Goal: Complete application form: Complete application form

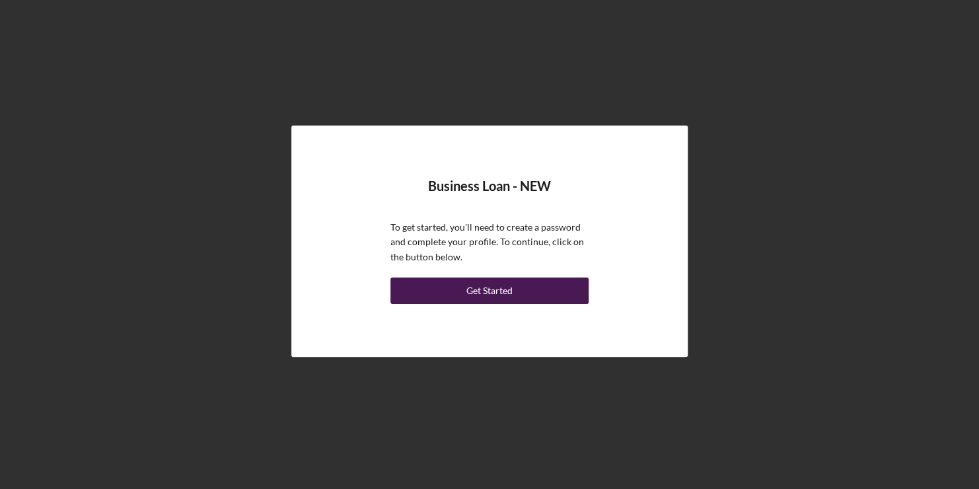
click at [521, 288] on button "Get Started" at bounding box center [489, 290] width 198 height 26
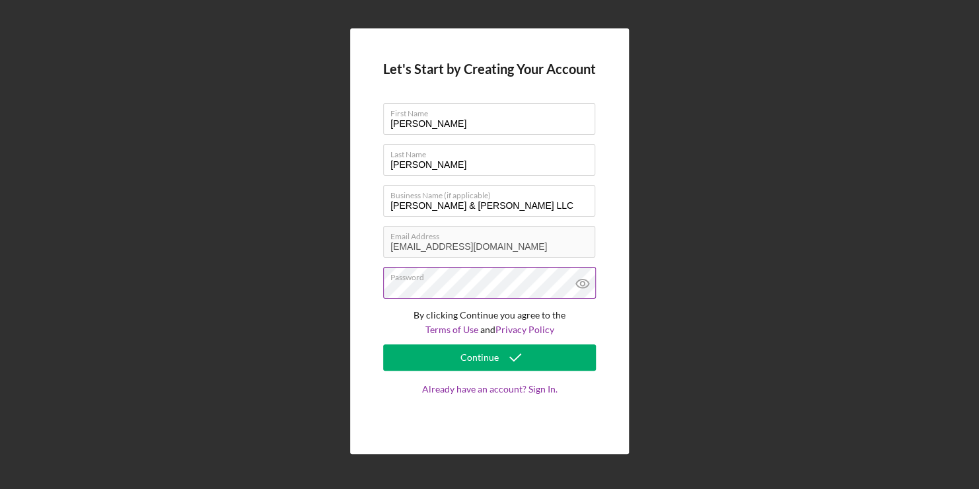
click at [584, 284] on icon at bounding box center [582, 283] width 4 height 4
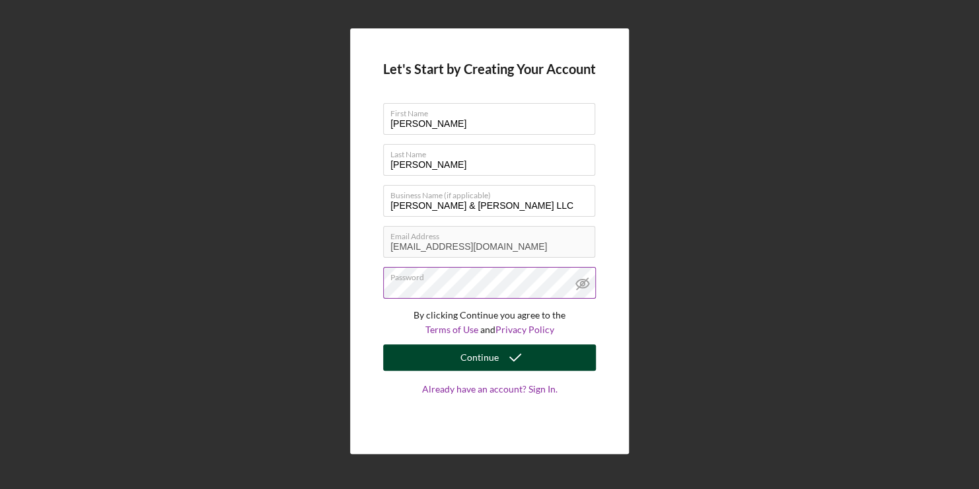
click at [484, 354] on div "Continue" at bounding box center [480, 357] width 38 height 26
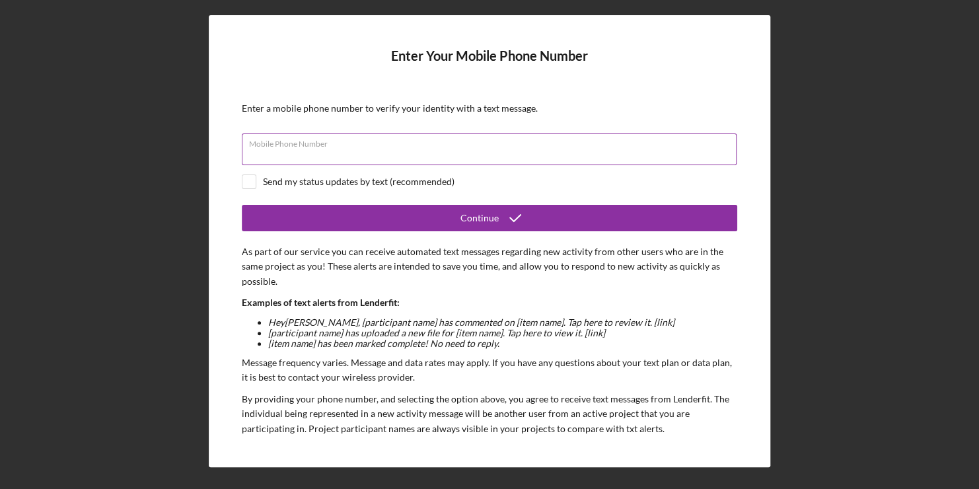
click at [498, 151] on input "Mobile Phone Number" at bounding box center [489, 149] width 495 height 32
click at [310, 153] on input "Mobile Phone Number" at bounding box center [489, 149] width 495 height 32
type input "[PHONE_NUMBER]"
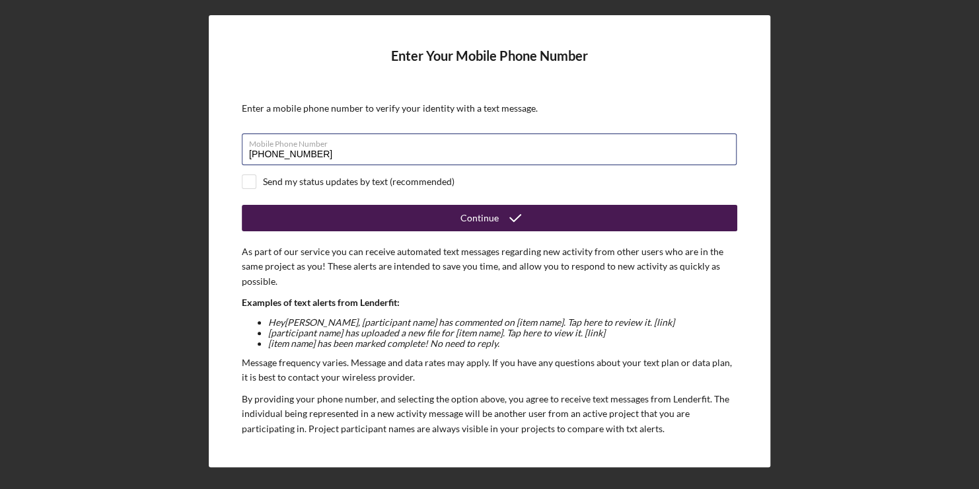
scroll to position [95, 0]
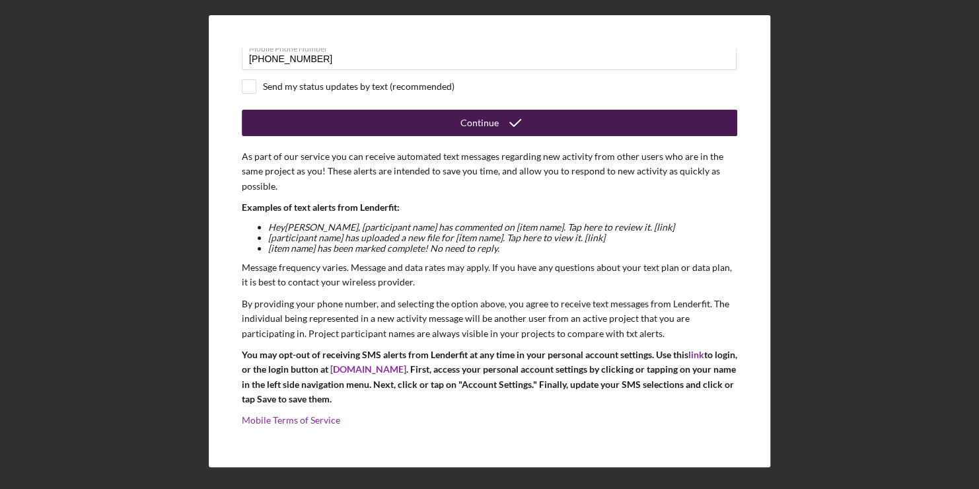
click at [505, 123] on icon "submit" at bounding box center [515, 122] width 33 height 33
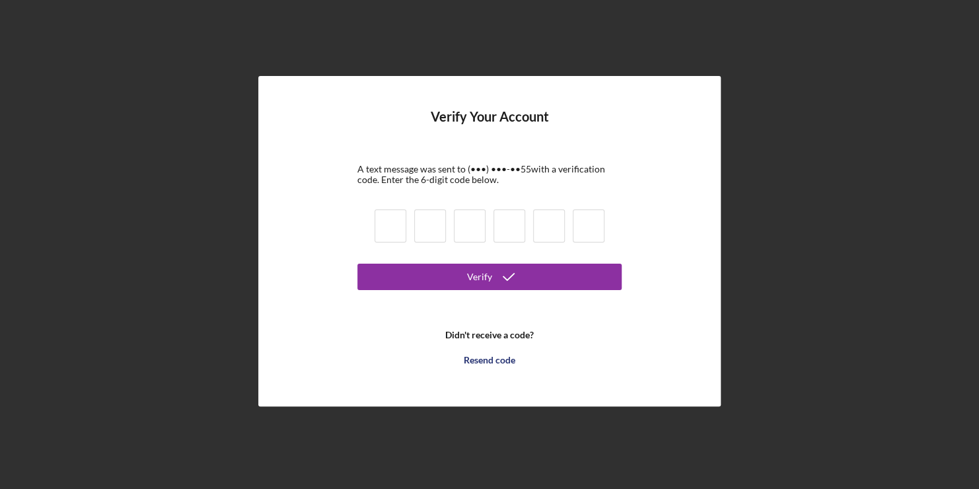
click at [397, 231] on input at bounding box center [391, 225] width 32 height 33
type input "2"
type input "3"
type input "6"
type input "9"
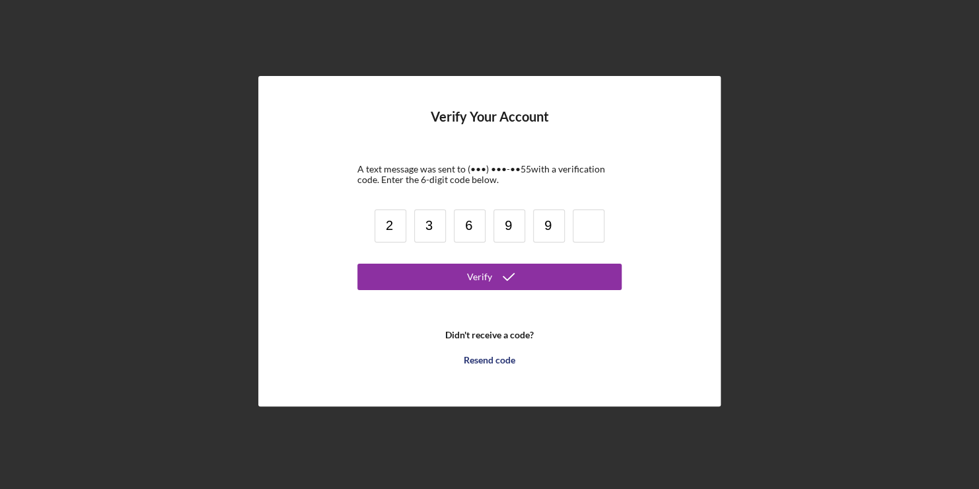
type input "9"
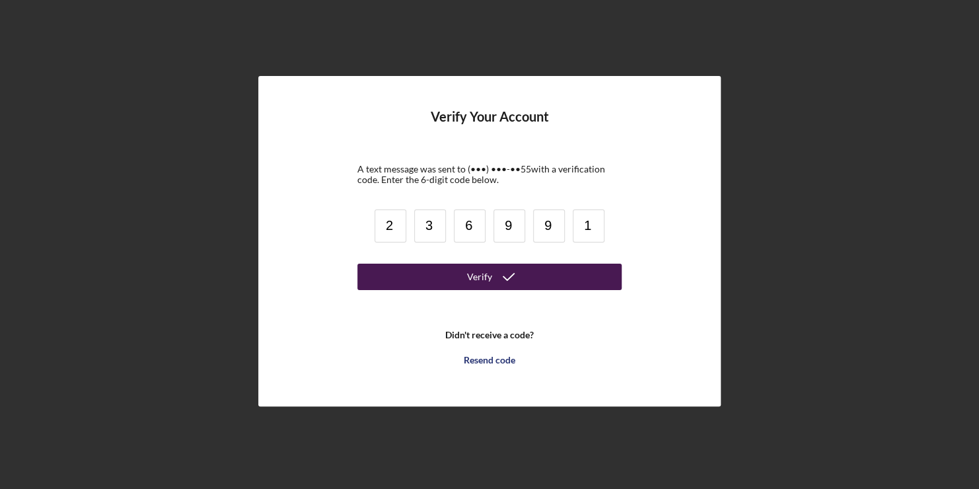
type input "1"
click at [431, 273] on button "Verify" at bounding box center [489, 277] width 264 height 26
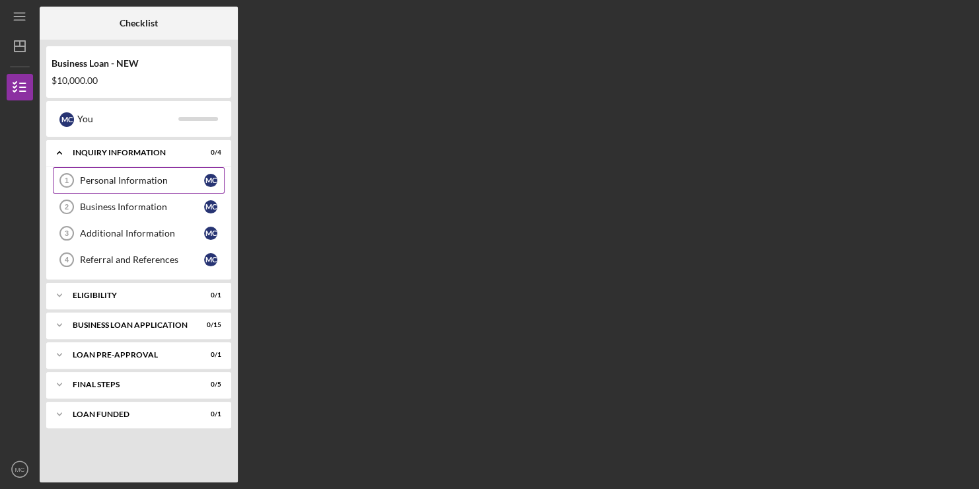
click at [170, 181] on div "Personal Information" at bounding box center [142, 180] width 124 height 11
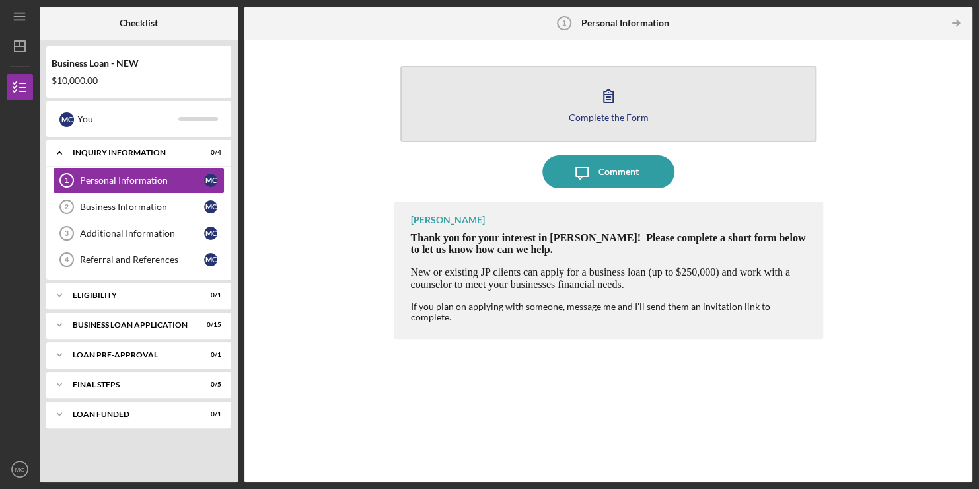
click at [613, 98] on icon "button" at bounding box center [608, 96] width 9 height 13
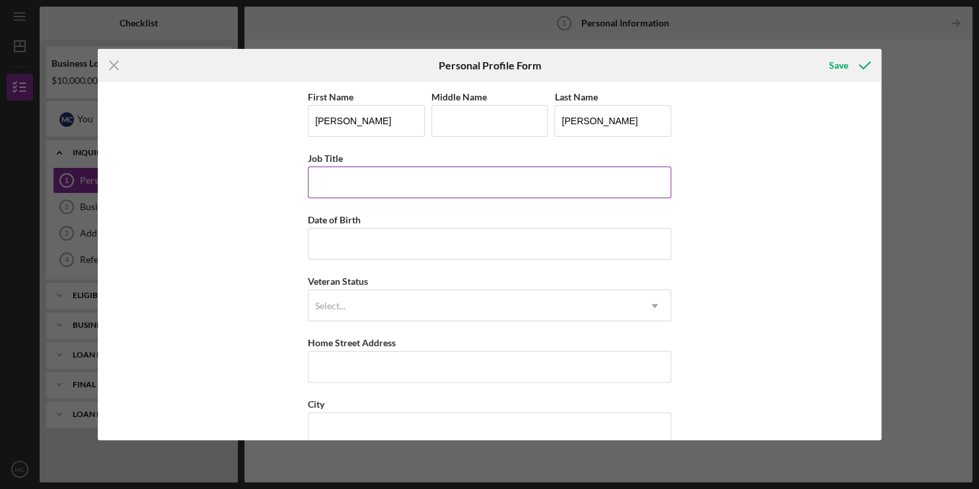
click at [375, 188] on input "Job Title" at bounding box center [489, 182] width 363 height 32
type input "Direct Sales Representative"
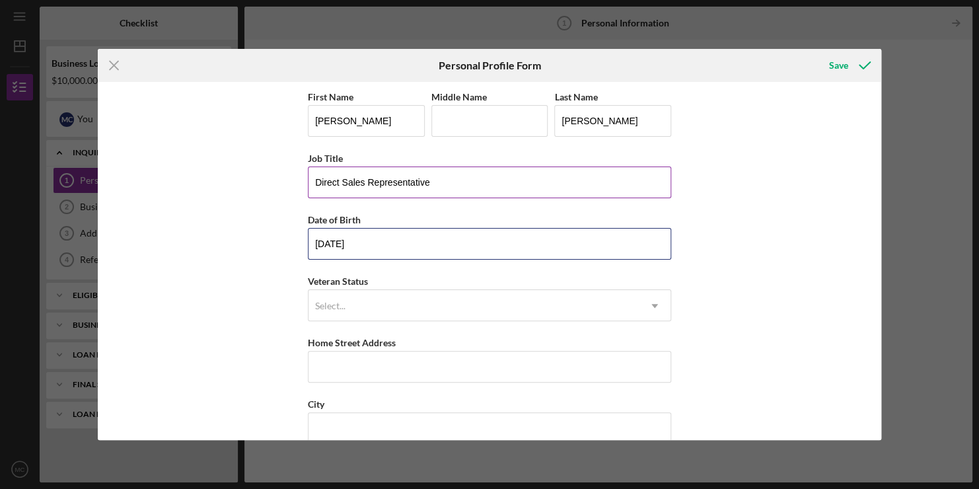
type input "[DATE]"
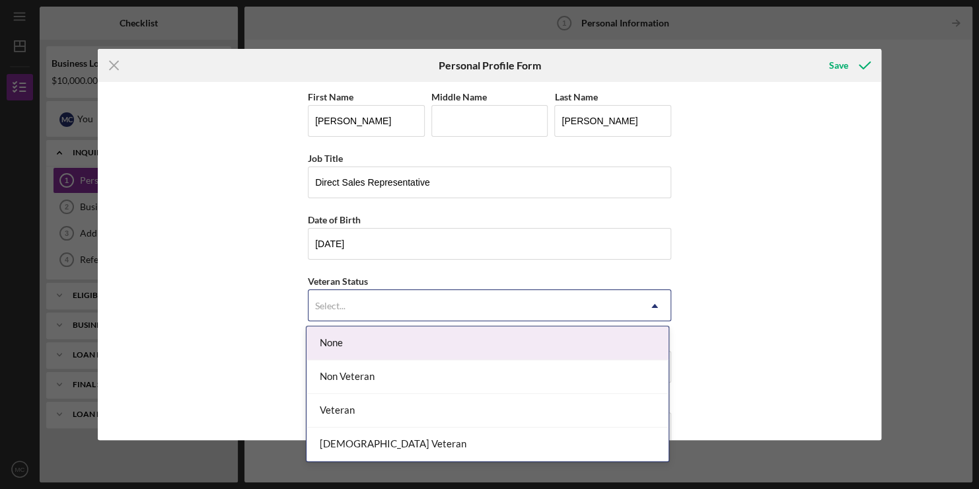
click at [530, 312] on div "Select..." at bounding box center [474, 306] width 330 height 30
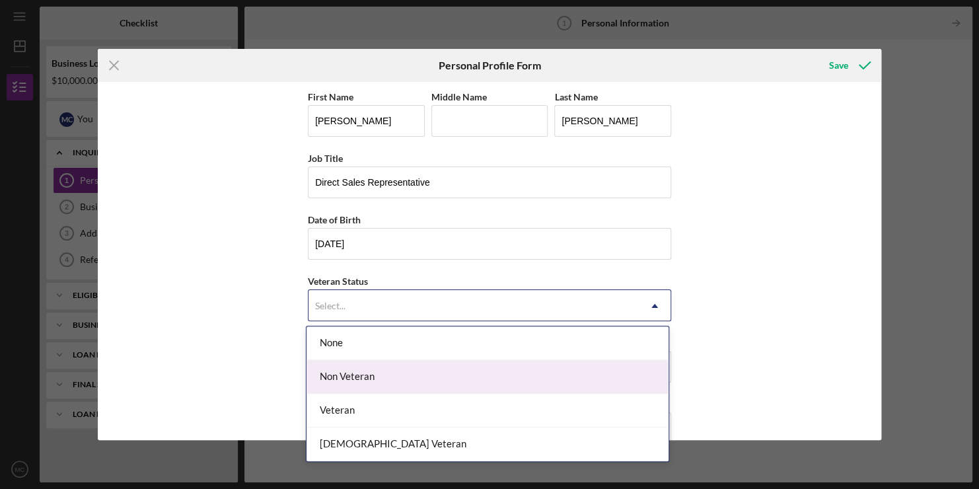
click at [504, 370] on div "Non Veteran" at bounding box center [488, 377] width 362 height 34
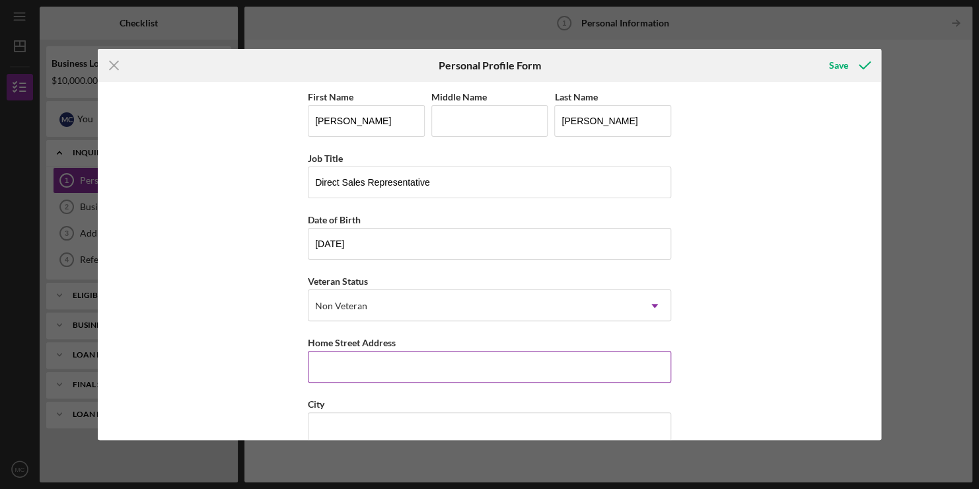
click at [497, 375] on input "Home Street Address" at bounding box center [489, 367] width 363 height 32
type input "428 Ashton Circle"
type input "[DEMOGRAPHIC_DATA]"
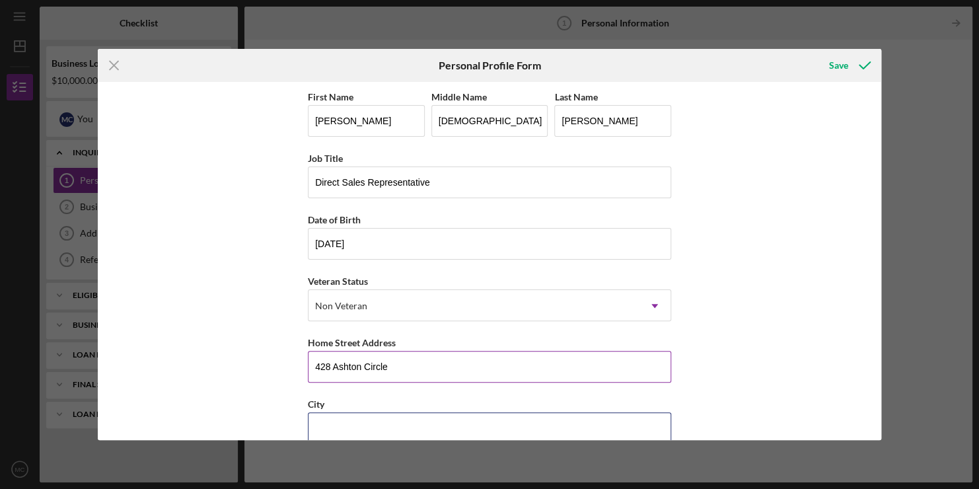
type input "[GEOGRAPHIC_DATA]"
type input "37167"
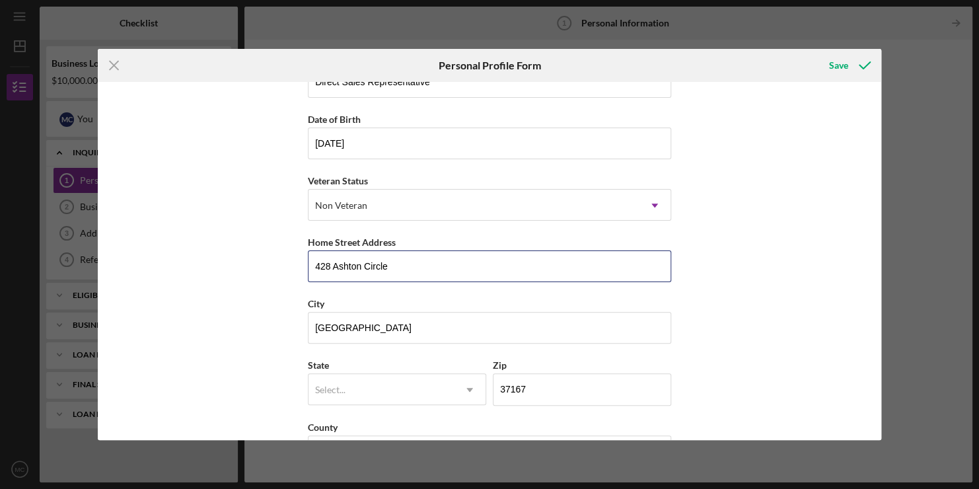
scroll to position [145, 0]
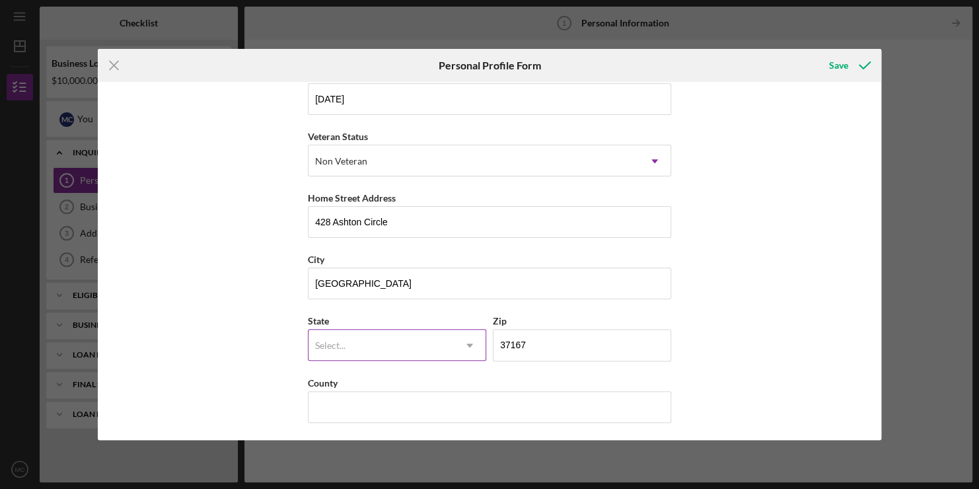
click at [431, 346] on div "Select..." at bounding box center [381, 345] width 145 height 30
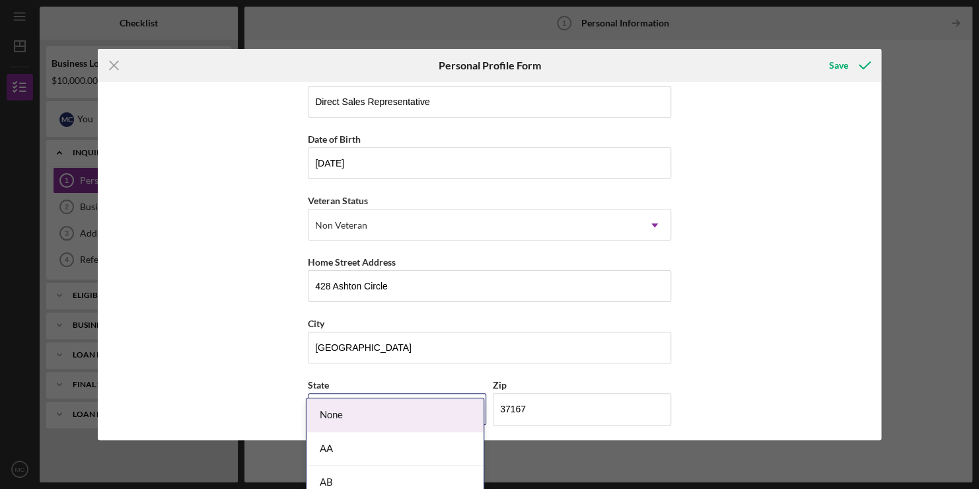
scroll to position [80, 0]
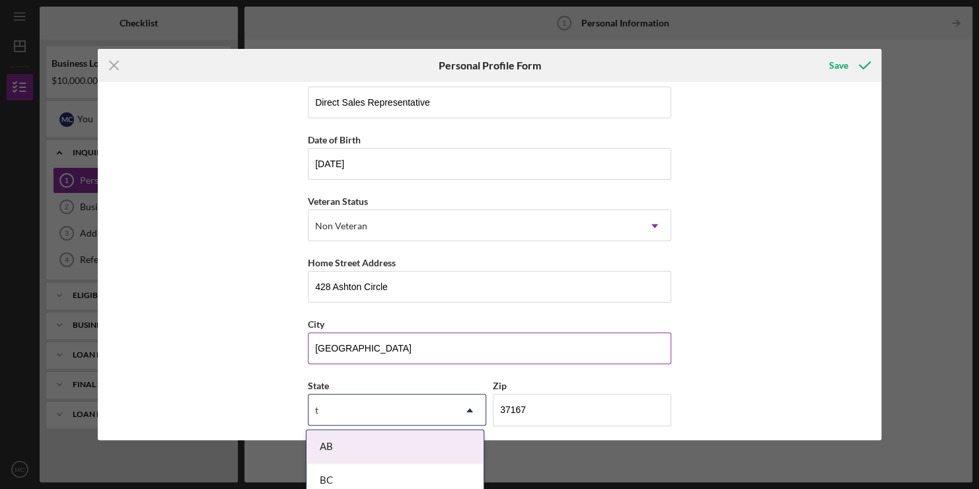
type input "tn"
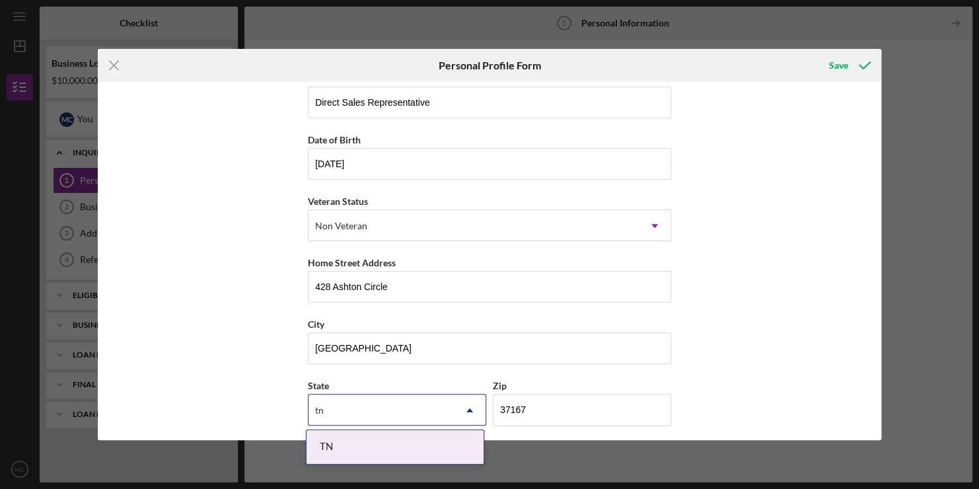
click at [398, 441] on div "TN" at bounding box center [395, 447] width 177 height 34
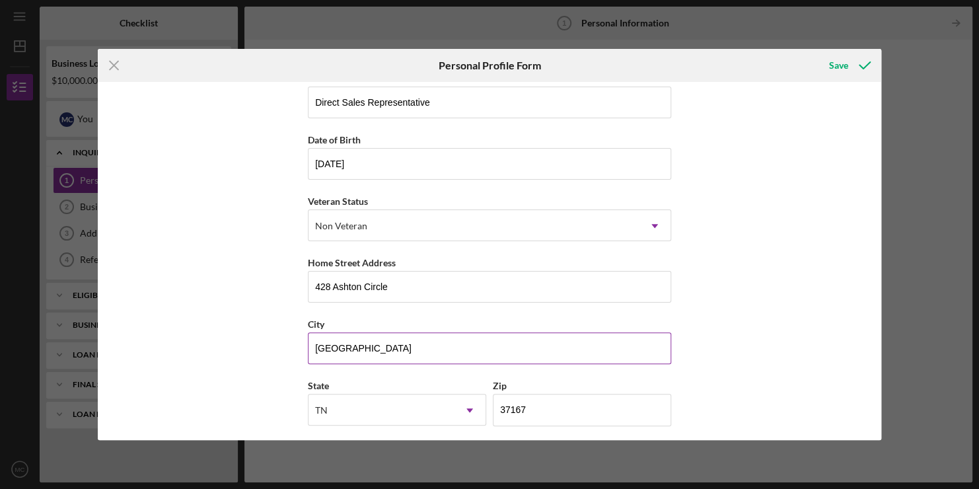
scroll to position [145, 0]
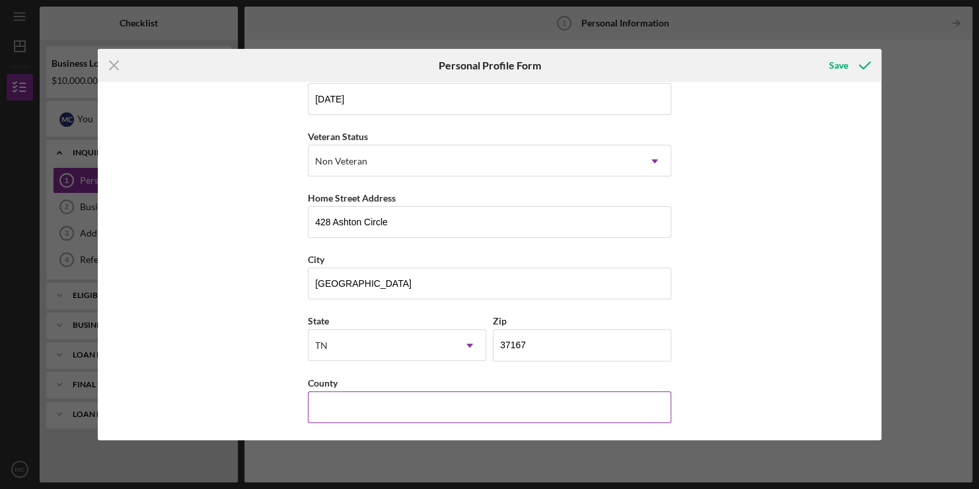
click at [412, 403] on input "County" at bounding box center [489, 407] width 363 height 32
type input "[GEOGRAPHIC_DATA]"
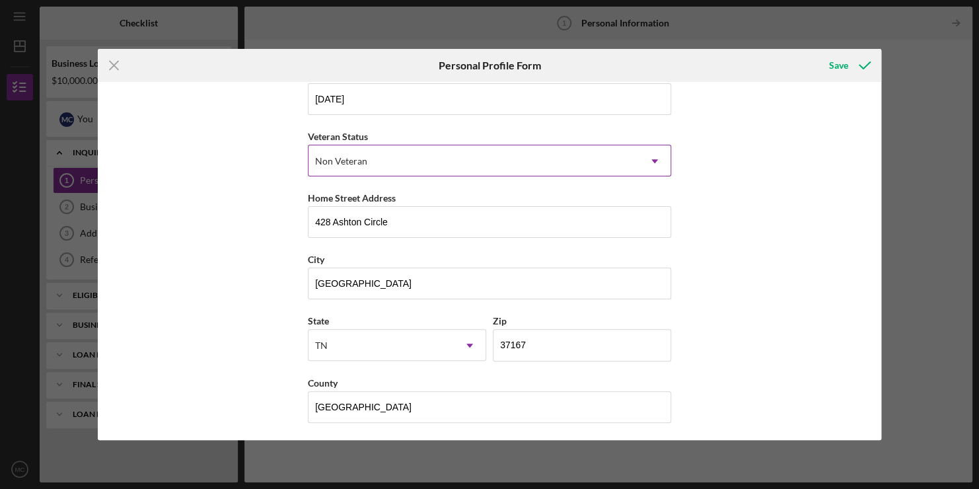
drag, startPoint x: 693, startPoint y: 299, endPoint x: 652, endPoint y: 156, distance: 148.5
click at [652, 156] on icon "Icon/Dropdown Arrow" at bounding box center [655, 161] width 32 height 32
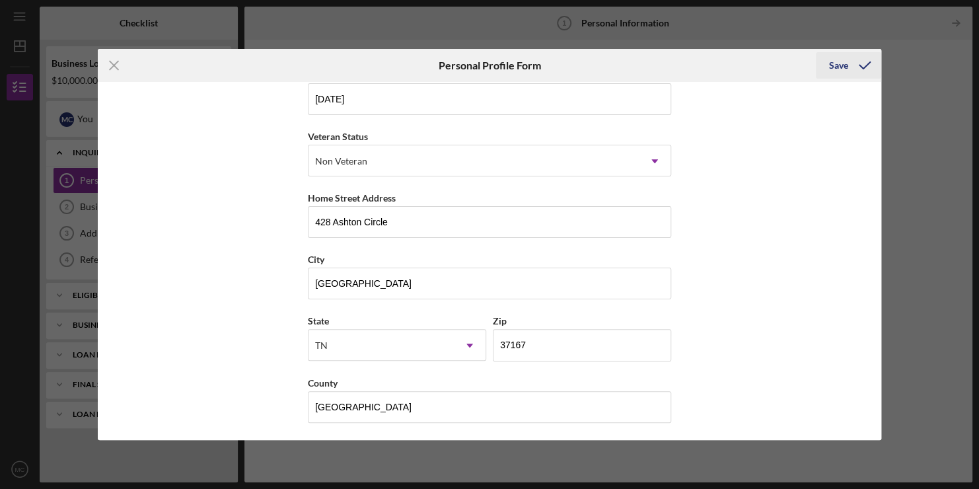
click at [837, 66] on div "Save" at bounding box center [838, 65] width 19 height 26
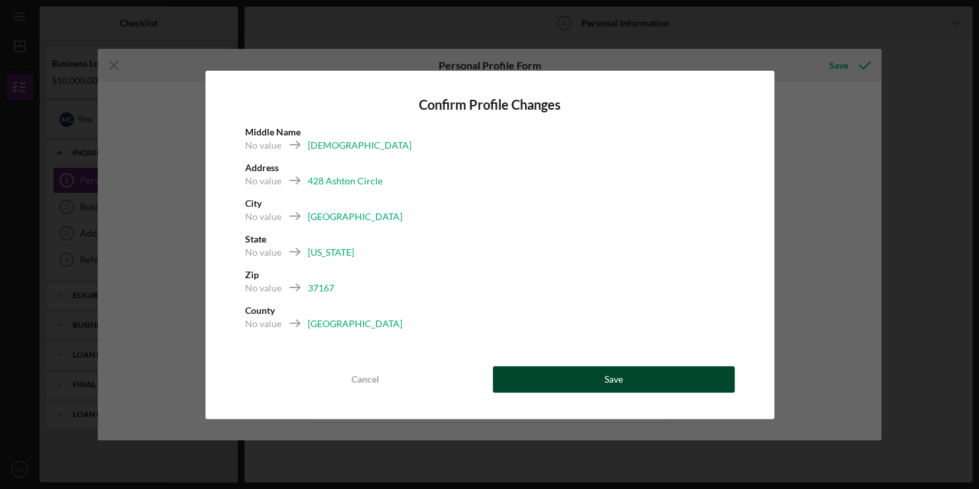
click at [655, 377] on button "Save" at bounding box center [614, 379] width 242 height 26
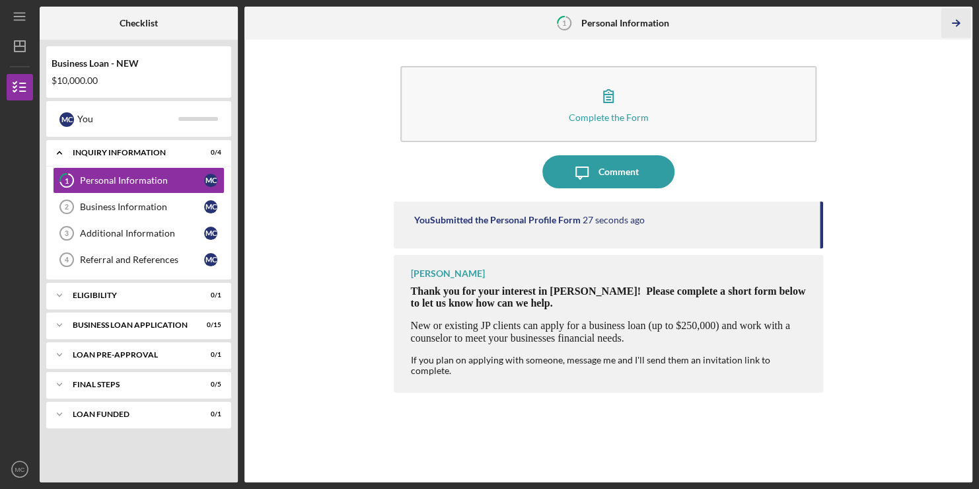
click at [958, 21] on icon "Icon/Table Pagination Arrow" at bounding box center [956, 24] width 30 height 30
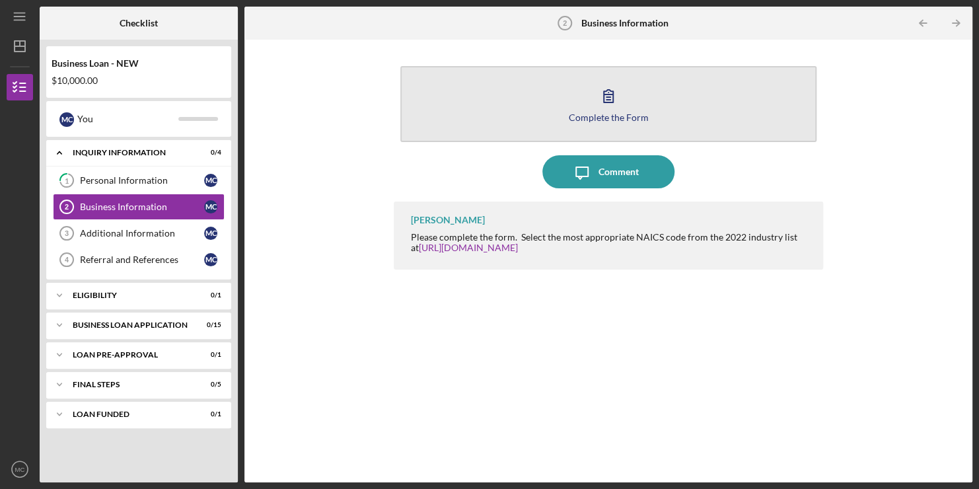
click at [607, 100] on icon "button" at bounding box center [608, 96] width 9 height 13
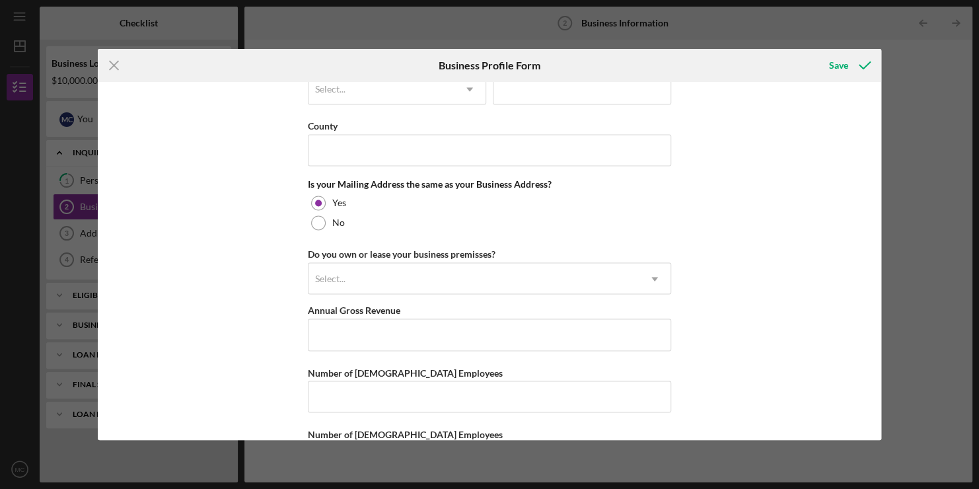
scroll to position [988, 0]
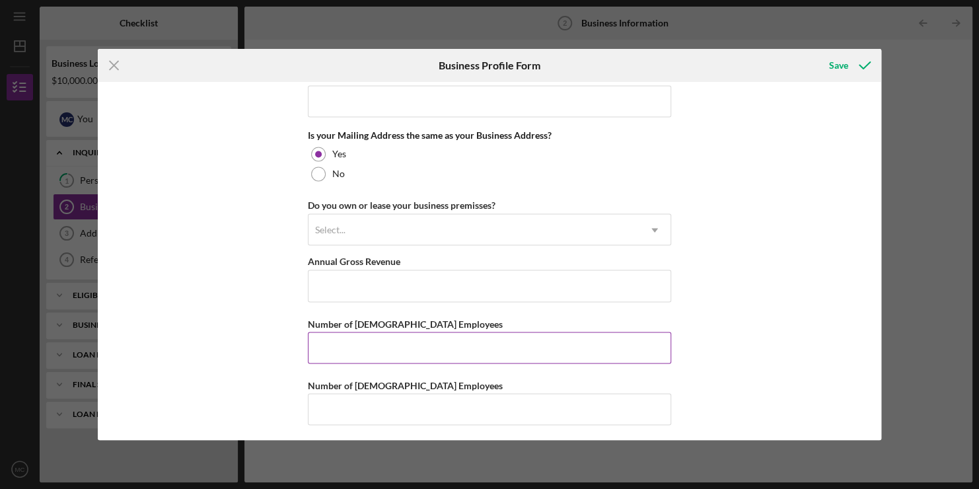
click at [365, 338] on input "Number of [DEMOGRAPHIC_DATA] Employees" at bounding box center [489, 348] width 363 height 32
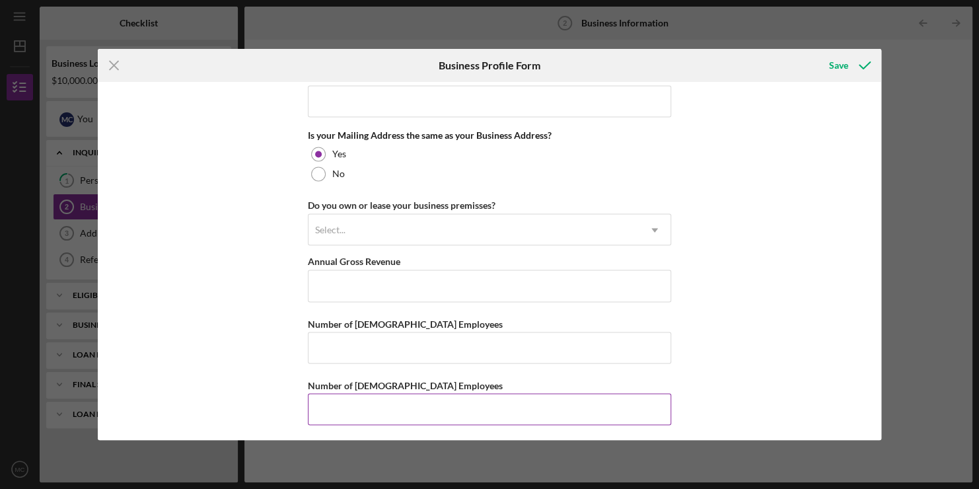
click at [346, 415] on input "Number of [DEMOGRAPHIC_DATA] Employees" at bounding box center [489, 409] width 363 height 32
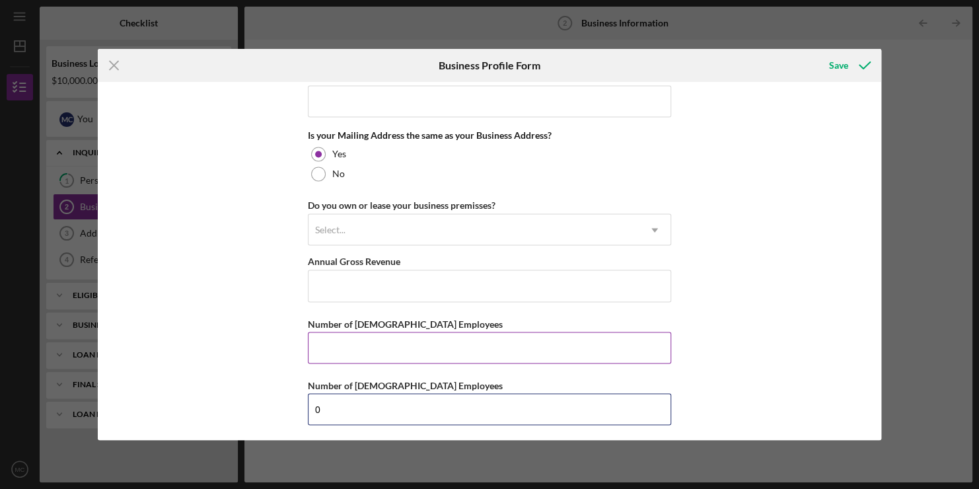
type input "0"
click at [378, 354] on input "Number of [DEMOGRAPHIC_DATA] Employees" at bounding box center [489, 348] width 363 height 32
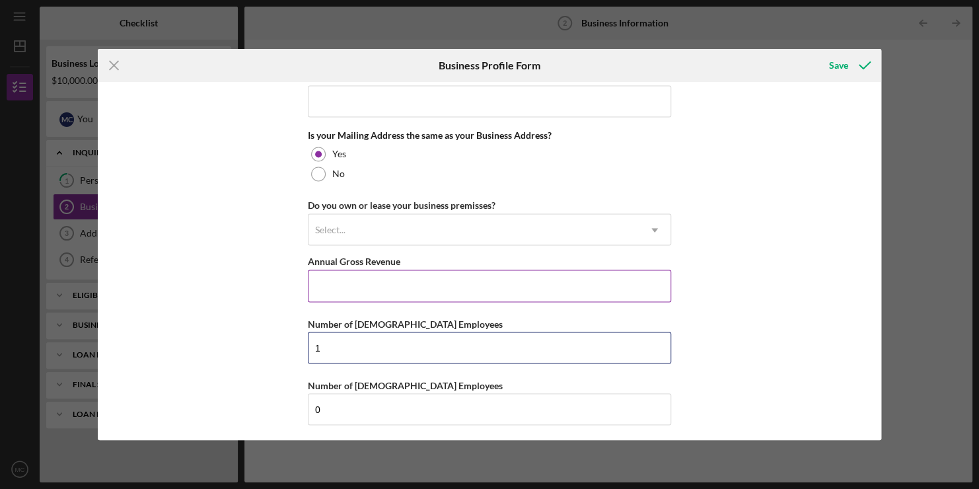
type input "1"
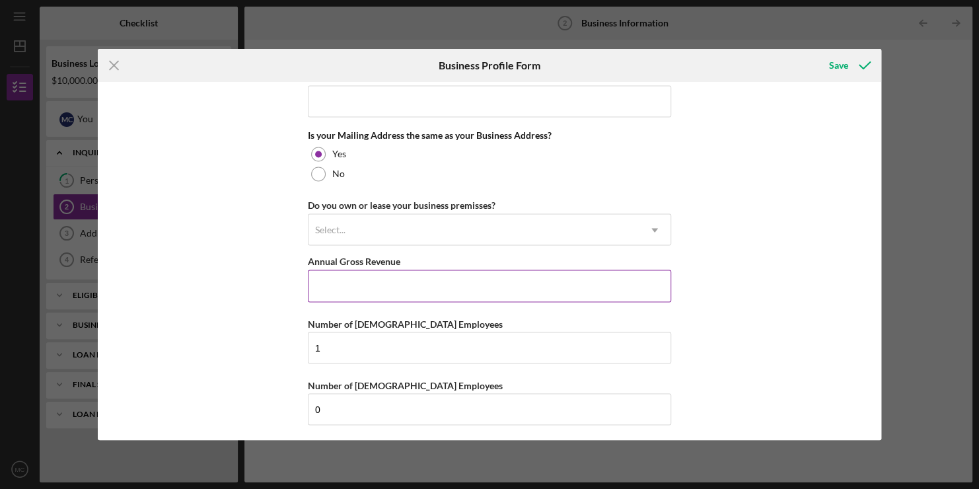
click at [420, 277] on input "Annual Gross Revenue" at bounding box center [489, 286] width 363 height 32
type input "$0"
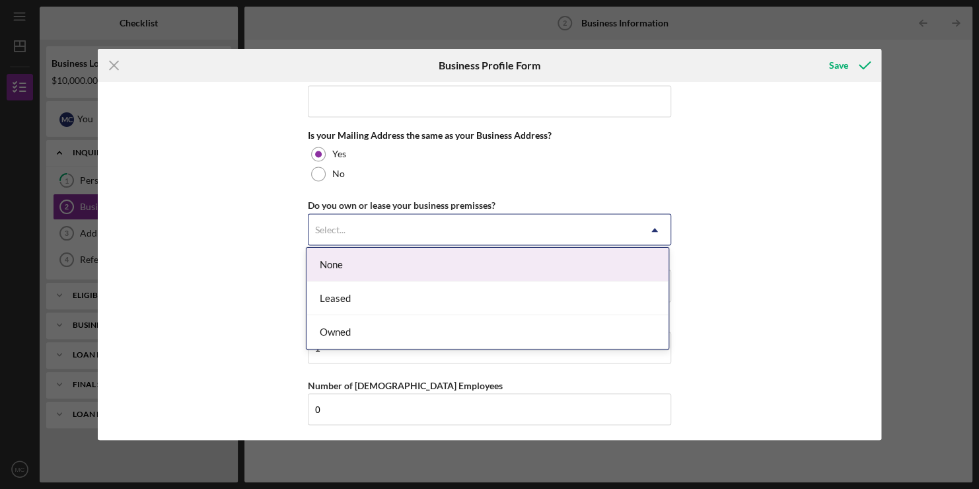
click at [392, 223] on div "Select..." at bounding box center [474, 230] width 330 height 30
click at [358, 268] on div "None" at bounding box center [488, 265] width 362 height 34
click at [367, 227] on div "Select..." at bounding box center [474, 230] width 330 height 30
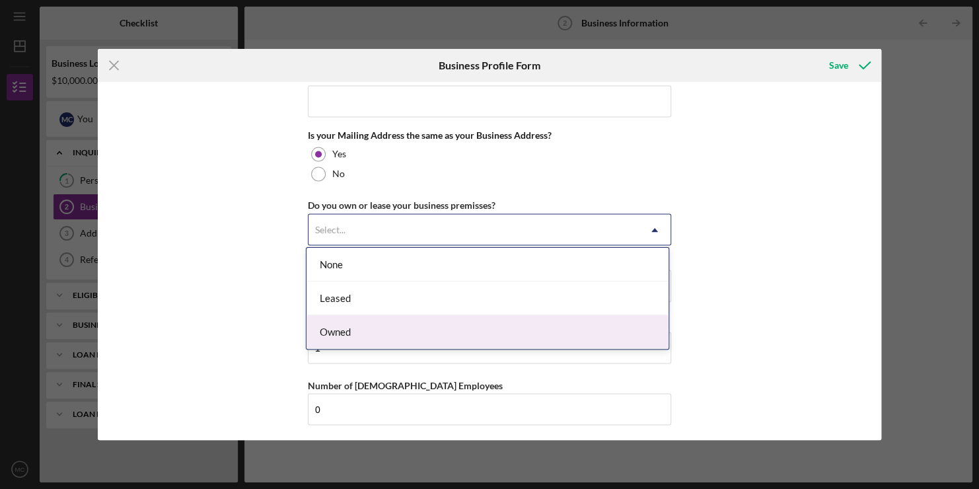
click at [355, 336] on div "Owned" at bounding box center [488, 332] width 362 height 34
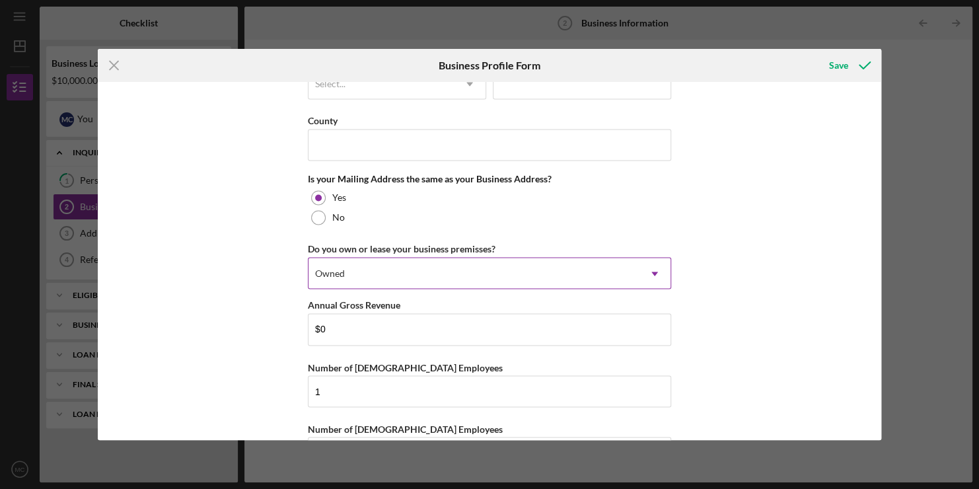
scroll to position [927, 0]
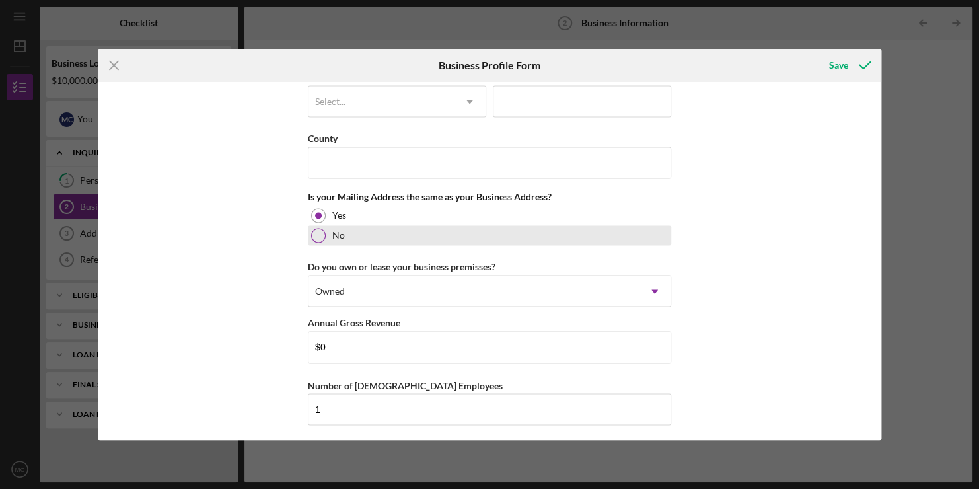
click at [318, 233] on div at bounding box center [318, 235] width 15 height 15
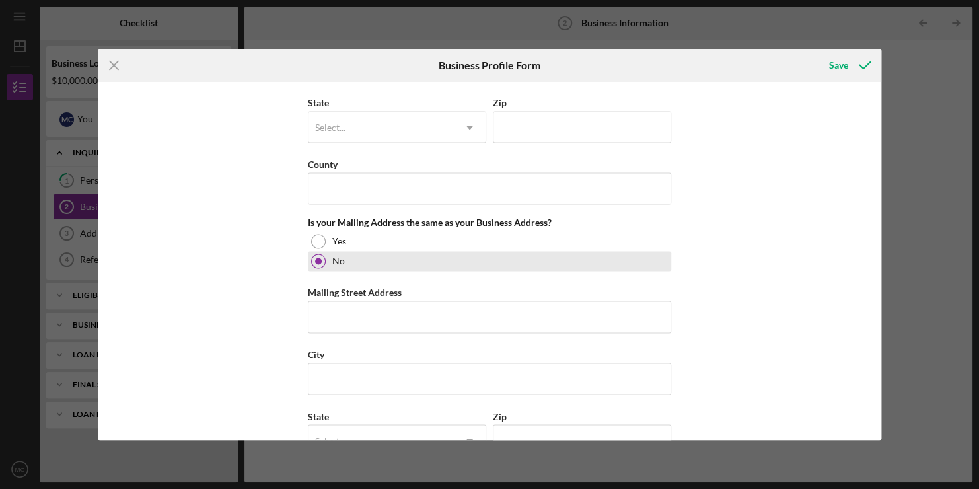
scroll to position [889, 0]
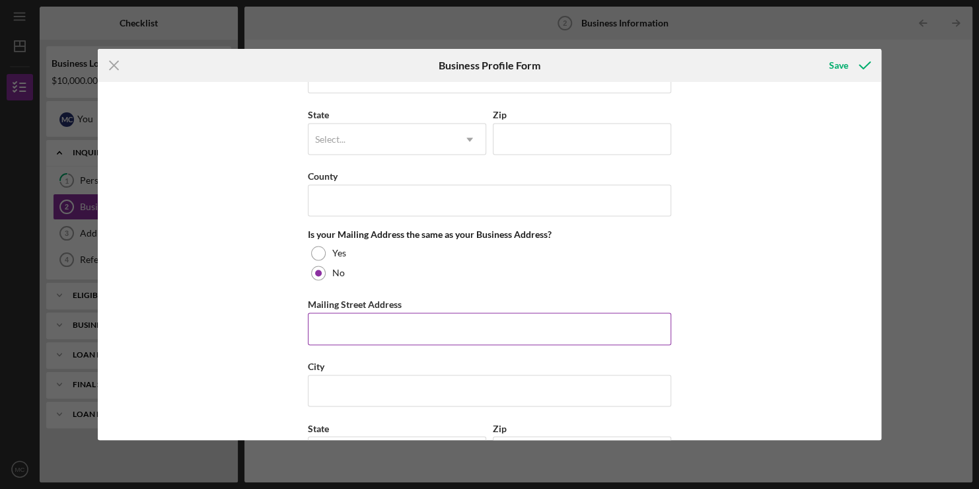
click at [338, 322] on input "Mailing Street Address" at bounding box center [489, 329] width 363 height 32
type input "[STREET_ADDRESS]"
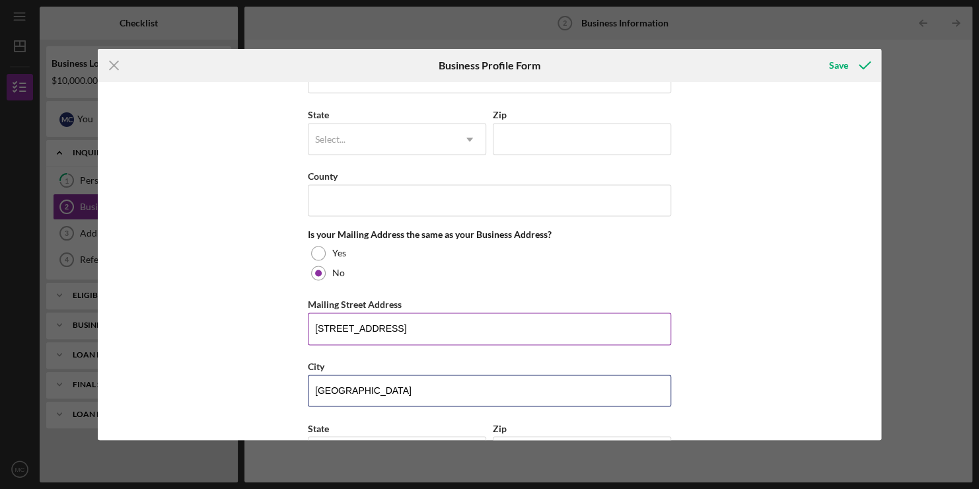
type input "[GEOGRAPHIC_DATA]"
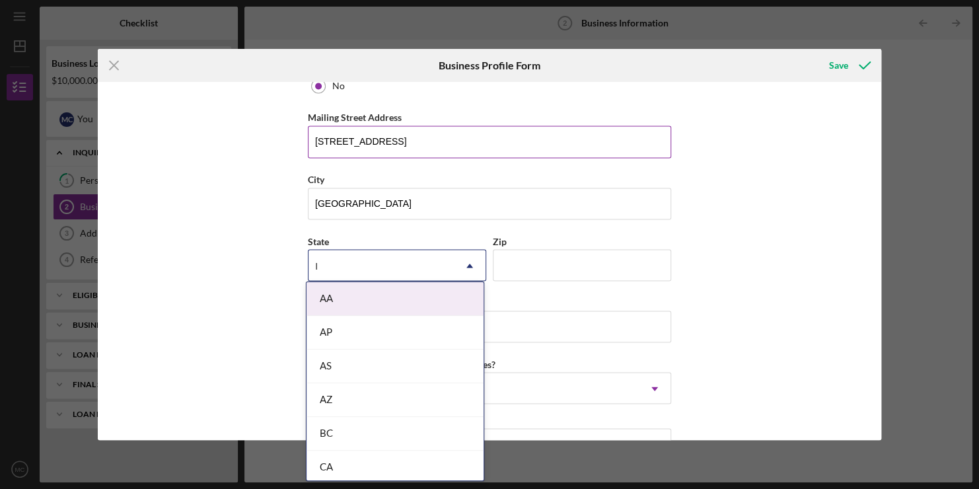
type input "Il"
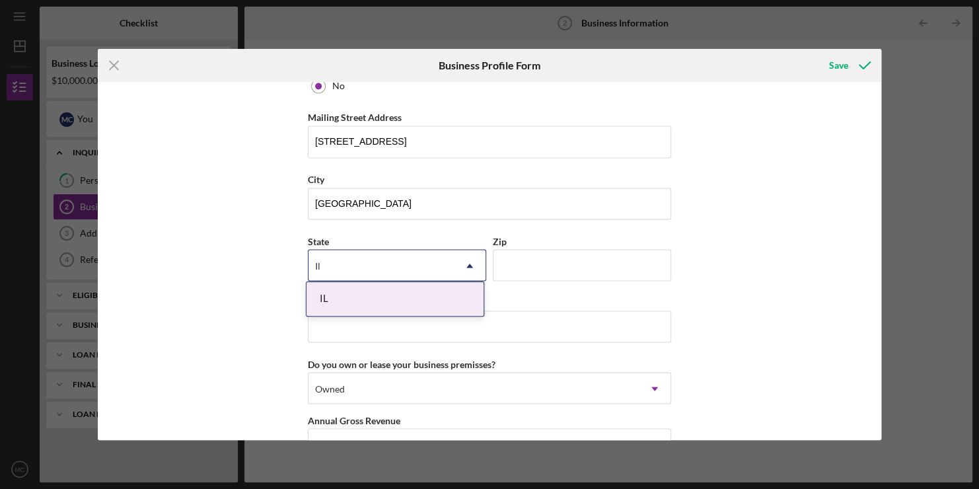
click at [369, 291] on div "IL" at bounding box center [395, 299] width 177 height 34
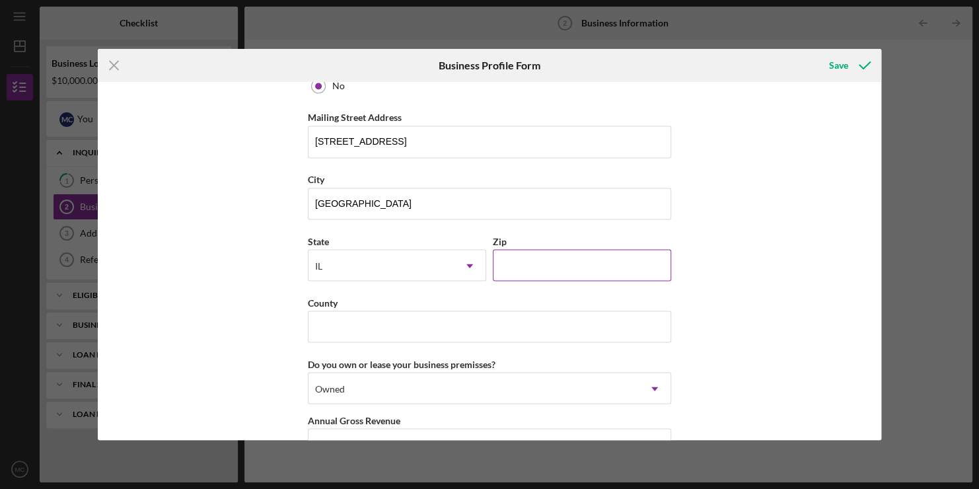
click at [517, 257] on input "Zip" at bounding box center [582, 265] width 178 height 32
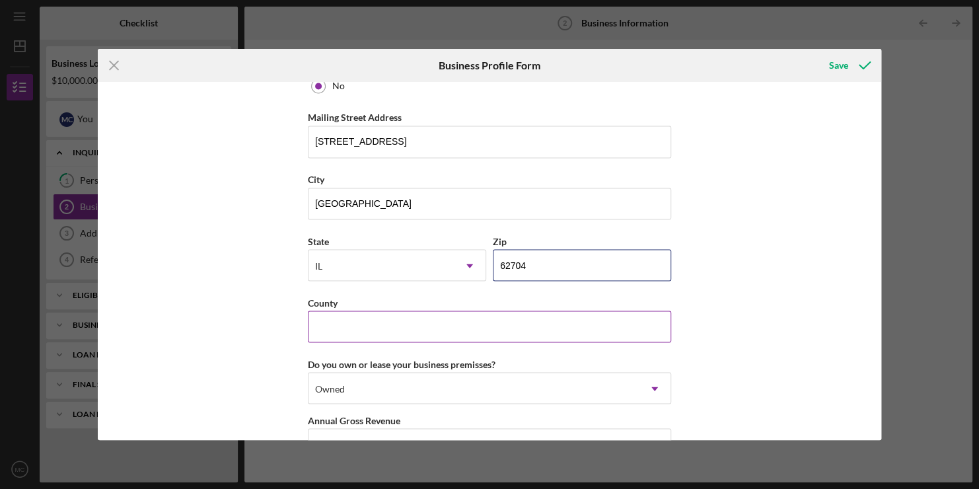
type input "62704"
click at [418, 332] on input "County" at bounding box center [489, 327] width 363 height 32
type input "[GEOGRAPHIC_DATA]"
type input "428 Ashton Circle"
type input "[GEOGRAPHIC_DATA]"
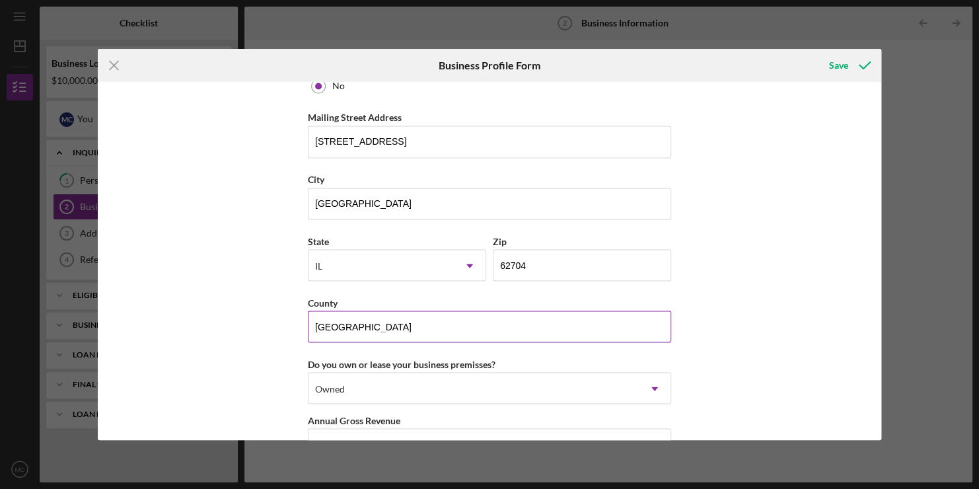
type input "37167"
type input "[GEOGRAPHIC_DATA]"
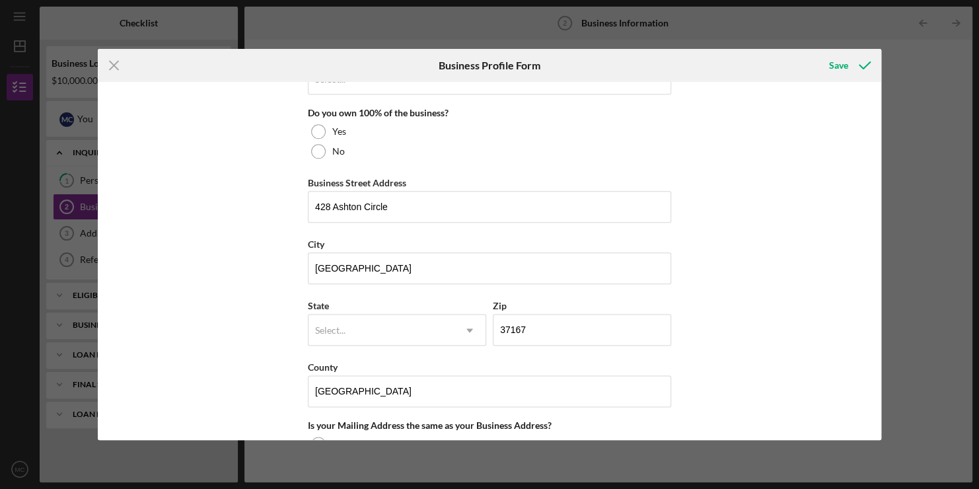
scroll to position [698, 0]
click at [420, 203] on input "428 Ashton Circle" at bounding box center [489, 208] width 363 height 32
type input "4"
type input "[STREET_ADDRESS][PERSON_NAME]"
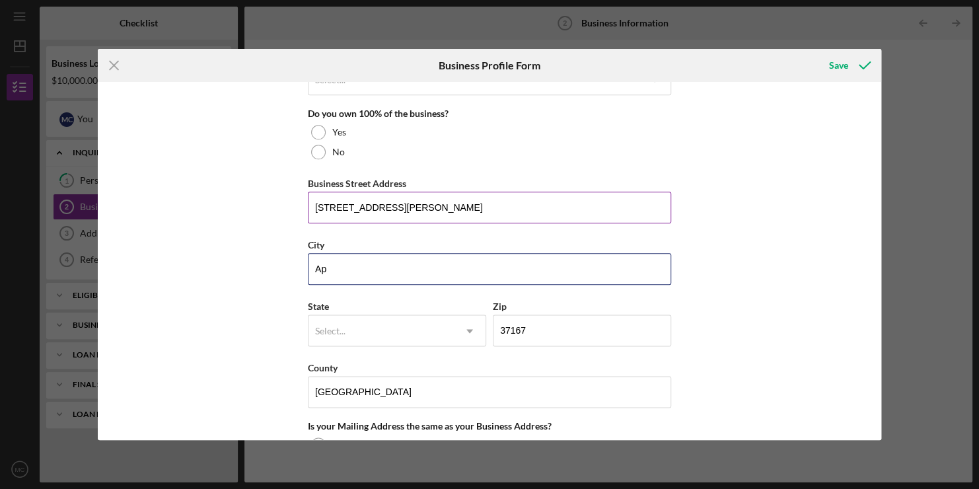
type input "A"
type input "[GEOGRAPHIC_DATA]"
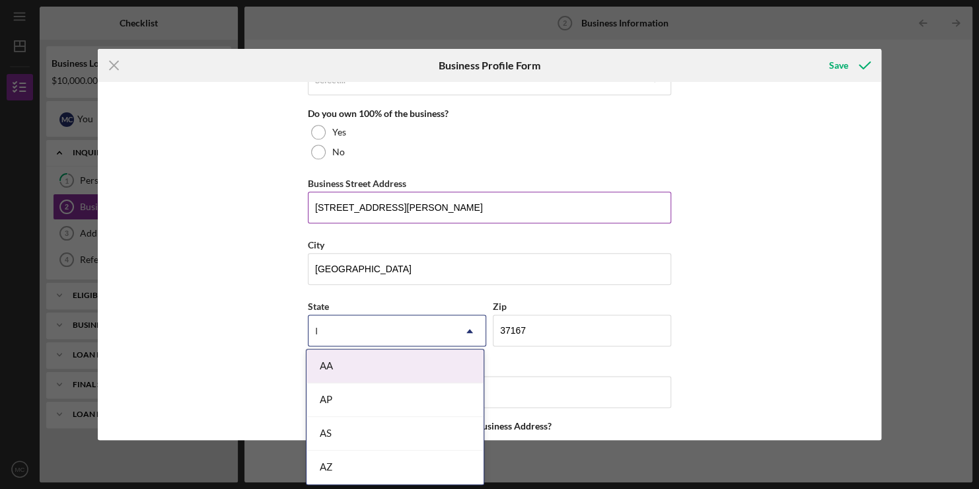
type input "Il"
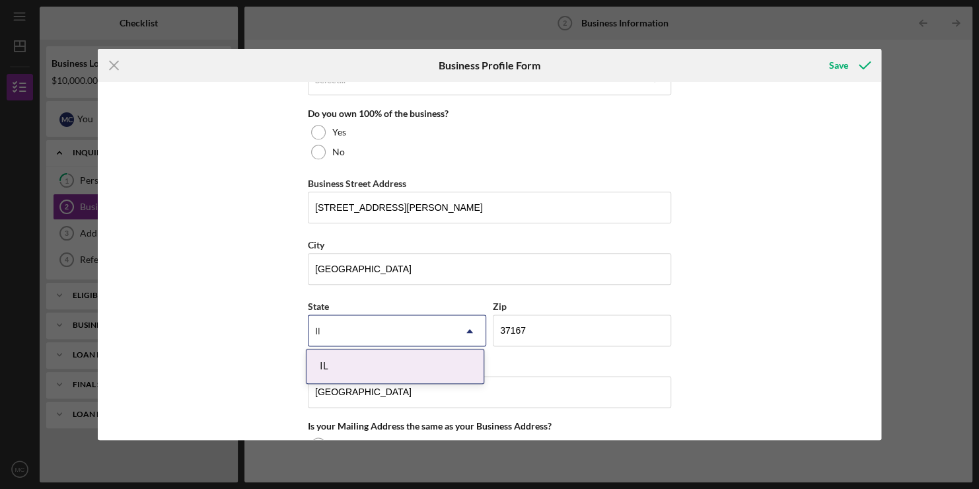
click at [415, 351] on div "IL" at bounding box center [395, 367] width 177 height 34
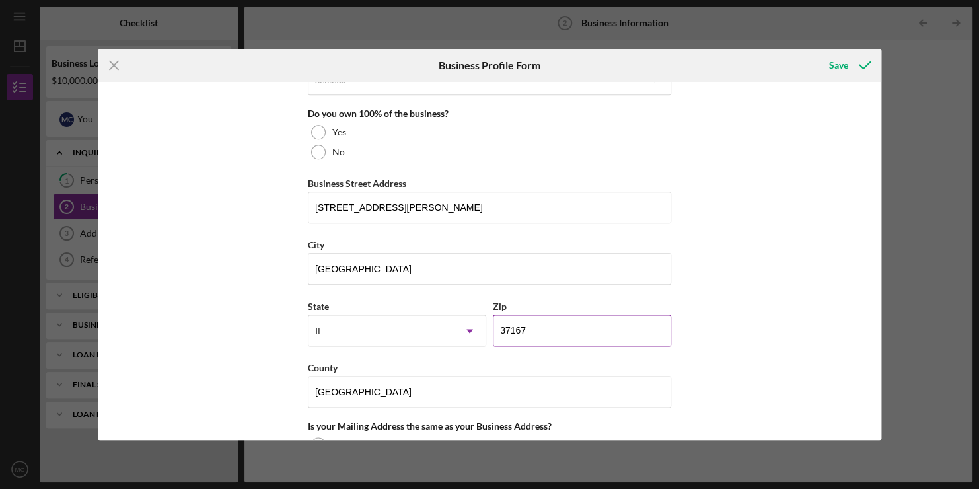
click at [545, 327] on input "37167" at bounding box center [582, 330] width 178 height 32
type input "3####"
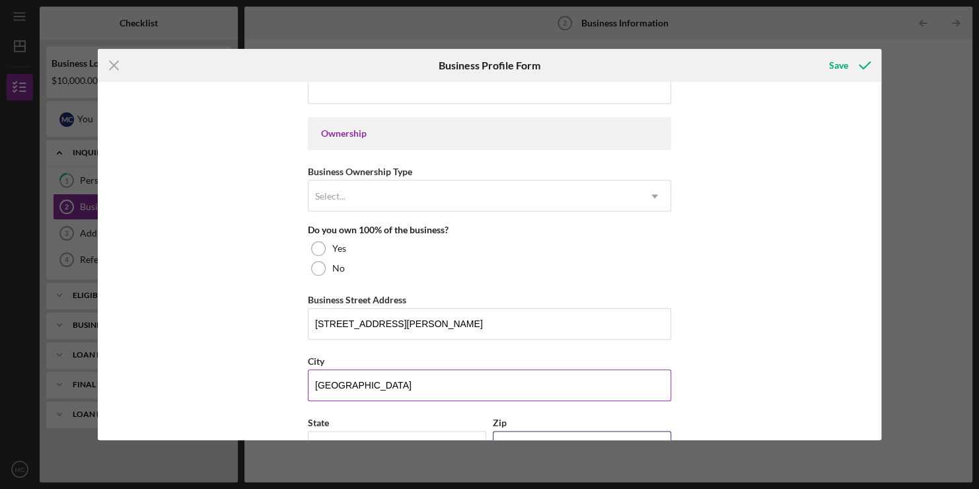
scroll to position [581, 0]
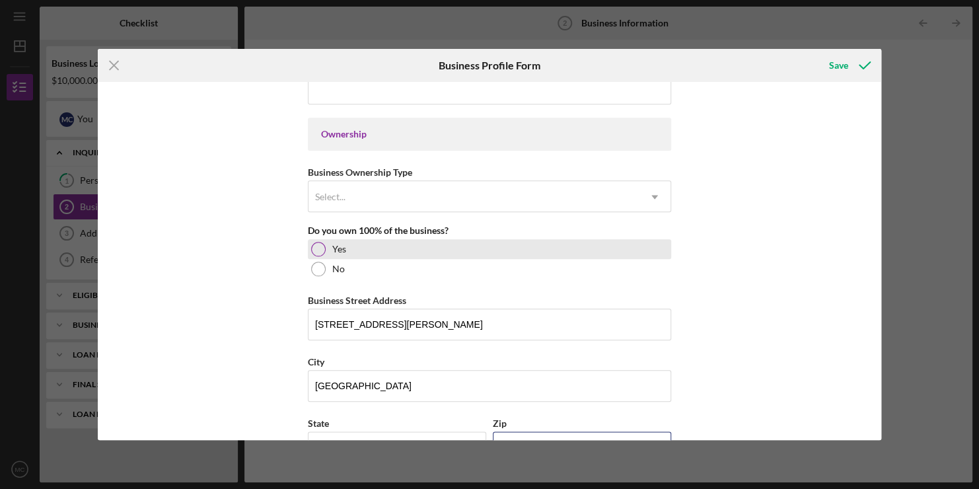
type input "62702"
click at [315, 248] on div at bounding box center [318, 249] width 15 height 15
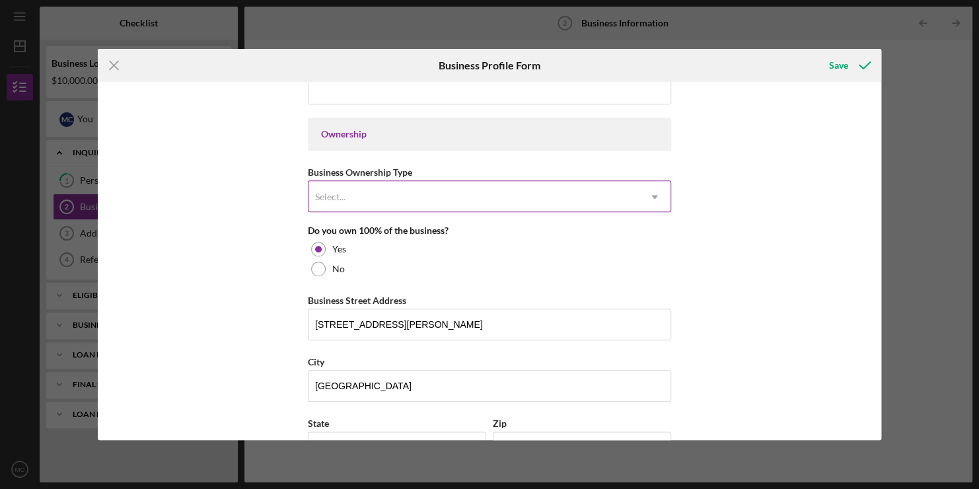
click at [361, 202] on div "Select..." at bounding box center [474, 197] width 330 height 30
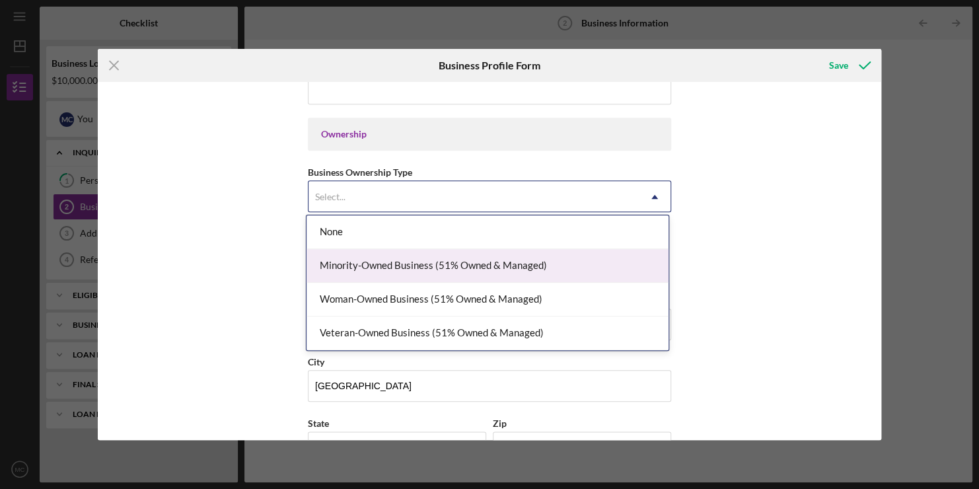
click at [426, 264] on div "Minority-Owned Business (51% Owned & Managed)" at bounding box center [488, 266] width 362 height 34
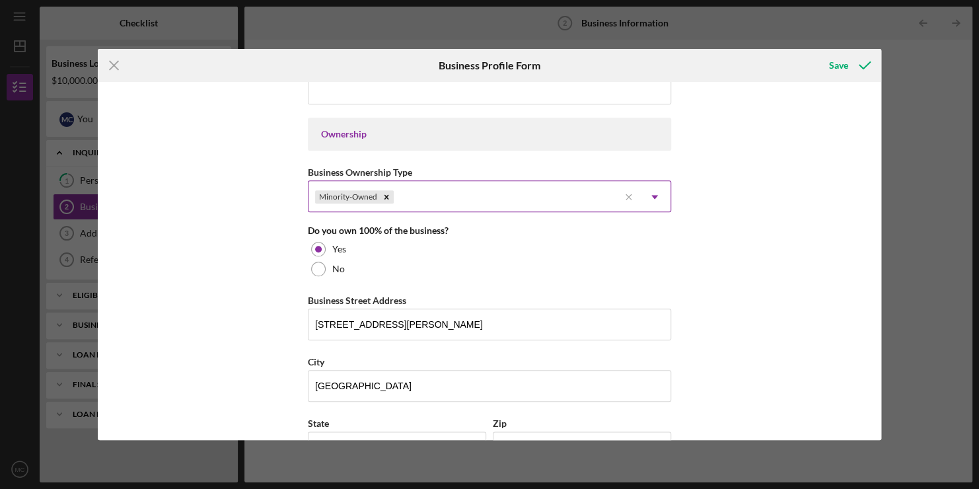
click at [440, 195] on div "Minority-Owned" at bounding box center [464, 197] width 311 height 30
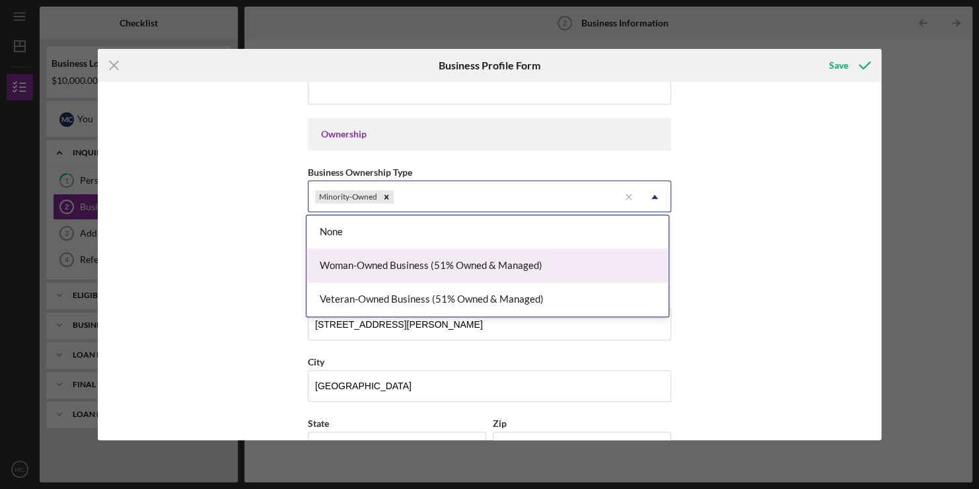
click at [392, 267] on div "Woman-Owned Business (51% Owned & Managed)" at bounding box center [488, 266] width 362 height 34
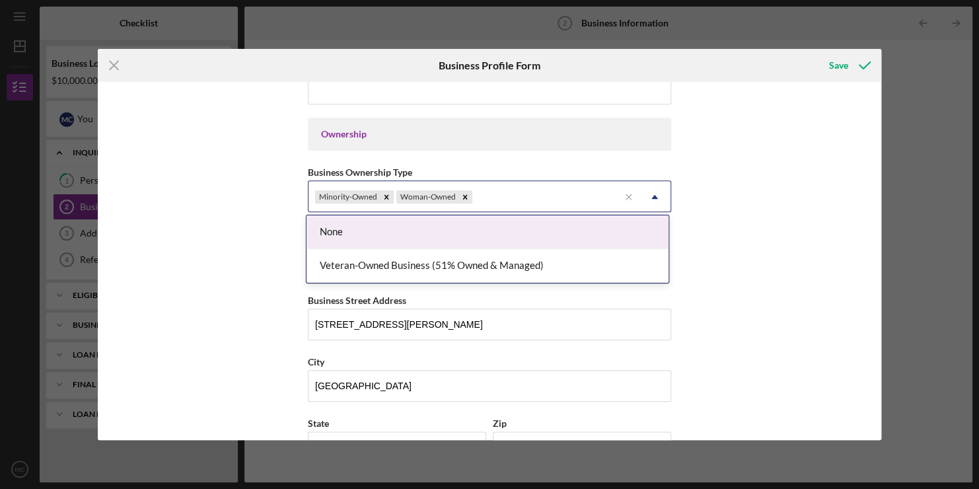
click at [556, 194] on div "Minority-Owned Woman-Owned" at bounding box center [464, 197] width 311 height 30
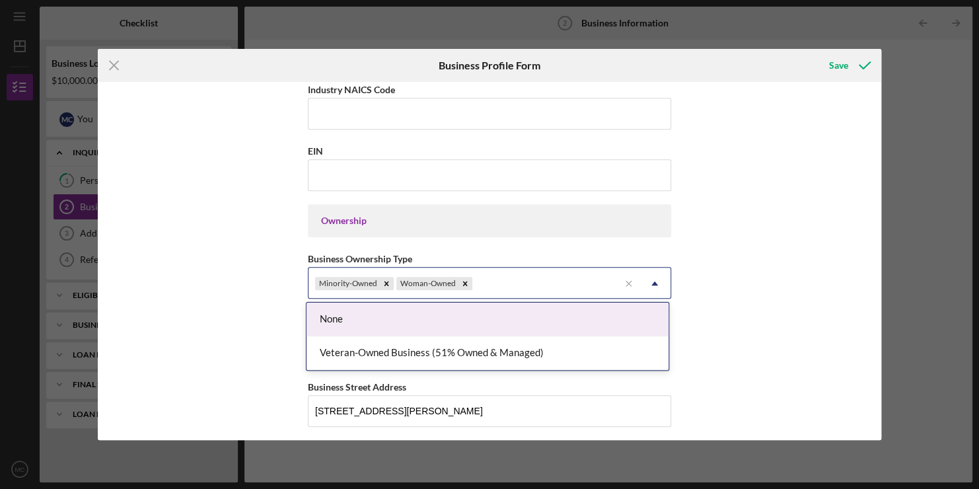
scroll to position [494, 0]
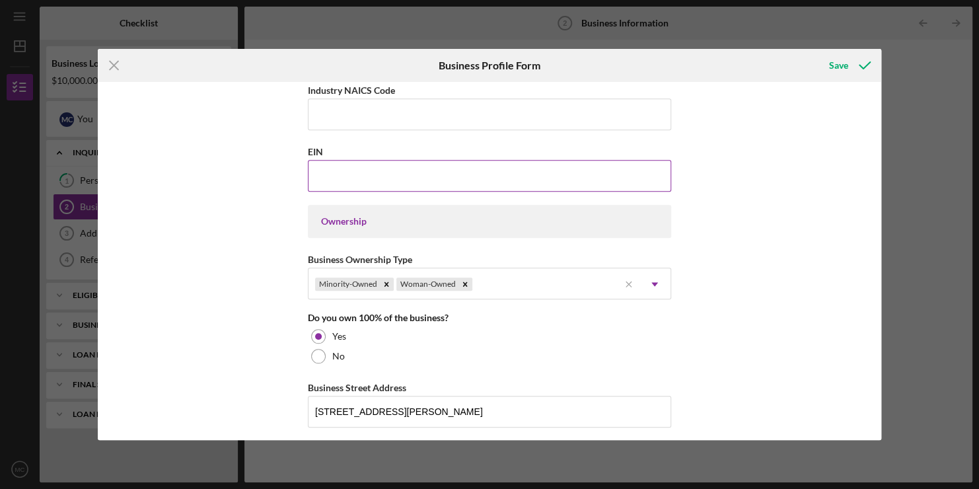
click at [483, 180] on input "EIN" at bounding box center [489, 176] width 363 height 32
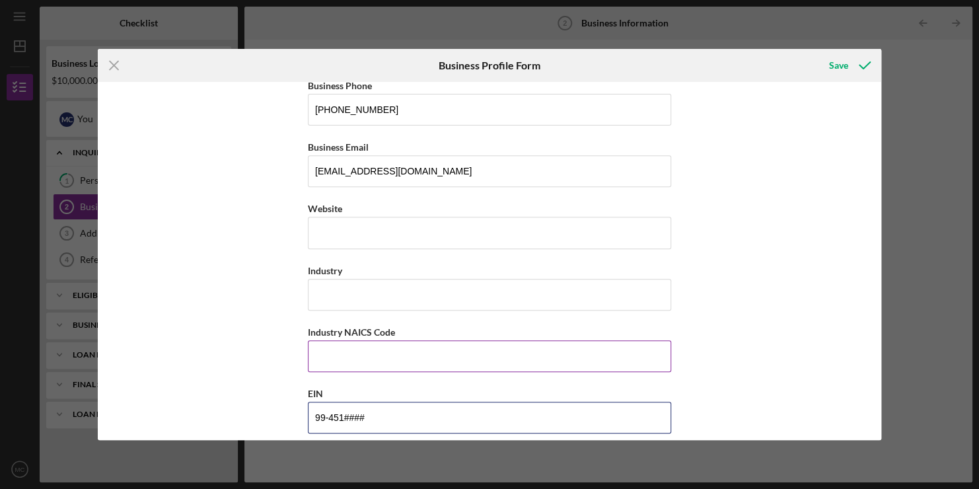
scroll to position [251, 0]
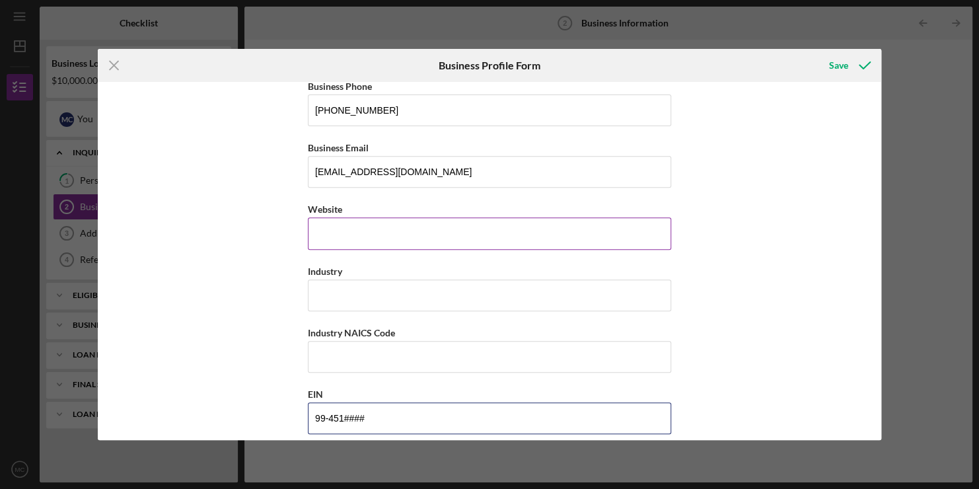
type input "99-451####"
click at [431, 233] on input "Website" at bounding box center [489, 233] width 363 height 32
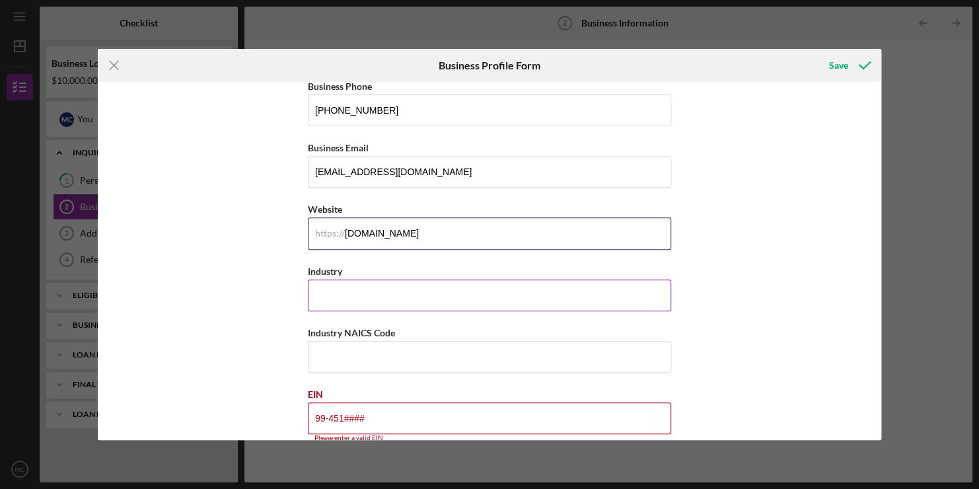
type input "[DOMAIN_NAME]"
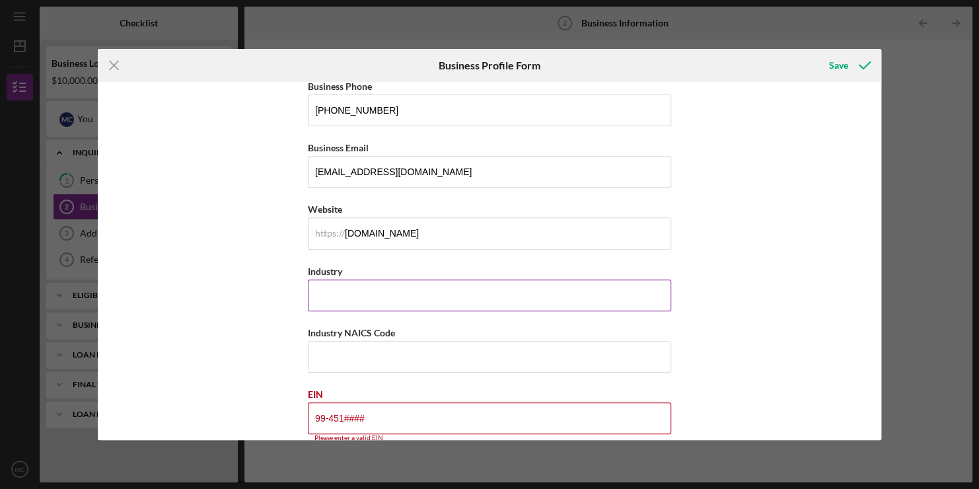
click at [369, 287] on input "Industry" at bounding box center [489, 295] width 363 height 32
type input "V"
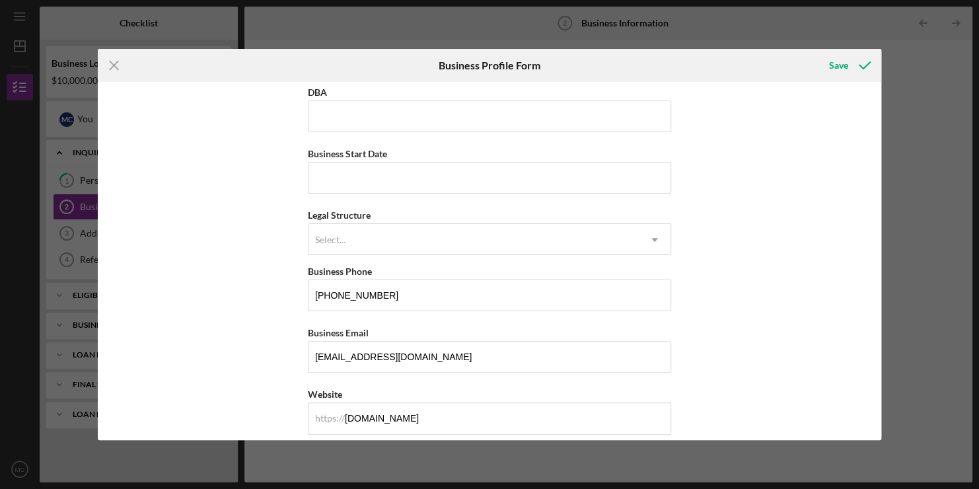
scroll to position [59, 0]
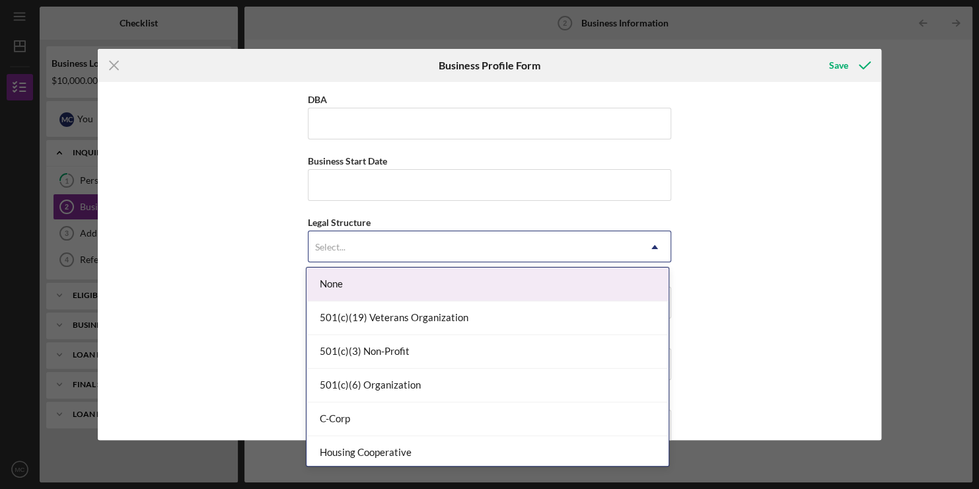
click at [373, 244] on div "Select..." at bounding box center [474, 247] width 330 height 30
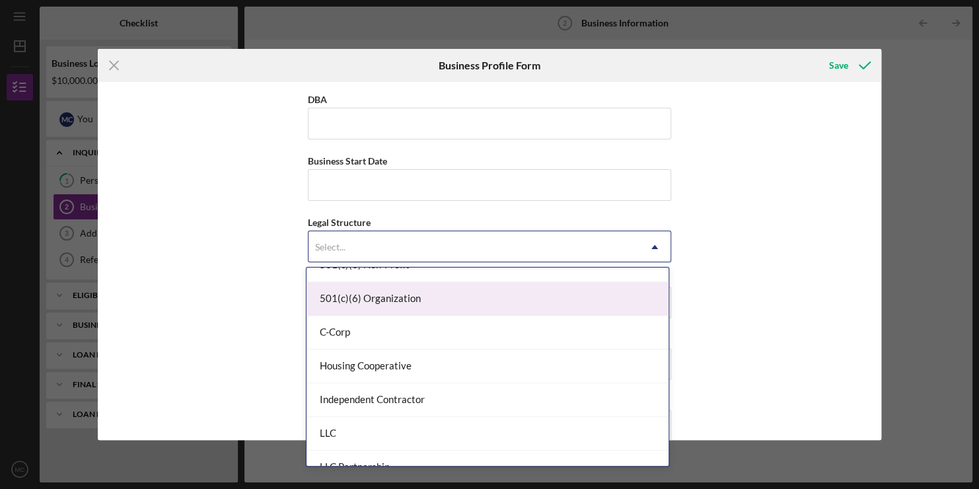
scroll to position [98, 0]
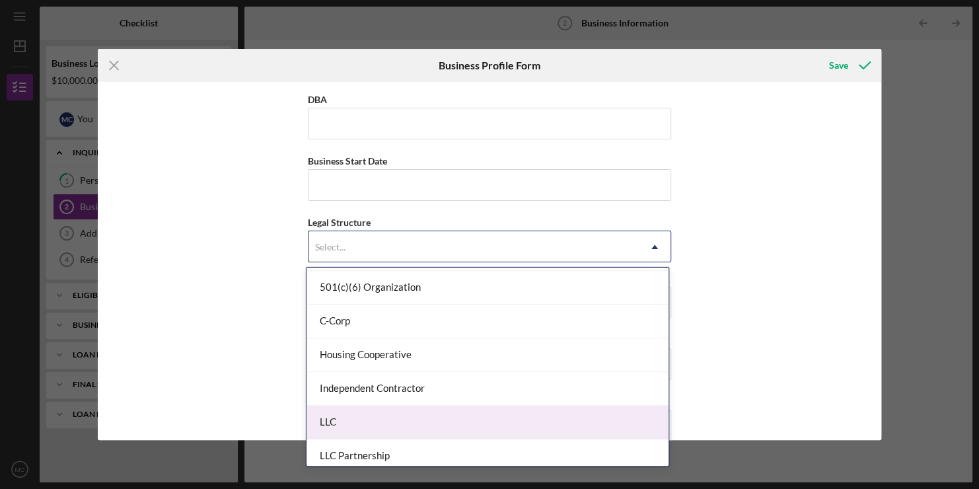
click at [367, 415] on div "LLC" at bounding box center [488, 423] width 362 height 34
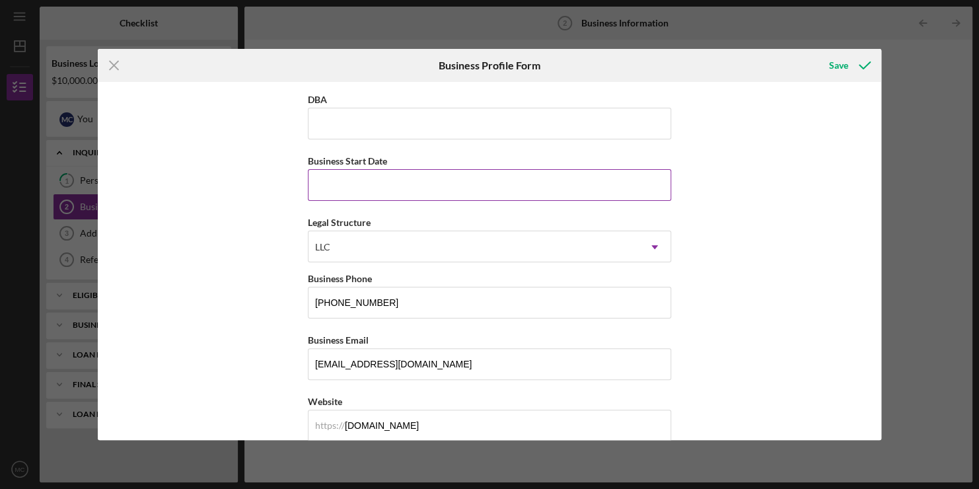
click at [442, 187] on input "Business Start Date" at bounding box center [489, 185] width 363 height 32
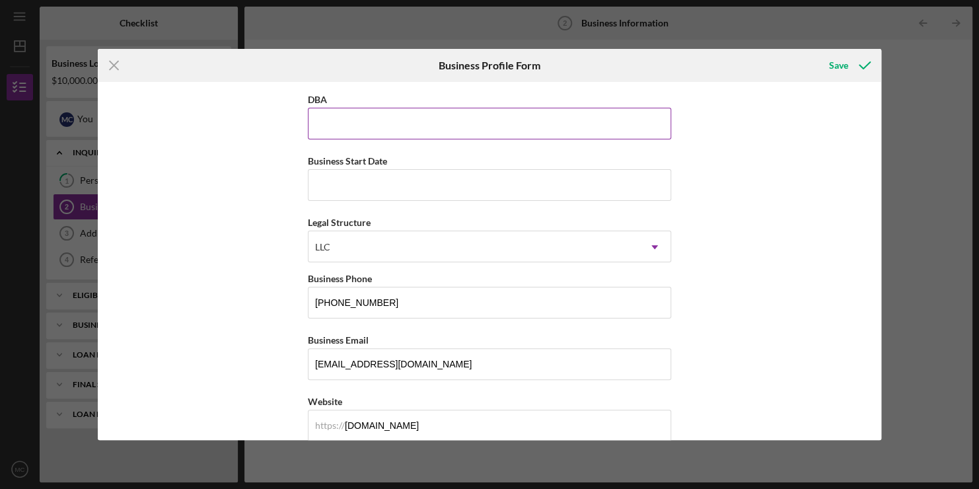
click at [376, 116] on input "DBA" at bounding box center [489, 124] width 363 height 32
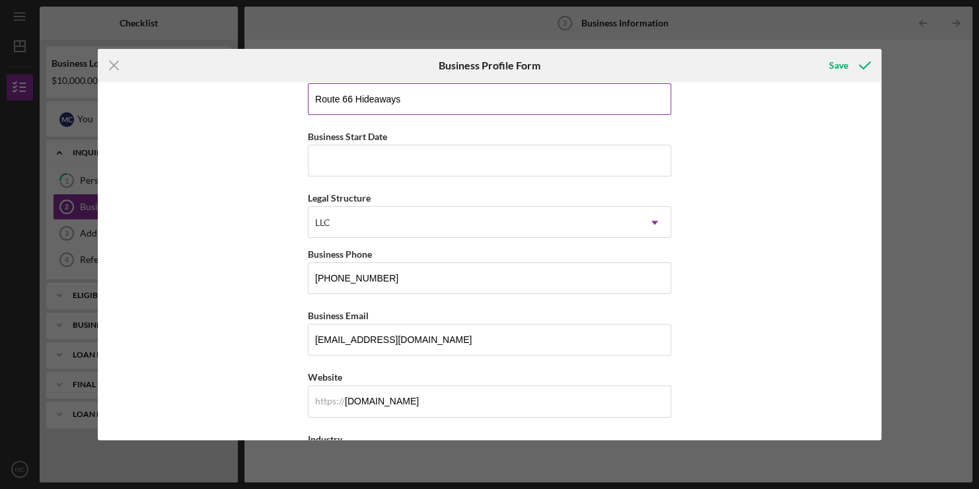
scroll to position [82, 0]
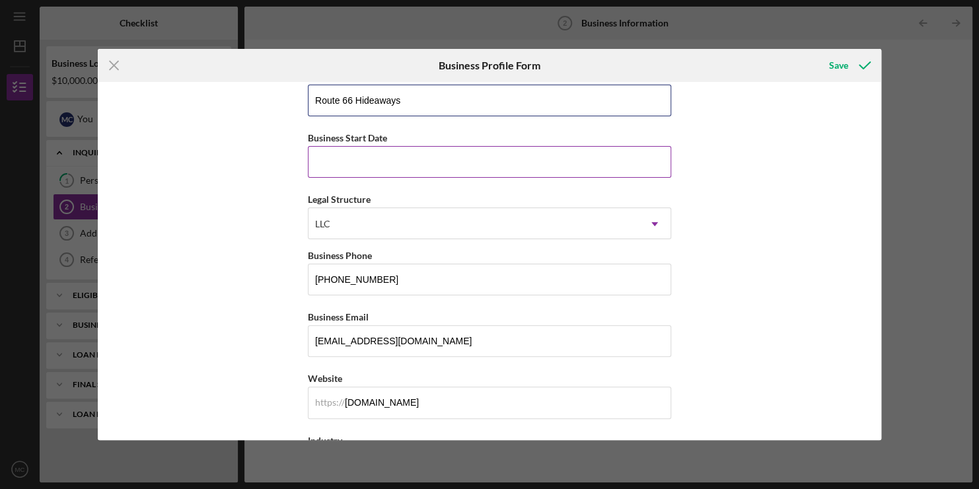
type input "Route 66 Hideaways"
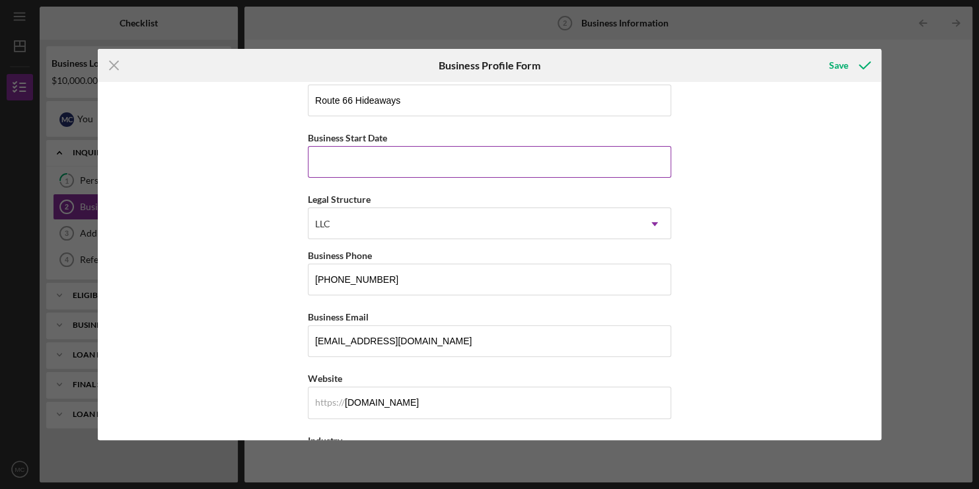
click at [365, 161] on input "Business Start Date" at bounding box center [489, 162] width 363 height 32
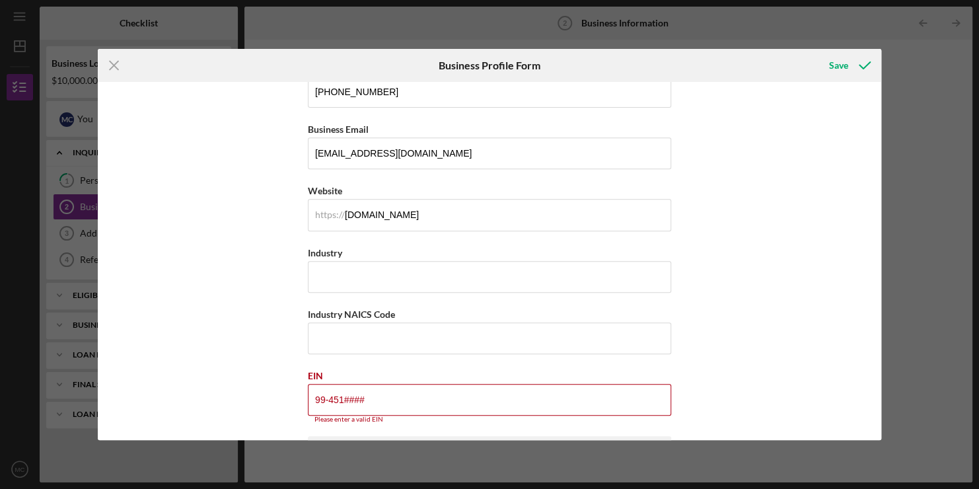
scroll to position [270, 0]
type input "[DATE]"
click at [395, 406] on input "99-451####" at bounding box center [489, 400] width 363 height 32
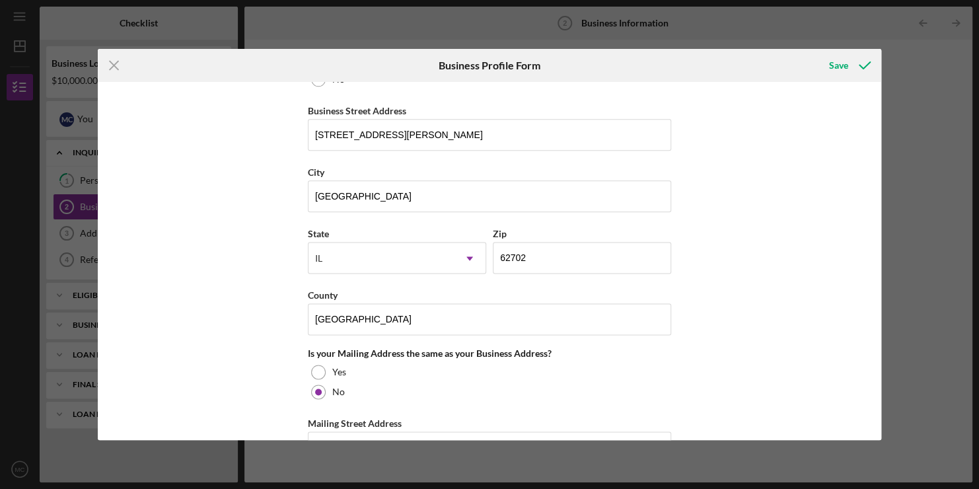
scroll to position [702, 0]
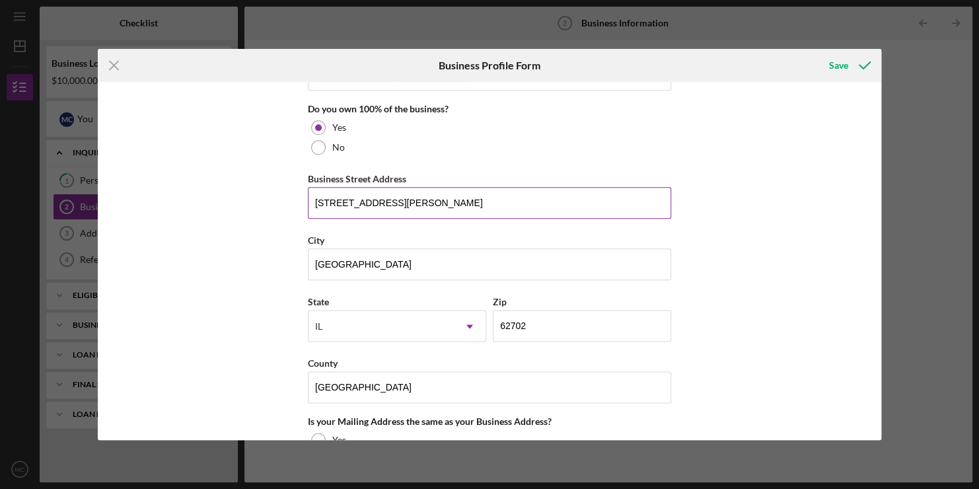
type input "[US_EMPLOYER_IDENTIFICATION_NUMBER]"
click at [334, 198] on input "[STREET_ADDRESS][PERSON_NAME]" at bounding box center [489, 203] width 363 height 32
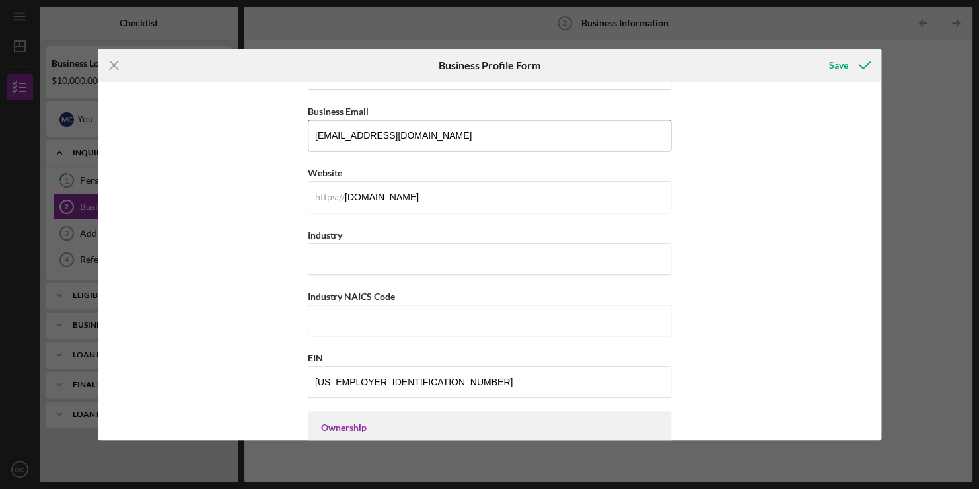
scroll to position [288, 0]
type input "[DATE]-[DATE][STREET_ADDRESS][PERSON_NAME]"
click at [367, 254] on input "Industry" at bounding box center [489, 258] width 363 height 32
type input "Short-term lodging vacation rentals"
click at [342, 322] on input "Industry NAICS Code" at bounding box center [489, 320] width 363 height 32
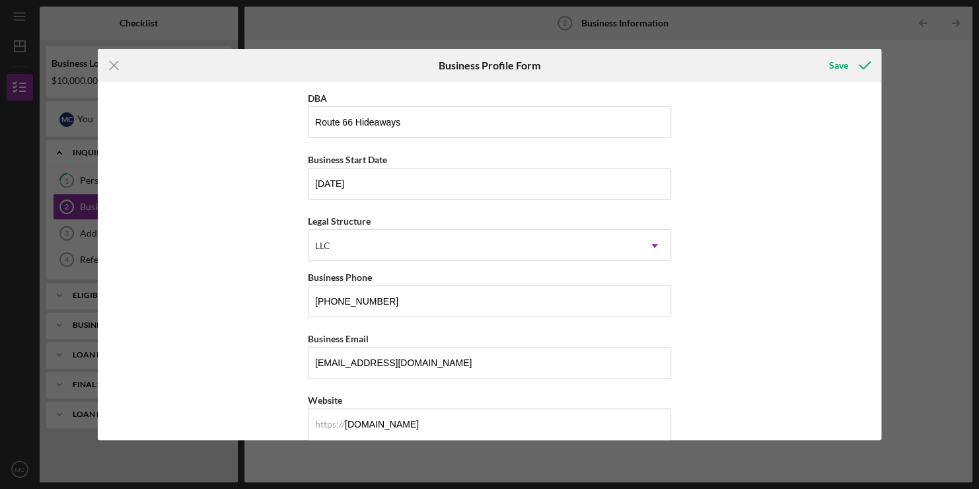
scroll to position [0, 0]
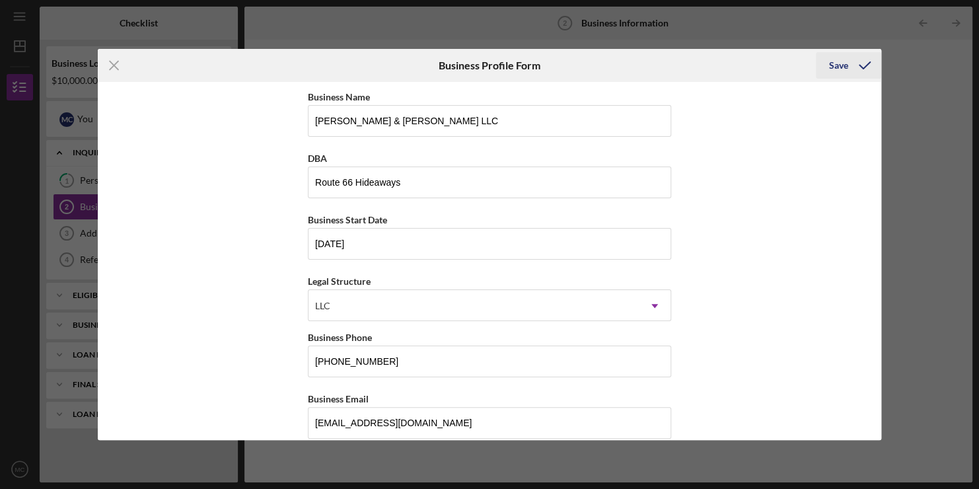
type input "721199"
click at [835, 69] on div "Save" at bounding box center [838, 65] width 19 height 26
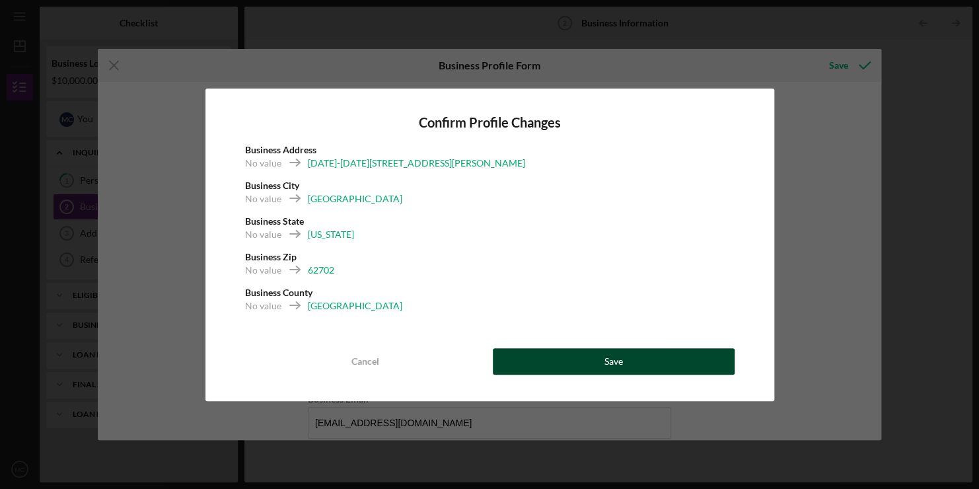
click at [581, 358] on button "Save" at bounding box center [614, 361] width 242 height 26
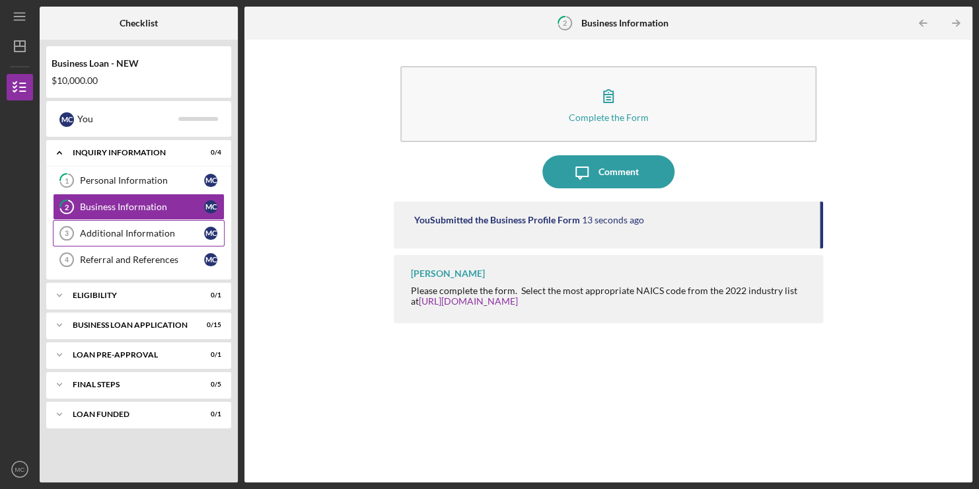
click at [135, 231] on div "Additional Information" at bounding box center [142, 233] width 124 height 11
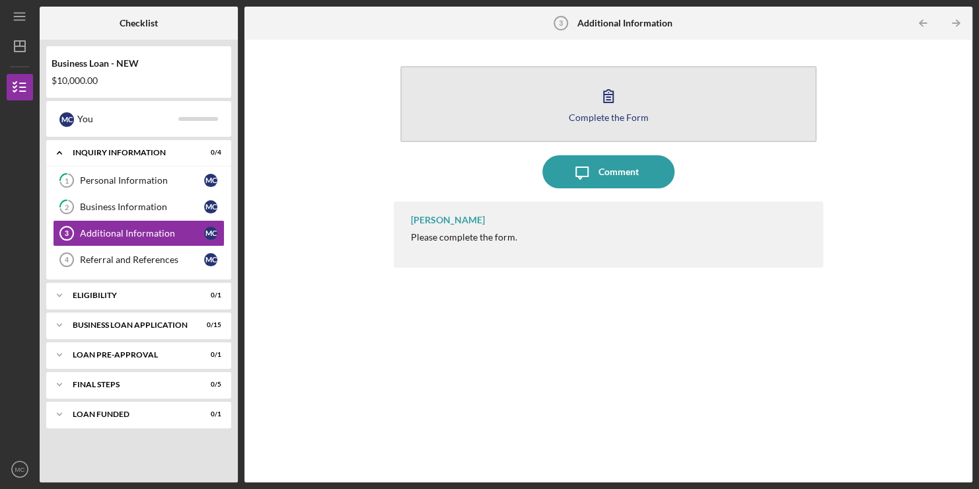
click at [609, 114] on div "Complete the Form" at bounding box center [609, 117] width 80 height 10
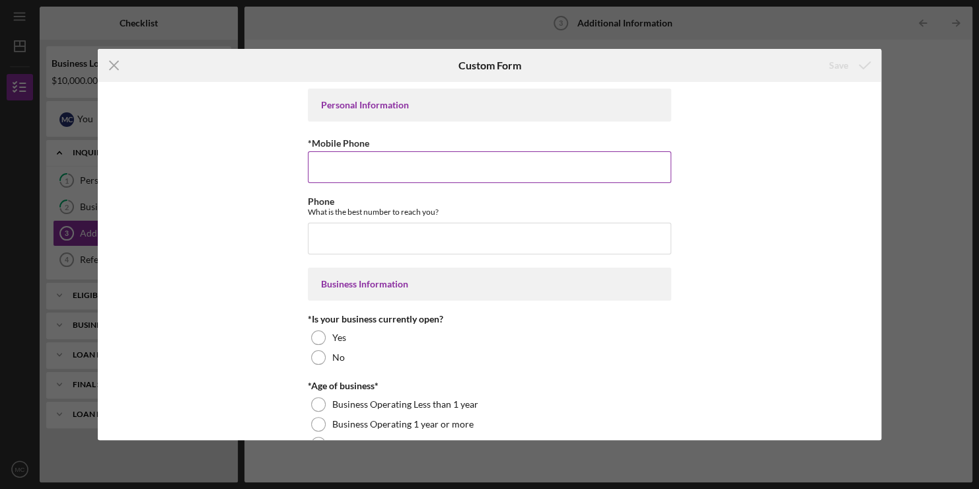
click at [498, 161] on input "*Mobile Phone" at bounding box center [489, 167] width 363 height 32
type input "[PHONE_NUMBER]"
click at [431, 227] on input "Phone" at bounding box center [489, 239] width 363 height 32
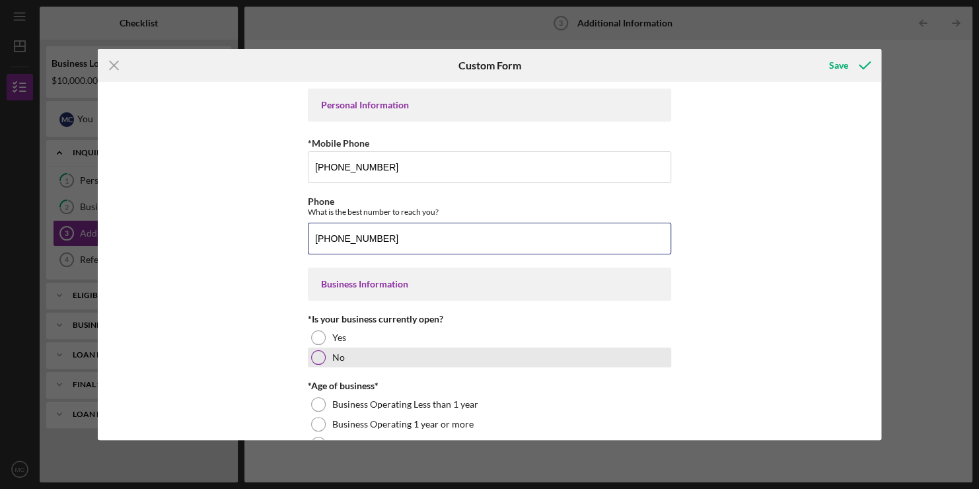
type input "[PHONE_NUMBER]"
click at [311, 358] on div at bounding box center [318, 357] width 15 height 15
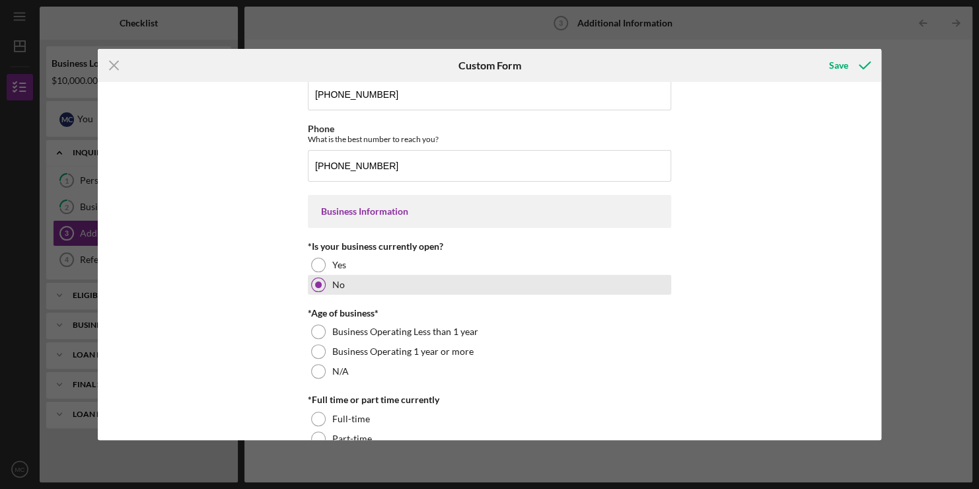
scroll to position [79, 0]
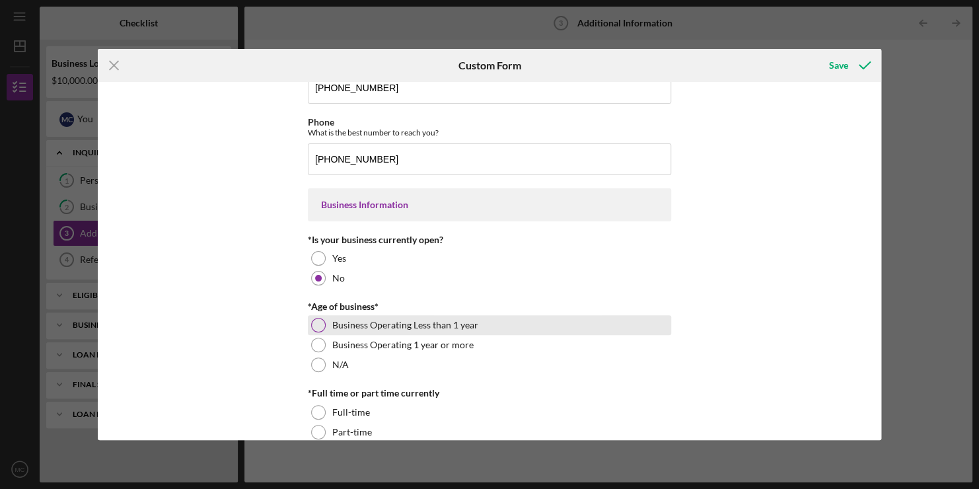
click at [319, 322] on div at bounding box center [318, 325] width 15 height 15
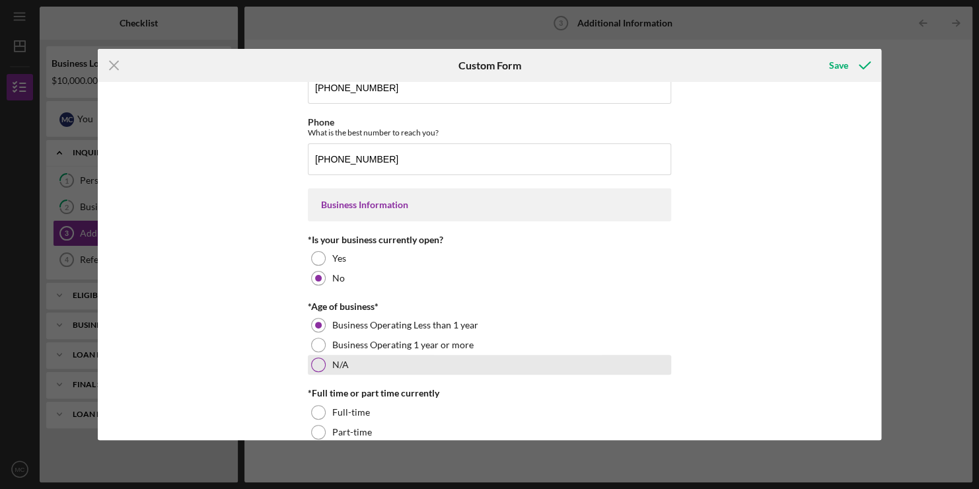
click at [317, 368] on div at bounding box center [318, 364] width 15 height 15
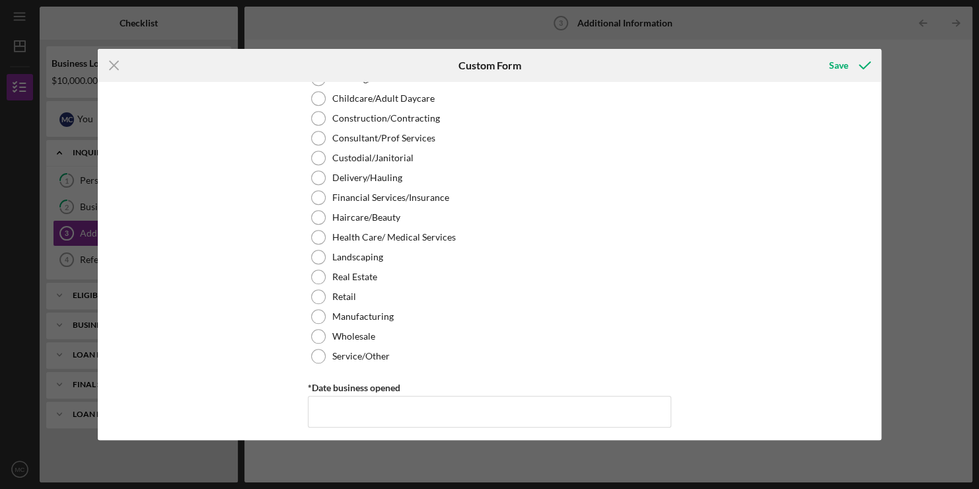
scroll to position [560, 0]
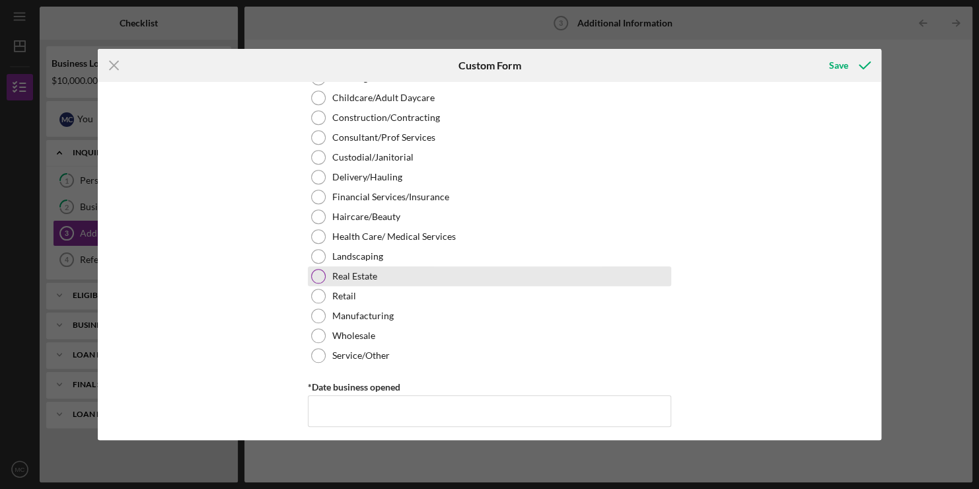
click at [320, 275] on div at bounding box center [318, 276] width 15 height 15
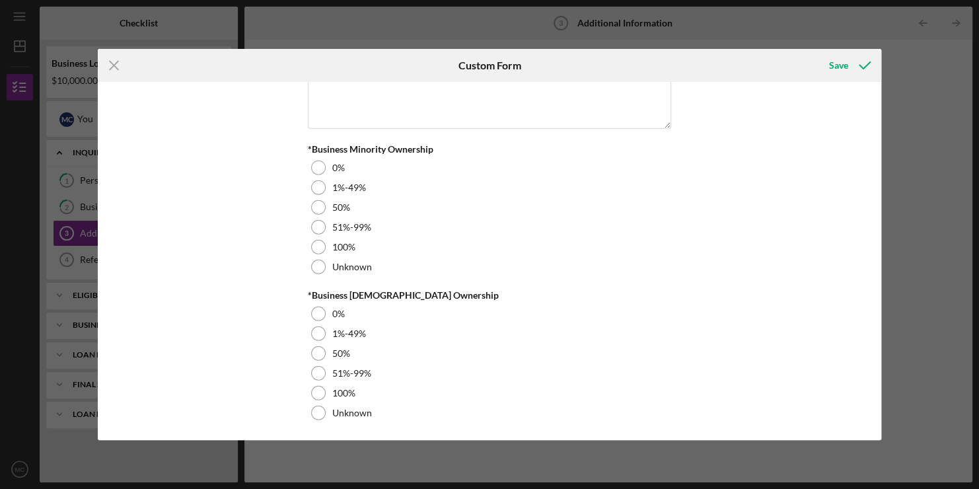
scroll to position [1563, 0]
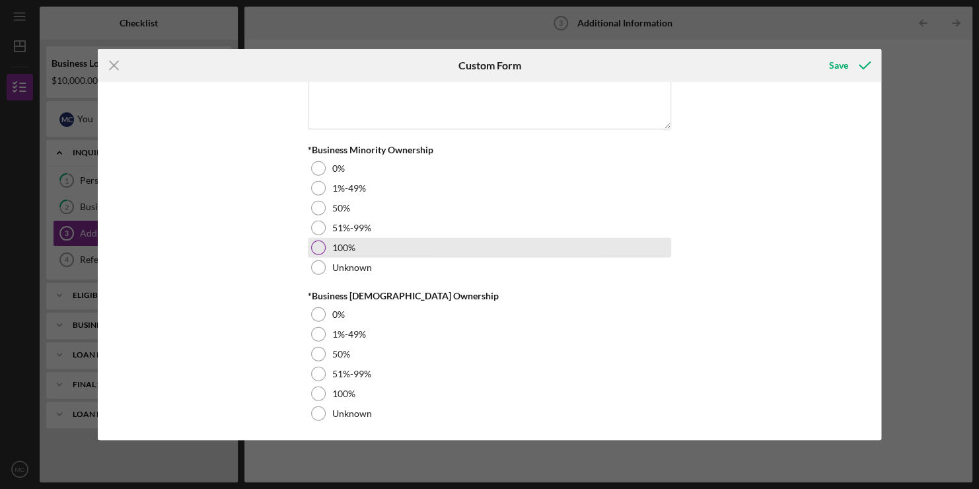
click at [318, 245] on div at bounding box center [318, 247] width 15 height 15
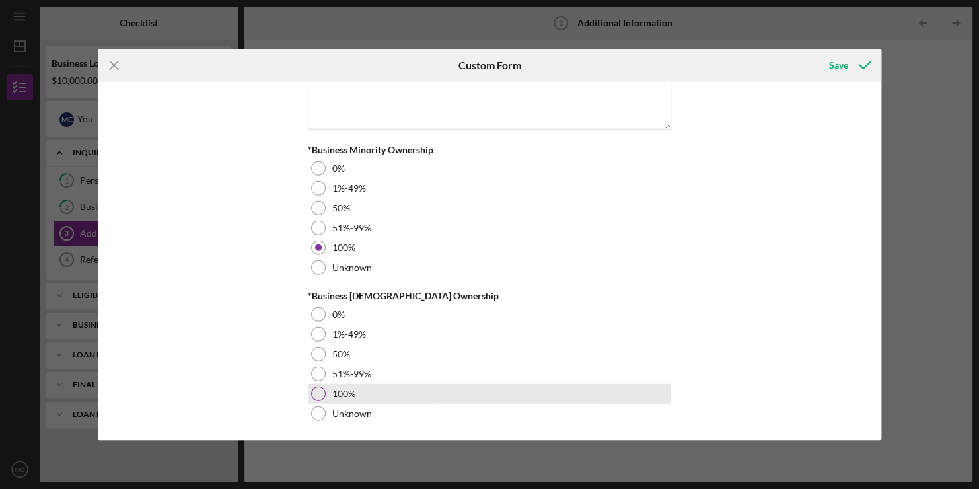
click at [318, 388] on div at bounding box center [318, 394] width 15 height 15
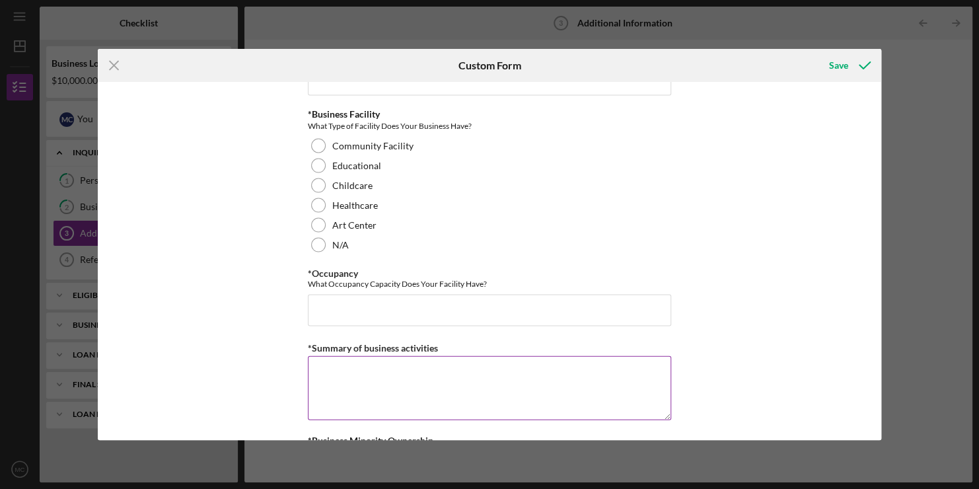
scroll to position [1272, 0]
click at [328, 307] on input "*Occupancy" at bounding box center [489, 311] width 363 height 32
type input "2"
click at [342, 300] on input "2" at bounding box center [489, 311] width 363 height 32
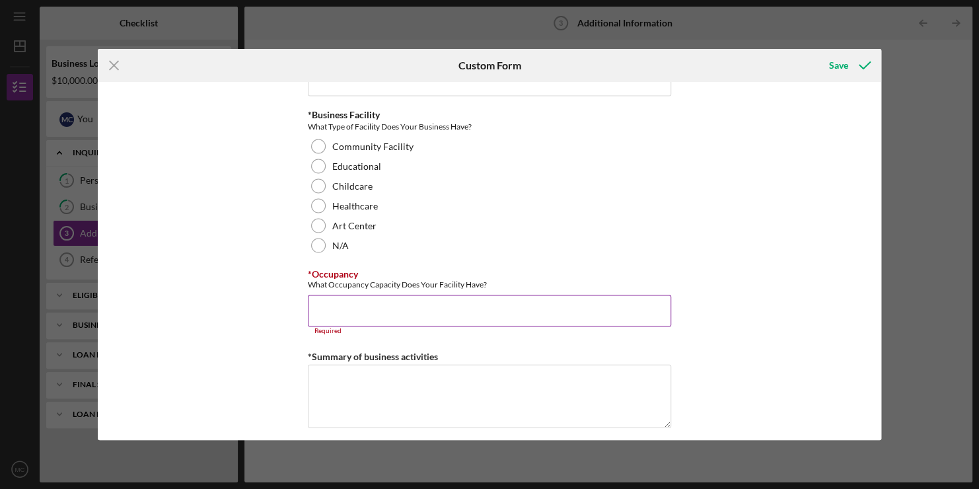
click at [319, 305] on input "*Occupancy" at bounding box center [489, 311] width 363 height 32
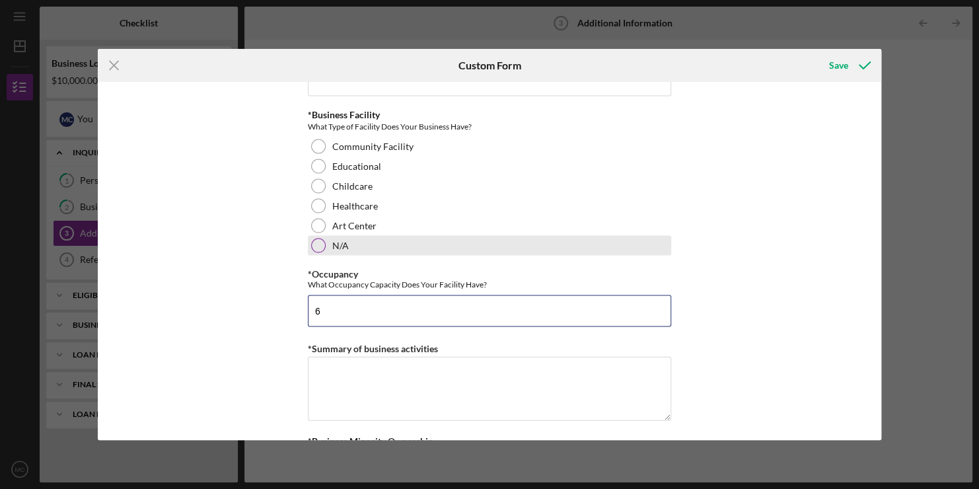
type input "6"
click at [318, 239] on div at bounding box center [318, 245] width 15 height 15
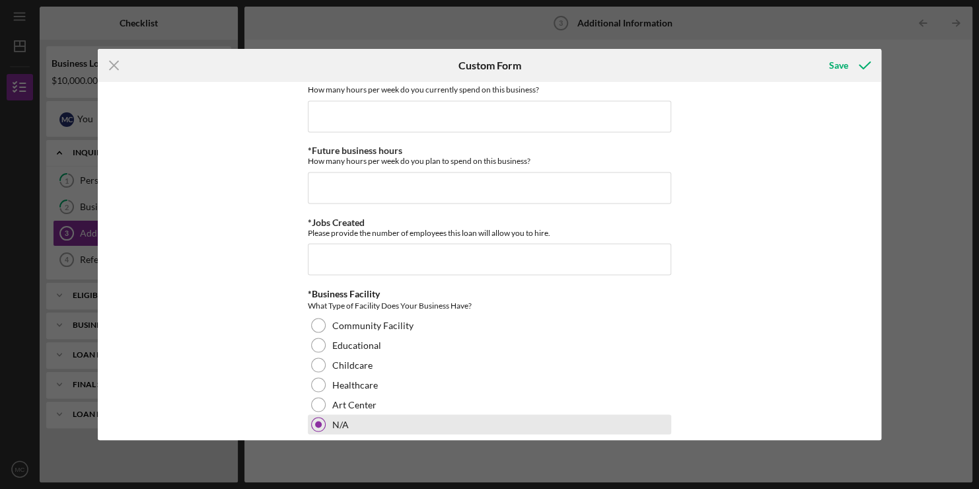
scroll to position [1058, 0]
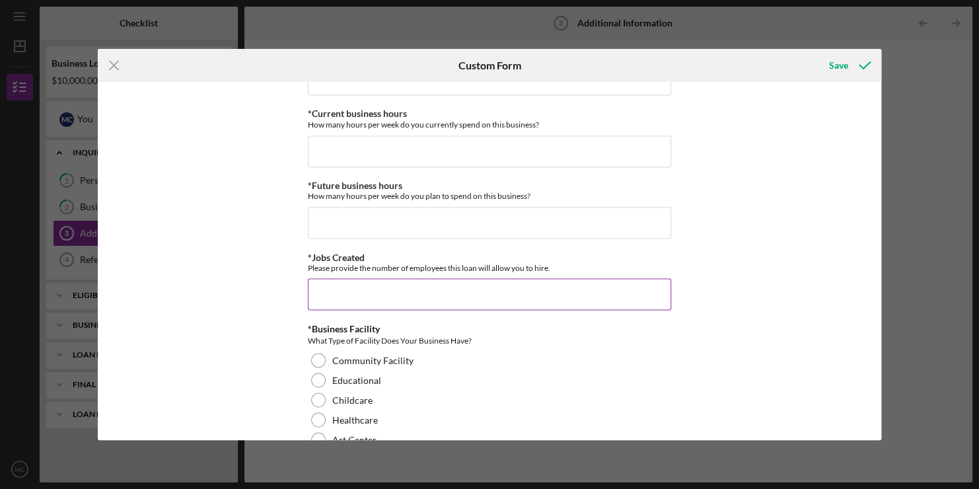
click at [326, 285] on input "*Jobs Created" at bounding box center [489, 294] width 363 height 32
type input "2"
type input "6"
type input "4"
type input "5"
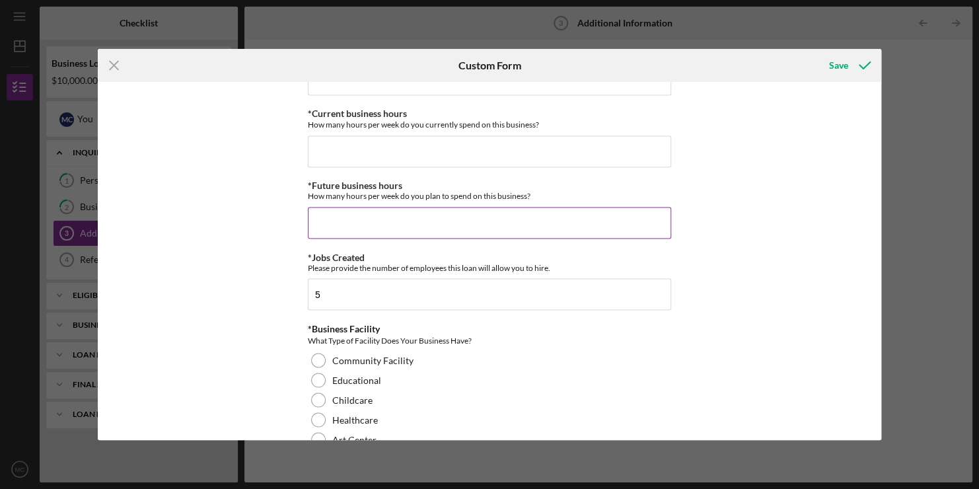
click at [357, 230] on input "*Future business hours" at bounding box center [489, 223] width 363 height 32
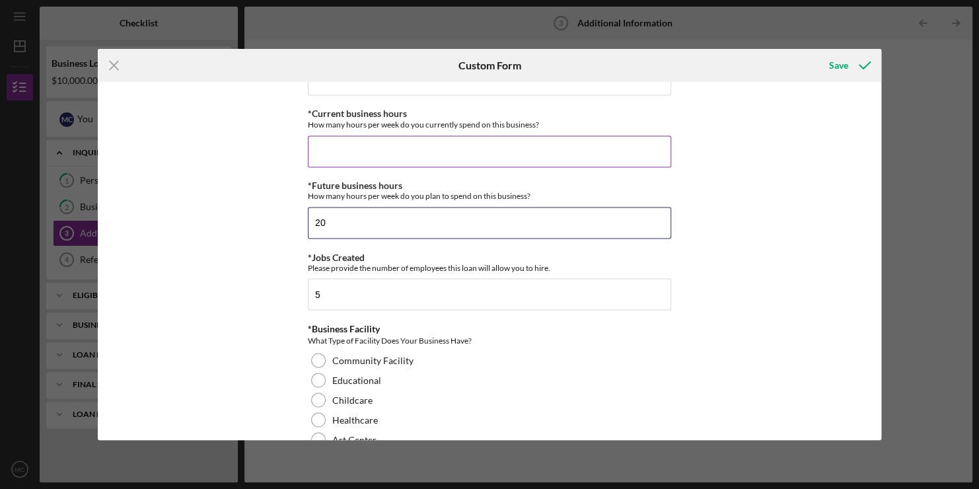
type input "20"
click at [350, 153] on input "*Current business hours" at bounding box center [489, 151] width 363 height 32
type input "4"
click at [350, 153] on input "*Current business hours" at bounding box center [489, 151] width 363 height 32
type input "3"
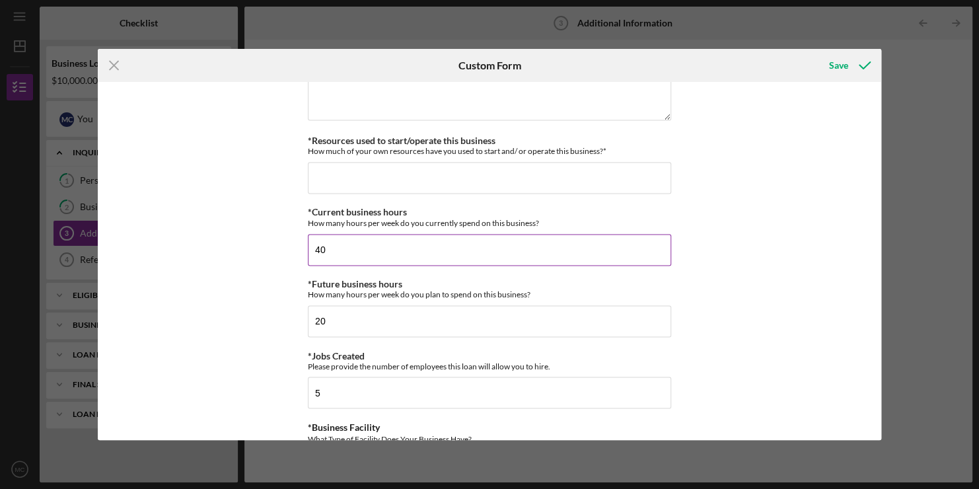
scroll to position [958, 0]
type input "40"
click at [328, 188] on input "*Resources used to start/operate this business" at bounding box center [489, 179] width 363 height 32
type input "$1"
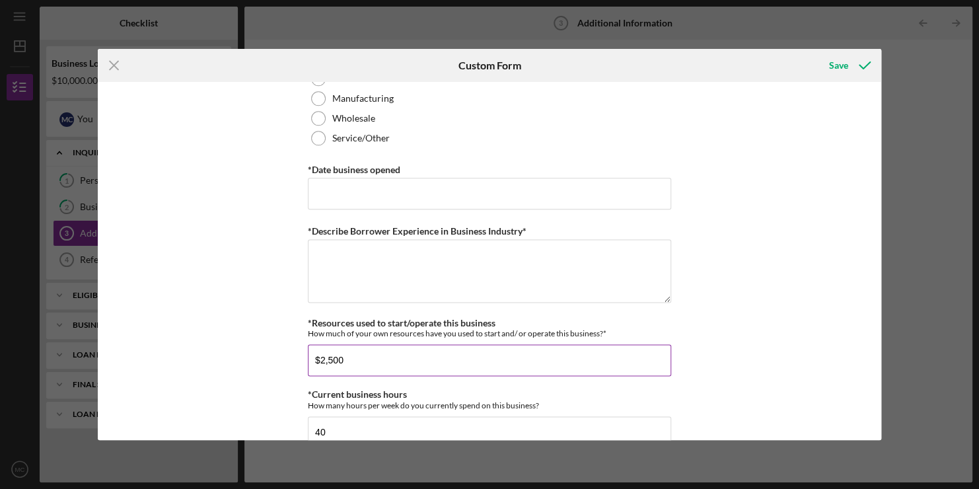
scroll to position [774, 0]
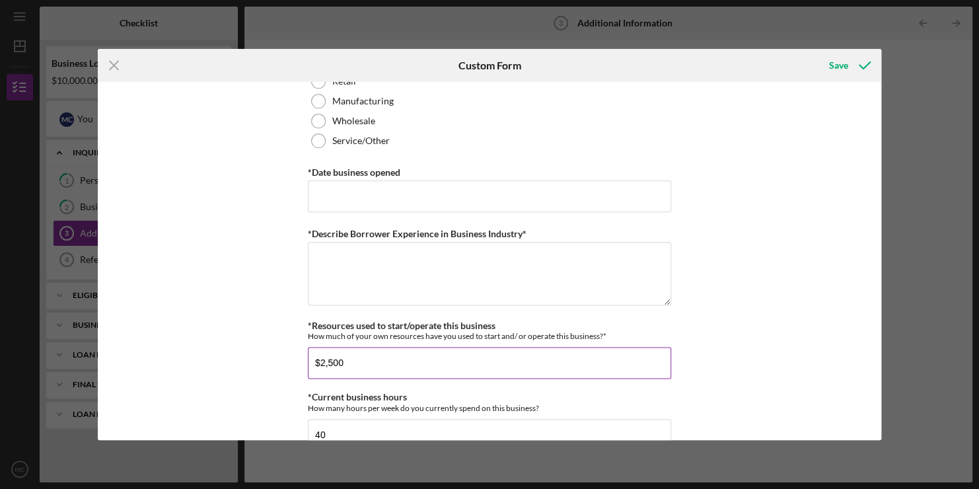
type input "$2,500"
click at [366, 190] on input "*Date business opened" at bounding box center [489, 196] width 363 height 32
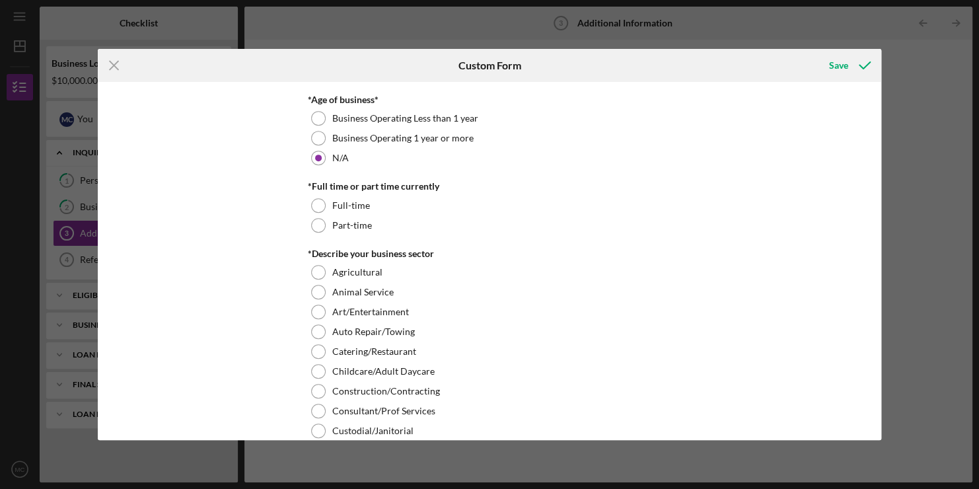
scroll to position [285, 0]
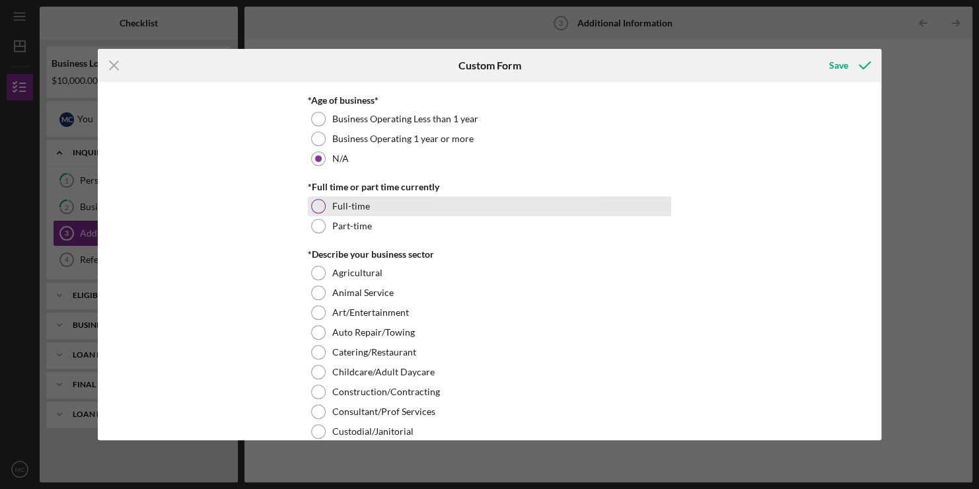
click at [324, 202] on div "Full-time" at bounding box center [489, 206] width 363 height 20
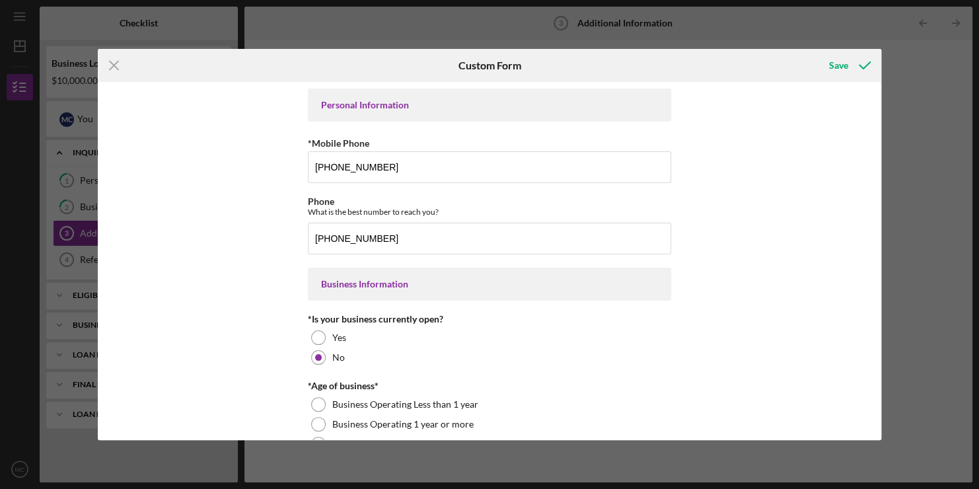
scroll to position [55, 0]
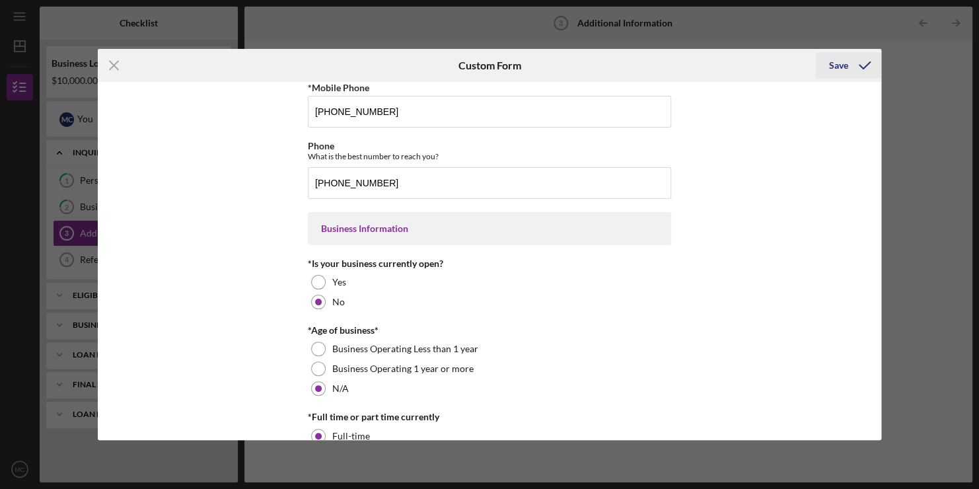
click at [845, 67] on div "Save" at bounding box center [838, 65] width 19 height 26
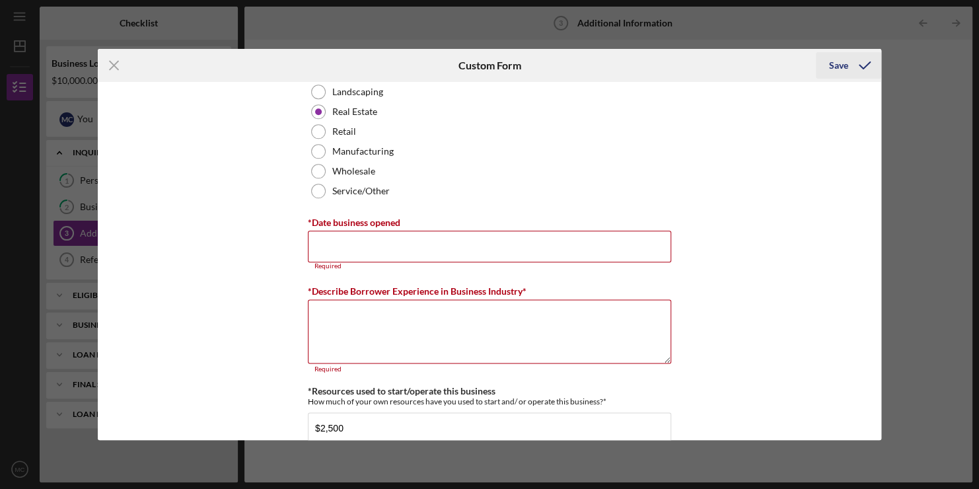
scroll to position [856, 0]
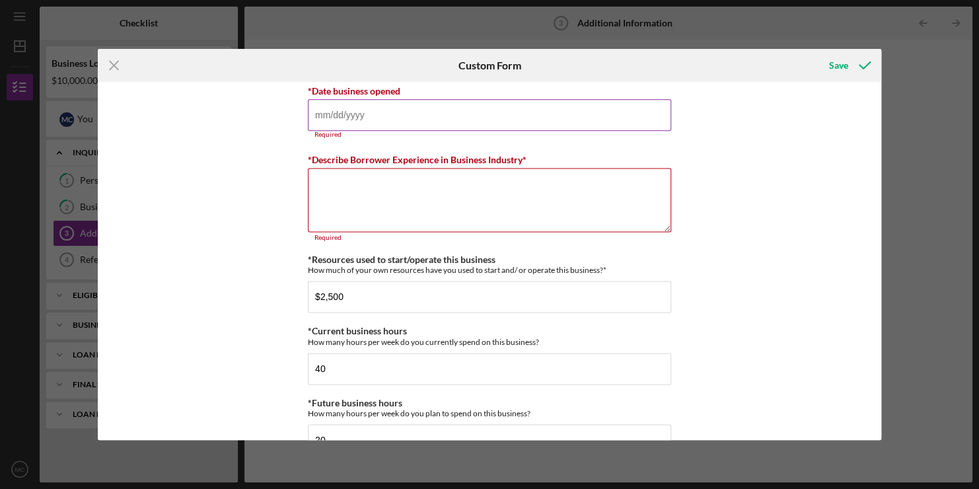
click at [484, 128] on input "*Date business opened" at bounding box center [489, 115] width 363 height 32
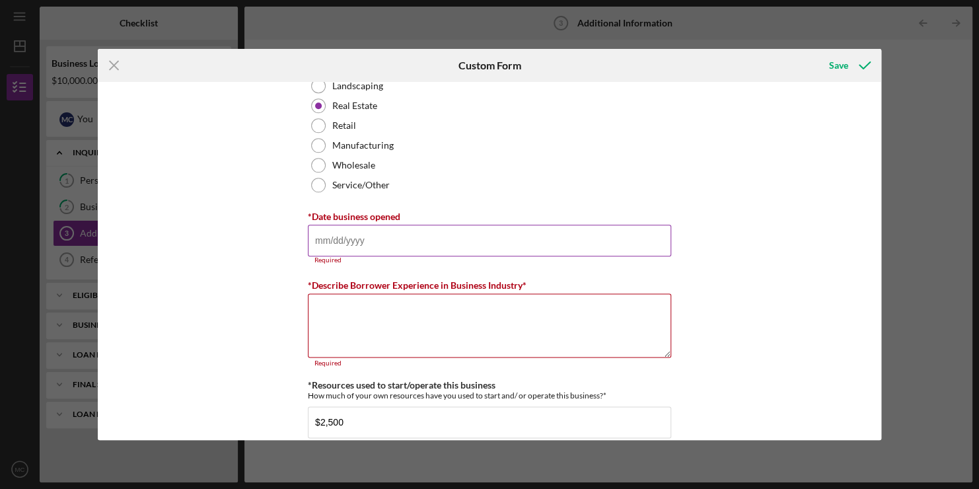
scroll to position [732, 0]
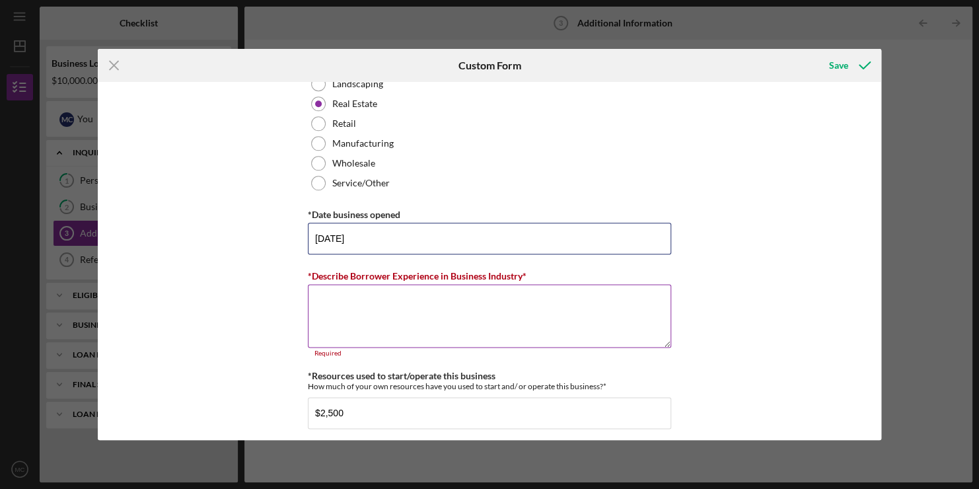
type input "[DATE]"
click at [392, 289] on textarea "*Describe Borrower Experience in Business Industry*" at bounding box center [489, 315] width 363 height 63
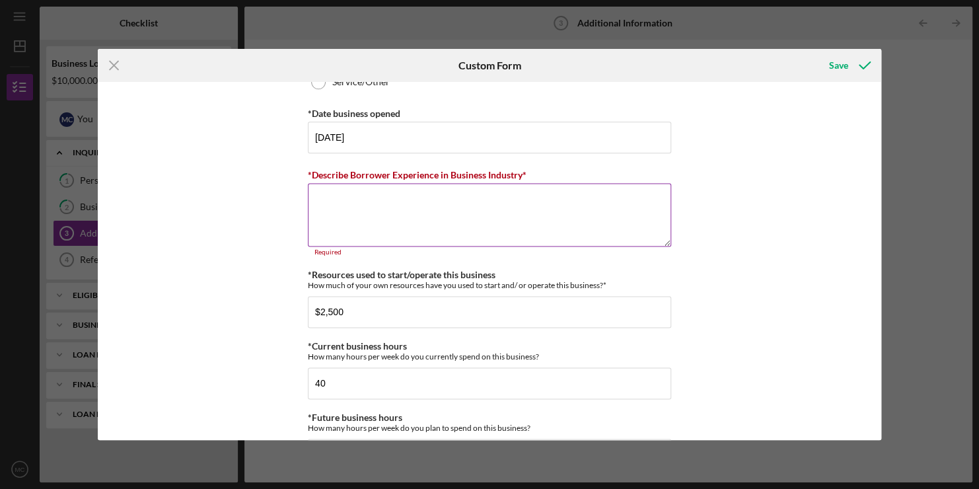
scroll to position [857, 0]
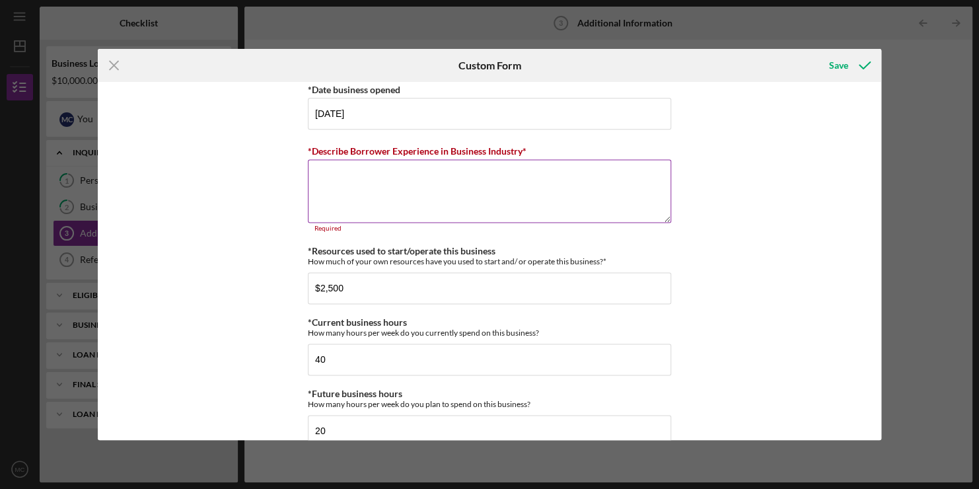
click at [544, 185] on textarea "*Describe Borrower Experience in Business Industry*" at bounding box center [489, 190] width 363 height 63
click at [466, 175] on textarea "*Describe Borrower Experience in Business Industry*" at bounding box center [489, 190] width 363 height 63
paste textarea "Lor ipsumdol sitame cons a elitse do eiusmodt inc utlaboreet doloremagn aliqua …"
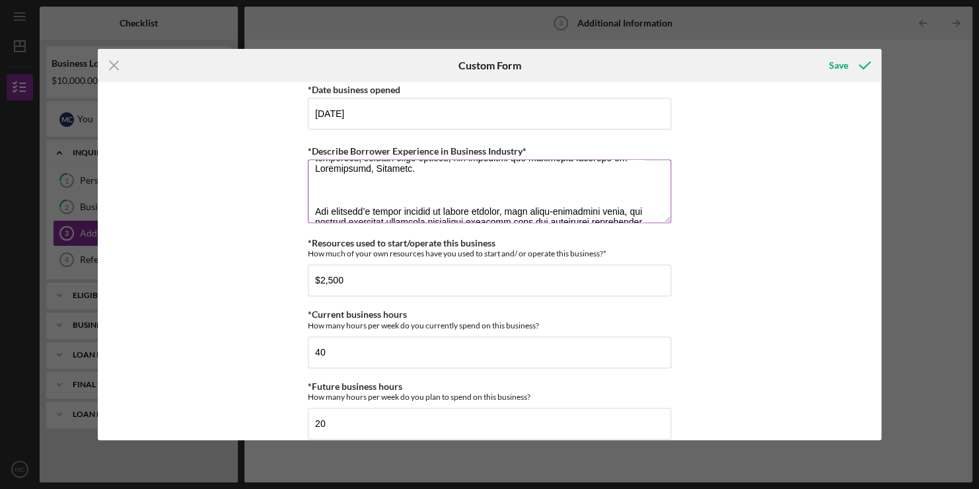
scroll to position [159, 0]
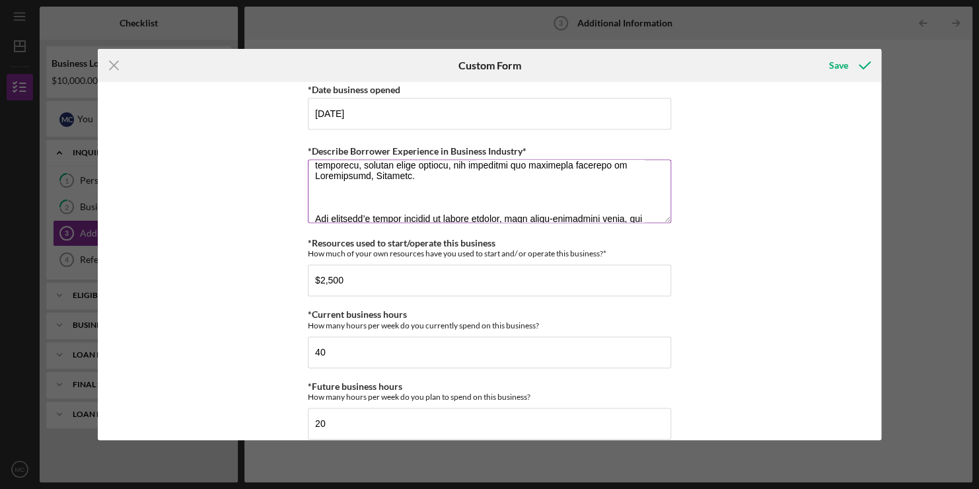
click at [328, 197] on textarea "*Describe Borrower Experience in Business Industry*" at bounding box center [489, 190] width 363 height 63
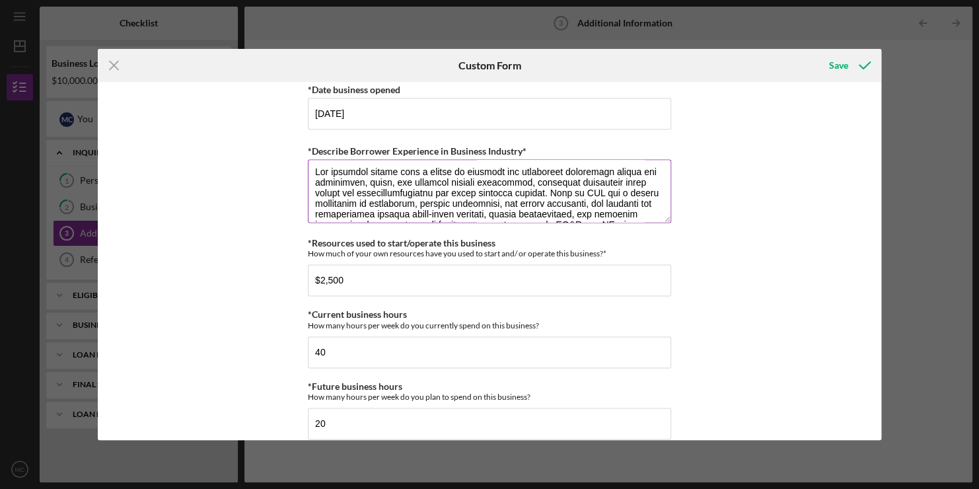
scroll to position [0, 0]
click at [317, 172] on textarea "*Describe Borrower Experience in Business Industry*" at bounding box center [489, 190] width 363 height 63
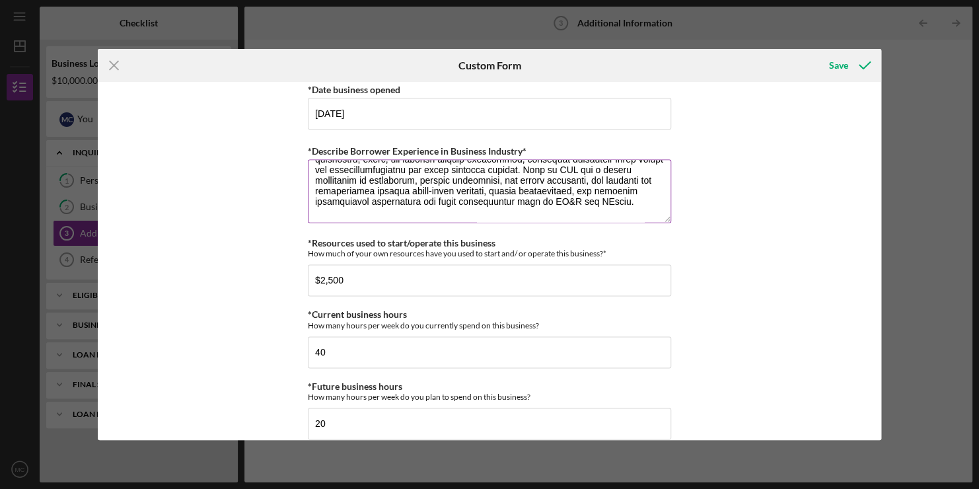
scroll to position [28, 0]
click at [370, 190] on textarea "*Describe Borrower Experience in Business Industry*" at bounding box center [489, 190] width 363 height 63
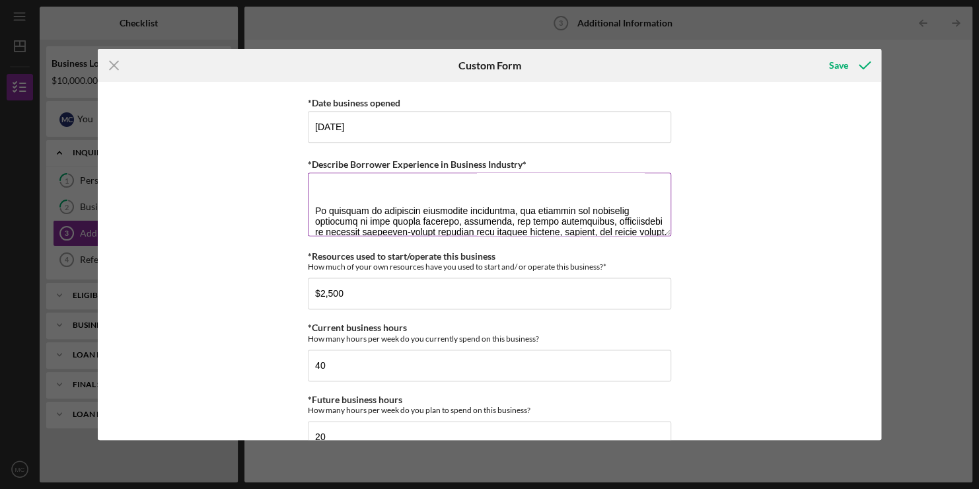
scroll to position [73, 0]
click at [580, 193] on textarea "*Describe Borrower Experience in Business Industry*" at bounding box center [489, 203] width 363 height 63
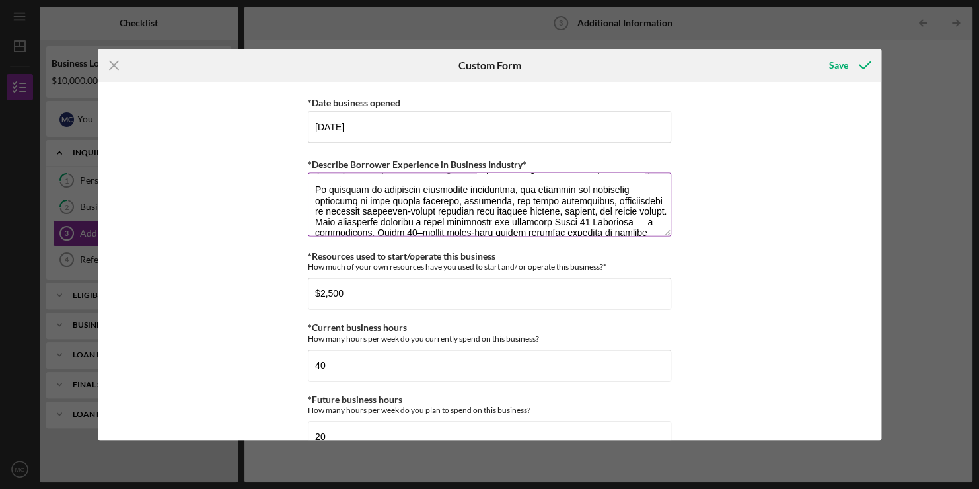
scroll to position [63, 0]
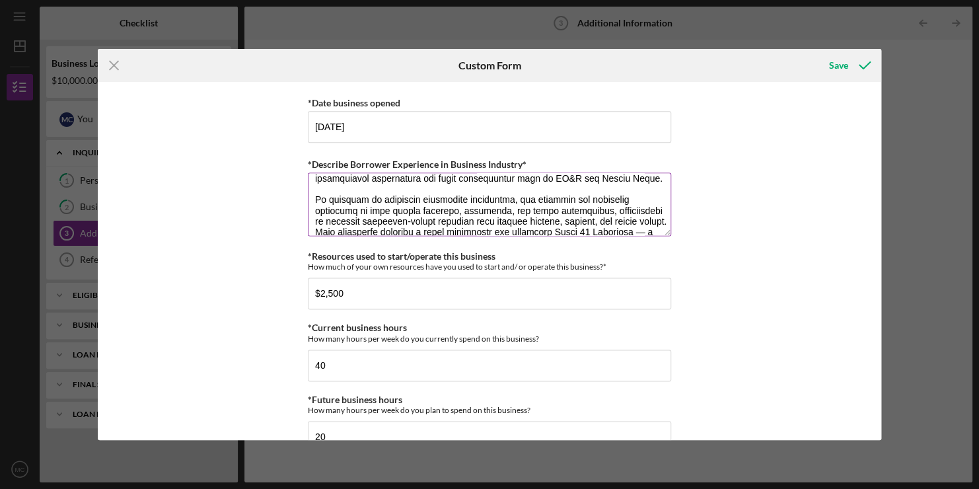
click at [587, 200] on textarea "*Describe Borrower Experience in Business Industry*" at bounding box center [489, 203] width 363 height 63
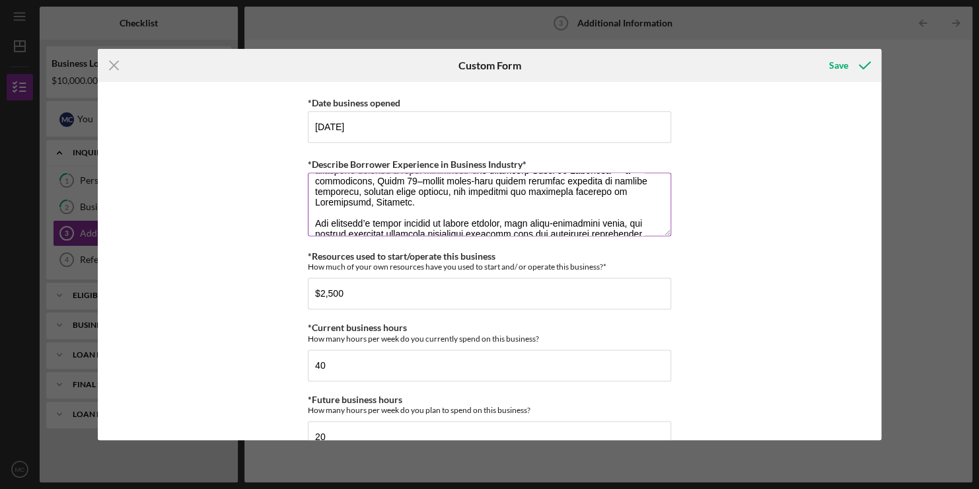
scroll to position [134, 0]
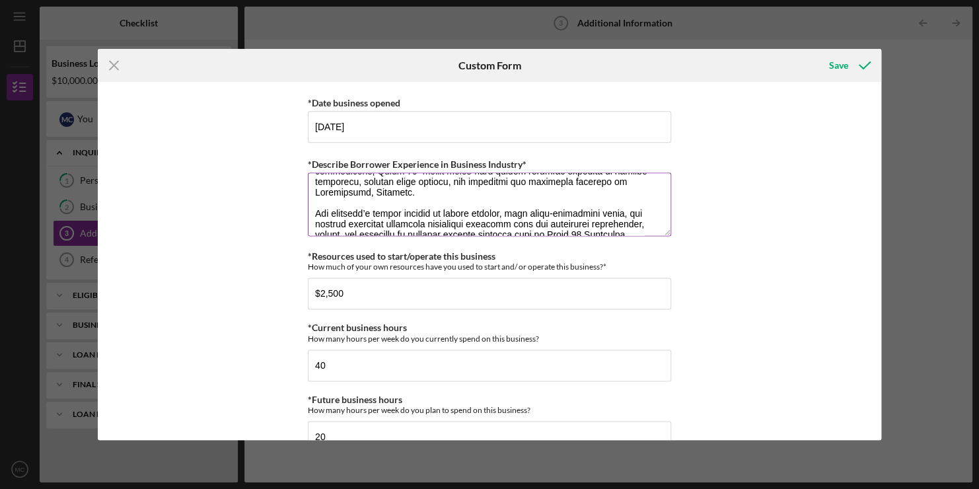
click at [379, 202] on textarea "*Describe Borrower Experience in Business Industry*" at bounding box center [489, 203] width 363 height 63
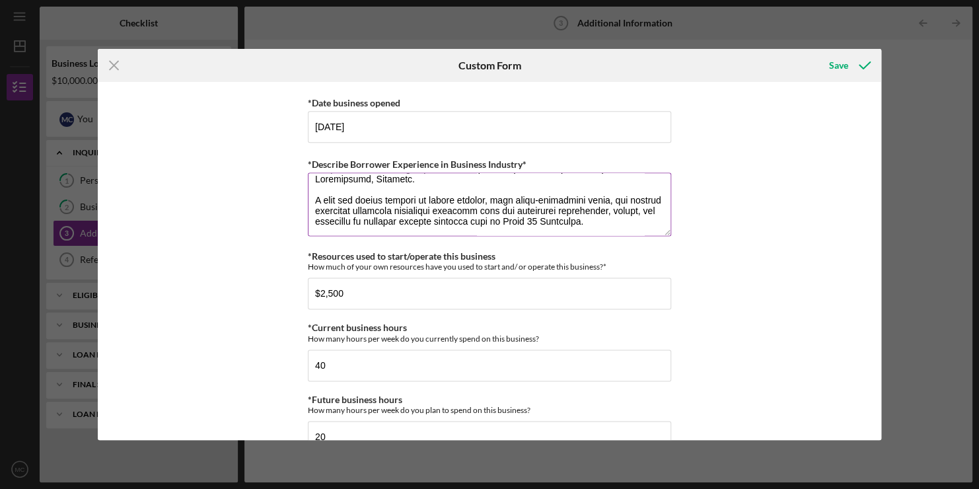
scroll to position [148, 0]
click at [611, 191] on textarea "*Describe Borrower Experience in Business Industry*" at bounding box center [489, 203] width 363 height 63
click at [434, 198] on textarea "*Describe Borrower Experience in Business Industry*" at bounding box center [489, 203] width 363 height 63
click at [417, 211] on textarea "*Describe Borrower Experience in Business Industry*" at bounding box center [489, 203] width 363 height 63
drag, startPoint x: 494, startPoint y: 209, endPoint x: 490, endPoint y: 256, distance: 46.4
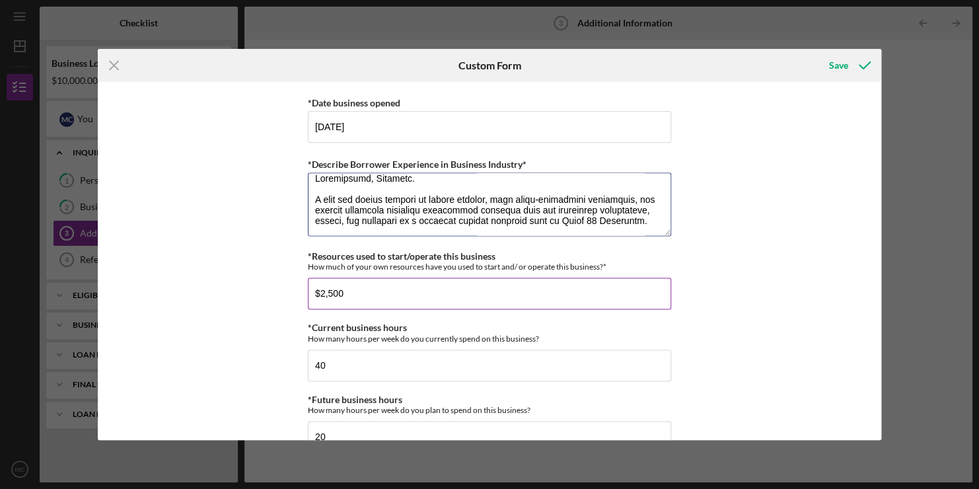
click at [490, 256] on div "Personal Information *Mobile Phone [PHONE_NUMBER] Phone What is the best number…" at bounding box center [489, 204] width 363 height 1918
click at [503, 198] on textarea "*Describe Borrower Experience in Business Industry*" at bounding box center [489, 203] width 363 height 63
click at [495, 196] on textarea "*Describe Borrower Experience in Business Industry*" at bounding box center [489, 203] width 363 height 63
click at [342, 179] on textarea "*Describe Borrower Experience in Business Industry*" at bounding box center [489, 203] width 363 height 63
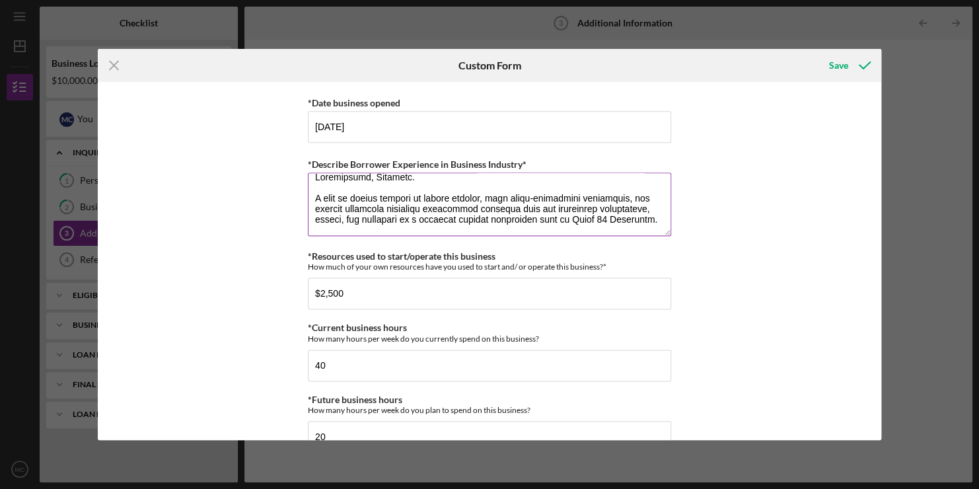
scroll to position [159, 0]
click at [373, 180] on textarea "*Describe Borrower Experience in Business Industry*" at bounding box center [489, 203] width 363 height 63
click at [437, 191] on textarea "*Describe Borrower Experience in Business Industry*" at bounding box center [489, 203] width 363 height 63
click at [537, 202] on textarea "*Describe Borrower Experience in Business Industry*" at bounding box center [489, 203] width 363 height 63
click at [387, 217] on textarea "*Describe Borrower Experience in Business Industry*" at bounding box center [489, 203] width 363 height 63
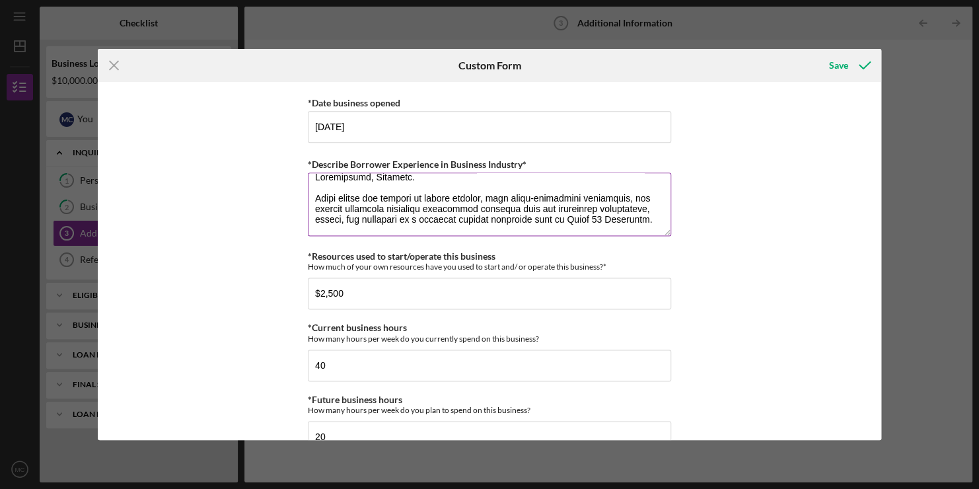
click at [313, 184] on textarea "*Describe Borrower Experience in Business Industry*" at bounding box center [489, 203] width 363 height 63
click at [439, 188] on textarea "*Describe Borrower Experience in Business Industry*" at bounding box center [489, 203] width 363 height 63
type textarea "Lo i dolorsit A conse adip e seddoe te incididu utl etdolorema aliquaenim admin…"
click at [437, 255] on label "*Resources used to start/operate this business" at bounding box center [402, 255] width 188 height 11
click at [437, 277] on input "$2,500" at bounding box center [489, 293] width 363 height 32
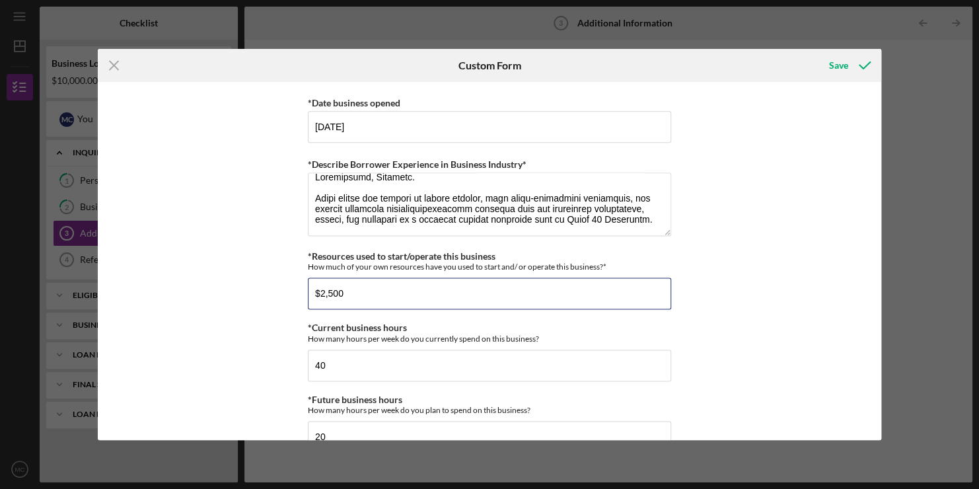
type input "$2,500"
click at [350, 174] on textarea "*Describe Borrower Experience in Business Industry*" at bounding box center [489, 203] width 363 height 63
click at [538, 215] on textarea "*Describe Borrower Experience in Business Industry*" at bounding box center [489, 203] width 363 height 63
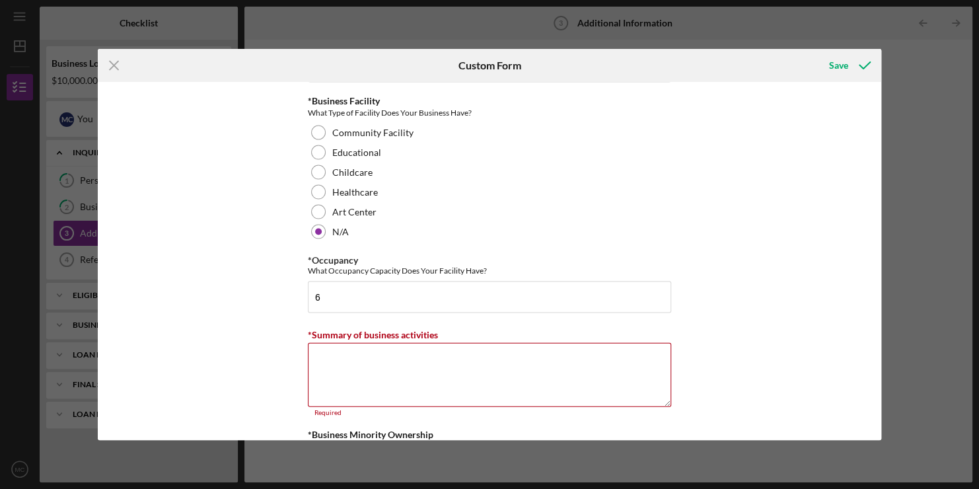
scroll to position [1361, 0]
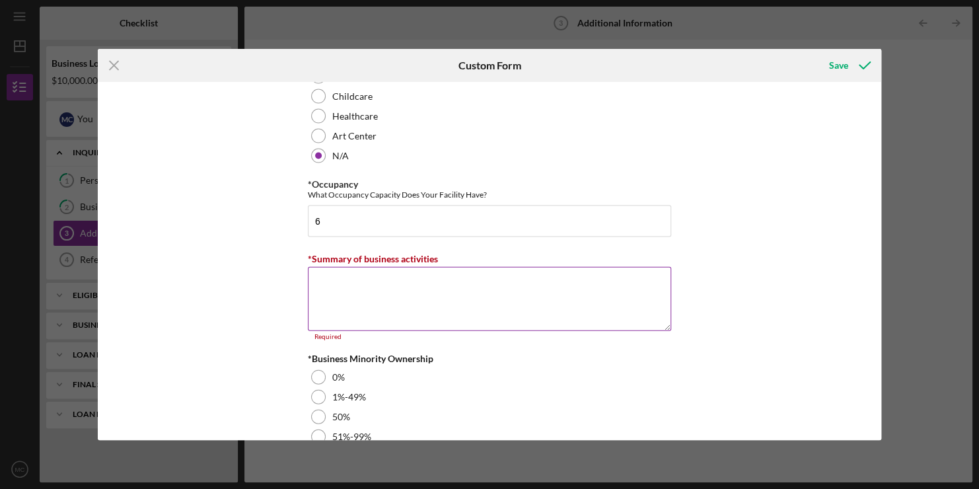
type textarea "Lo i dolorsit A conse adip e seddoe te incididu utl etdolorema aliquaenim admin…"
click at [506, 291] on textarea "*Summary of business activities" at bounding box center [489, 298] width 363 height 63
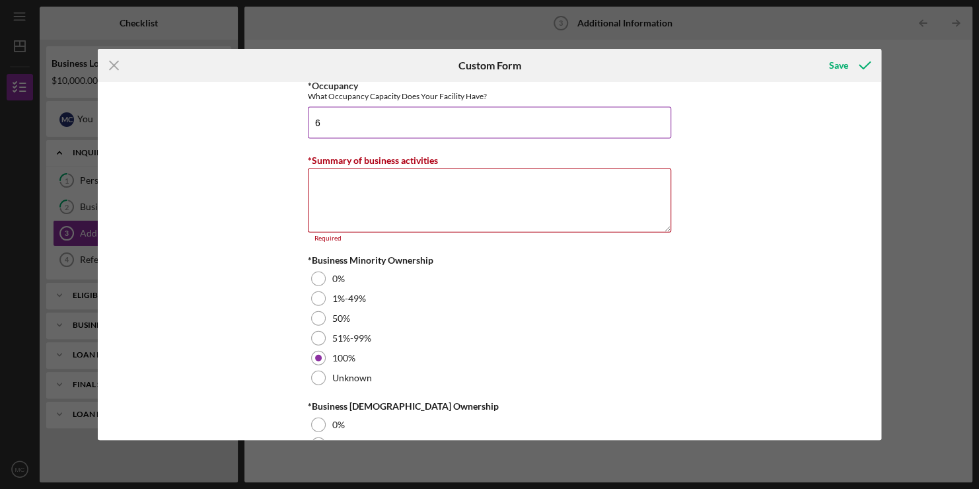
click at [344, 116] on input "6" at bounding box center [489, 123] width 363 height 32
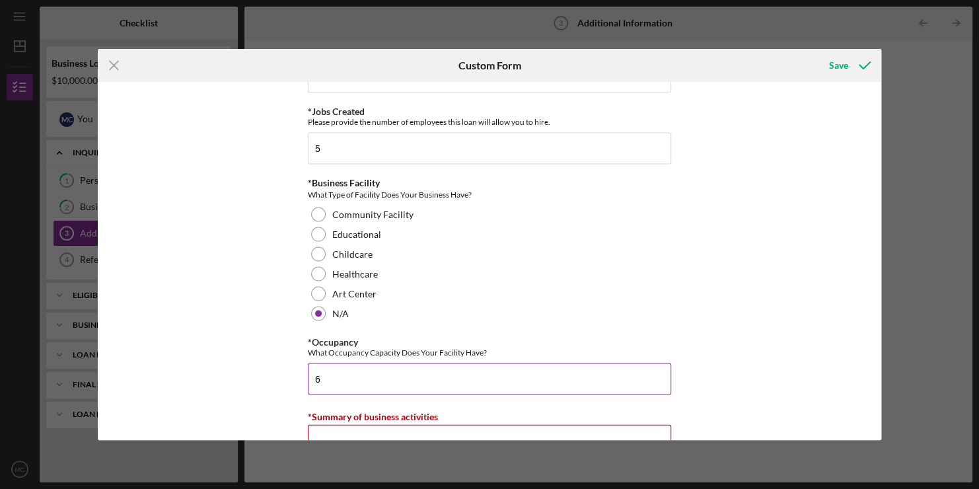
scroll to position [1203, 0]
click at [339, 149] on input "5" at bounding box center [489, 149] width 363 height 32
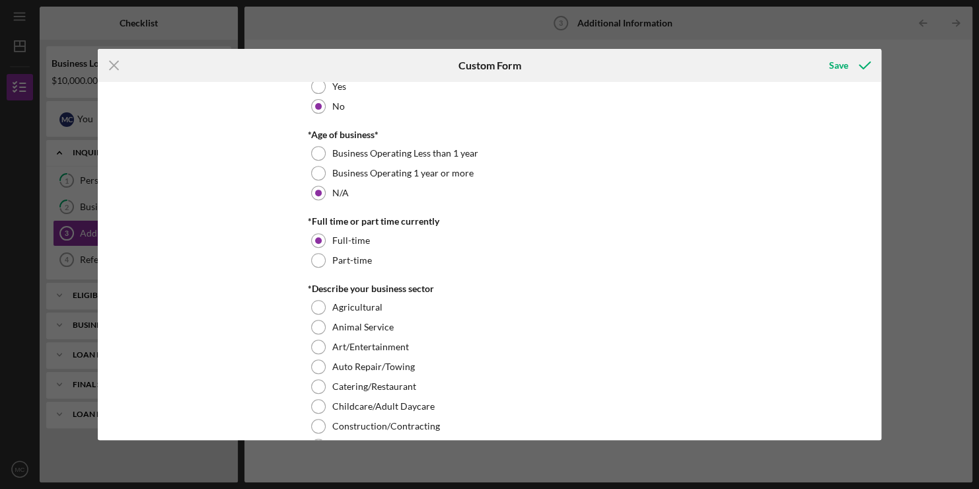
scroll to position [253, 0]
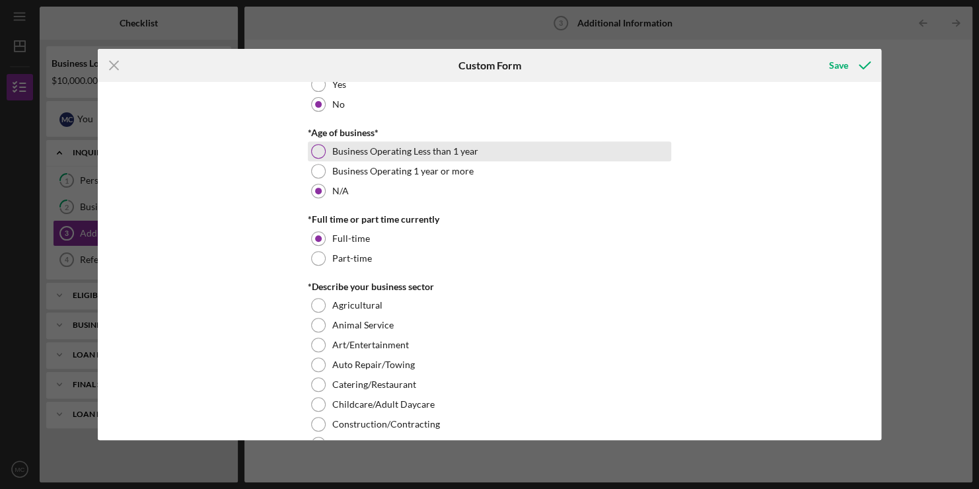
type input "4"
click at [313, 153] on div at bounding box center [318, 151] width 15 height 15
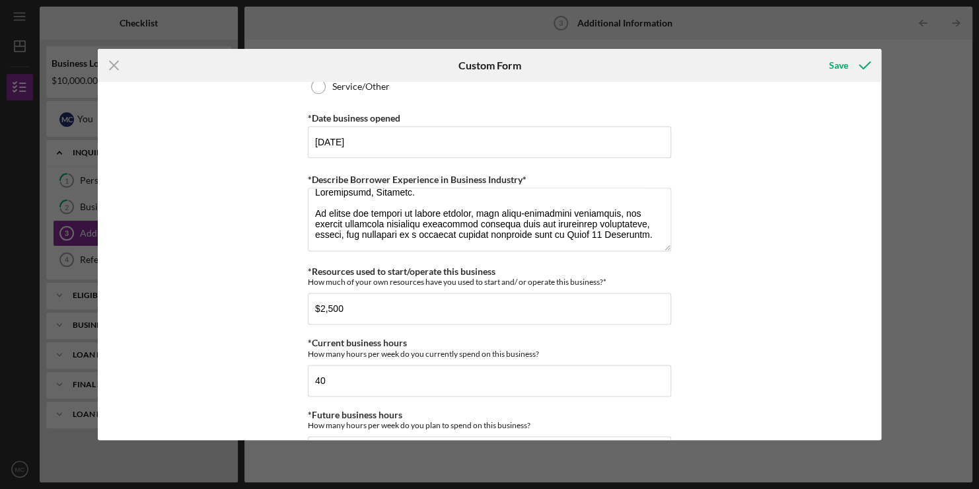
scroll to position [830, 0]
click at [381, 139] on input "[DATE]" at bounding box center [489, 141] width 363 height 32
drag, startPoint x: 381, startPoint y: 139, endPoint x: 302, endPoint y: 143, distance: 79.4
click at [302, 143] on div "Personal Information *Mobile Phone [PHONE_NUMBER] Phone What is the best number…" at bounding box center [490, 261] width 784 height 358
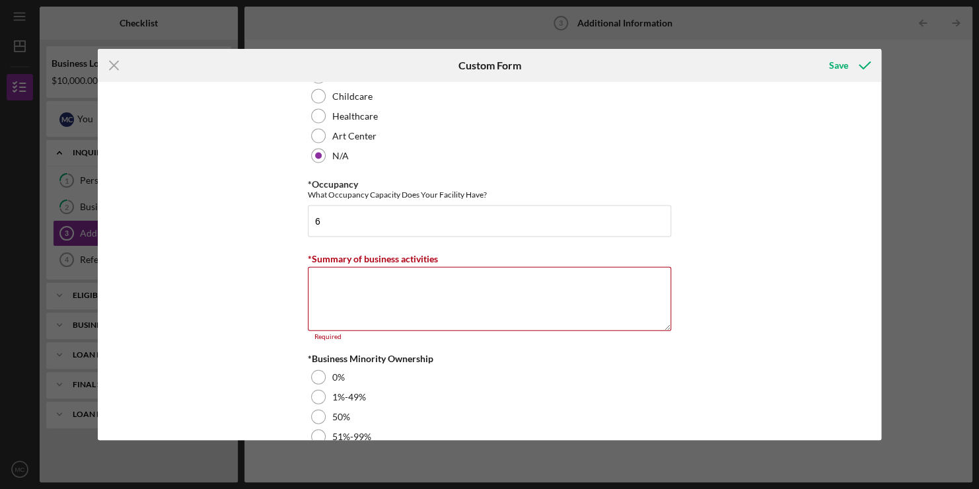
scroll to position [1406, 0]
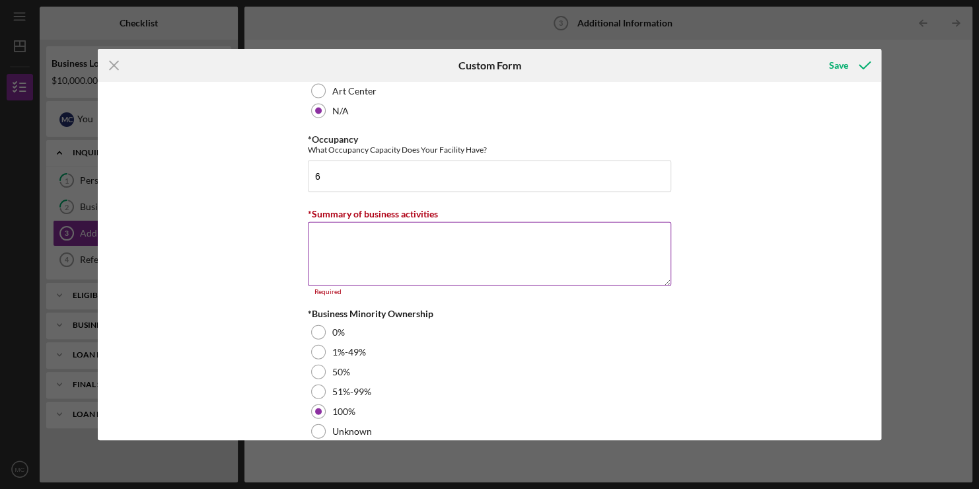
type input "[DATE]"
click at [336, 233] on textarea "*Summary of business activities" at bounding box center [489, 253] width 363 height 63
click at [381, 230] on textarea "*Summary of business activities" at bounding box center [489, 253] width 363 height 63
paste textarea "Lorem 02 Ipsumdolo sita consect ad e seddo-eius tempori utlabore etdolore magna…"
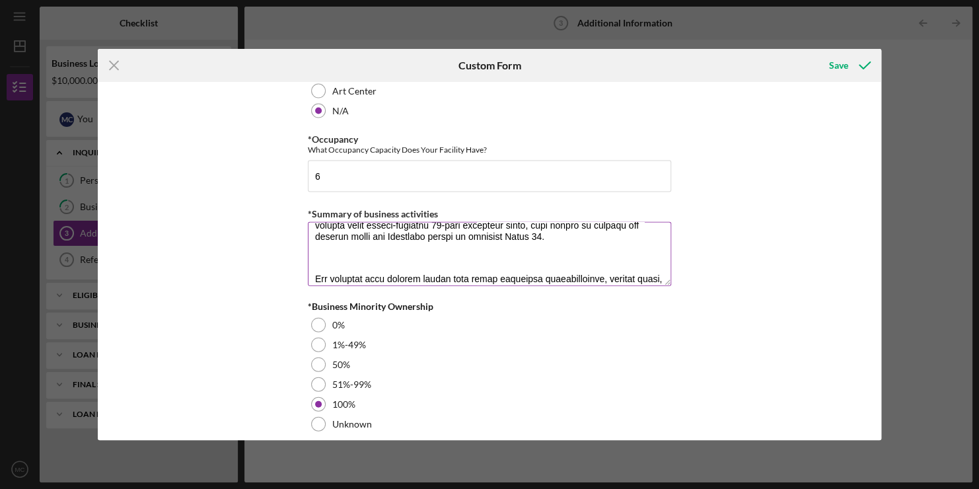
scroll to position [0, 0]
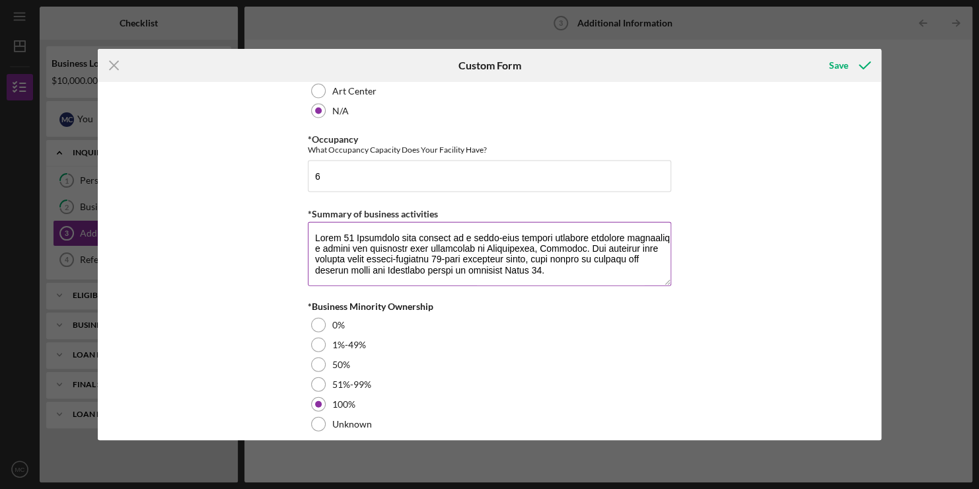
click at [310, 238] on textarea "*Summary of business activities" at bounding box center [489, 253] width 363 height 63
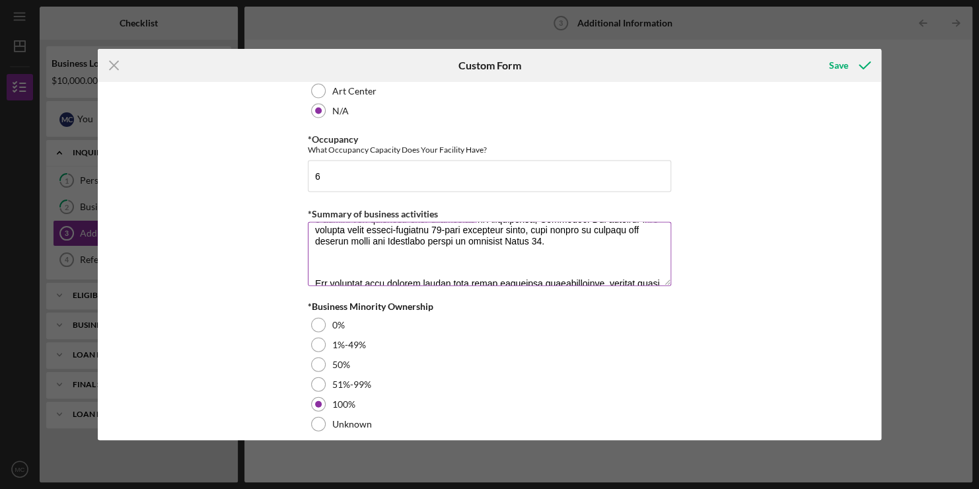
scroll to position [29, 0]
click at [316, 254] on textarea "*Summary of business activities" at bounding box center [489, 253] width 363 height 63
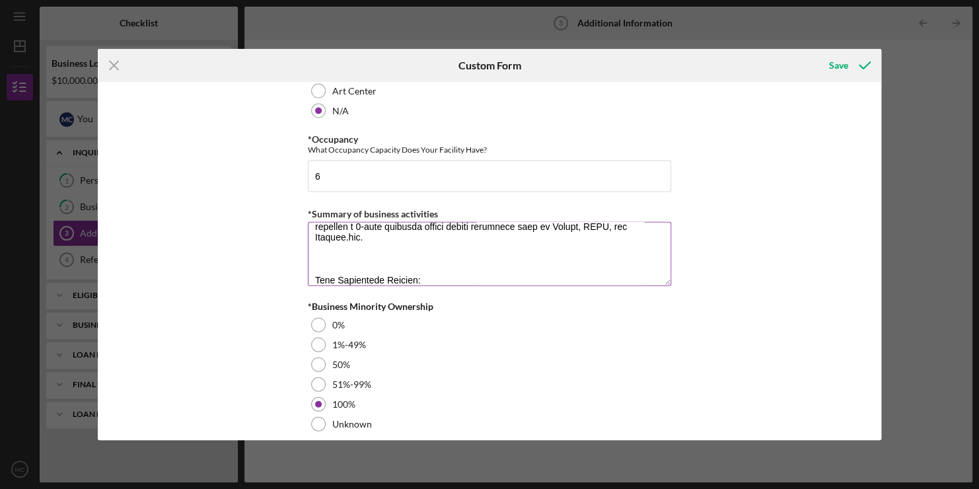
scroll to position [108, 0]
click at [354, 250] on textarea "*Summary of business activities" at bounding box center [489, 253] width 363 height 63
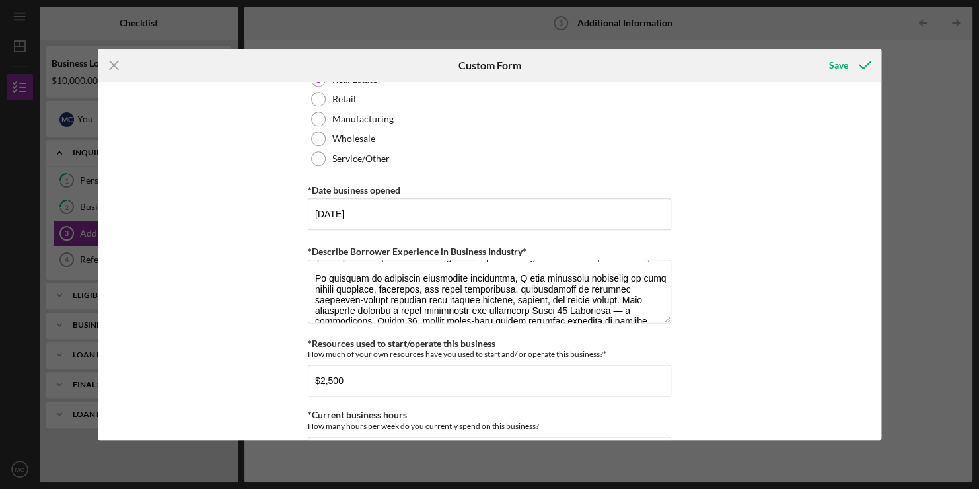
scroll to position [0, 0]
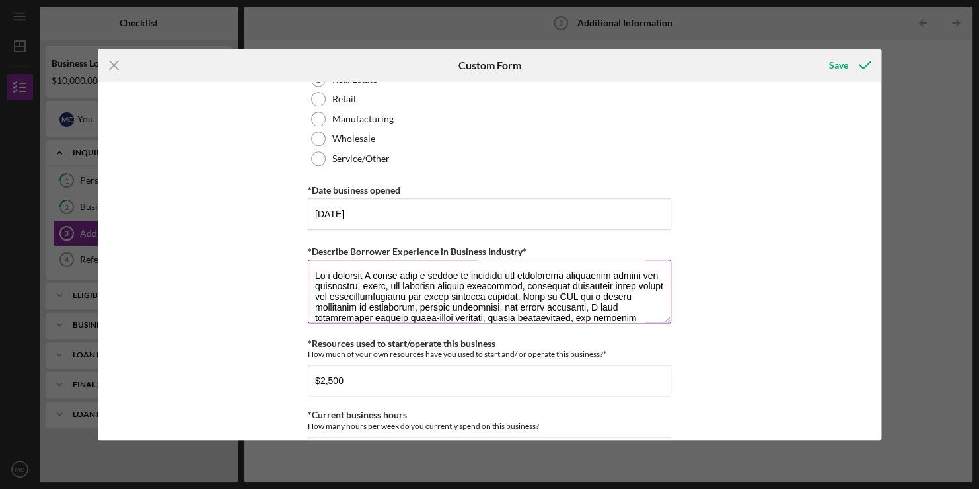
type textarea "Lorem 90 Ipsumdolo sita consect ad e seddo-eius tempori utlabore etdolore magna…"
click at [335, 274] on textarea "*Describe Borrower Experience in Business Industry*" at bounding box center [489, 291] width 363 height 63
click at [339, 273] on textarea "*Describe Borrower Experience in Business Industry*" at bounding box center [489, 291] width 363 height 63
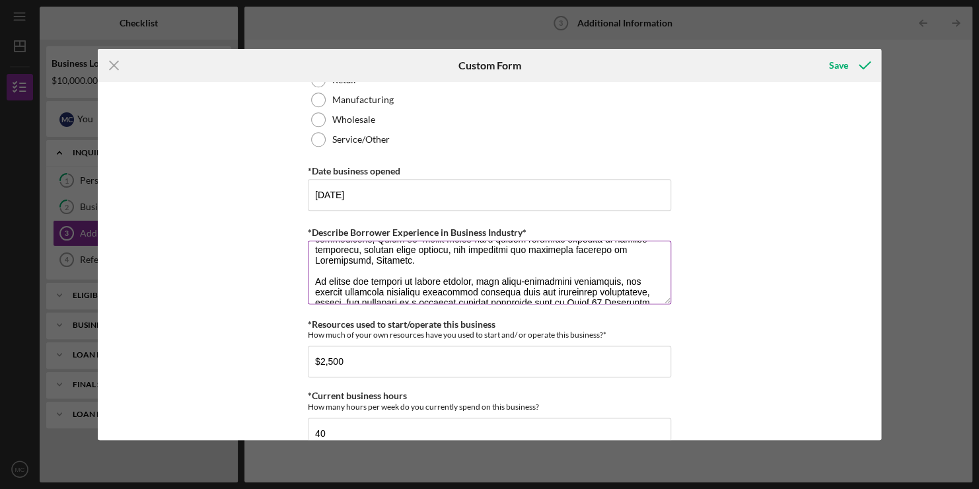
scroll to position [133, 0]
click at [380, 268] on textarea "*Describe Borrower Experience in Business Industry*" at bounding box center [489, 271] width 363 height 63
click at [415, 282] on textarea "*Describe Borrower Experience in Business Industry*" at bounding box center [489, 271] width 363 height 63
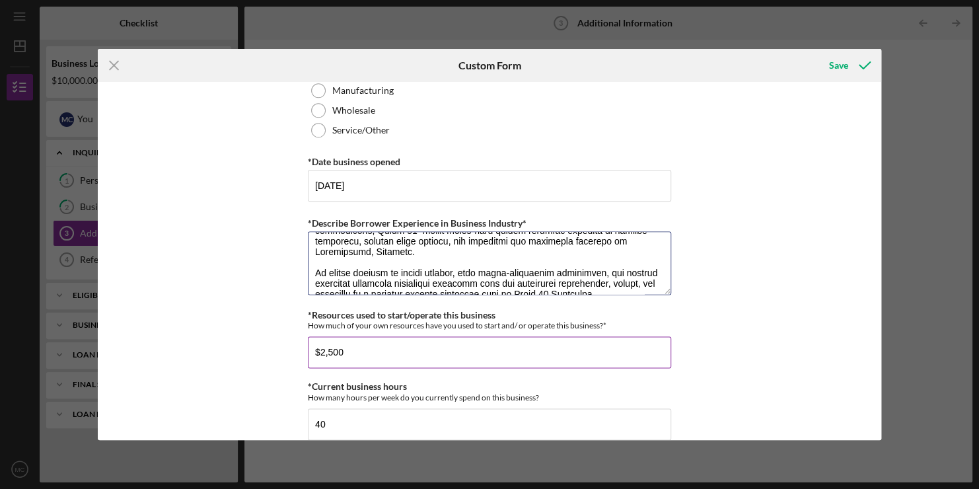
scroll to position [787, 0]
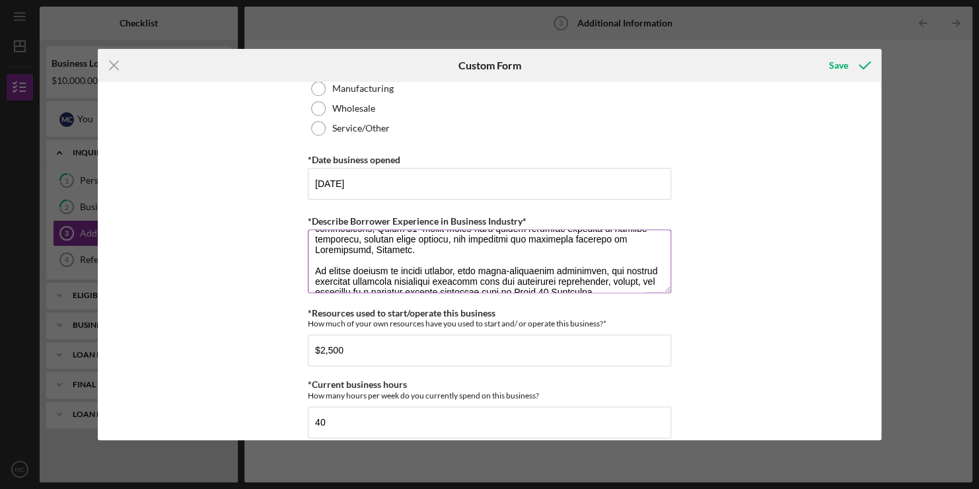
click at [485, 254] on textarea "*Describe Borrower Experience in Business Industry*" at bounding box center [489, 260] width 363 height 63
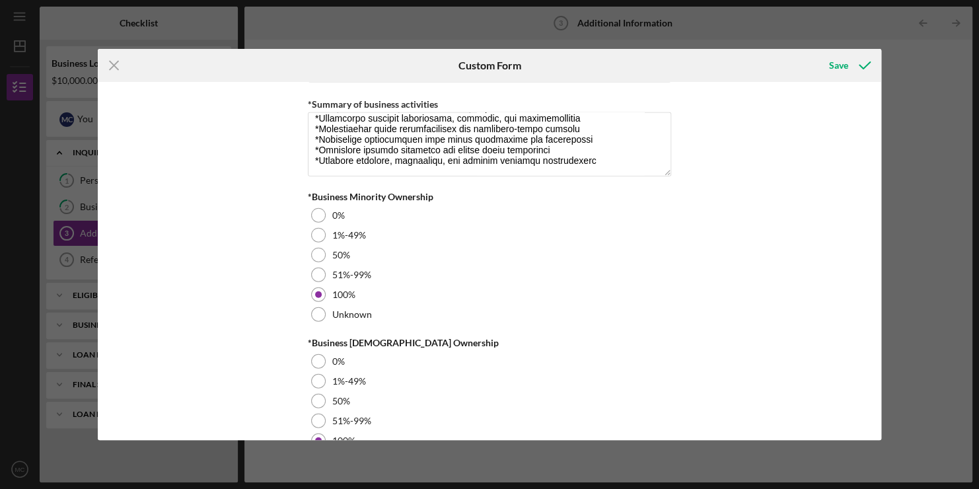
scroll to position [1563, 0]
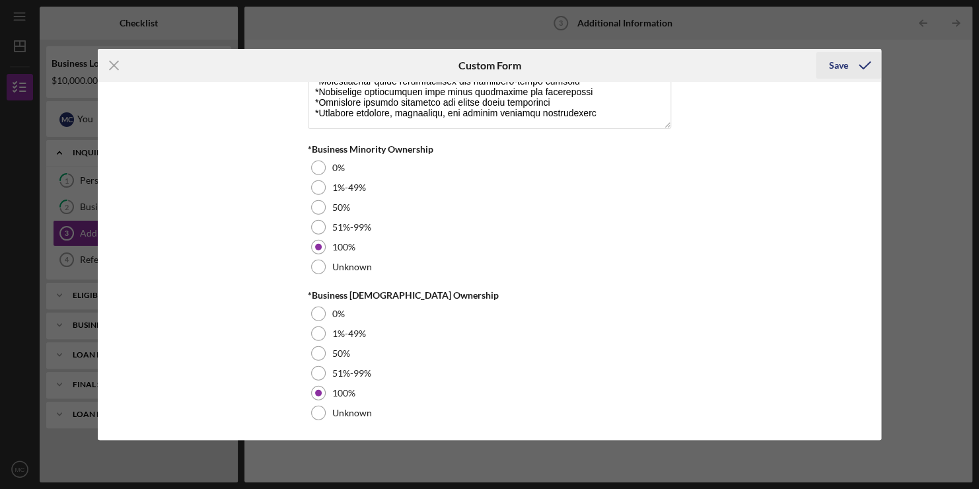
type textarea "Lo ips dolorsit A conse adip e seddoe te incididu utl etdolorema aliquaenim adm…"
click at [843, 63] on div "Save" at bounding box center [838, 65] width 19 height 26
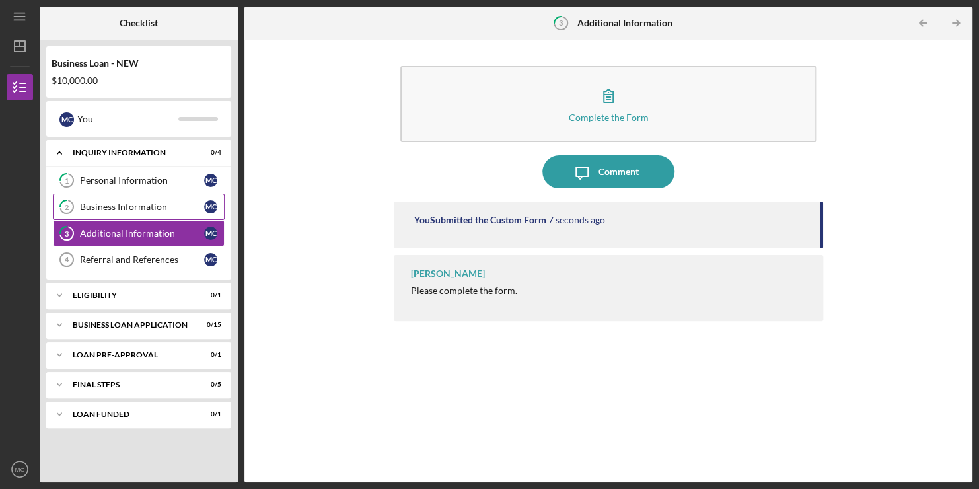
click at [94, 196] on link "2 Business Information M C" at bounding box center [139, 207] width 172 height 26
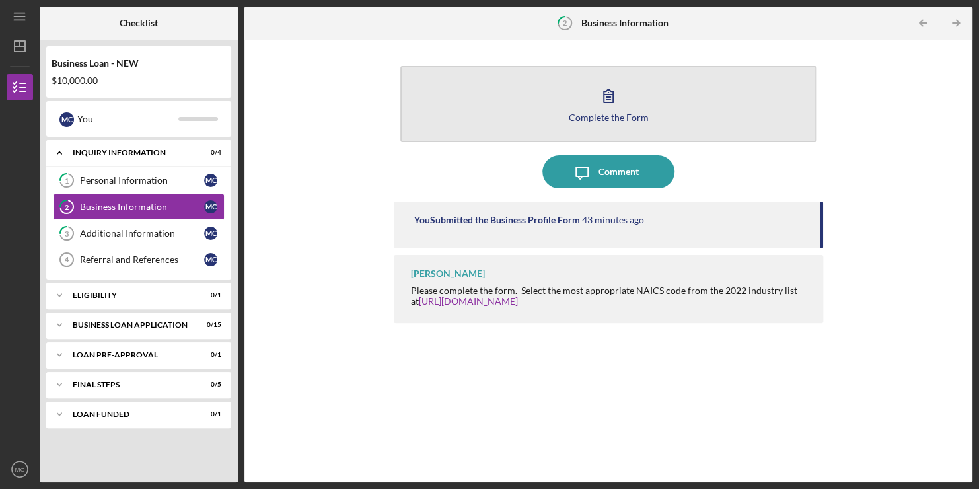
click at [615, 116] on div "Complete the Form" at bounding box center [609, 117] width 80 height 10
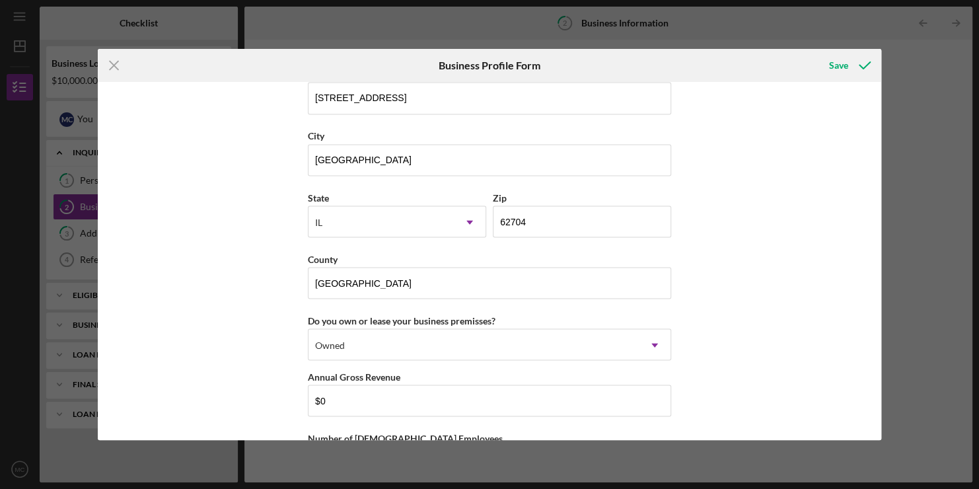
scroll to position [1234, 0]
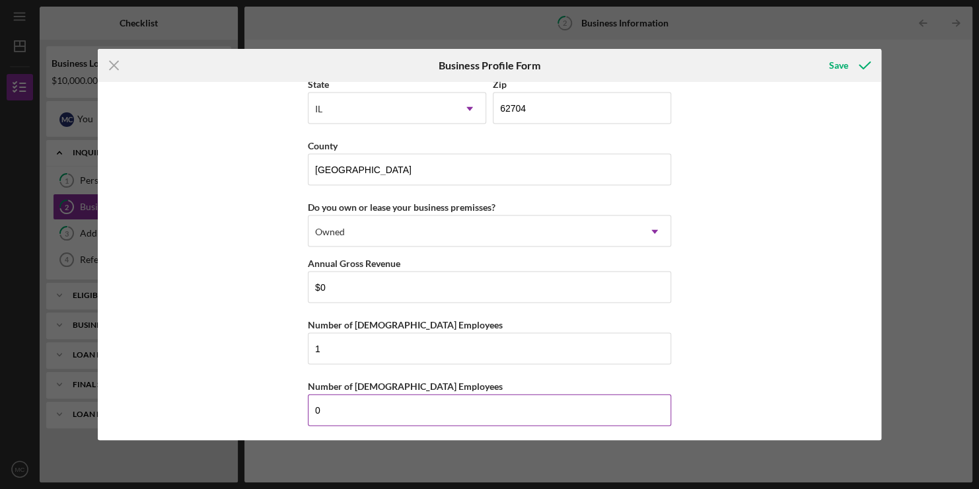
click at [339, 397] on input "0" at bounding box center [489, 410] width 363 height 32
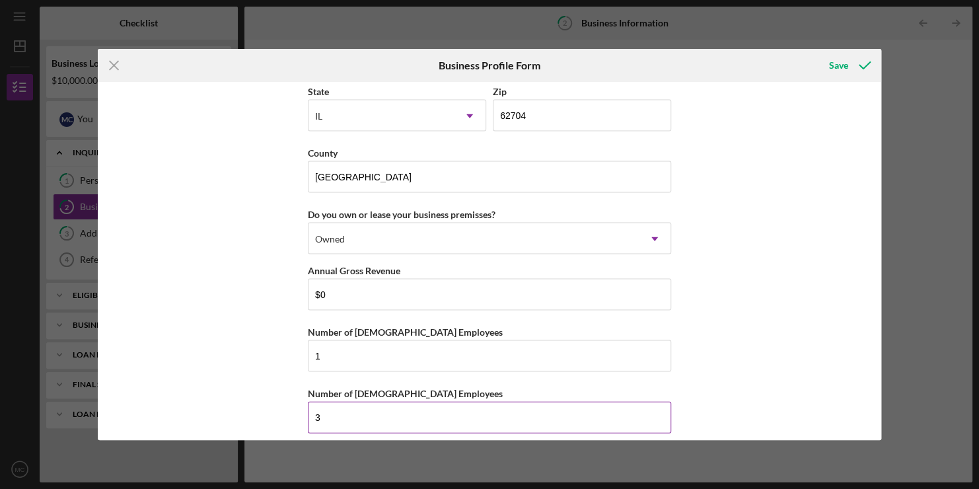
scroll to position [1222, 0]
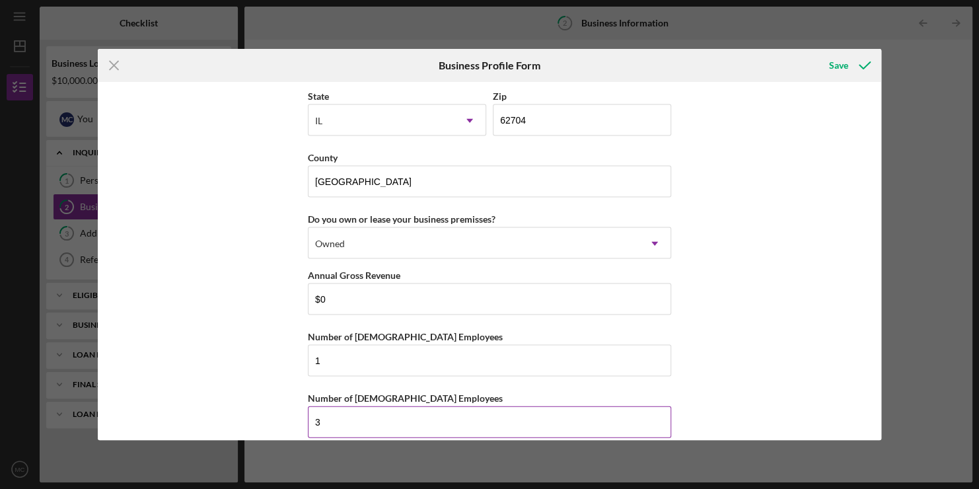
type input "3"
click at [339, 397] on div "Number of [DEMOGRAPHIC_DATA] Employees" at bounding box center [489, 397] width 363 height 17
click at [340, 420] on input "3" at bounding box center [489, 422] width 363 height 32
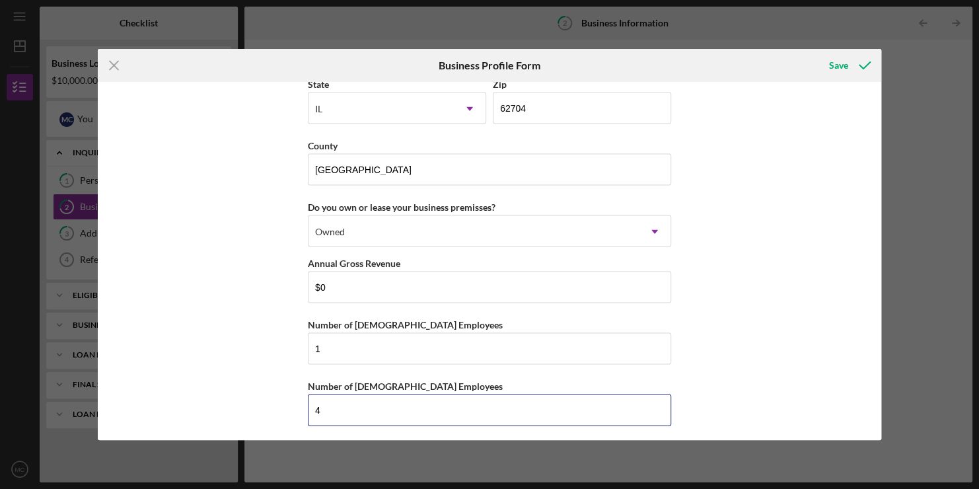
type input "4"
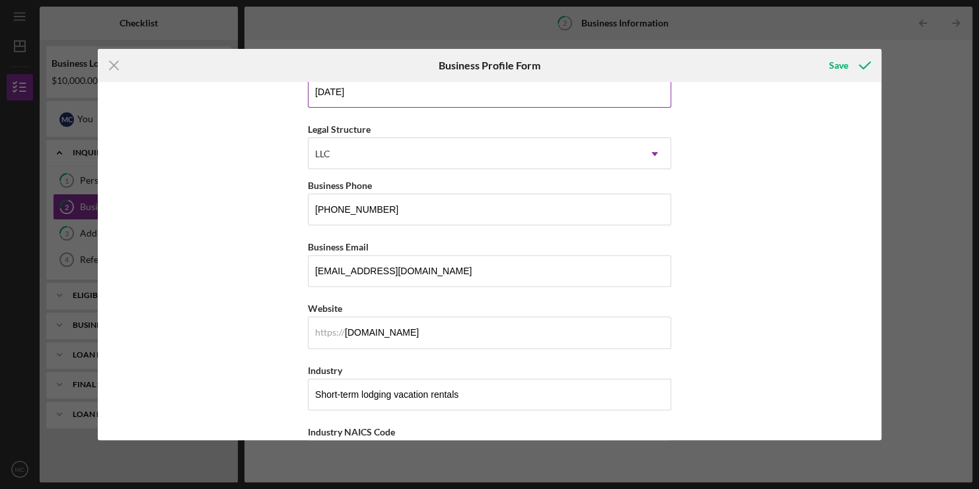
scroll to position [156, 0]
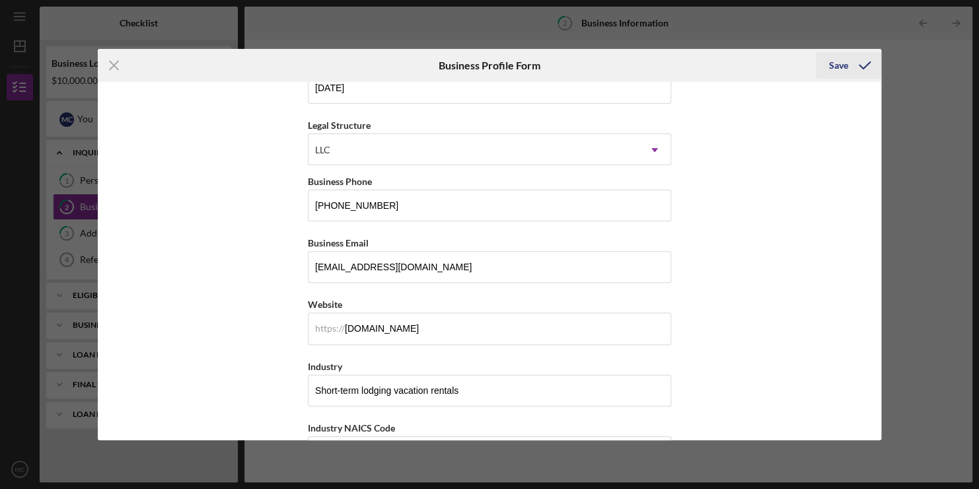
click at [842, 69] on div "Save" at bounding box center [838, 65] width 19 height 26
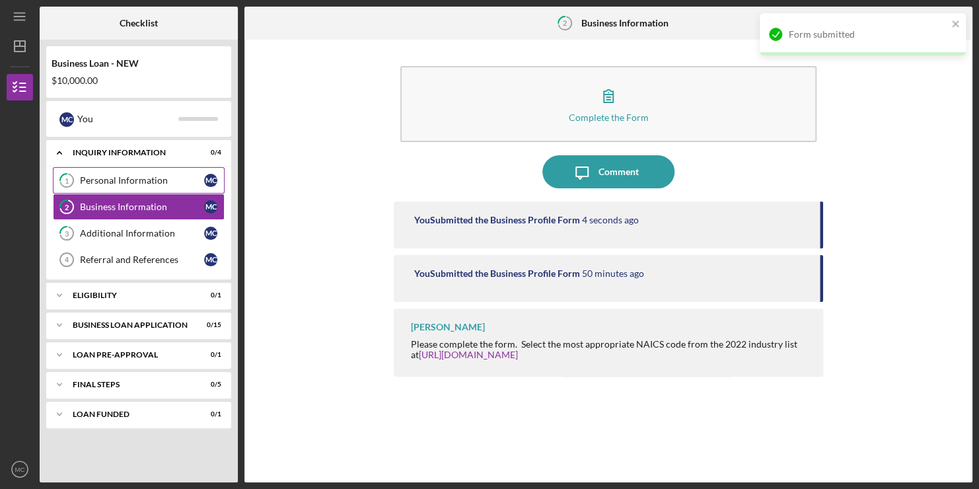
click at [139, 173] on link "1 Personal Information M C" at bounding box center [139, 180] width 172 height 26
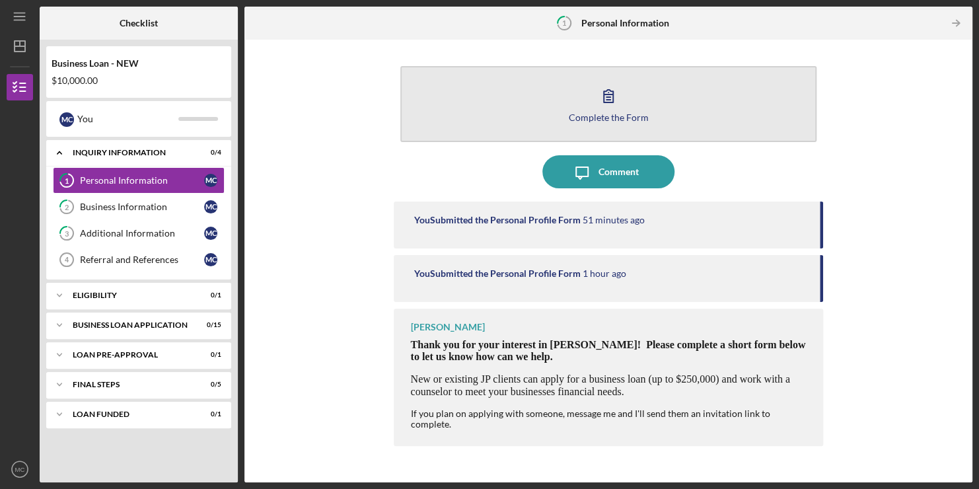
click at [618, 106] on icon "button" at bounding box center [608, 95] width 33 height 33
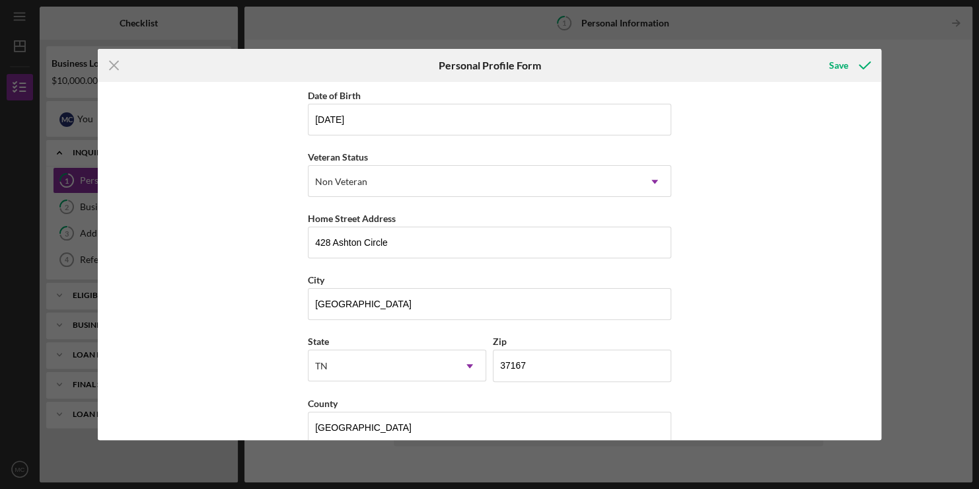
scroll to position [145, 0]
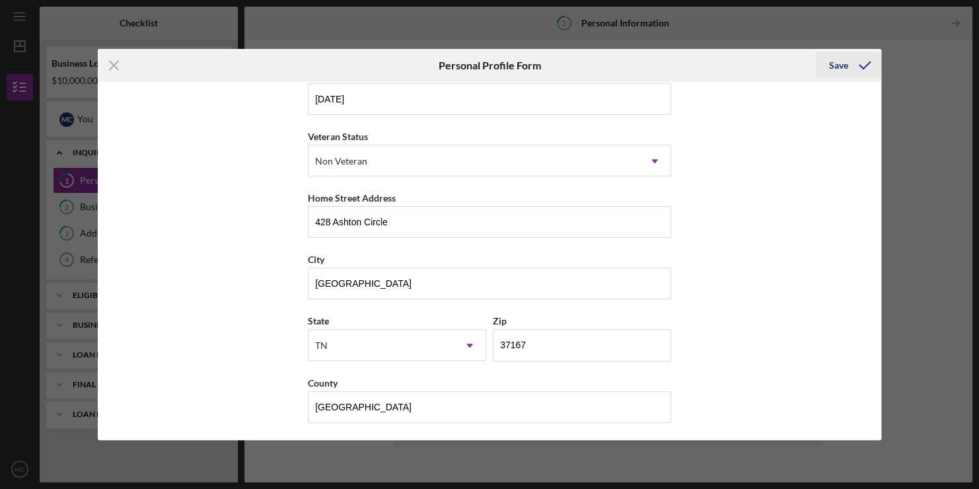
click at [829, 67] on div "Save" at bounding box center [838, 65] width 19 height 26
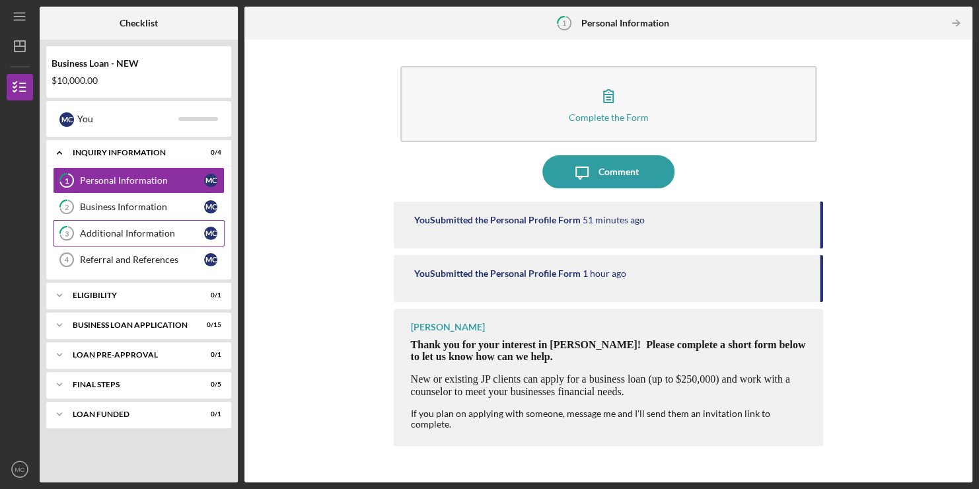
click at [169, 229] on div "Additional Information" at bounding box center [142, 233] width 124 height 11
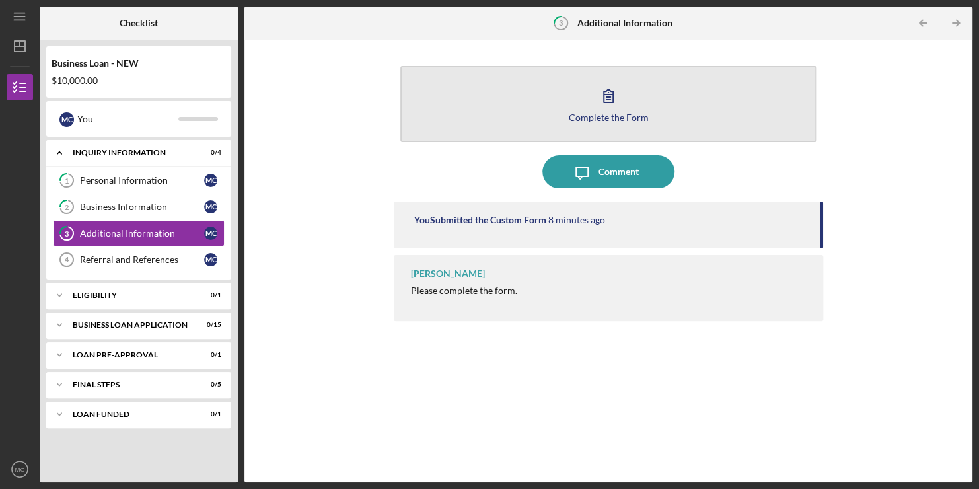
click at [633, 85] on button "Complete the Form Form" at bounding box center [608, 104] width 416 height 76
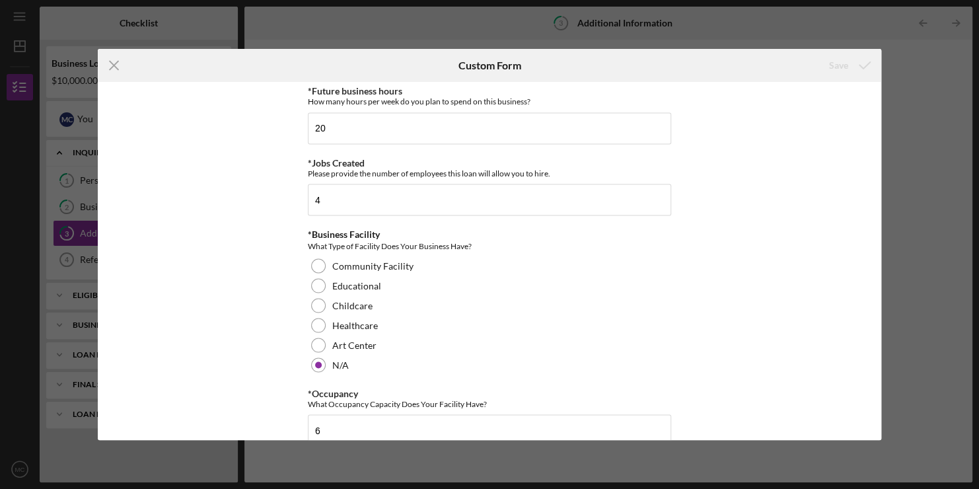
scroll to position [1266, 0]
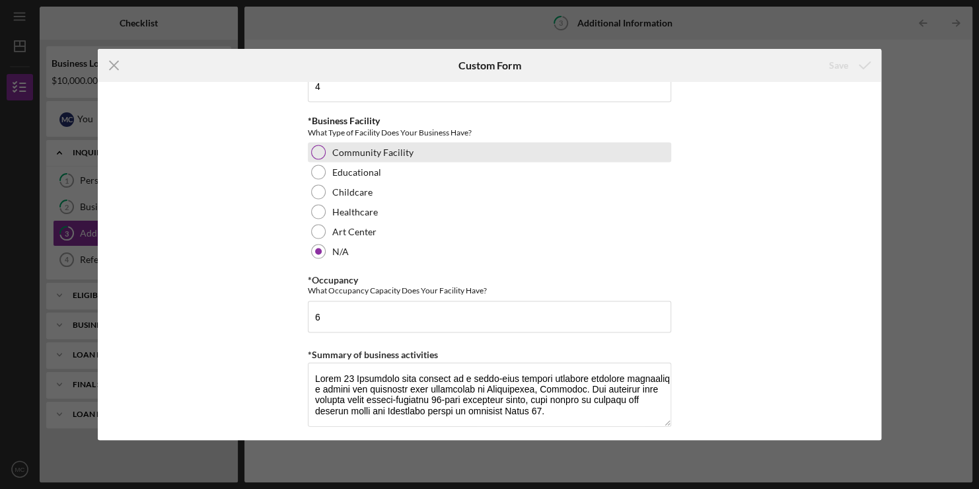
click at [321, 154] on div at bounding box center [318, 152] width 15 height 15
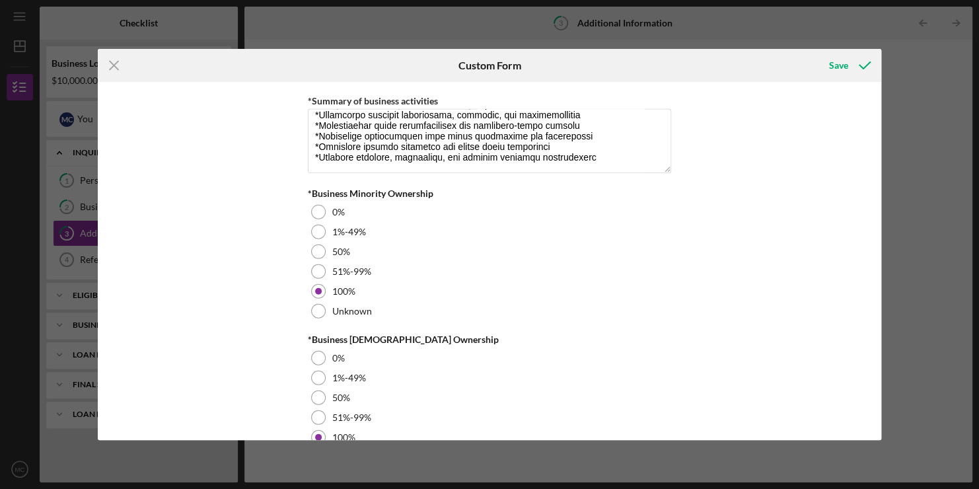
scroll to position [1563, 0]
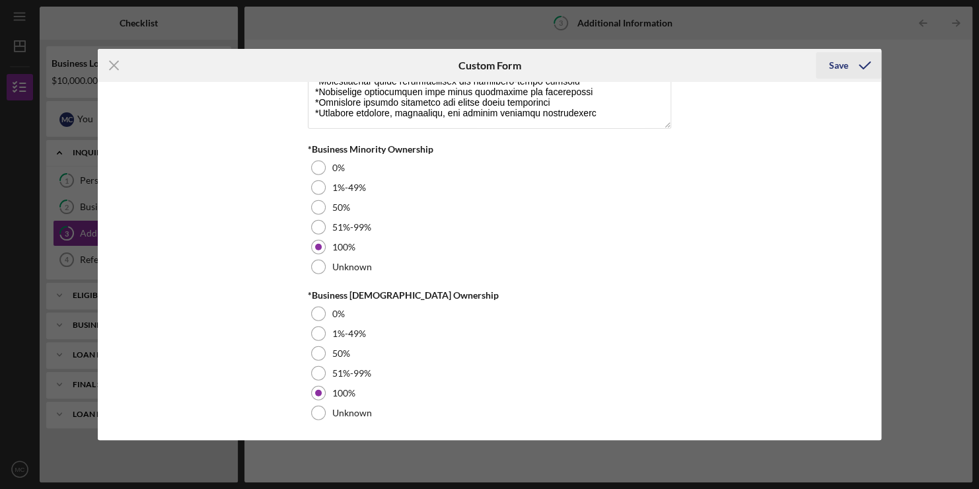
click at [844, 70] on div "Save" at bounding box center [838, 65] width 19 height 26
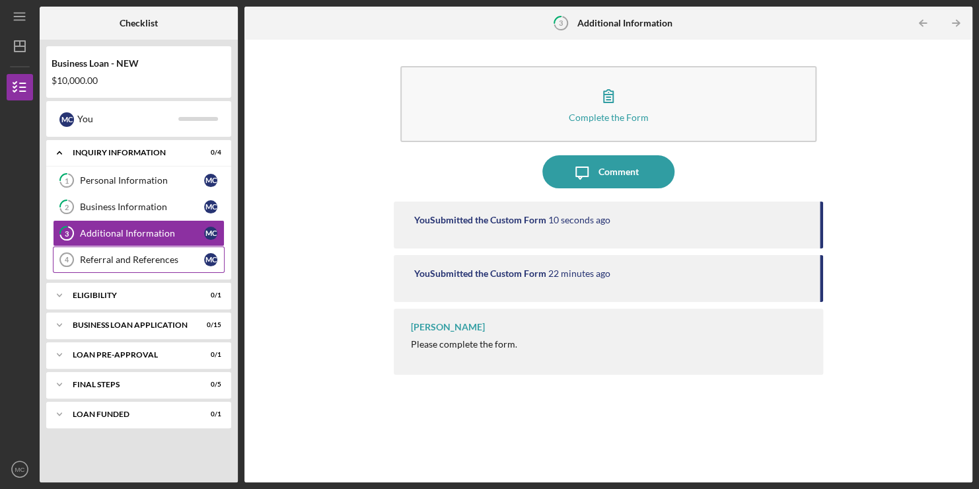
click at [166, 251] on link "Referral and References 4 [PERSON_NAME] and References M C" at bounding box center [139, 259] width 172 height 26
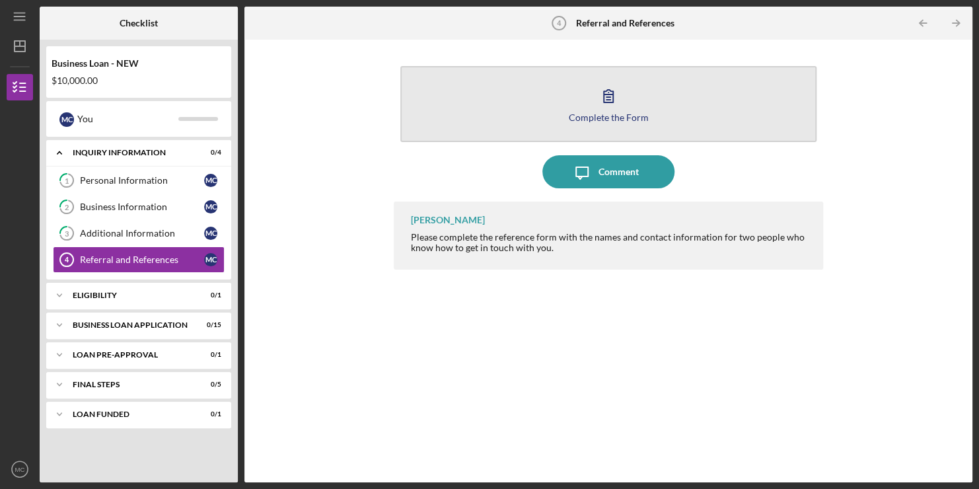
click at [614, 106] on icon "button" at bounding box center [608, 95] width 33 height 33
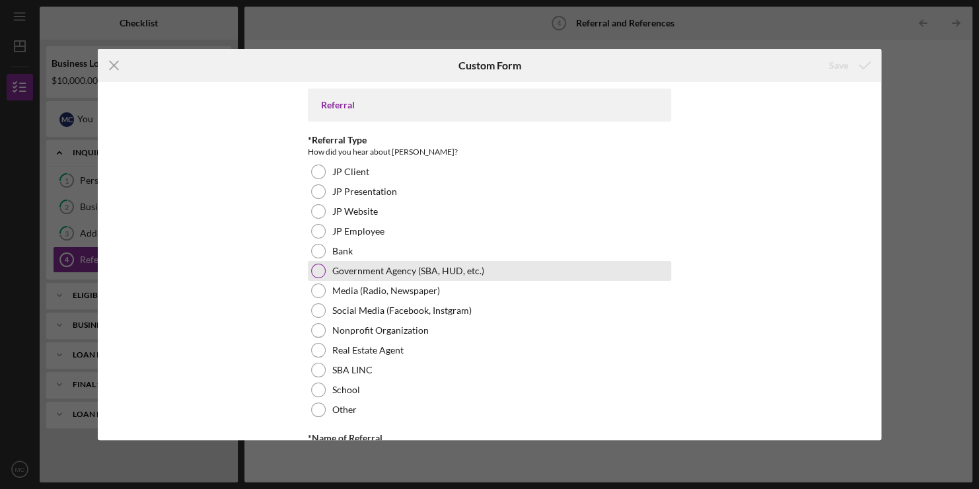
click at [314, 272] on div at bounding box center [318, 271] width 15 height 15
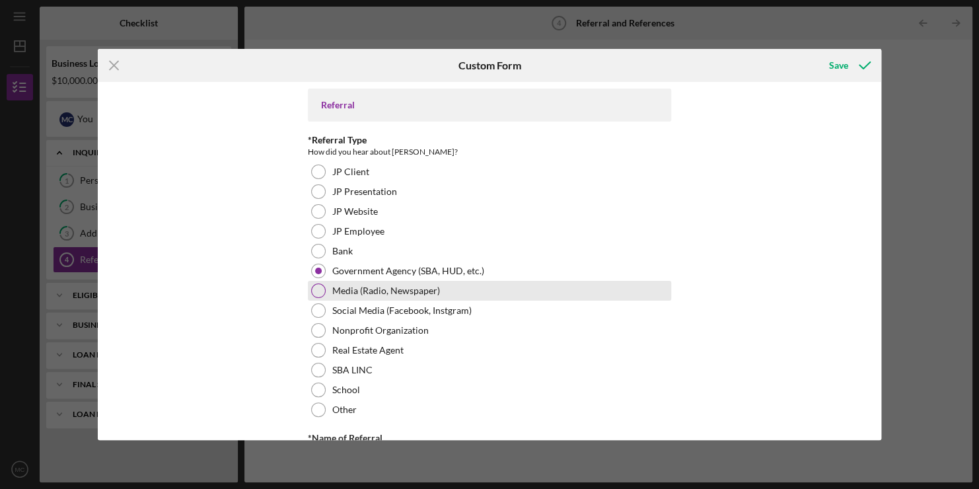
click at [317, 288] on div at bounding box center [318, 290] width 15 height 15
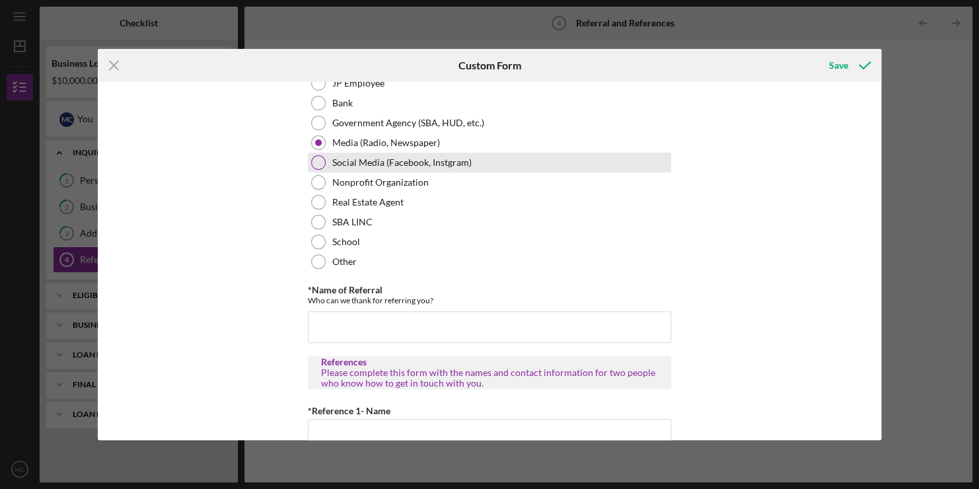
scroll to position [153, 0]
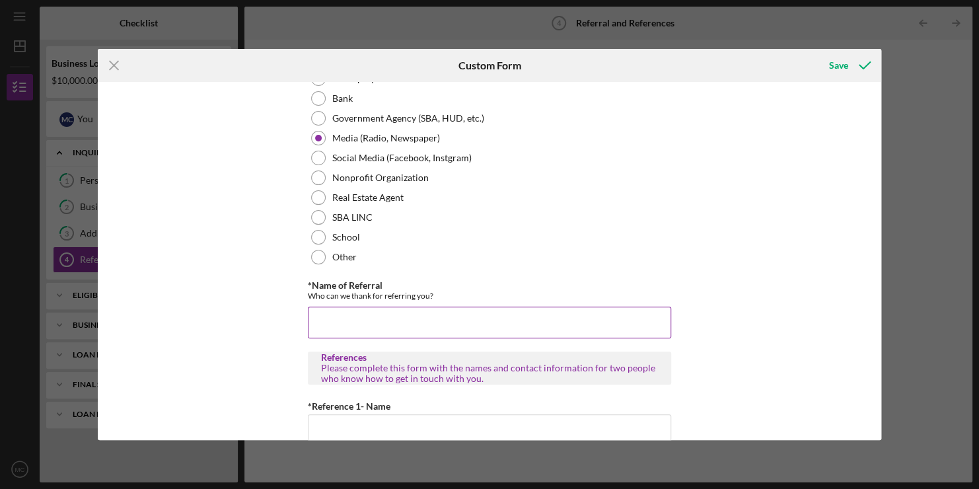
click at [394, 320] on input "*Name of Referral" at bounding box center [489, 323] width 363 height 32
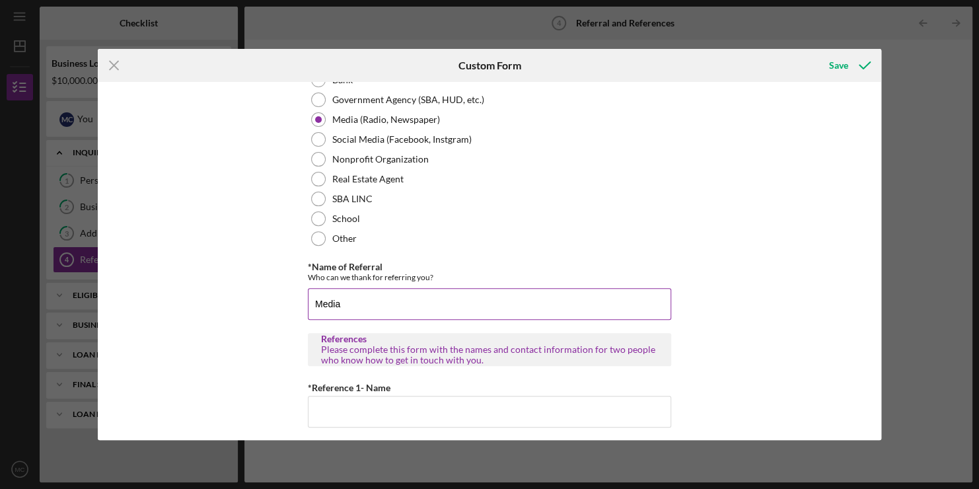
scroll to position [172, 0]
type input "Media"
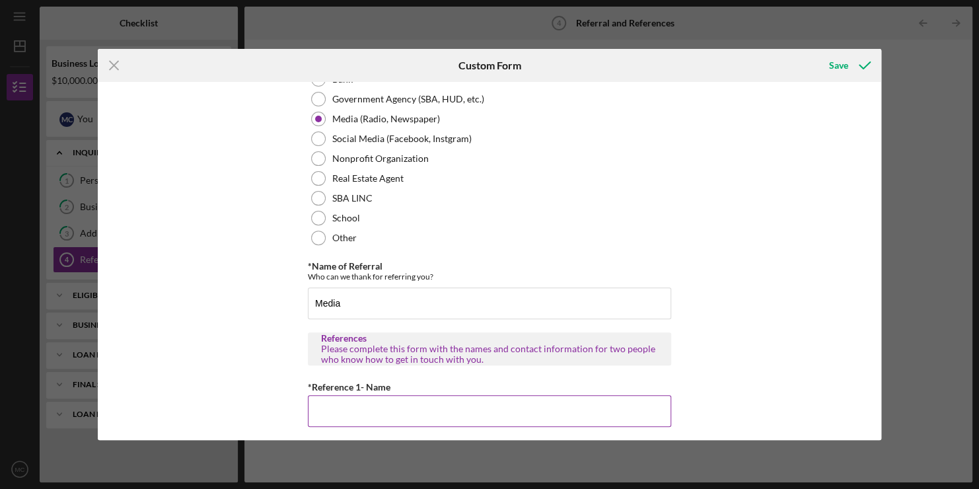
click at [363, 416] on input "*Reference 1- Name" at bounding box center [489, 411] width 363 height 32
type input "L"
type input "[PERSON_NAME]"
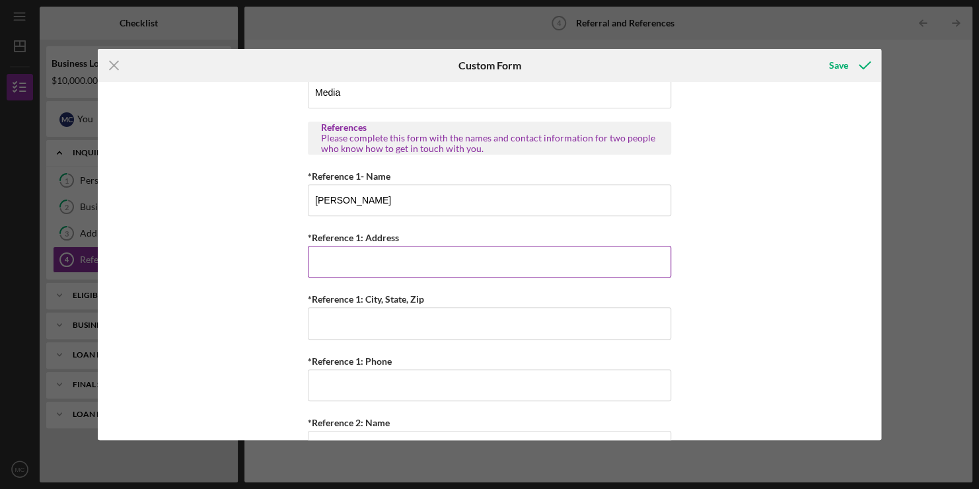
click at [381, 264] on input "*Reference 1: Address" at bounding box center [489, 262] width 363 height 32
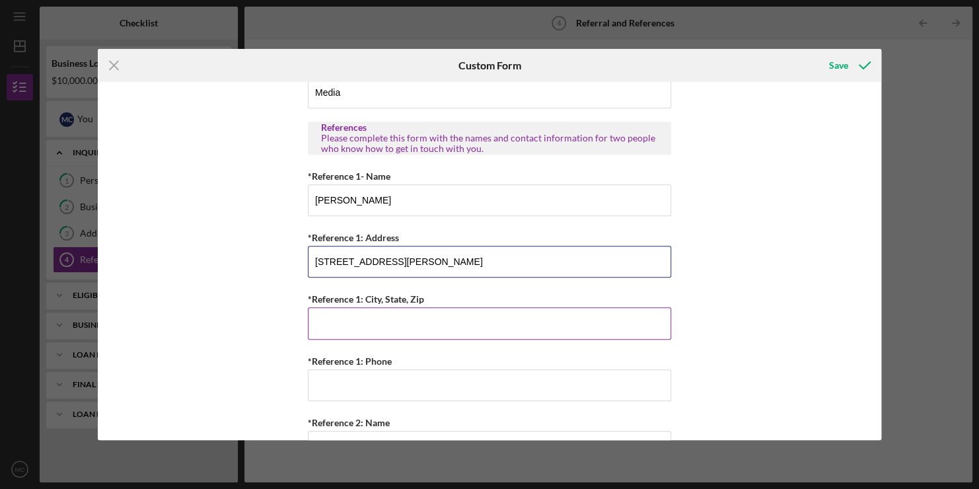
type input "[STREET_ADDRESS][PERSON_NAME]"
click at [365, 316] on input "*Reference 1: City, State, Zip" at bounding box center [489, 323] width 363 height 32
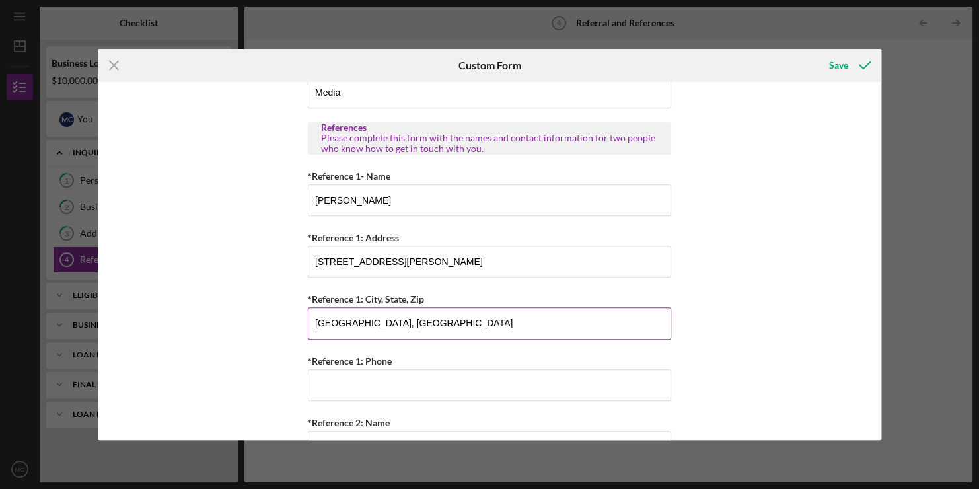
type input "[GEOGRAPHIC_DATA], [GEOGRAPHIC_DATA]"
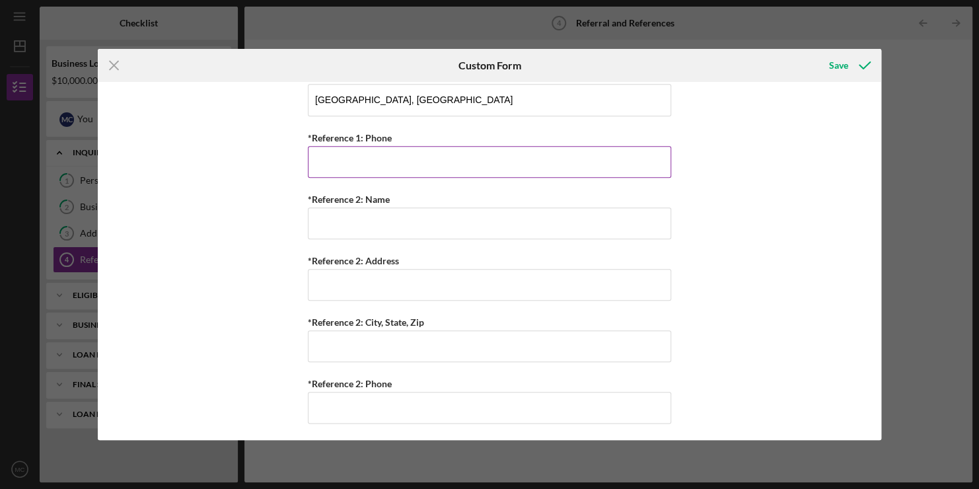
scroll to position [607, 0]
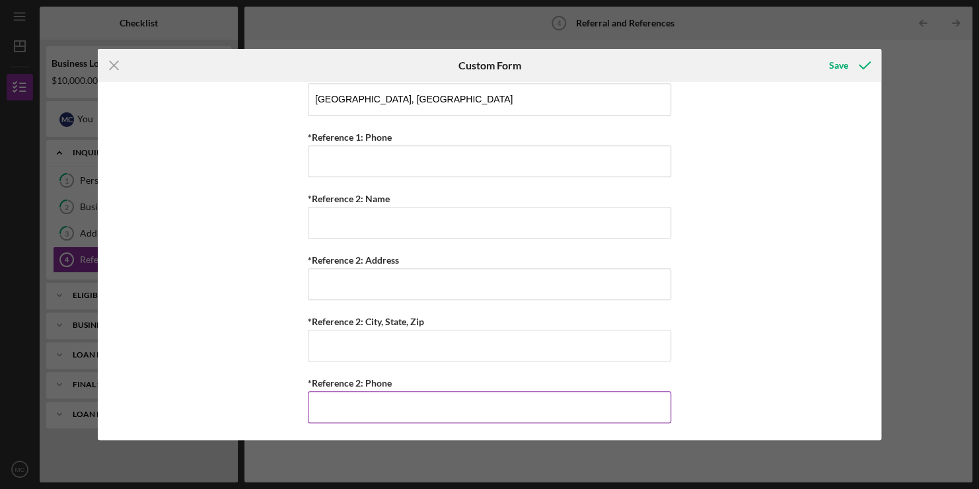
click at [366, 409] on input "*Reference 2: Phone" at bounding box center [489, 407] width 363 height 32
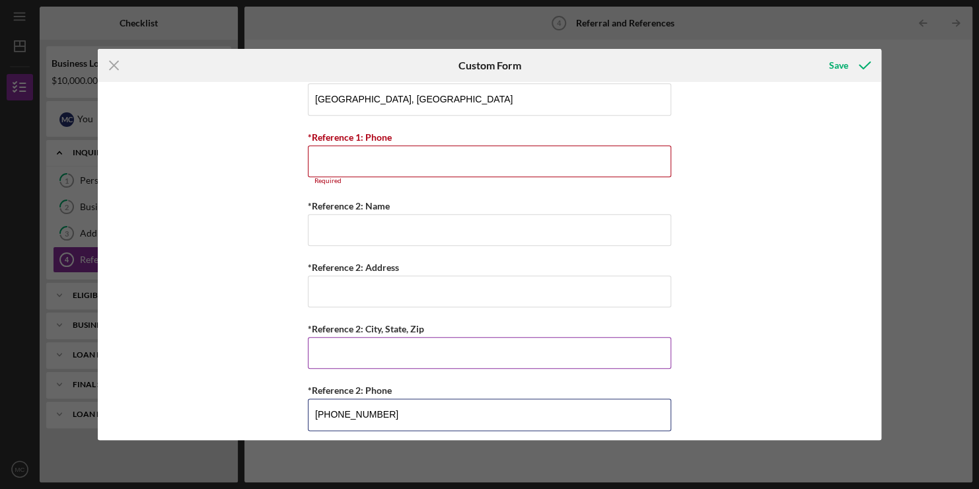
type input "[PHONE_NUMBER]"
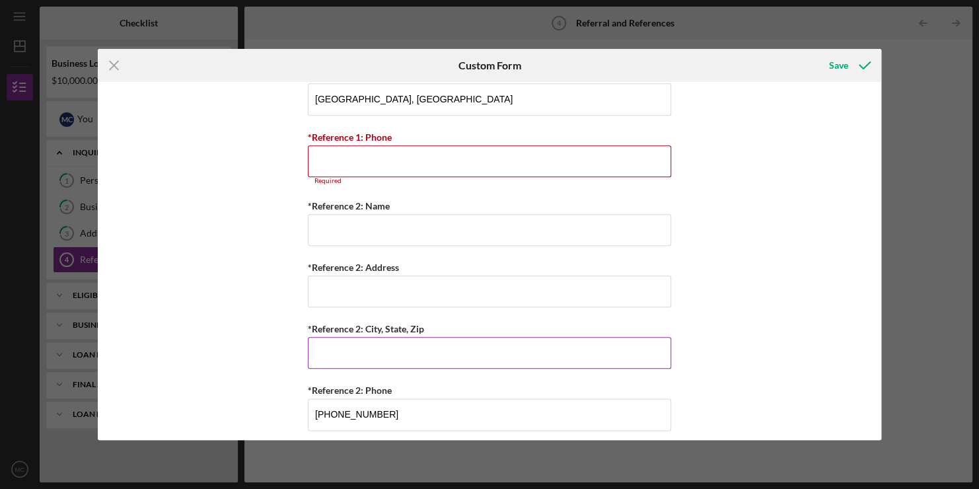
click at [418, 351] on input "*Reference 2: City, State, Zip" at bounding box center [489, 353] width 363 height 32
click at [381, 284] on input "*Reference 2: Address" at bounding box center [489, 292] width 363 height 32
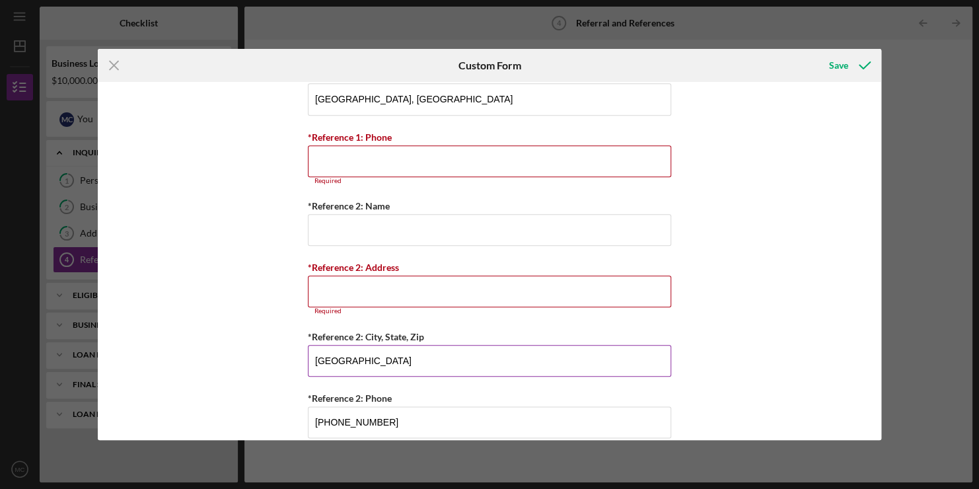
click at [320, 342] on div "*Reference 2: City, State, Zip [GEOGRAPHIC_DATA]" at bounding box center [489, 352] width 363 height 48
type input "[GEOGRAPHIC_DATA]"
click at [351, 291] on input "*Reference 2: Address" at bounding box center [489, 292] width 363 height 32
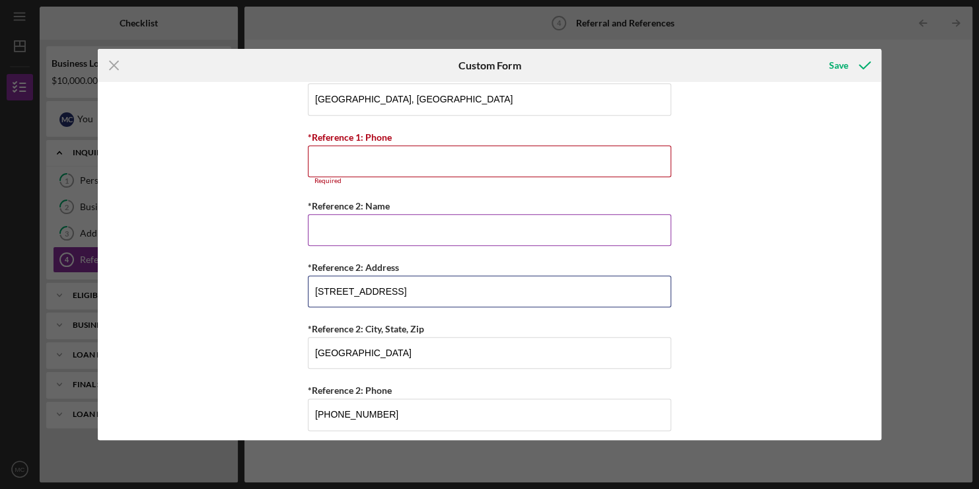
type input "[STREET_ADDRESS]"
click at [389, 231] on input "*Reference 2: Name" at bounding box center [489, 230] width 363 height 32
type input "[PERSON_NAME]"
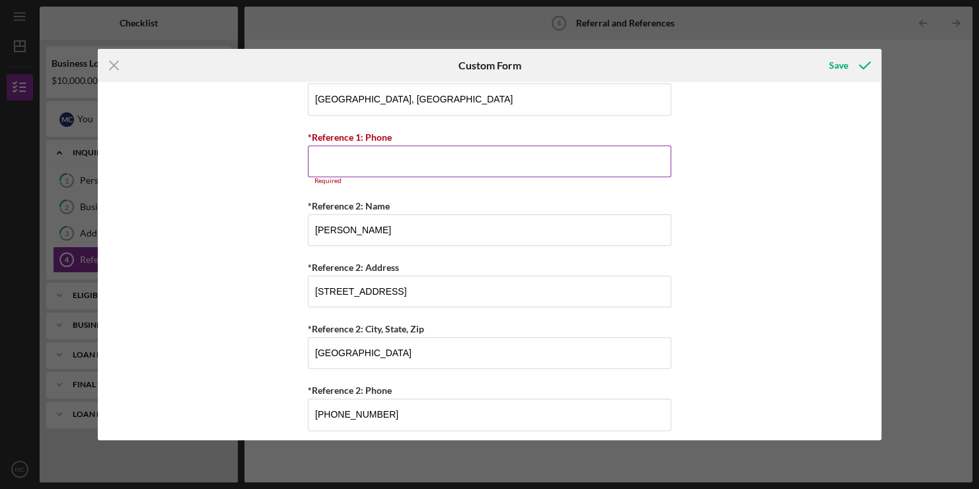
click at [384, 151] on input "*Reference 1: Phone" at bounding box center [489, 161] width 363 height 32
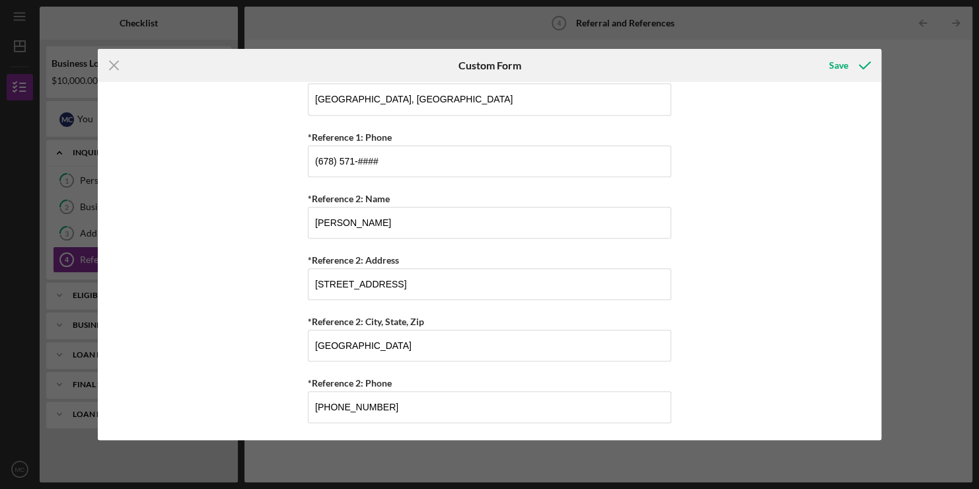
click at [369, 75] on div "Custom Form" at bounding box center [489, 65] width 261 height 33
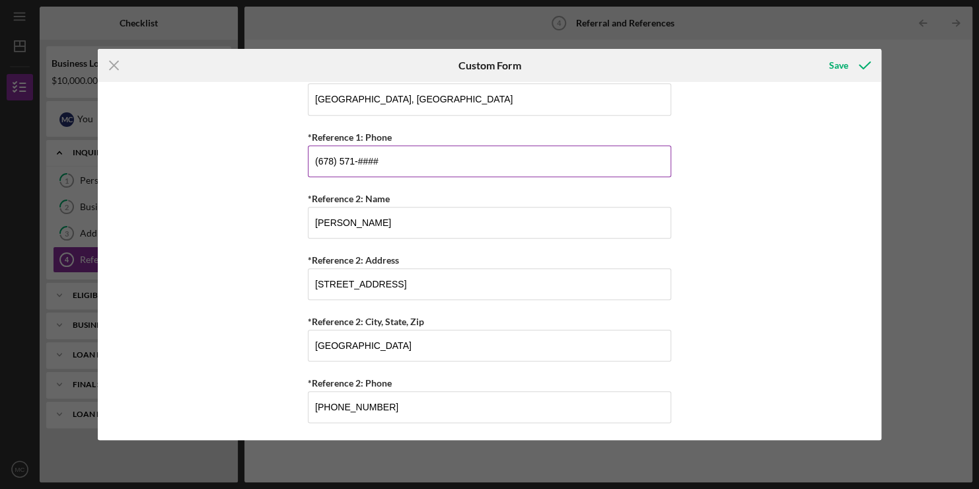
click at [376, 169] on input "(678) 571-####" at bounding box center [489, 161] width 363 height 32
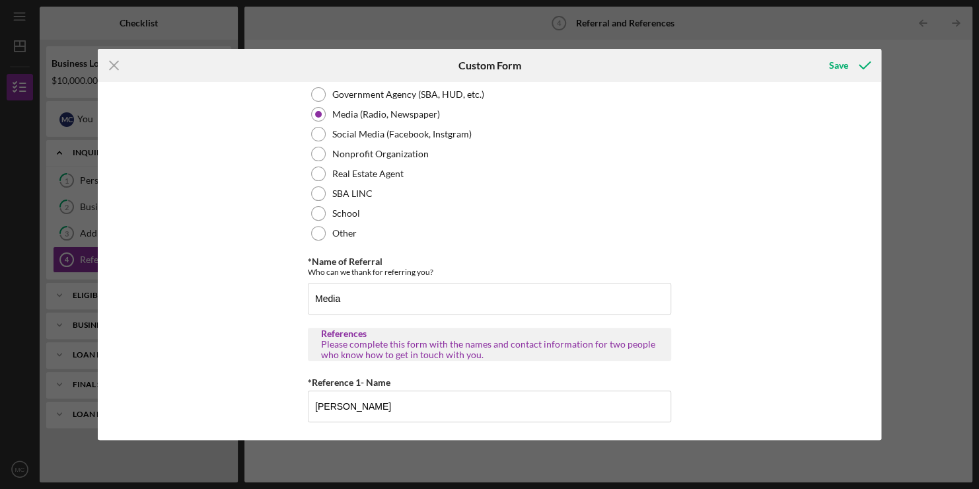
scroll to position [176, 0]
type input "[PHONE_NUMBER]"
click at [396, 297] on input "Media" at bounding box center [489, 299] width 363 height 32
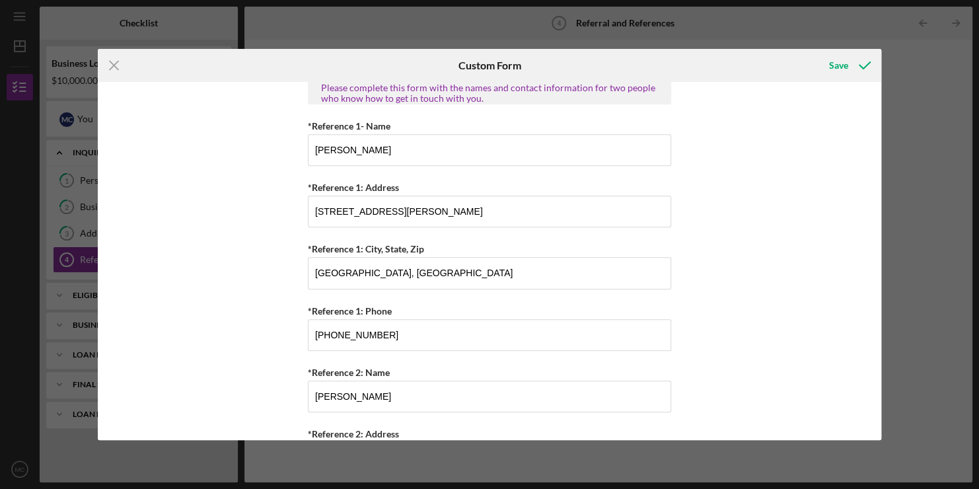
scroll to position [607, 0]
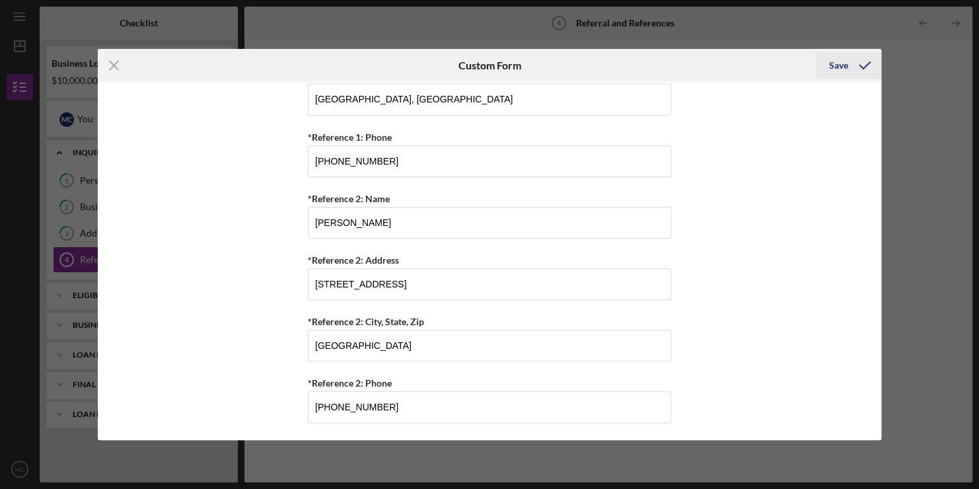
click at [834, 64] on div "Save" at bounding box center [838, 65] width 19 height 26
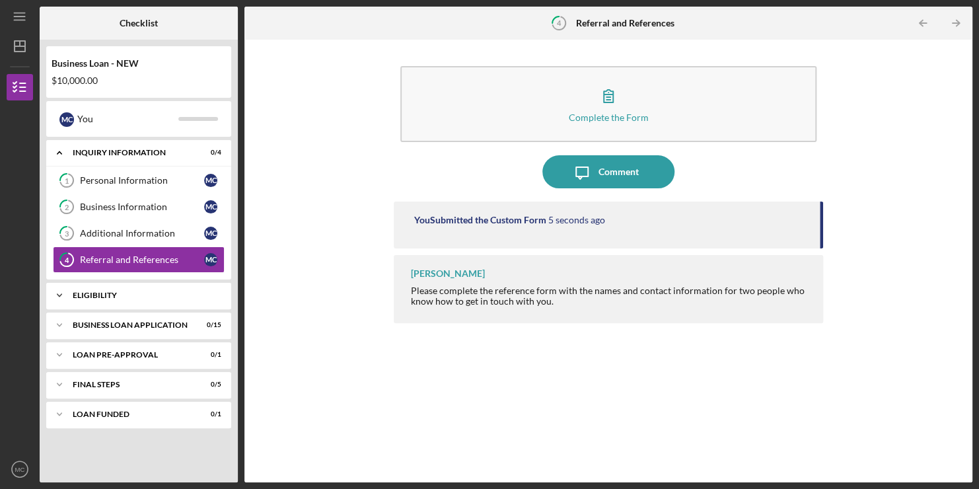
click at [137, 286] on div "Icon/Expander ELIGIBILITY 0 / 1" at bounding box center [138, 295] width 185 height 26
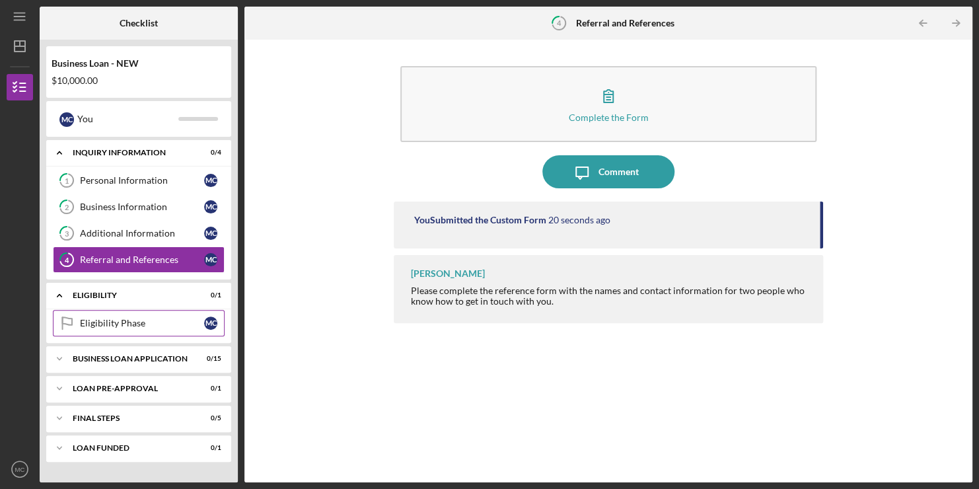
click at [105, 318] on div "Eligibility Phase" at bounding box center [142, 323] width 124 height 11
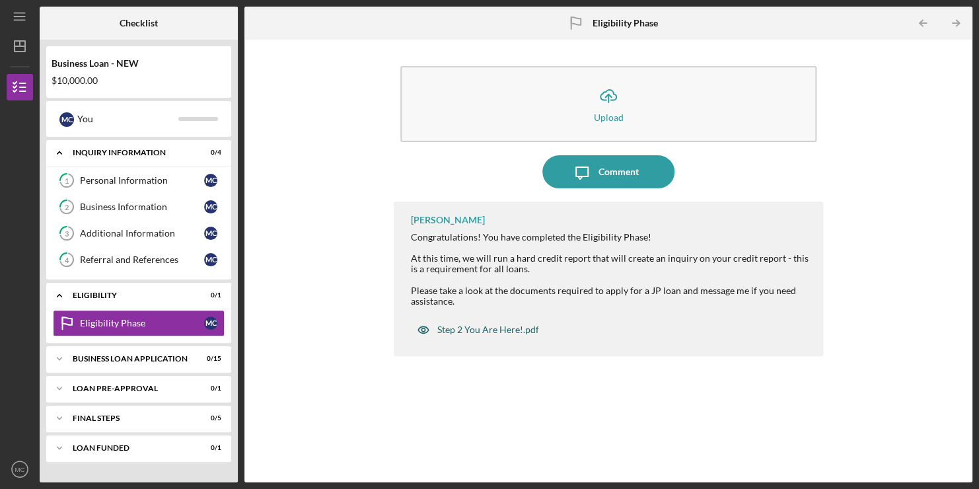
click at [484, 330] on div "Step 2 You Are Here!.pdf" at bounding box center [488, 329] width 102 height 11
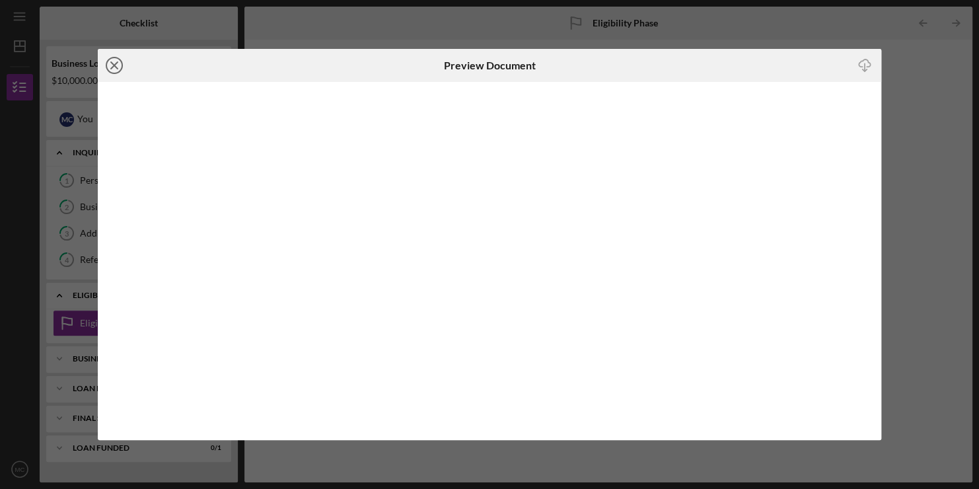
click at [108, 63] on icon "Icon/Close" at bounding box center [114, 65] width 33 height 33
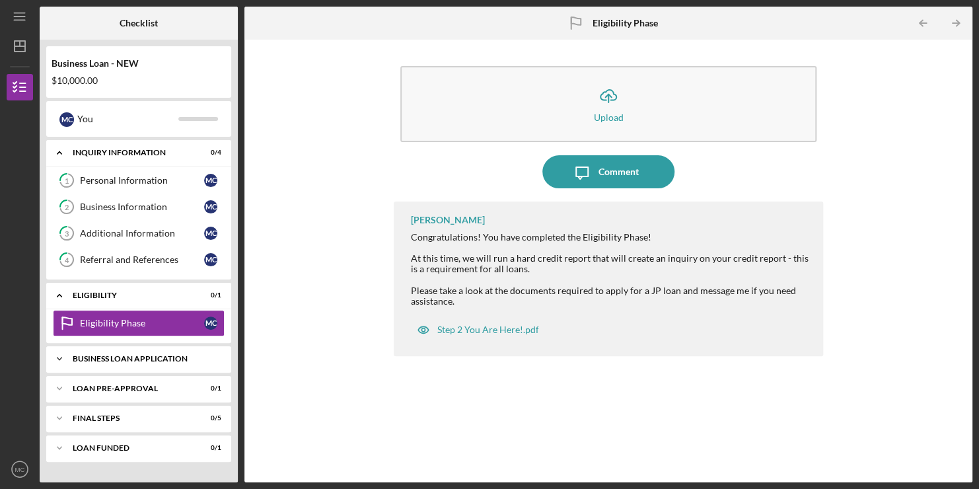
click at [157, 351] on div "Icon/Expander BUSINESS LOAN APPLICATION 0 / 15" at bounding box center [138, 359] width 185 height 26
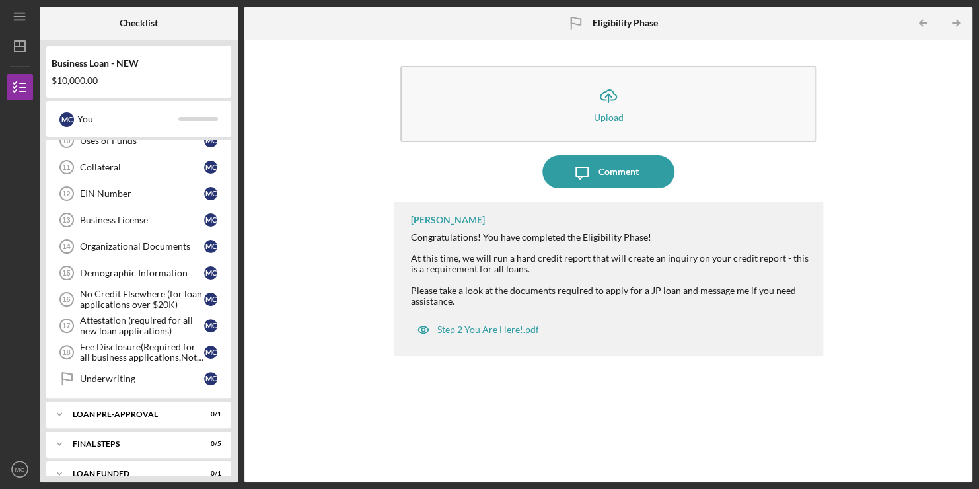
scroll to position [390, 0]
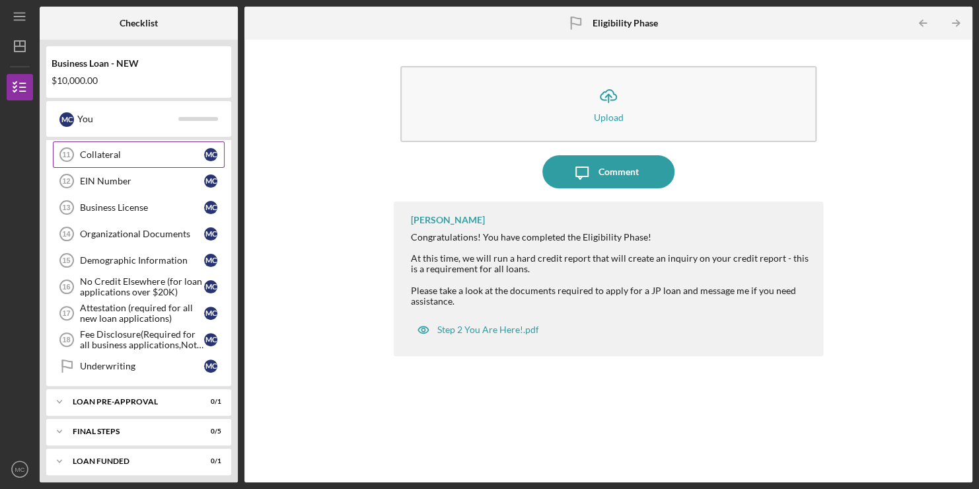
click at [134, 153] on div "Collateral" at bounding box center [142, 154] width 124 height 11
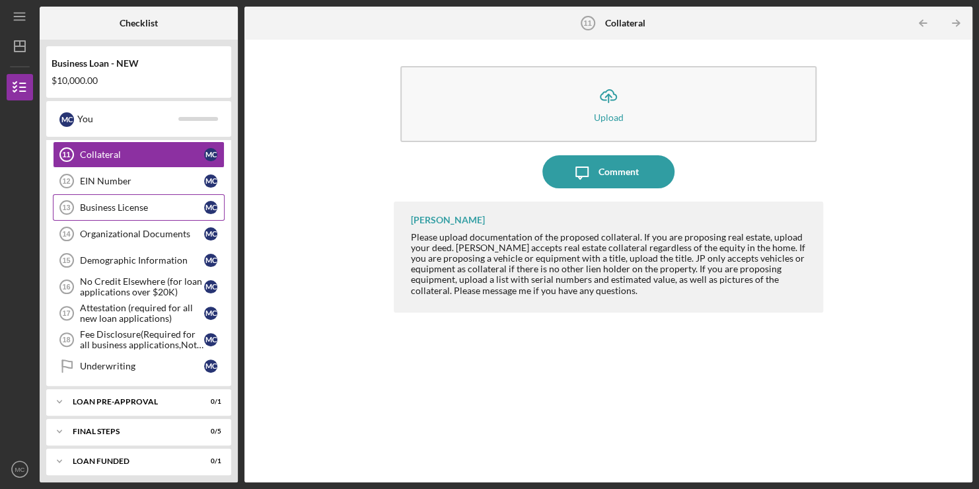
click at [130, 202] on div "Business License" at bounding box center [142, 207] width 124 height 11
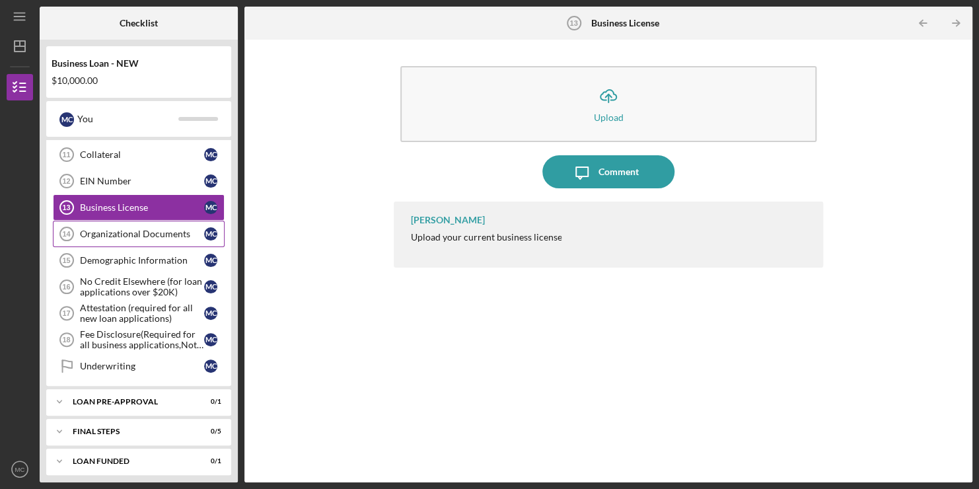
click at [159, 229] on div "Organizational Documents" at bounding box center [142, 234] width 124 height 11
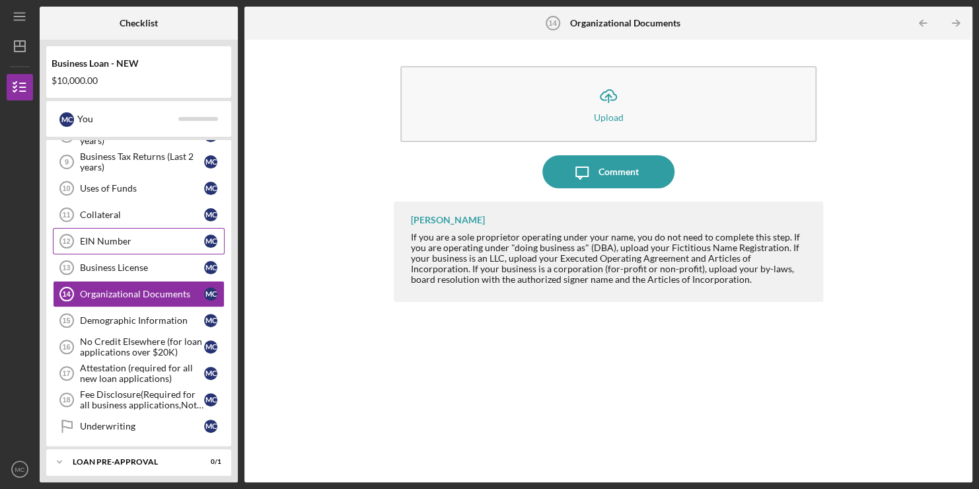
scroll to position [334, 0]
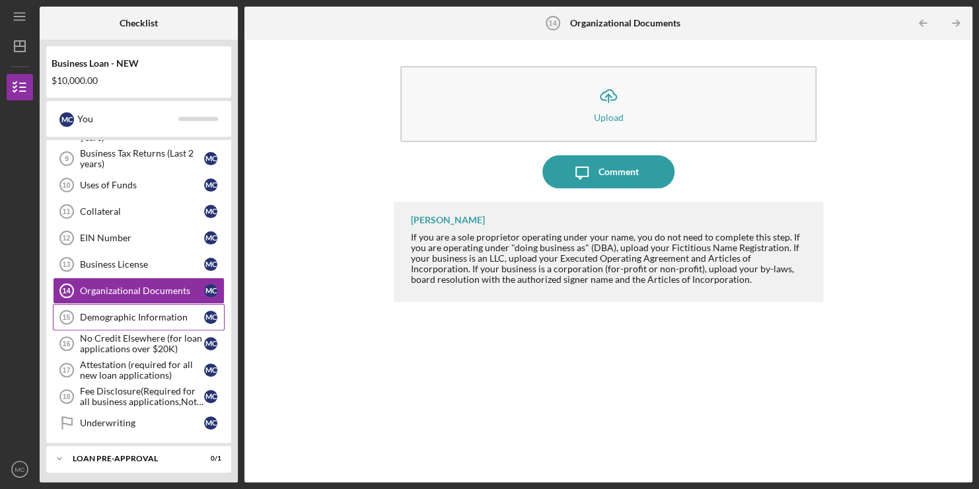
click at [130, 312] on div "Demographic Information" at bounding box center [142, 317] width 124 height 11
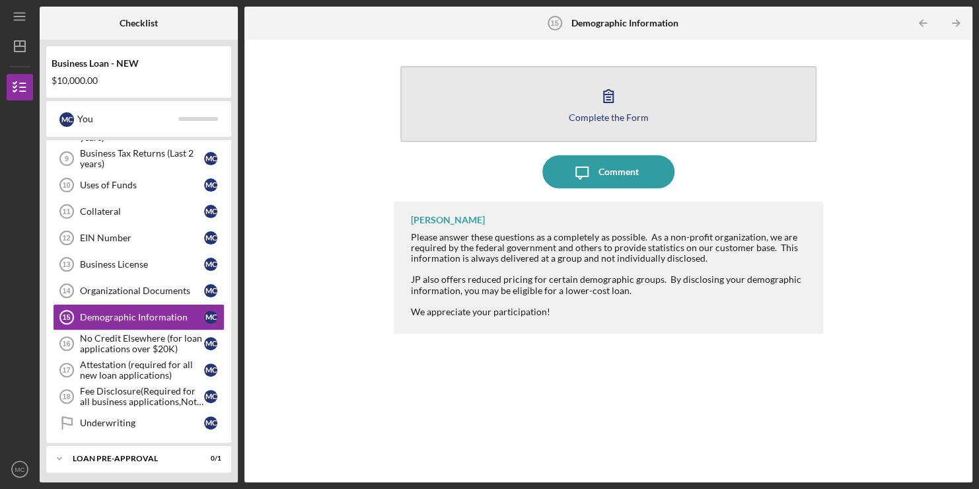
click at [603, 108] on icon "button" at bounding box center [608, 95] width 33 height 33
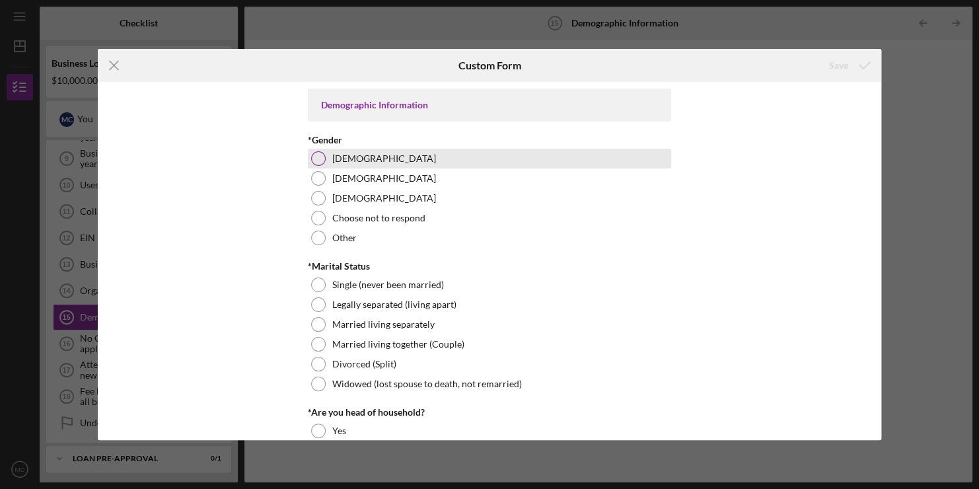
click at [313, 158] on div at bounding box center [318, 158] width 15 height 15
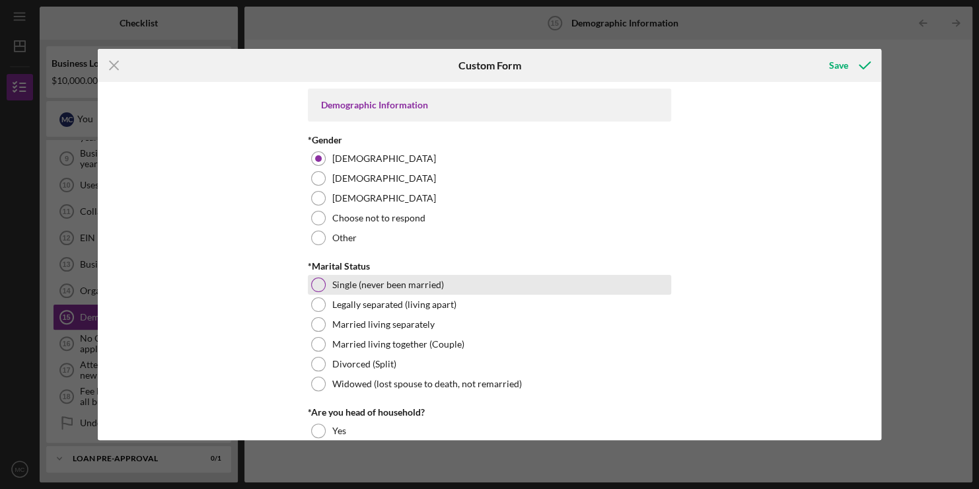
click at [315, 285] on div at bounding box center [318, 284] width 15 height 15
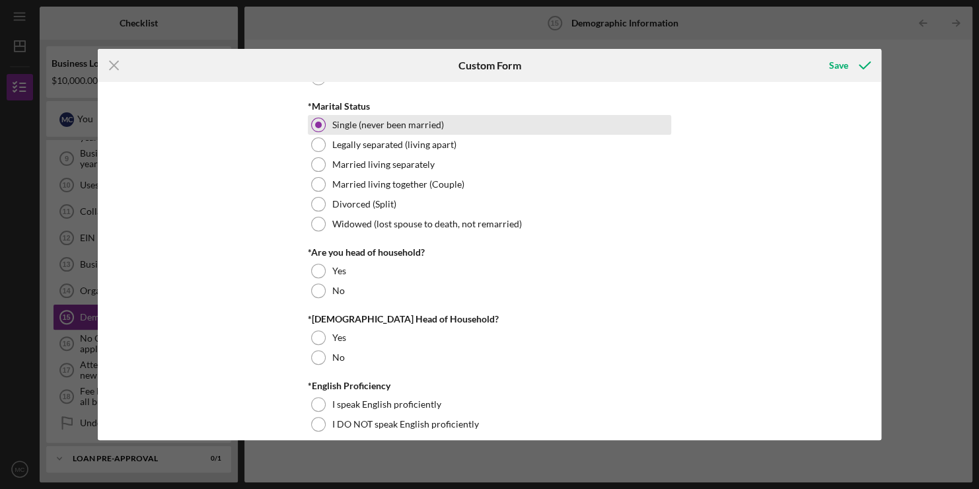
scroll to position [161, 0]
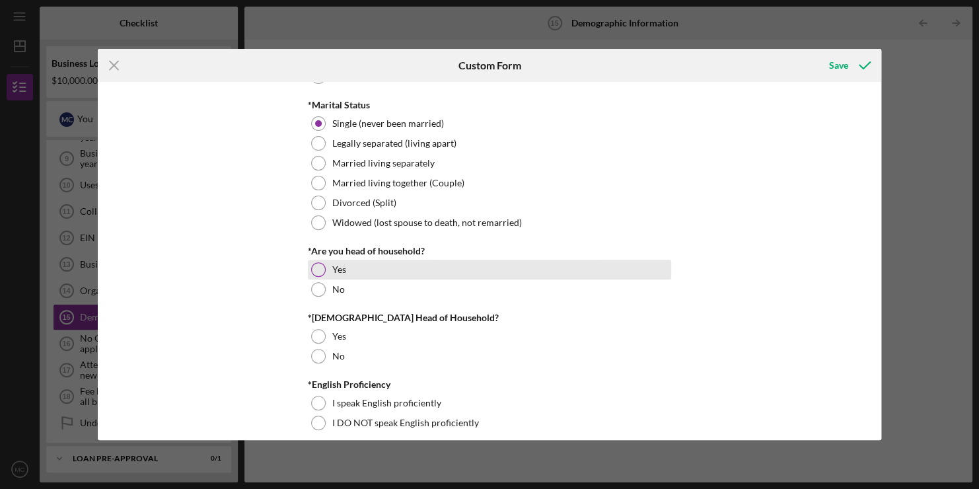
click at [320, 266] on div at bounding box center [318, 269] width 15 height 15
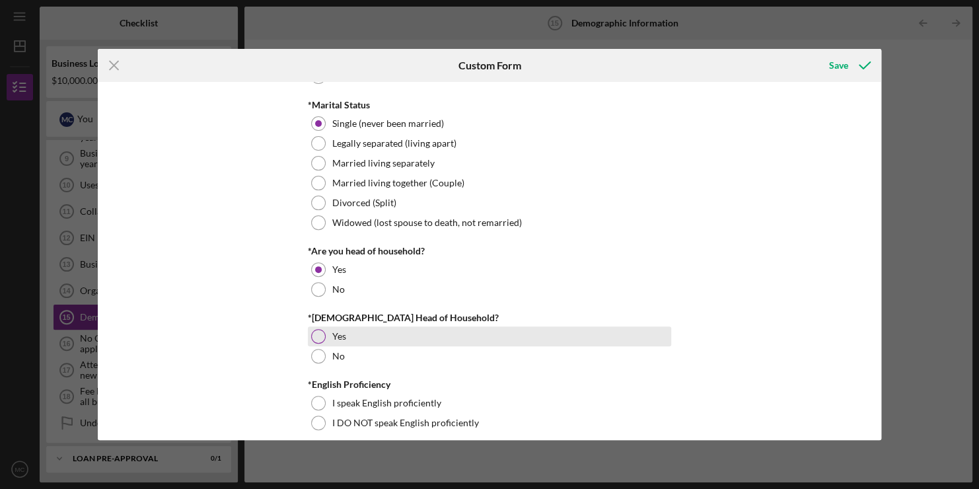
click at [315, 338] on div at bounding box center [318, 336] width 15 height 15
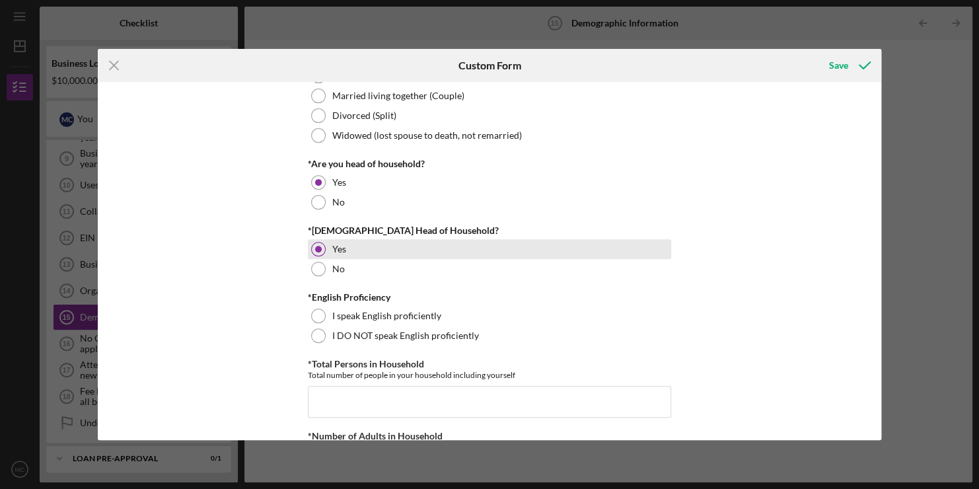
scroll to position [248, 0]
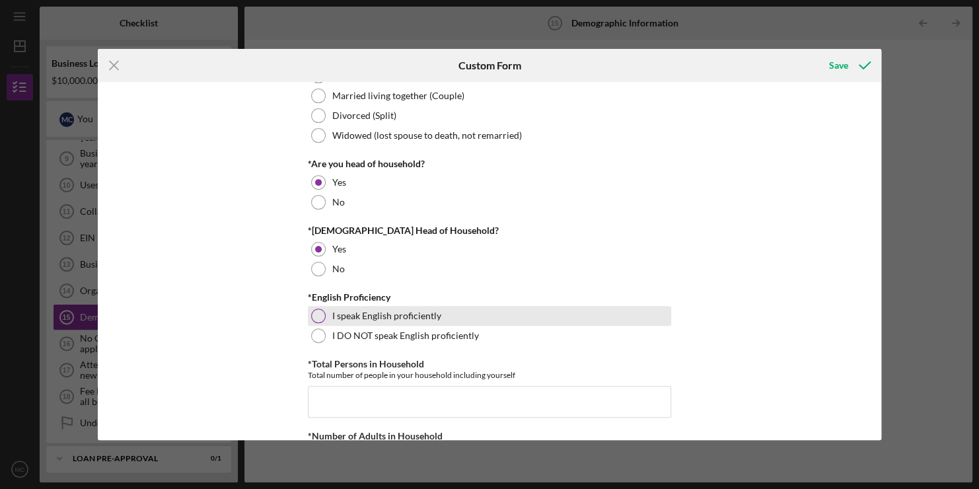
click at [320, 313] on div at bounding box center [318, 316] width 15 height 15
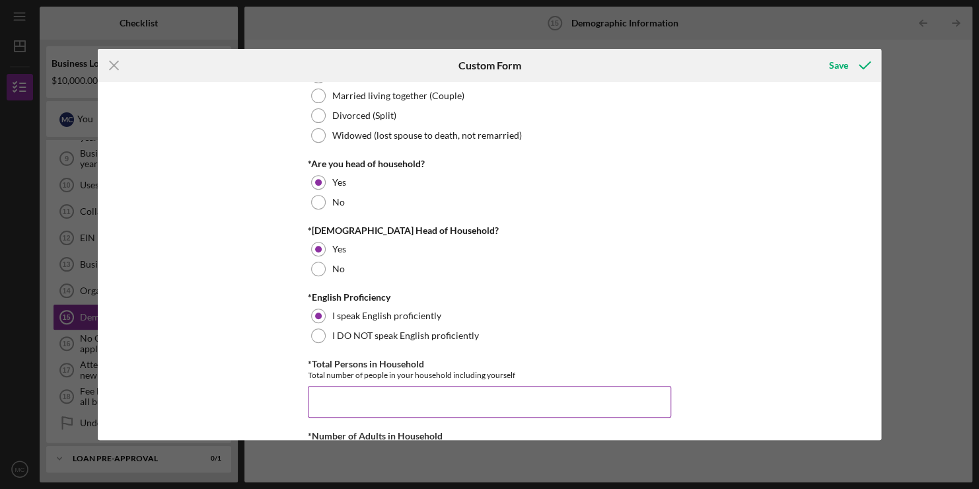
click at [320, 403] on input "*Total Persons in Household" at bounding box center [489, 402] width 363 height 32
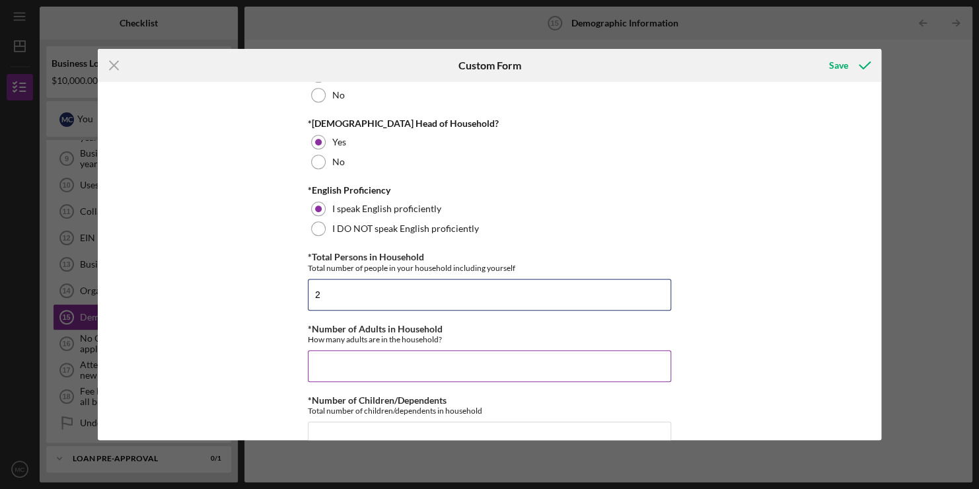
scroll to position [356, 0]
type input "2"
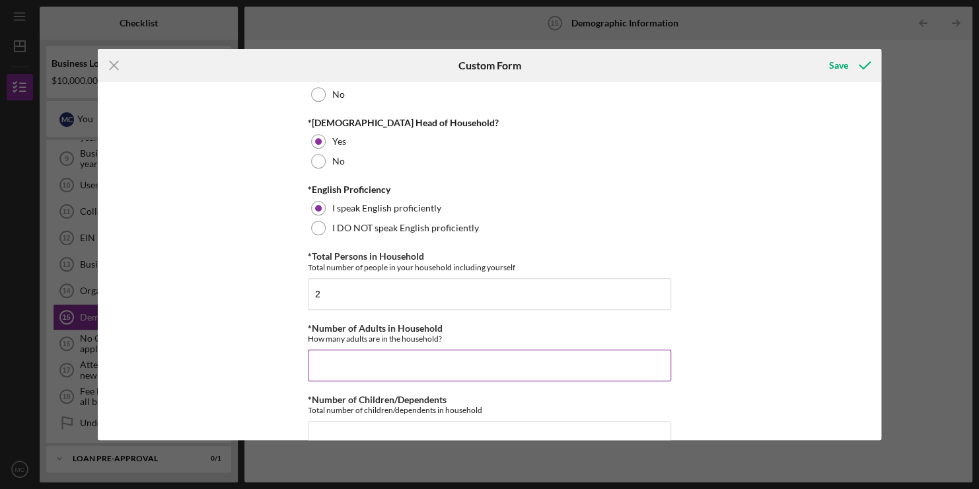
click at [355, 365] on input "*Number of Adults in Household" at bounding box center [489, 366] width 363 height 32
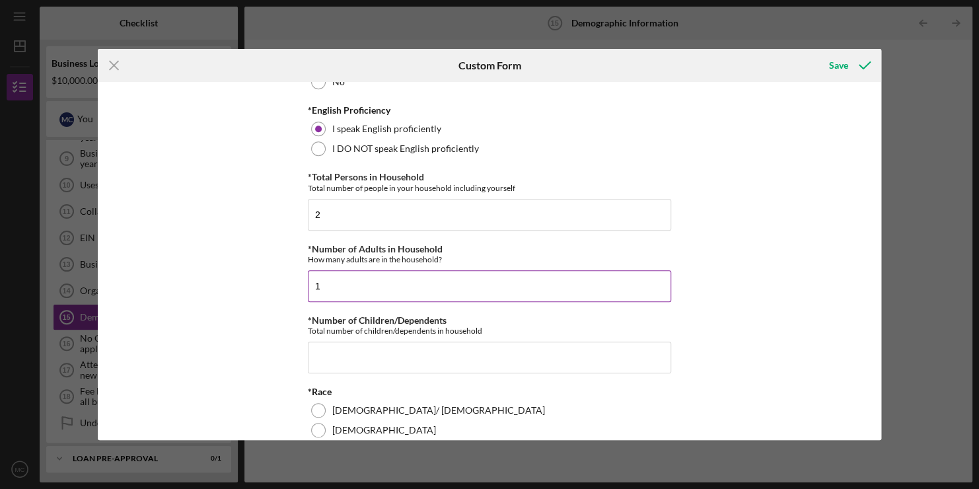
type input "1"
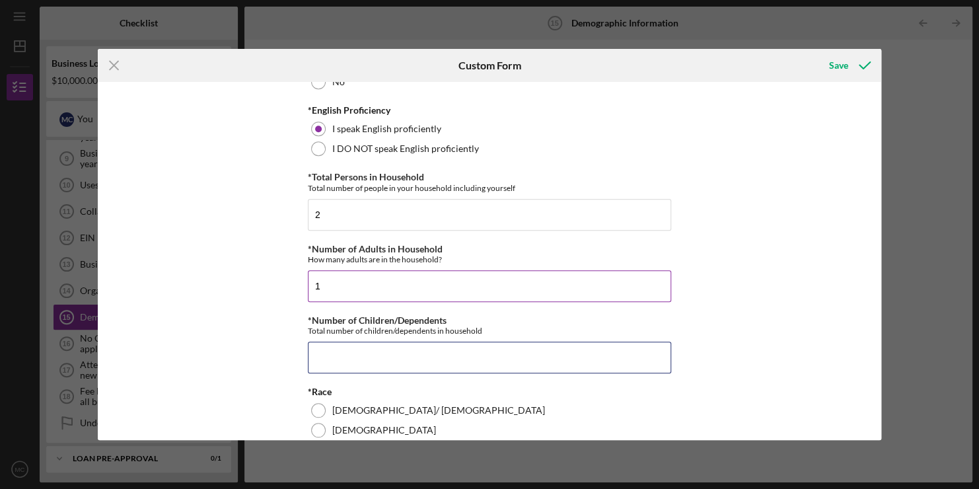
click at [355, 365] on input "*Number of Children/Dependents" at bounding box center [489, 358] width 363 height 32
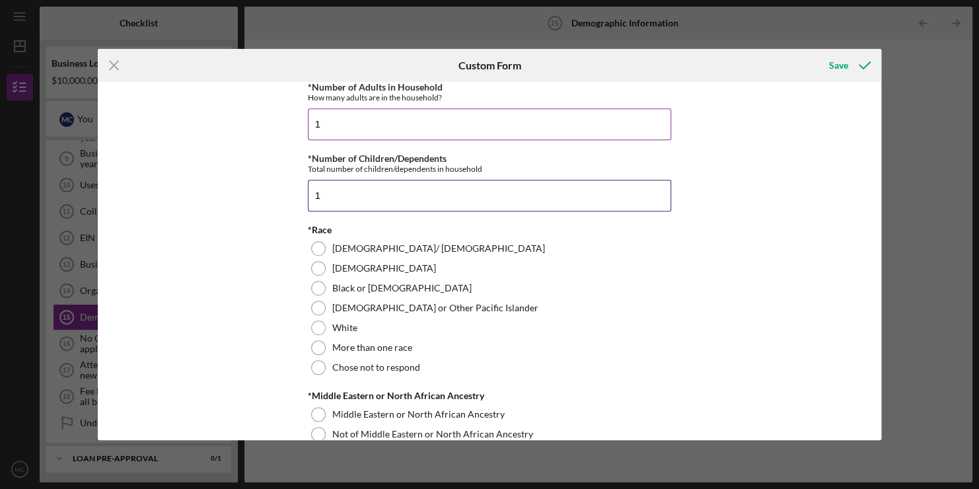
scroll to position [599, 0]
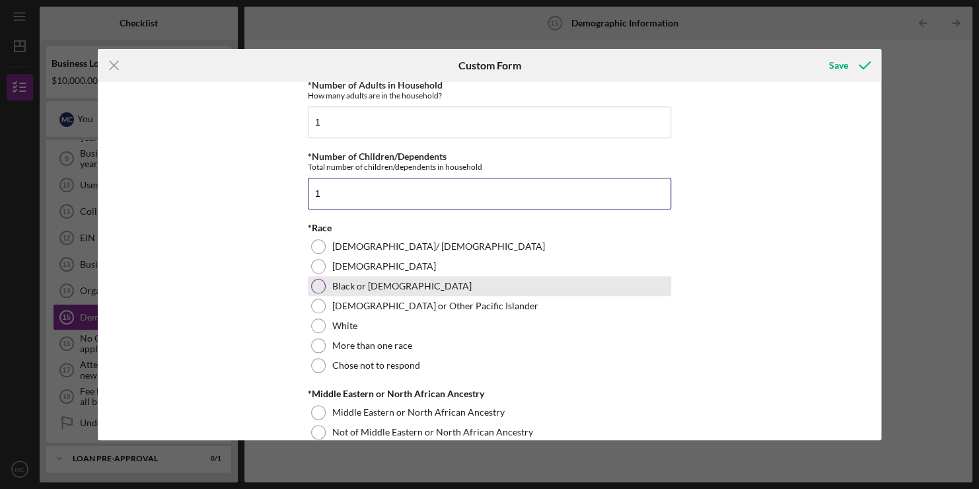
type input "1"
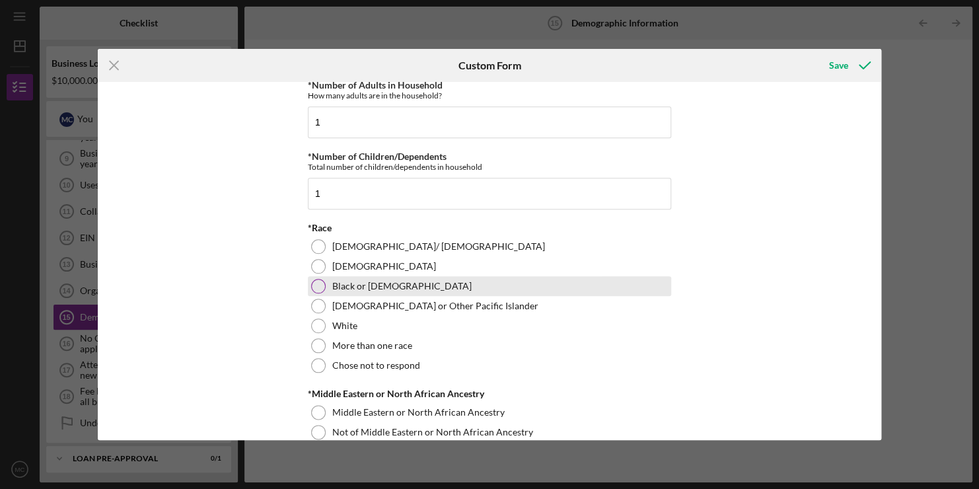
click at [317, 285] on div at bounding box center [318, 286] width 15 height 15
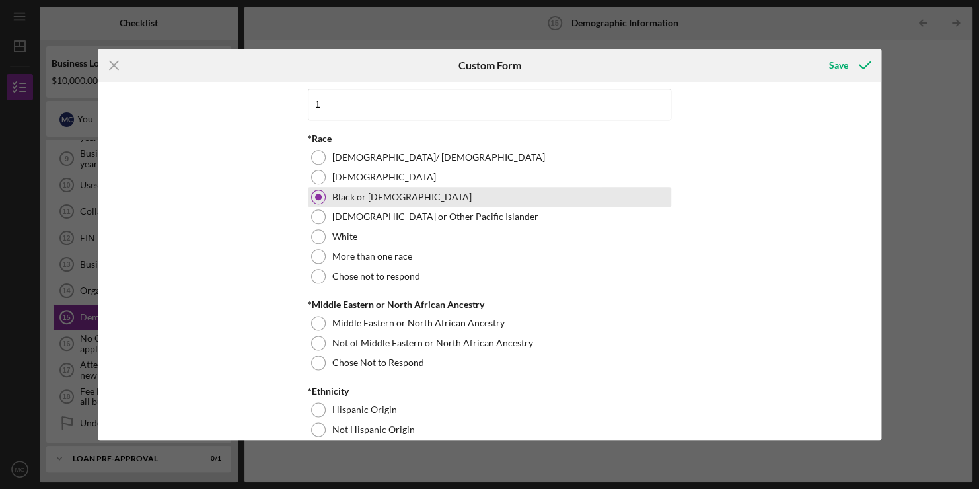
scroll to position [689, 0]
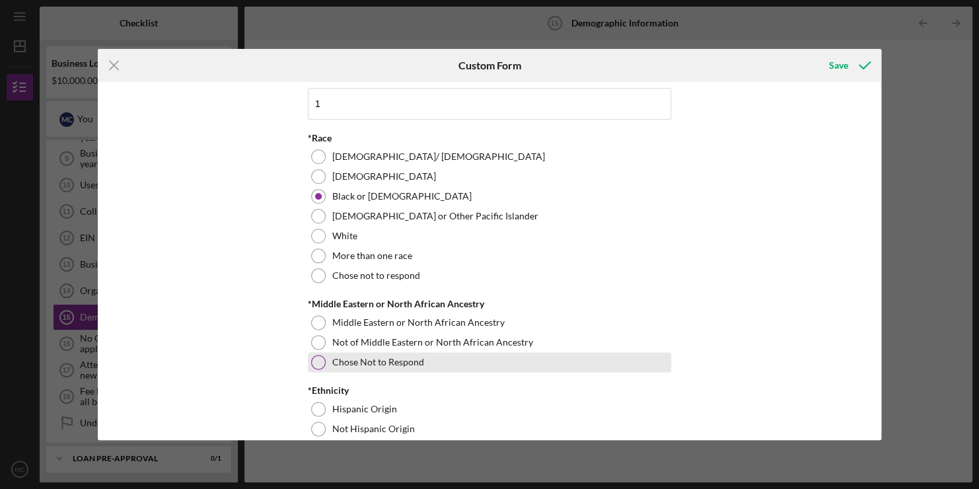
click at [328, 371] on div "Chose Not to Respond" at bounding box center [489, 362] width 363 height 20
click at [318, 361] on div at bounding box center [318, 362] width 7 height 7
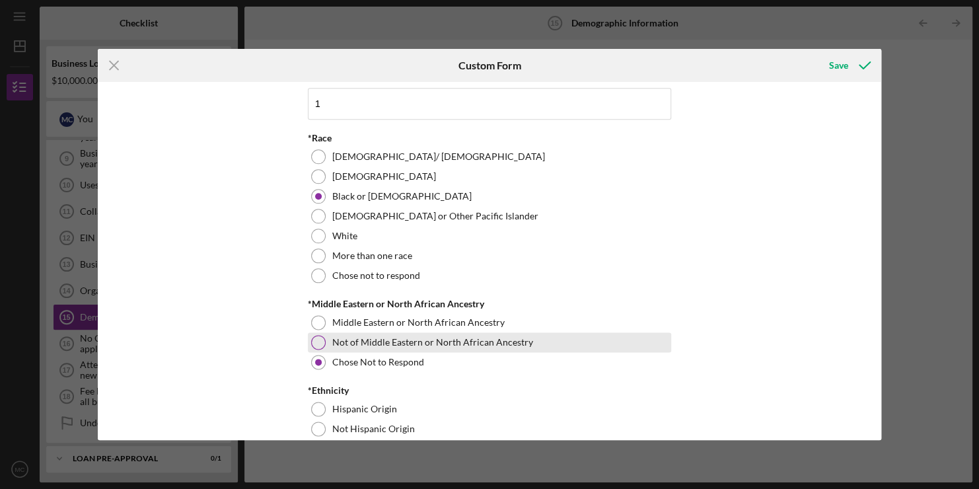
click at [320, 338] on div at bounding box center [318, 342] width 15 height 15
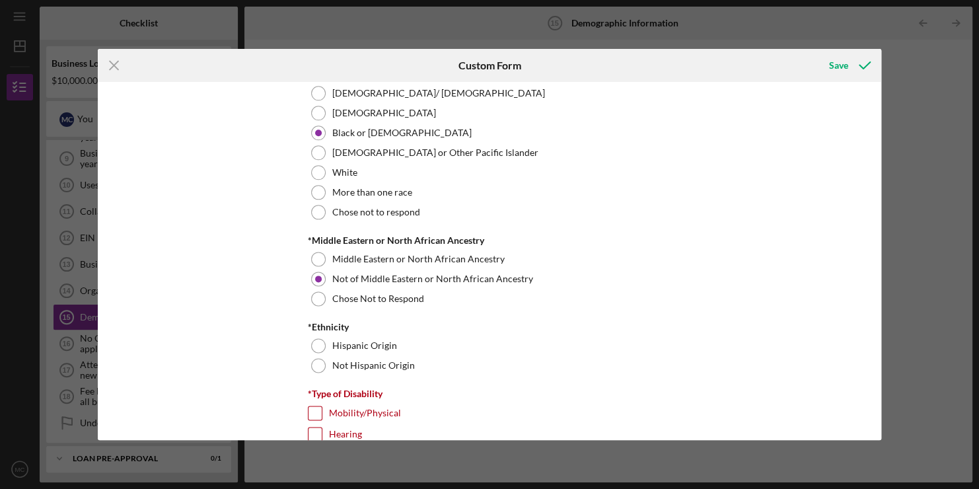
scroll to position [756, 0]
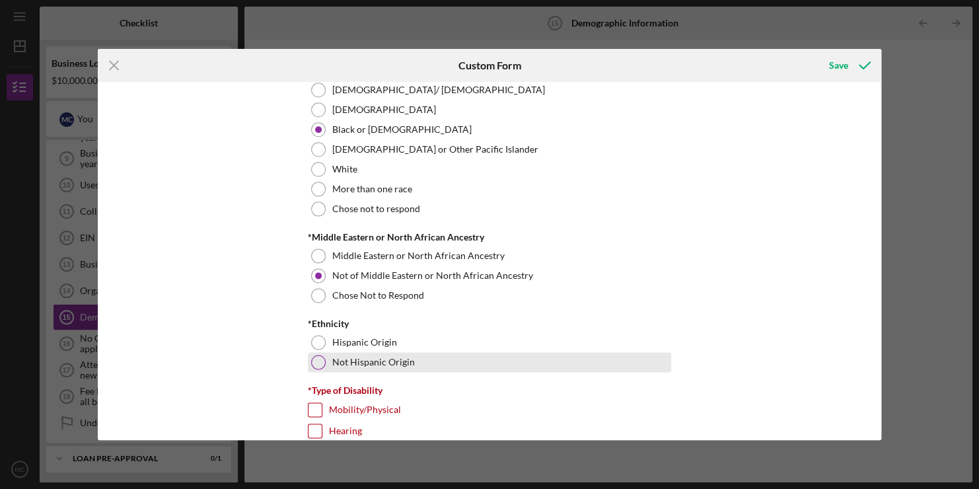
click at [316, 352] on div "Not Hispanic Origin" at bounding box center [489, 362] width 363 height 20
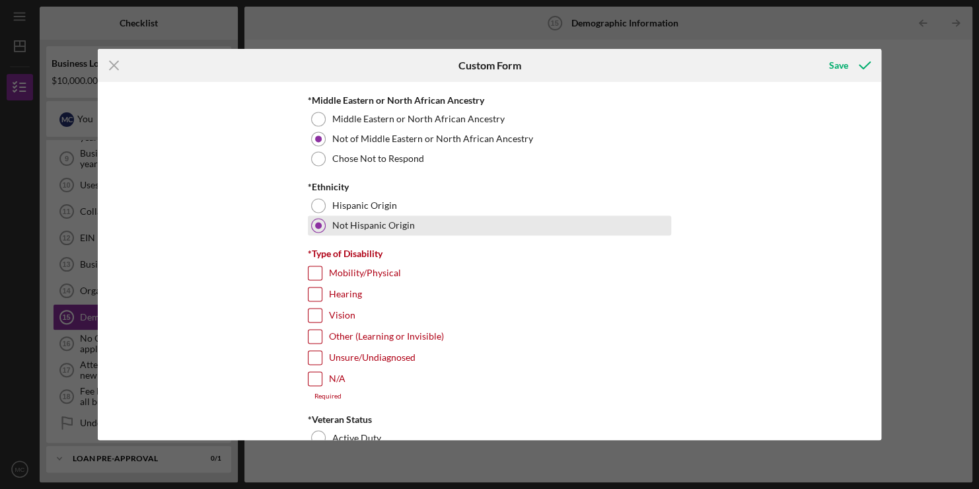
scroll to position [893, 0]
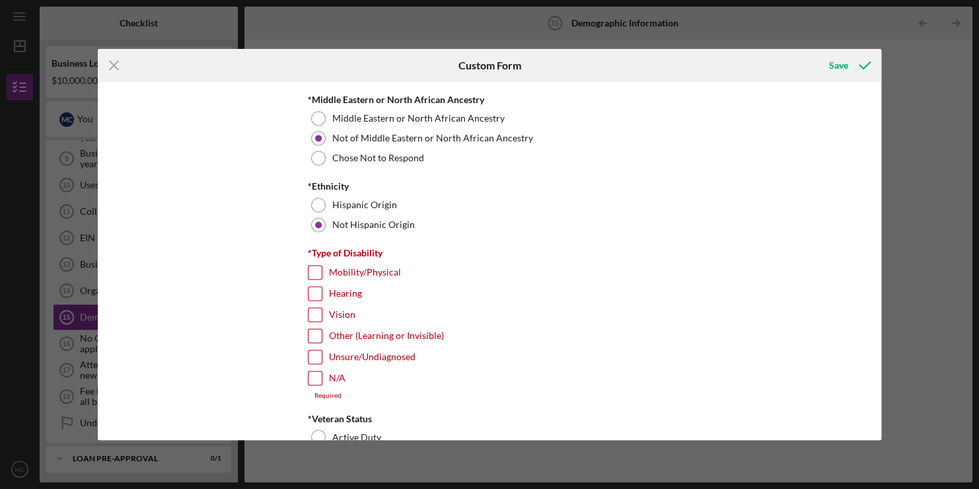
click at [314, 375] on input "N/A" at bounding box center [315, 377] width 13 height 13
checkbox input "true"
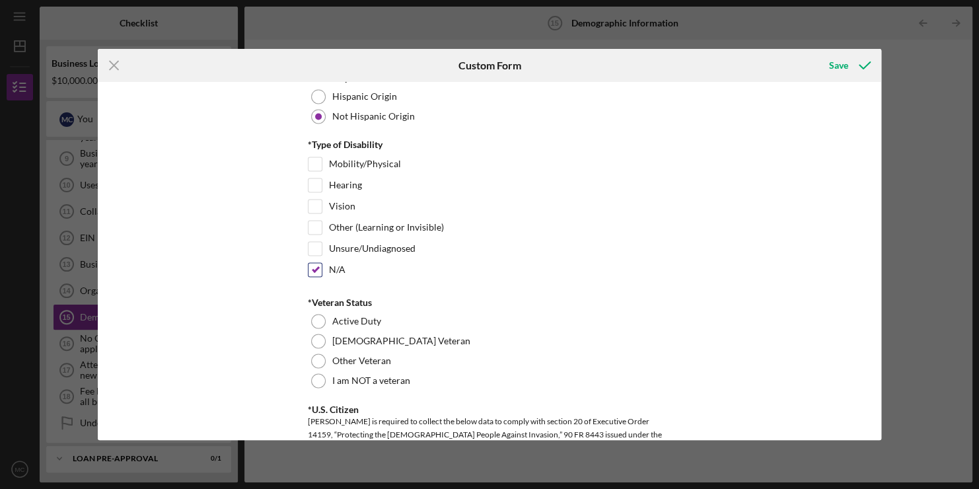
scroll to position [1082, 0]
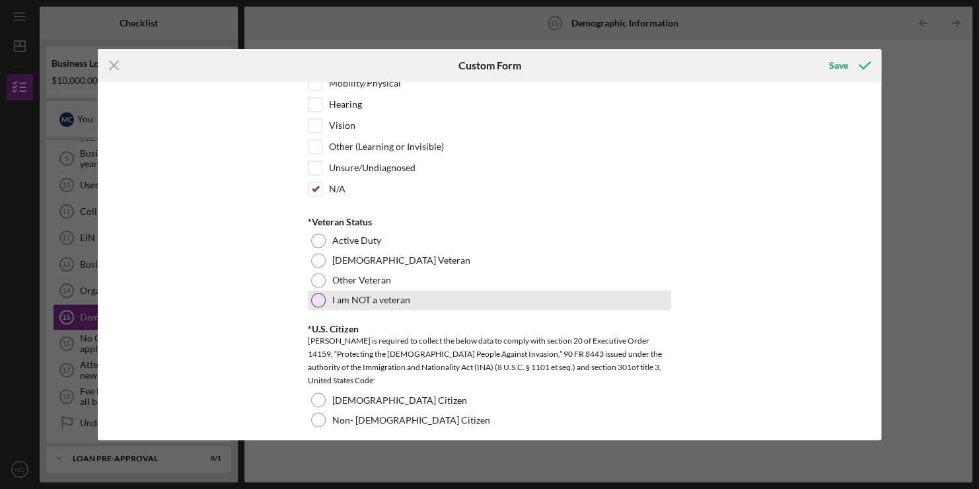
click at [312, 293] on div at bounding box center [318, 300] width 15 height 15
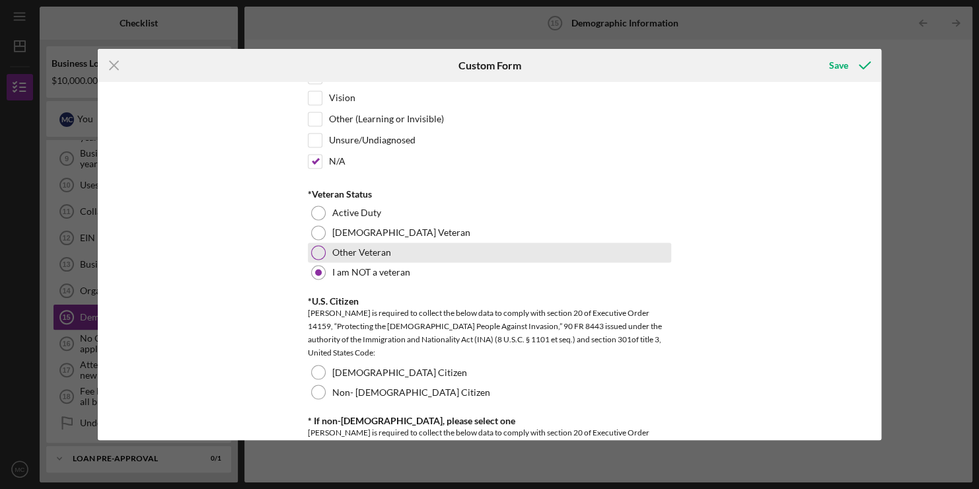
scroll to position [1111, 0]
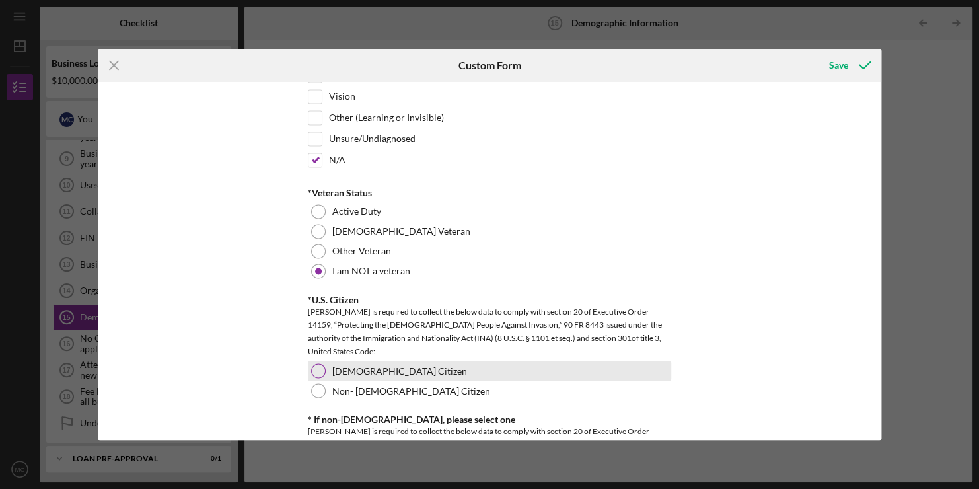
click at [320, 363] on div at bounding box center [318, 370] width 15 height 15
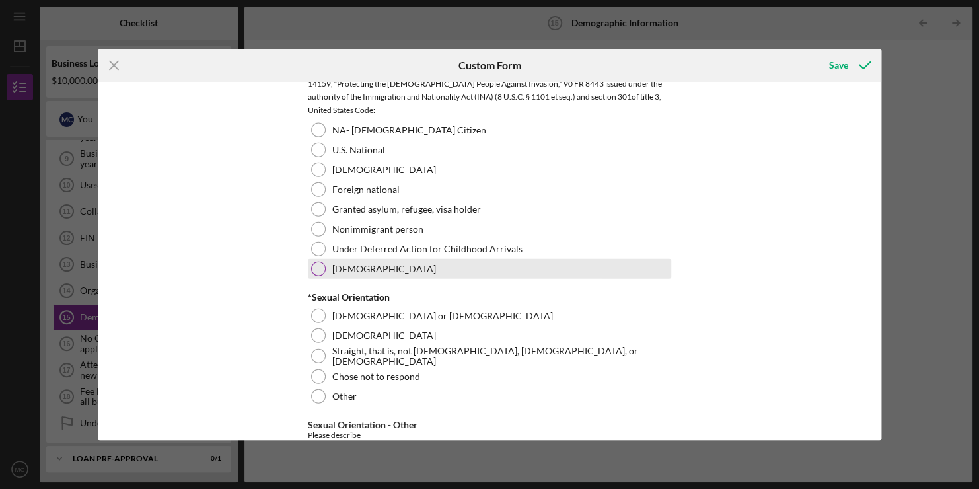
scroll to position [1473, 0]
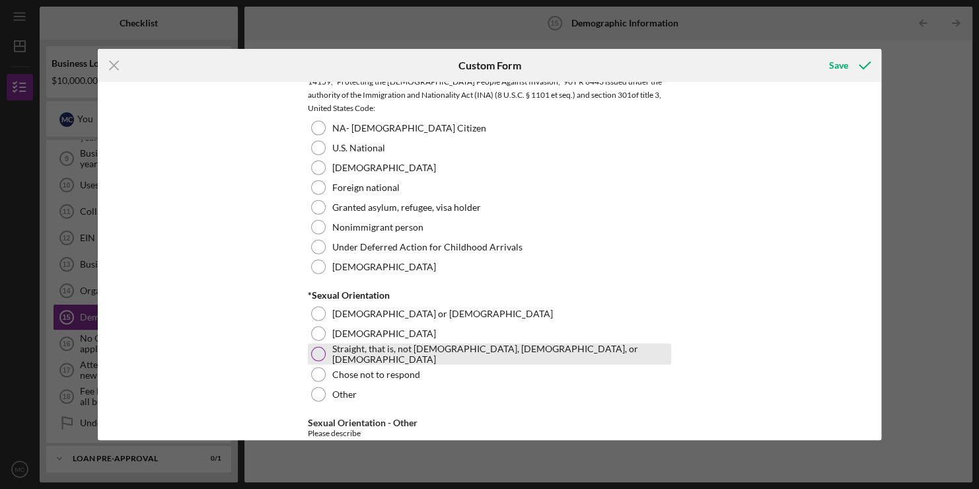
click at [314, 357] on div at bounding box center [318, 354] width 15 height 15
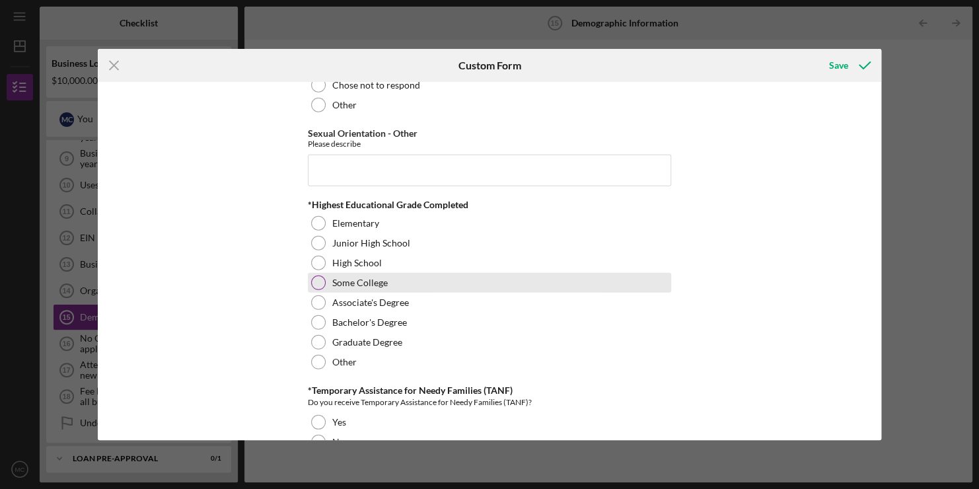
scroll to position [1764, 0]
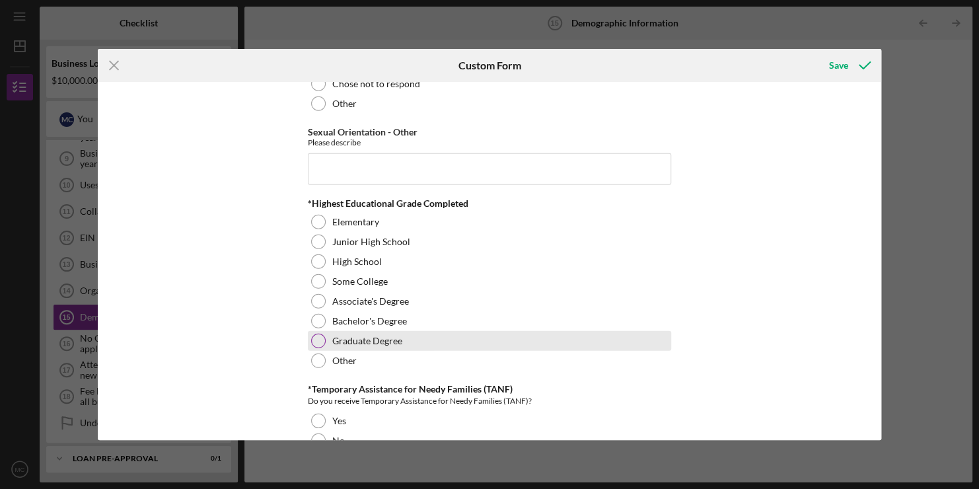
click at [315, 337] on div at bounding box center [318, 341] width 15 height 15
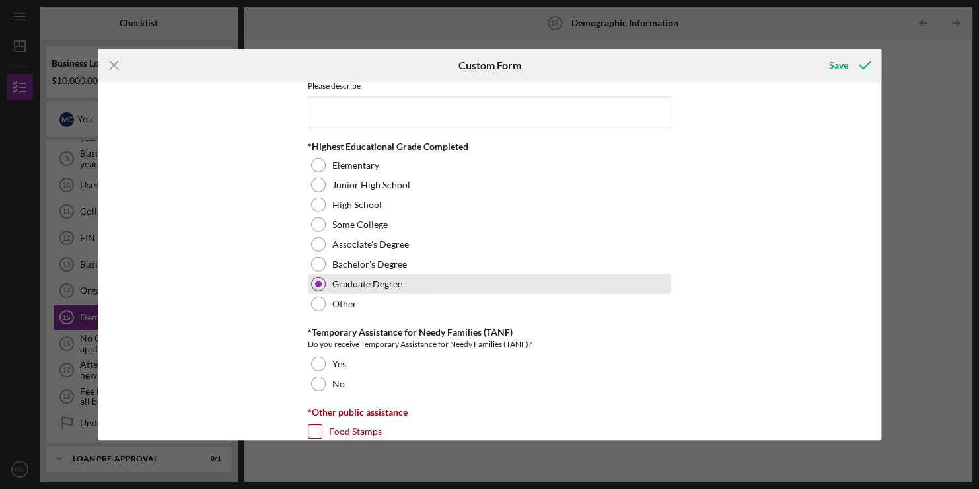
scroll to position [1863, 0]
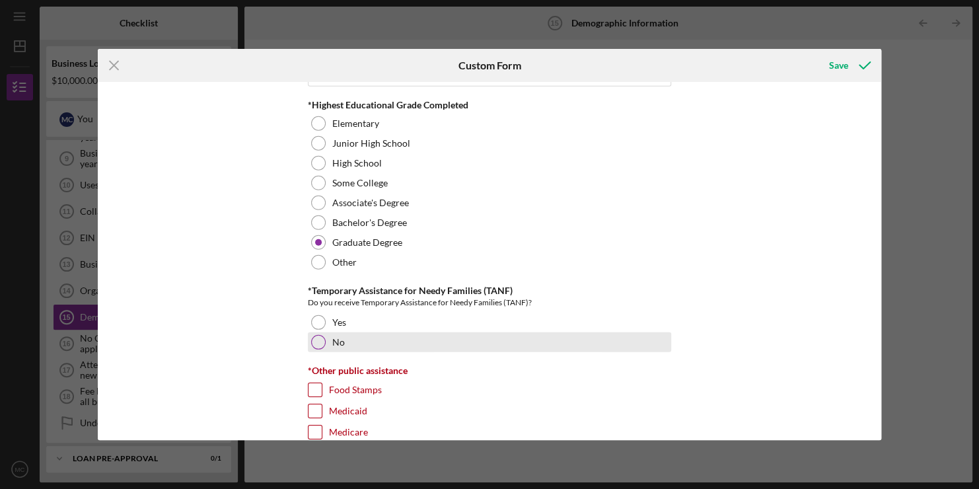
click at [318, 341] on div at bounding box center [318, 342] width 15 height 15
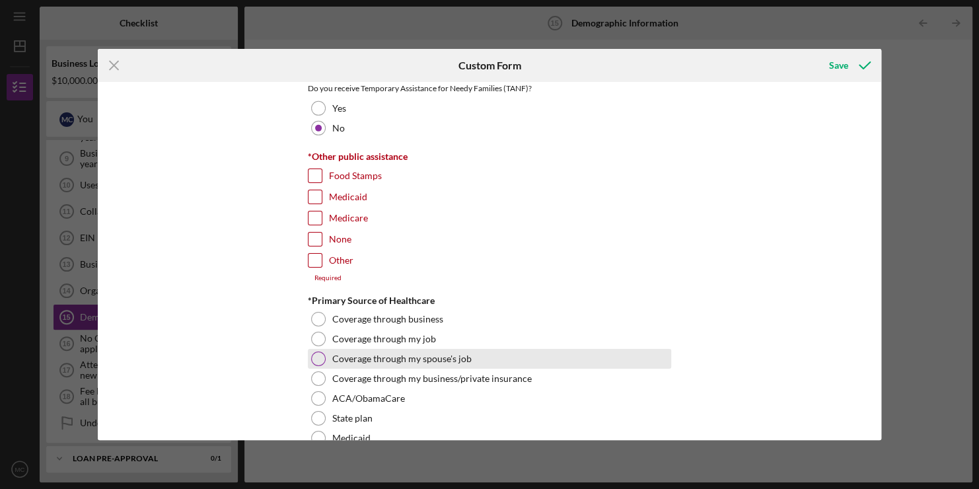
scroll to position [2077, 0]
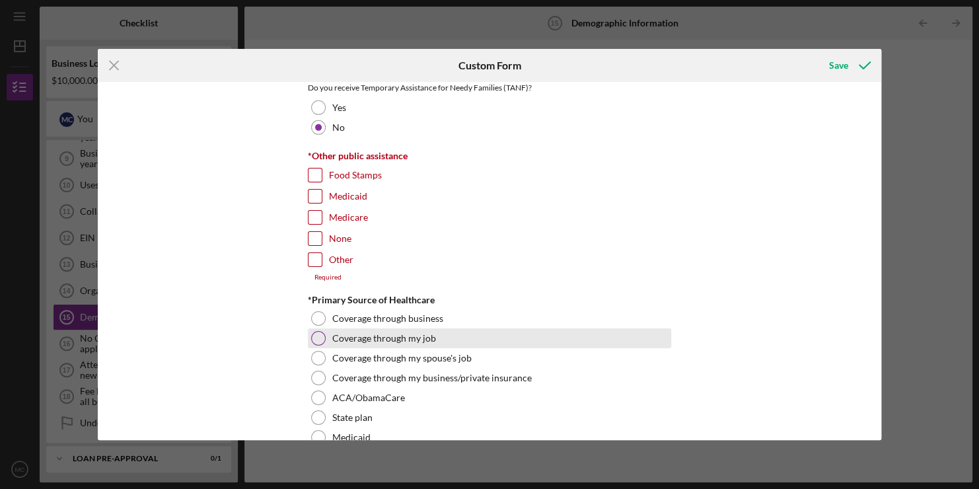
click at [319, 331] on div at bounding box center [318, 338] width 15 height 15
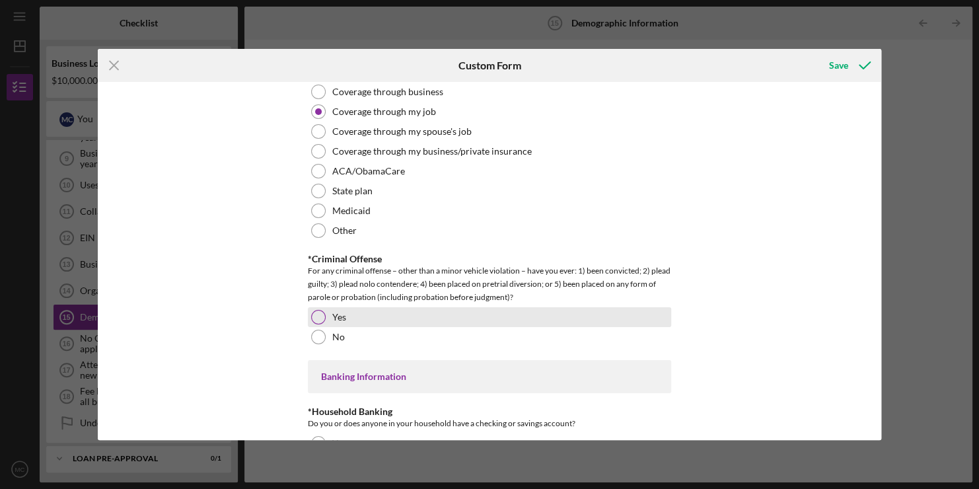
scroll to position [2357, 0]
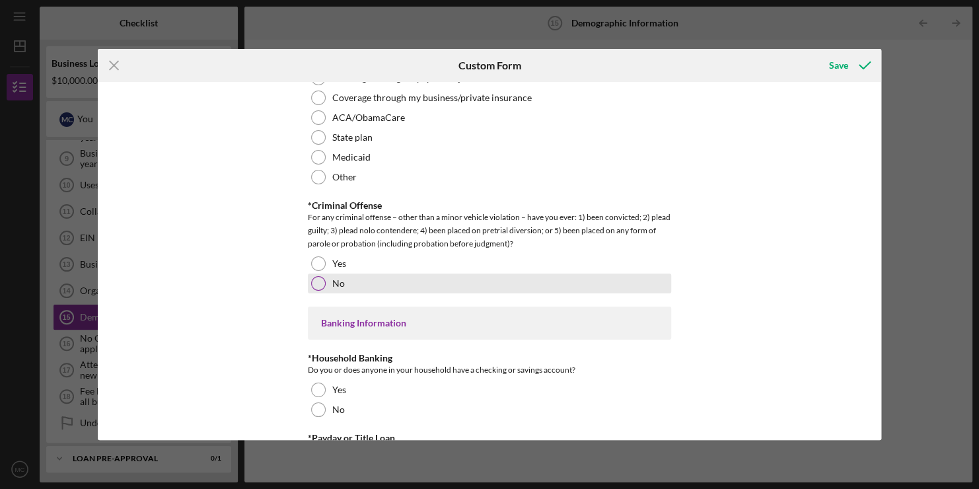
click at [315, 283] on div at bounding box center [318, 283] width 15 height 15
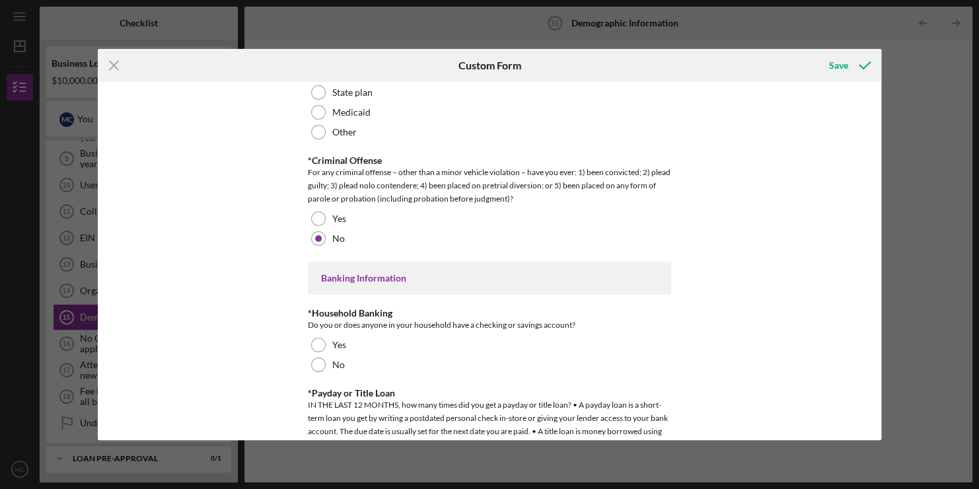
scroll to position [2405, 0]
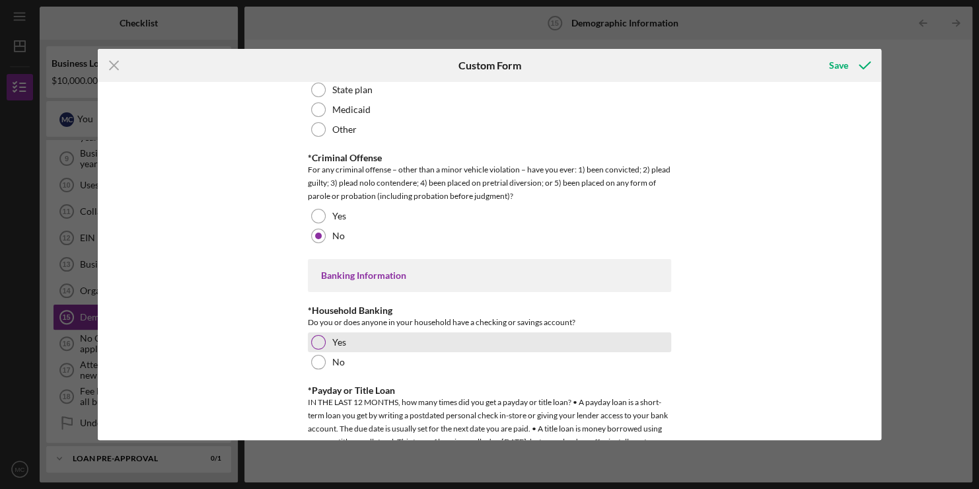
click at [320, 341] on div at bounding box center [318, 342] width 15 height 15
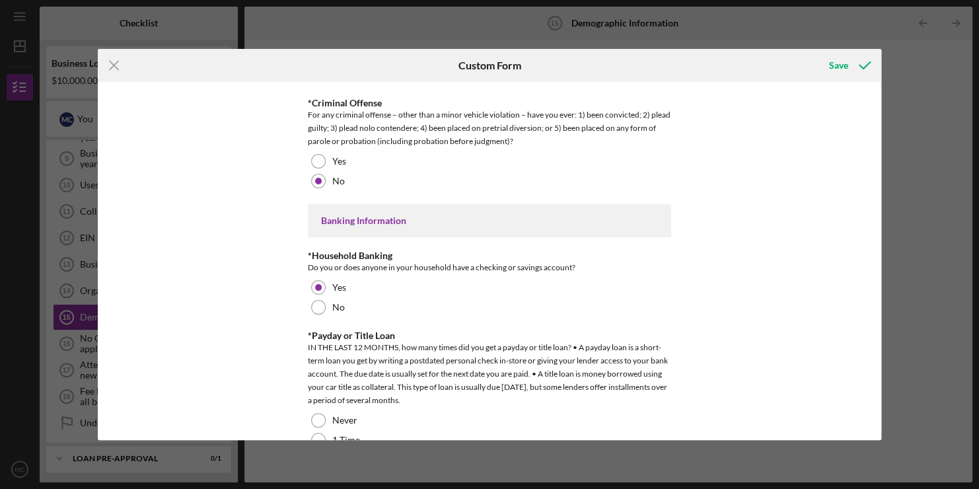
scroll to position [2540, 0]
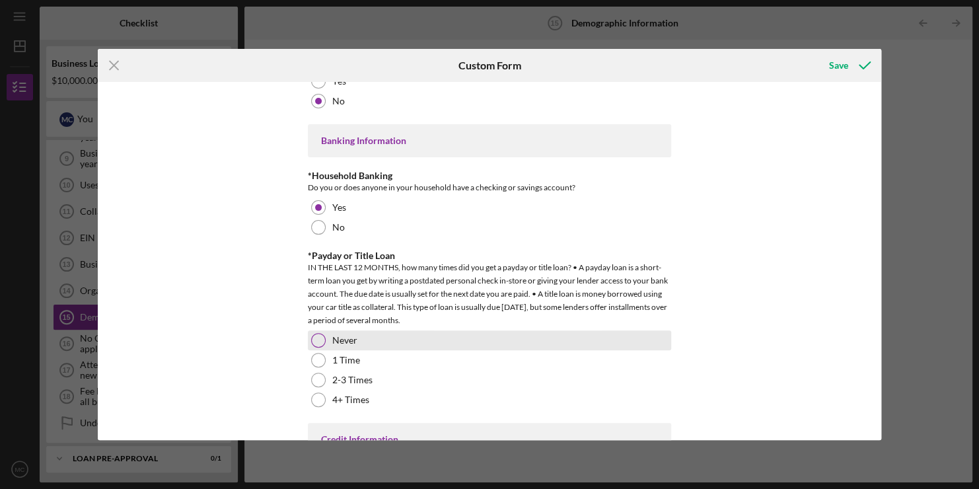
click at [314, 333] on div at bounding box center [318, 340] width 15 height 15
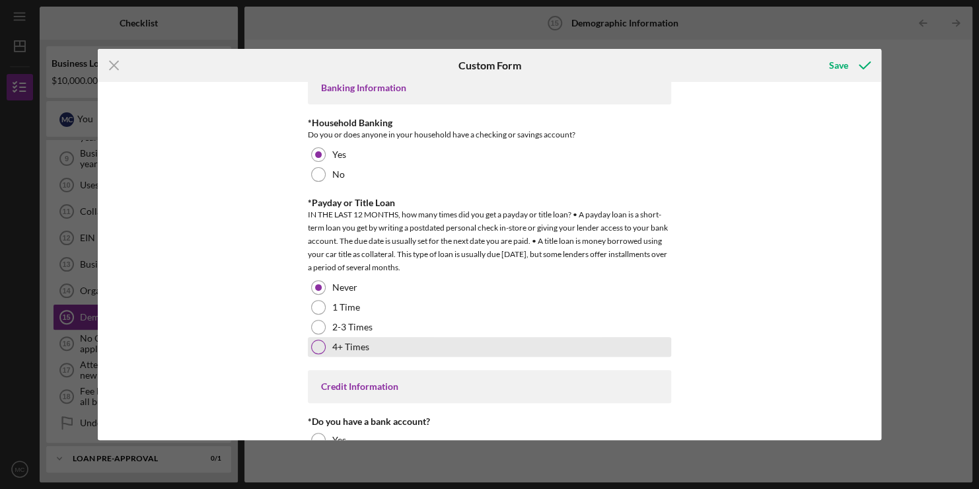
scroll to position [2687, 0]
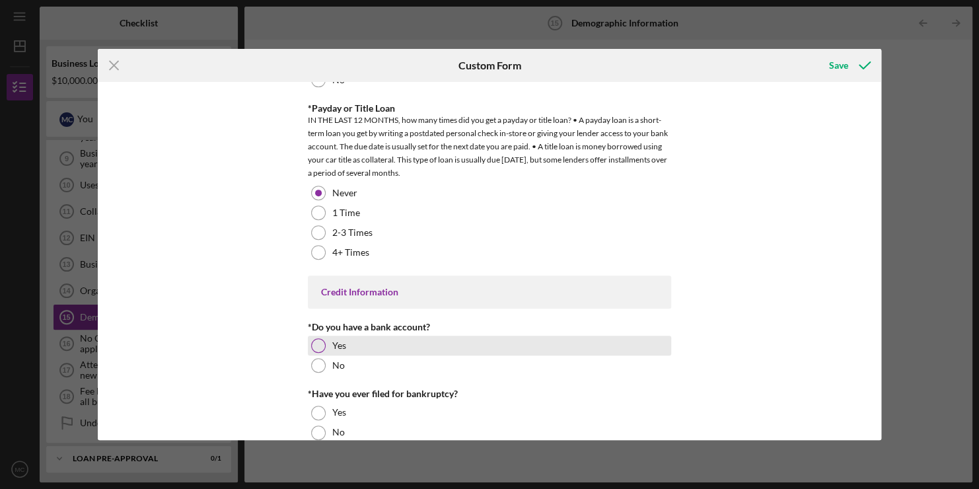
click at [320, 336] on div "Yes" at bounding box center [489, 346] width 363 height 20
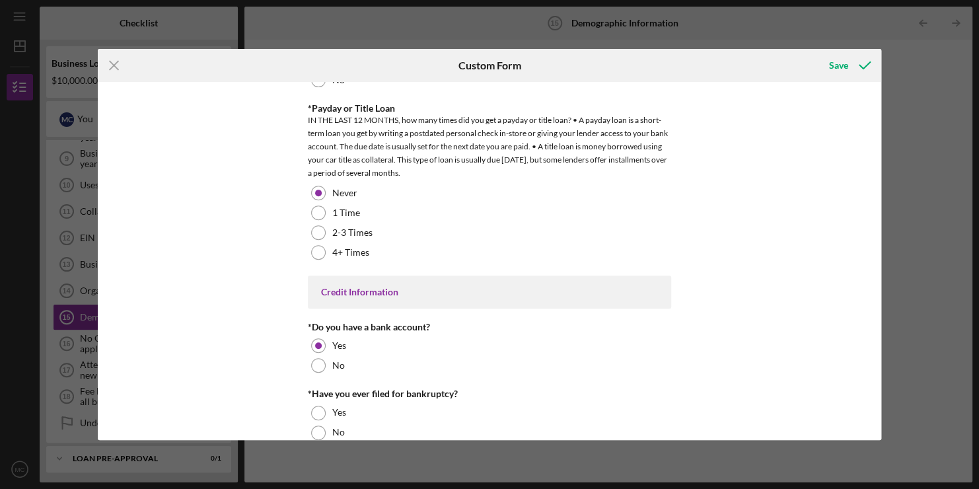
scroll to position [2704, 0]
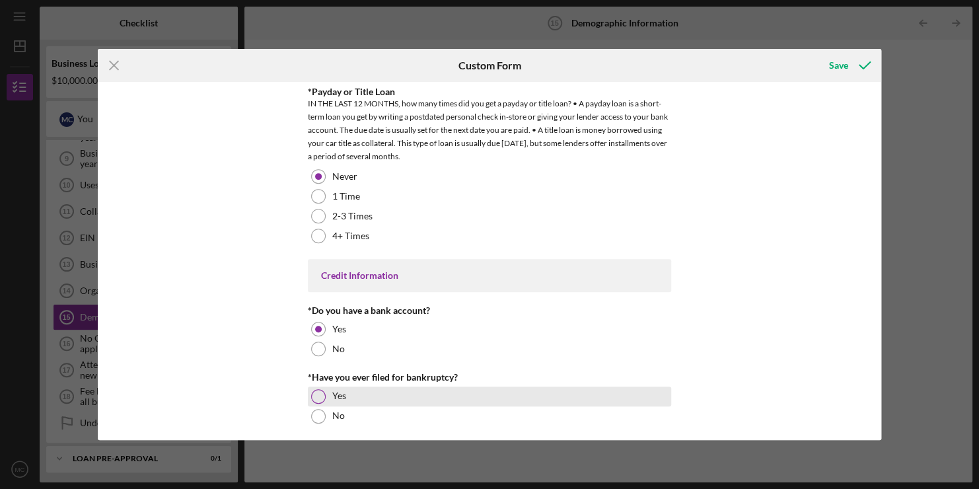
click at [309, 387] on div "Yes" at bounding box center [489, 397] width 363 height 20
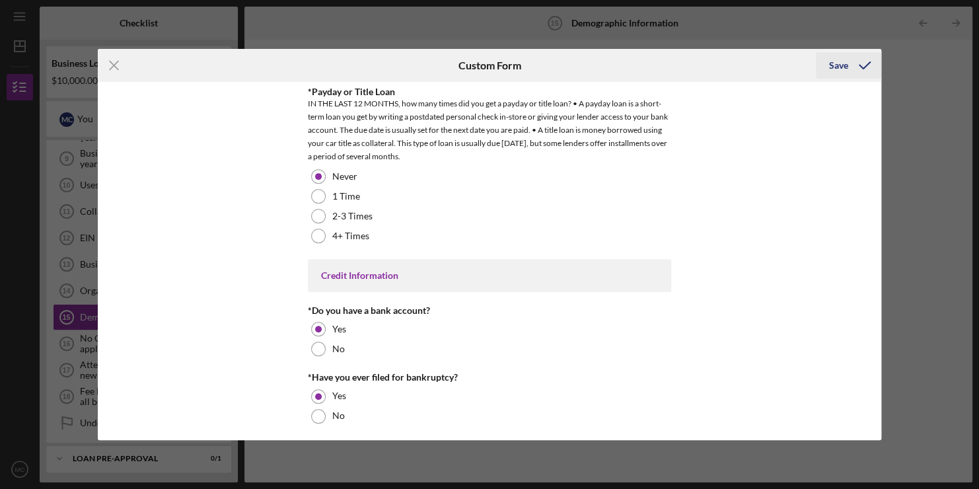
click at [844, 59] on div "Save" at bounding box center [838, 65] width 19 height 26
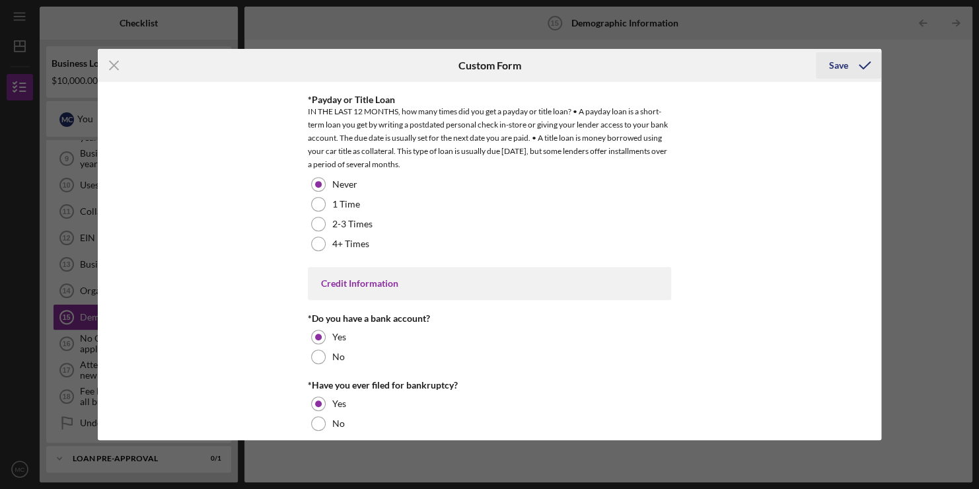
scroll to position [2711, 0]
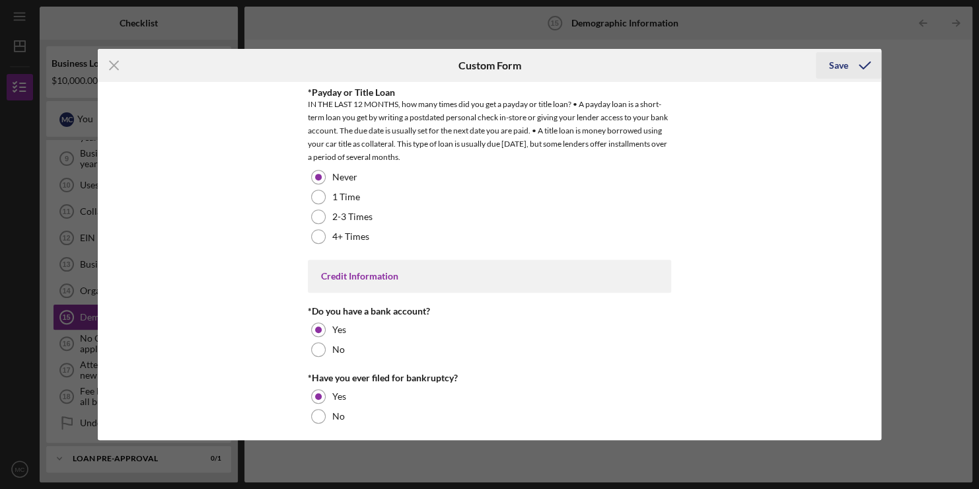
click at [838, 66] on div "Save" at bounding box center [838, 65] width 19 height 26
click at [844, 62] on div "Save" at bounding box center [838, 65] width 19 height 26
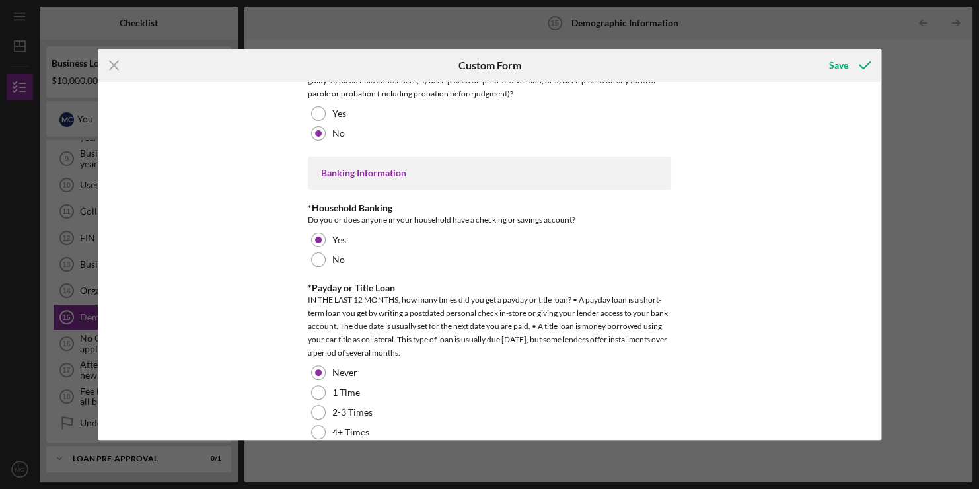
scroll to position [2509, 0]
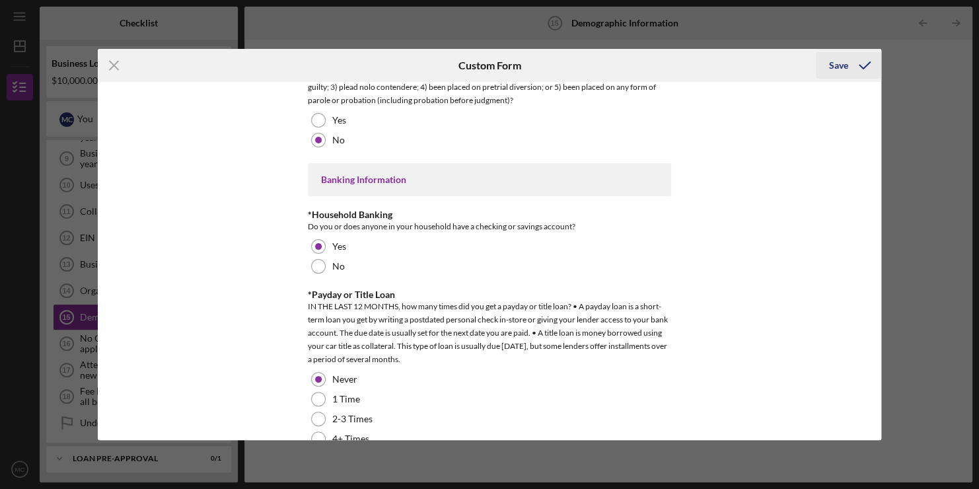
click at [854, 67] on icon "submit" at bounding box center [864, 65] width 33 height 33
click at [837, 63] on div "Save" at bounding box center [838, 65] width 19 height 26
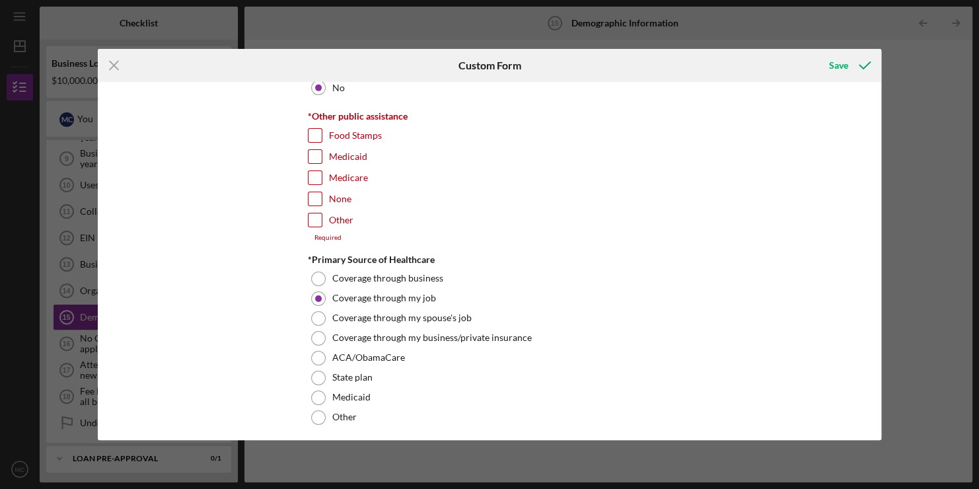
scroll to position [2124, 0]
click at [311, 220] on input "Other" at bounding box center [315, 220] width 13 height 13
checkbox input "true"
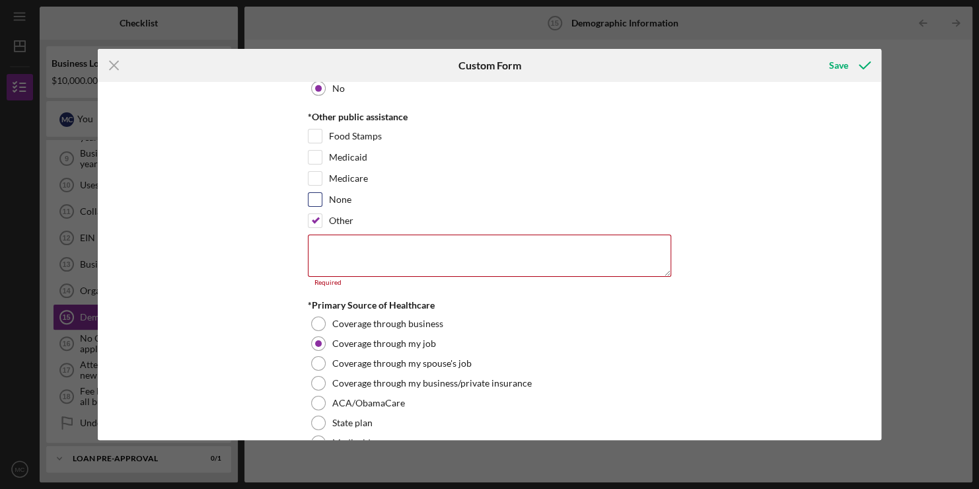
click at [313, 196] on input "None" at bounding box center [315, 199] width 13 height 13
checkbox input "true"
click at [321, 213] on div "Other" at bounding box center [489, 223] width 363 height 21
click at [320, 213] on div "Other" at bounding box center [489, 223] width 363 height 21
click at [318, 214] on input "Other" at bounding box center [315, 220] width 13 height 13
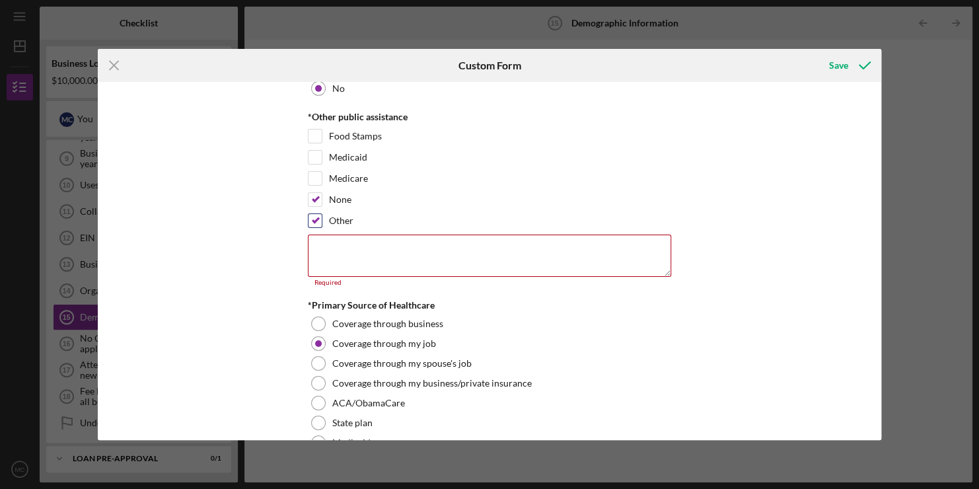
checkbox input "false"
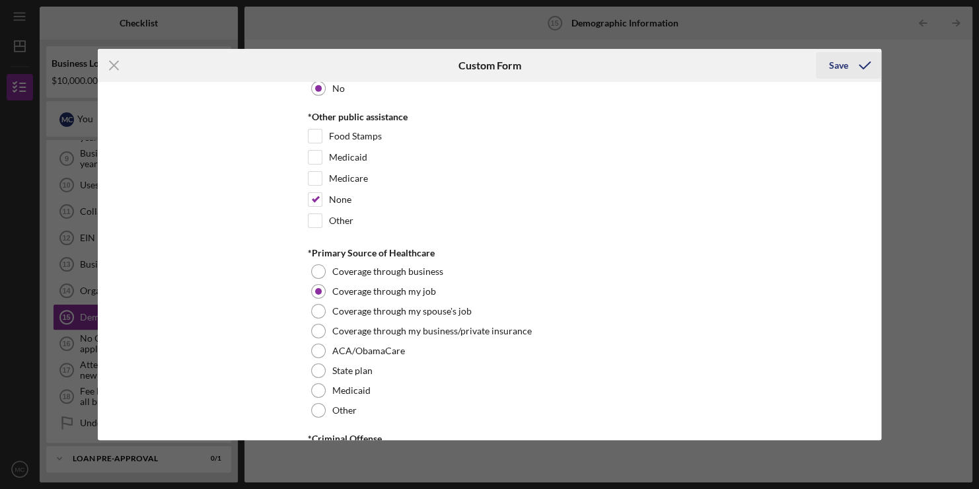
click at [834, 61] on div "Save" at bounding box center [838, 65] width 19 height 26
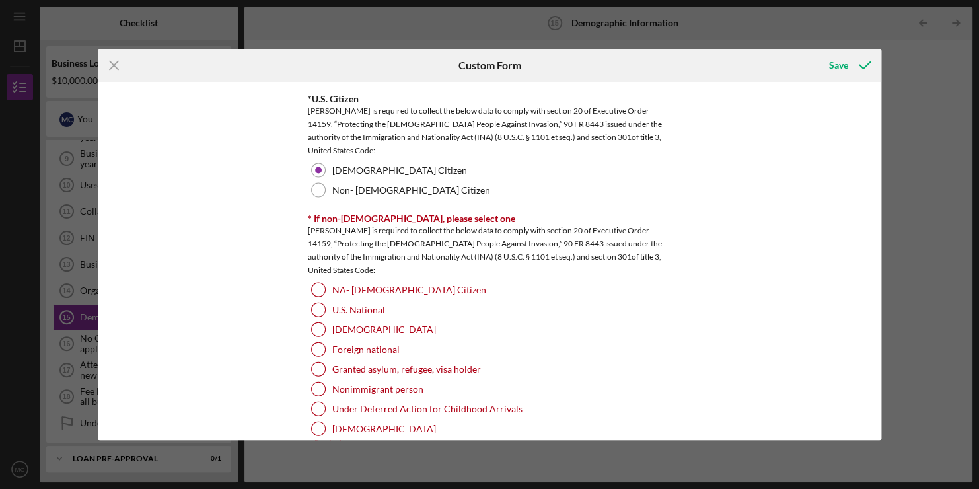
scroll to position [1434, 0]
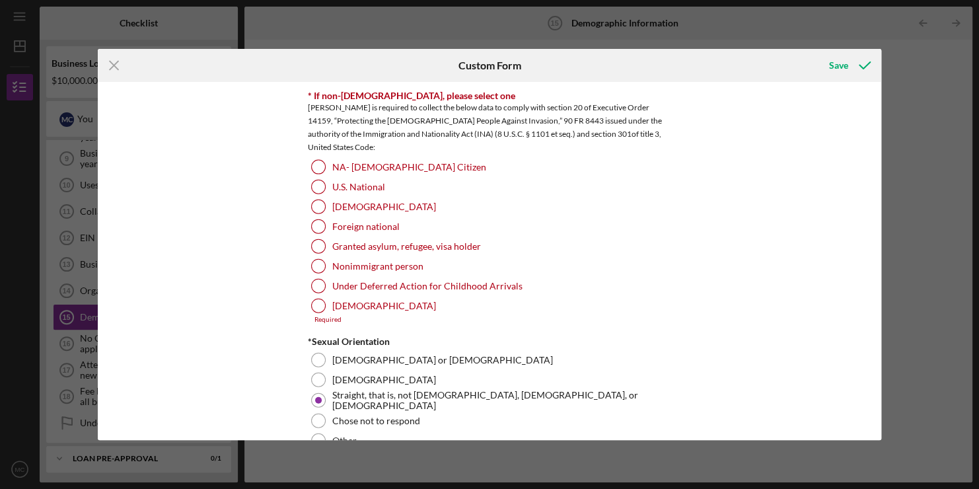
click at [281, 188] on div "Demographic Information *Gender [DEMOGRAPHIC_DATA] [DEMOGRAPHIC_DATA] [DEMOGRAP…" at bounding box center [490, 261] width 784 height 358
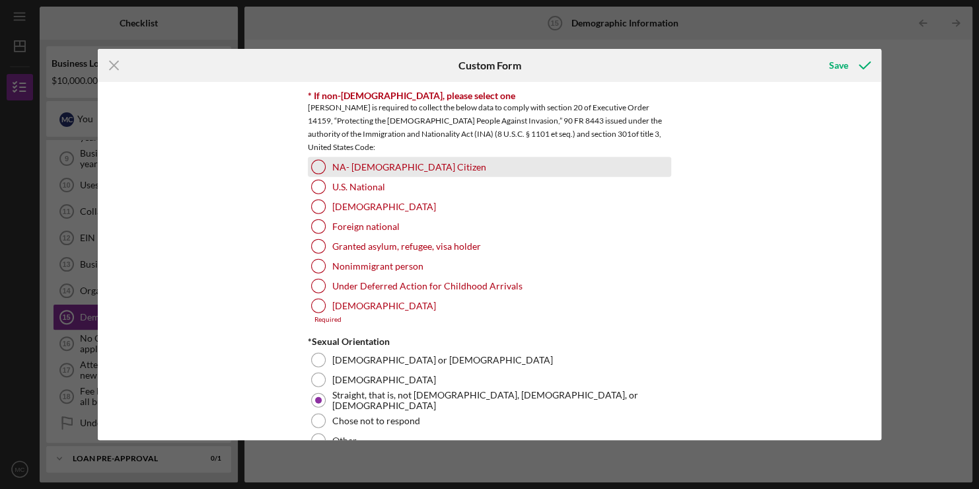
click at [316, 160] on div at bounding box center [318, 167] width 15 height 15
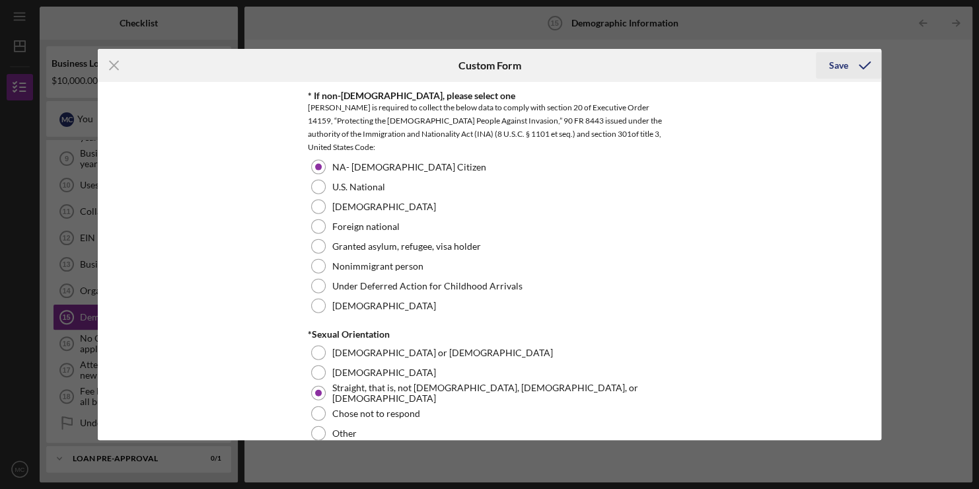
click at [840, 52] on div "Save" at bounding box center [848, 65] width 65 height 33
click at [836, 67] on div "Save" at bounding box center [838, 65] width 19 height 26
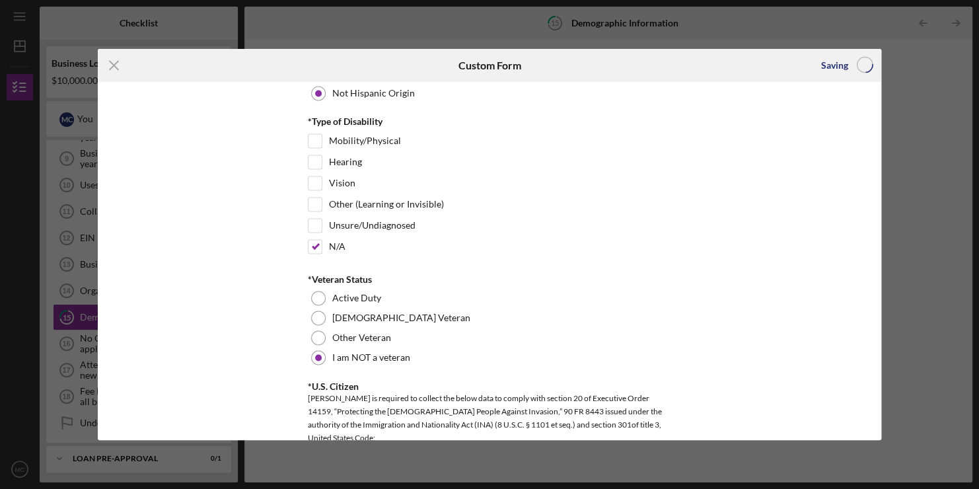
scroll to position [1024, 0]
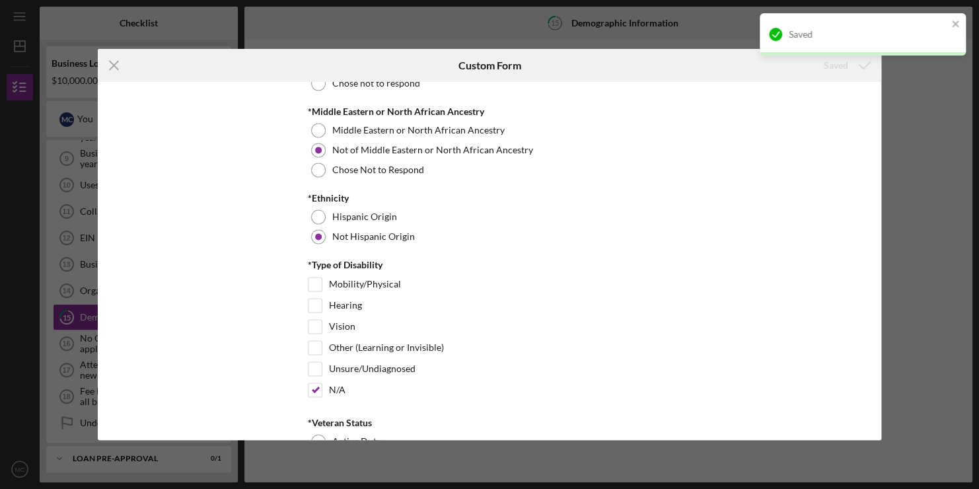
scroll to position [879, 0]
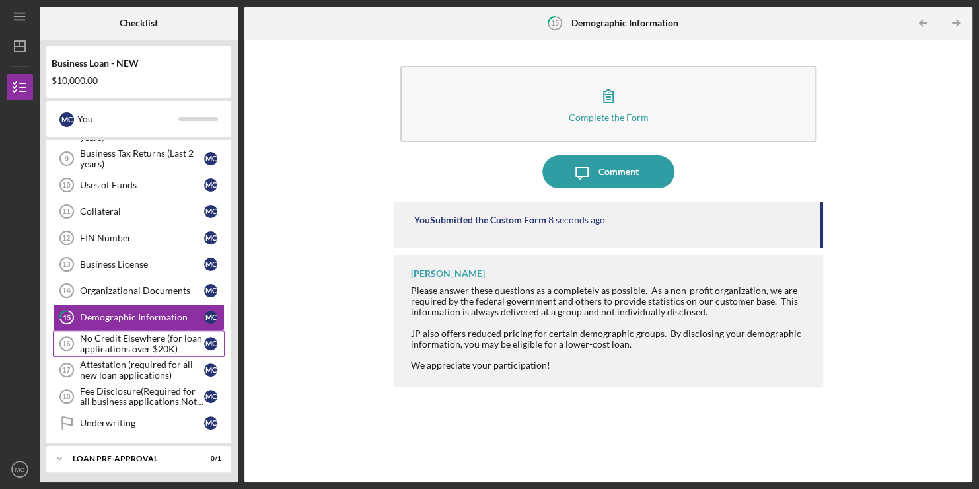
click at [149, 330] on link "No Credit Elsewhere (for loan applications over $20K) 16 No Credit Elsewhere (f…" at bounding box center [139, 343] width 172 height 26
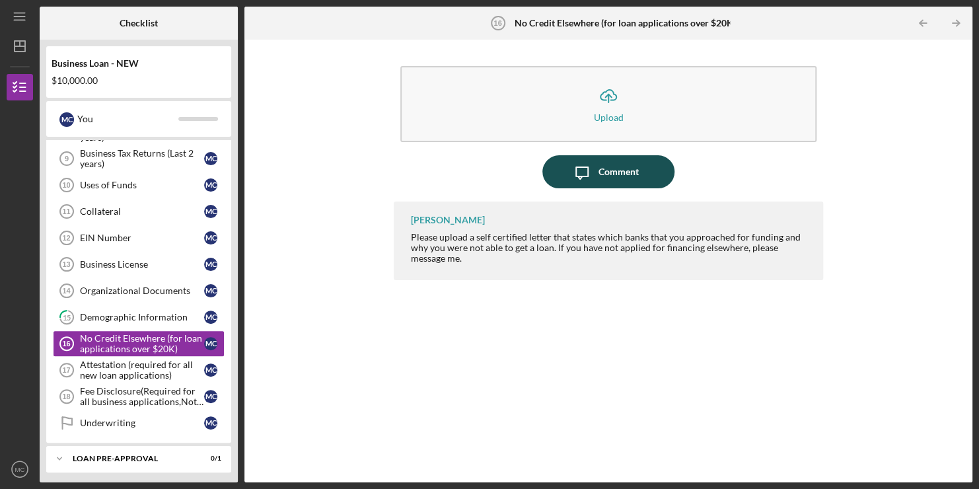
click at [622, 166] on div "Comment" at bounding box center [619, 171] width 40 height 33
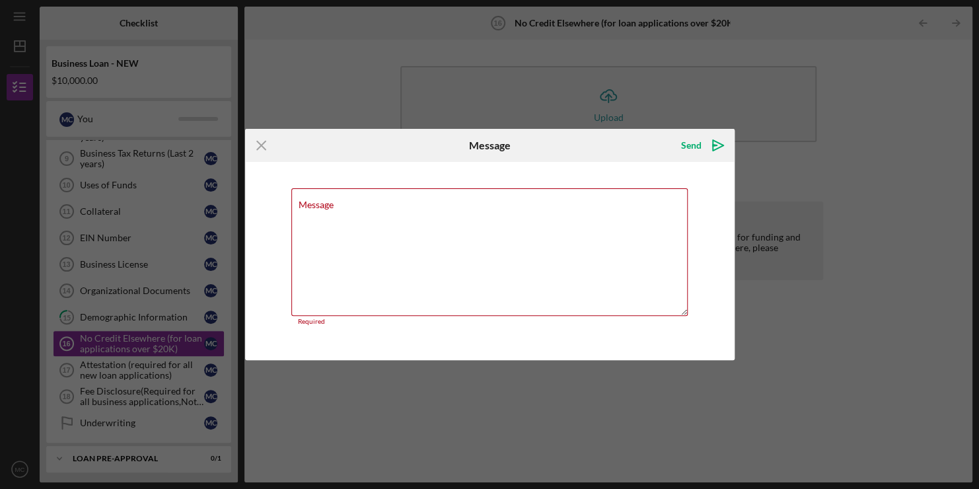
click at [435, 182] on div "Message Required" at bounding box center [490, 261] width 490 height 198
click at [416, 219] on textarea "Message" at bounding box center [489, 252] width 396 height 128
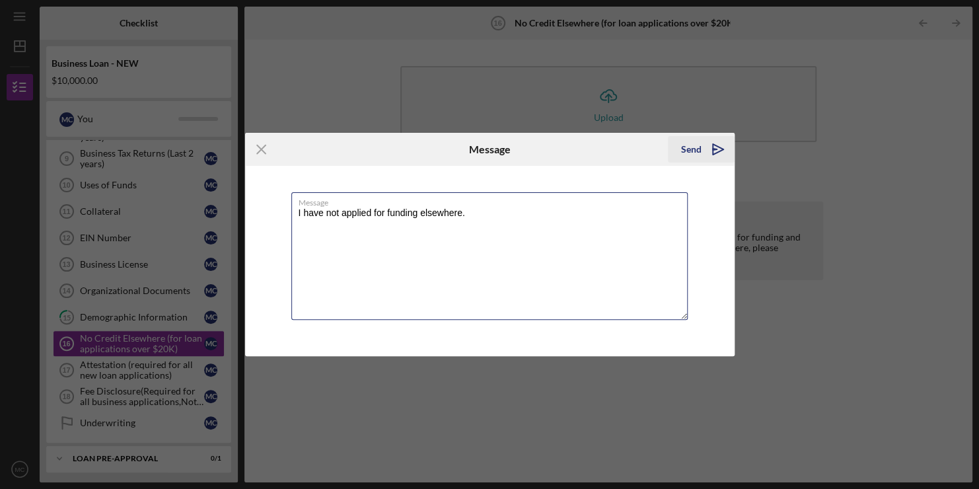
type textarea "I have not applied for funding elsewhere."
click at [696, 140] on div "Send" at bounding box center [691, 149] width 20 height 26
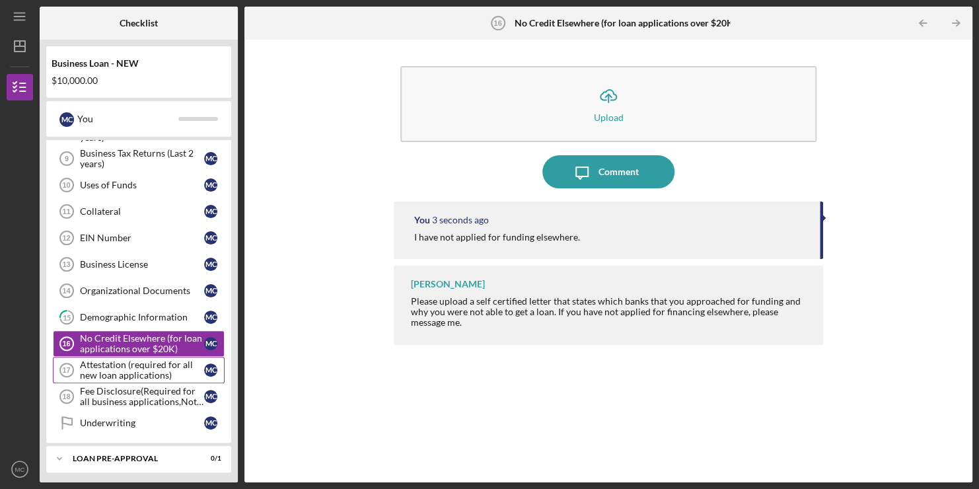
click at [128, 360] on div "Attestation (required for all new loan applications)" at bounding box center [142, 369] width 124 height 21
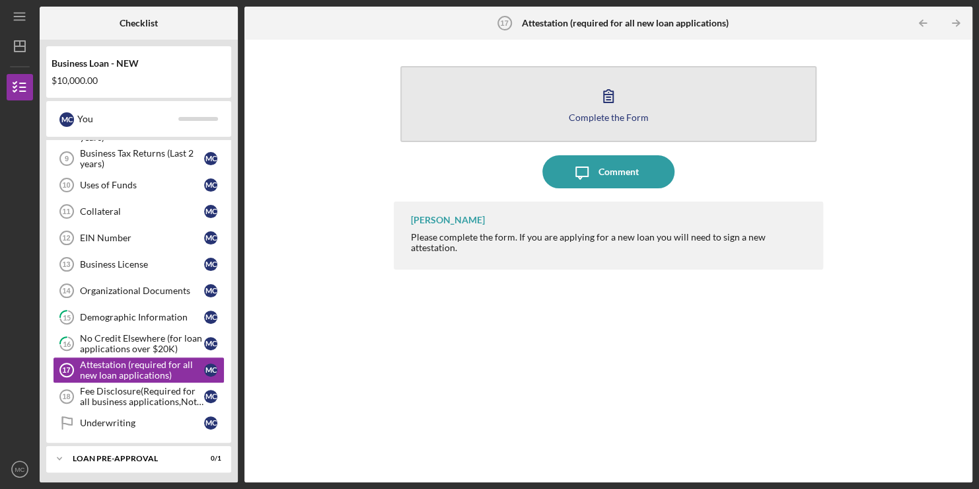
click at [614, 90] on icon "button" at bounding box center [608, 95] width 33 height 33
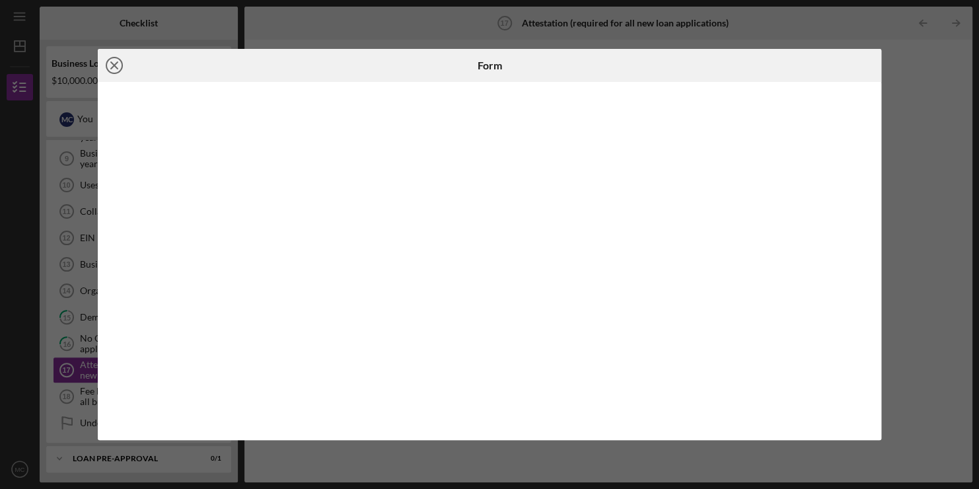
click at [106, 66] on circle at bounding box center [114, 65] width 16 height 16
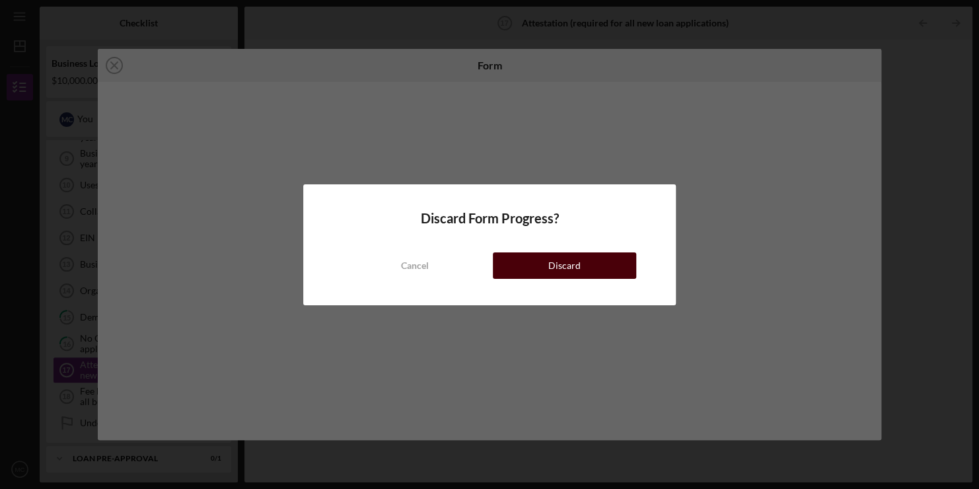
click at [562, 257] on div "Discard" at bounding box center [564, 265] width 32 height 26
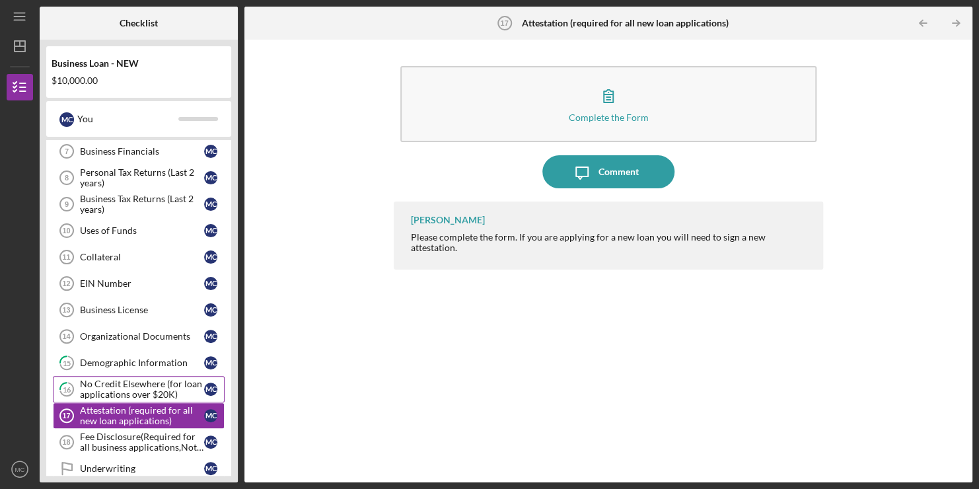
scroll to position [291, 0]
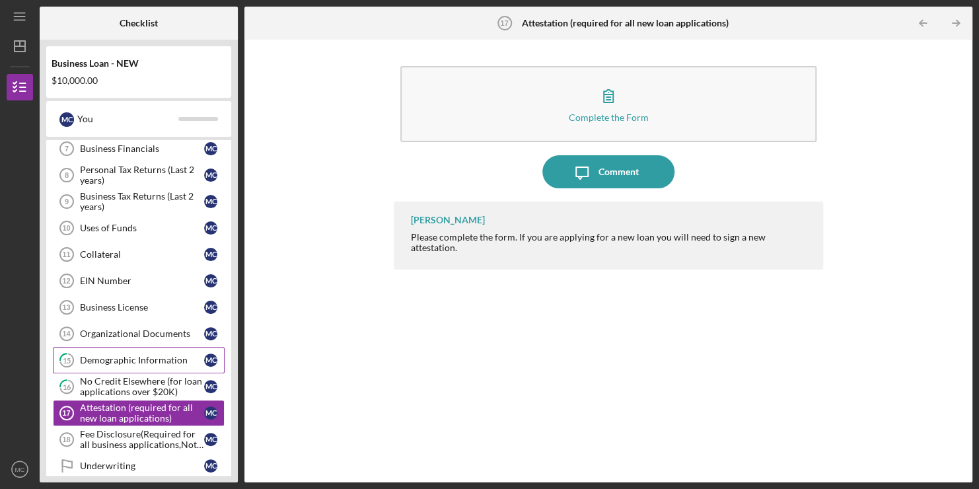
click at [175, 355] on div "Demographic Information" at bounding box center [142, 360] width 124 height 11
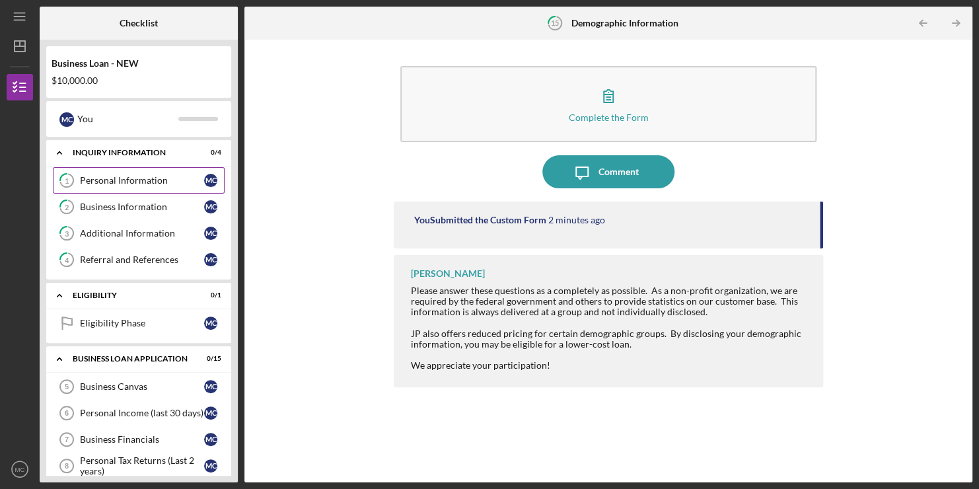
click at [161, 175] on div "Personal Information" at bounding box center [142, 180] width 124 height 11
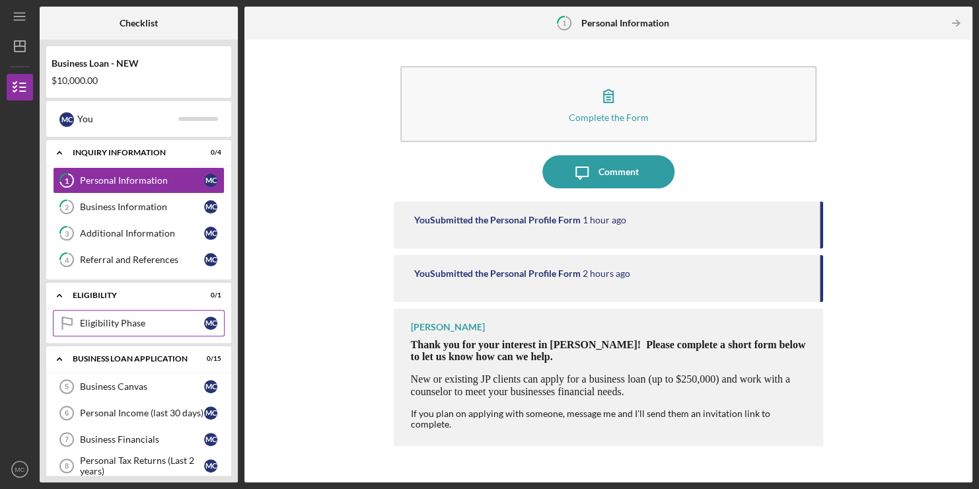
click at [135, 325] on div "Eligibility Phase" at bounding box center [142, 323] width 124 height 11
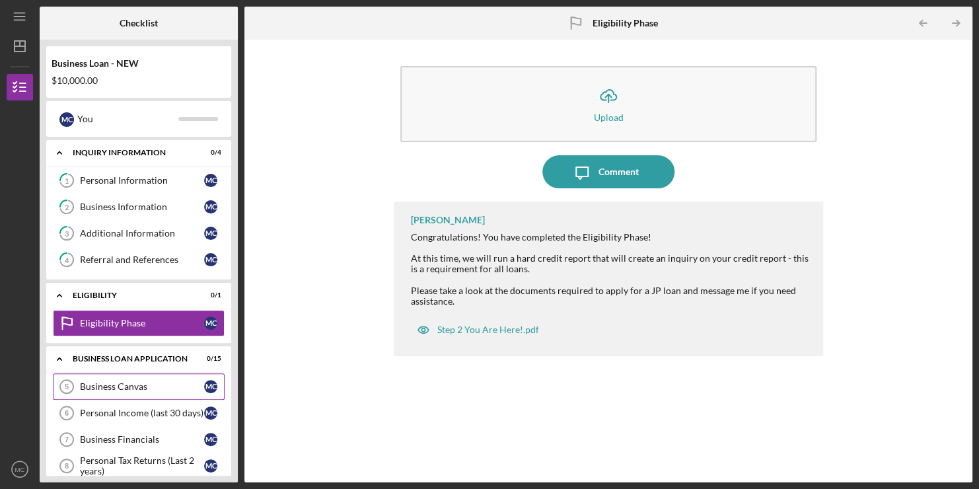
click at [112, 381] on div "Business Canvas" at bounding box center [142, 386] width 124 height 11
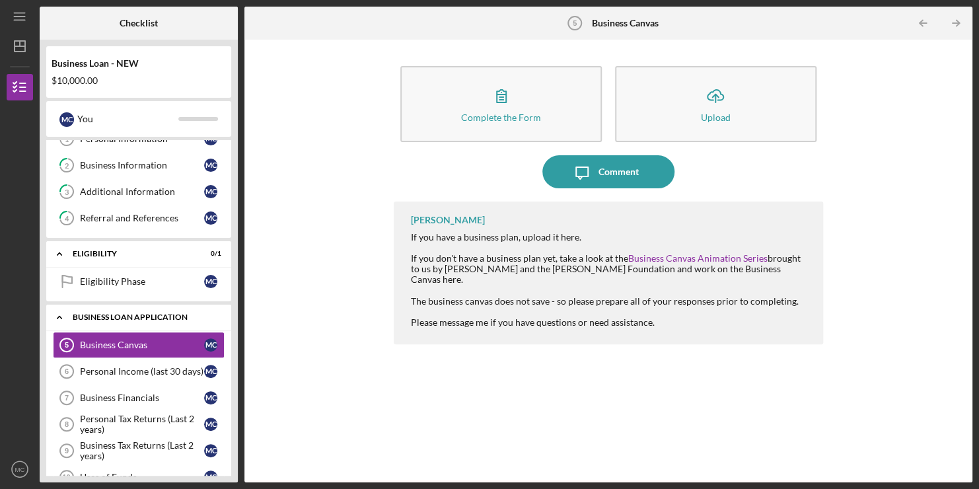
scroll to position [42, 0]
click at [111, 369] on div "Personal Income (last 30 days)" at bounding box center [142, 370] width 124 height 11
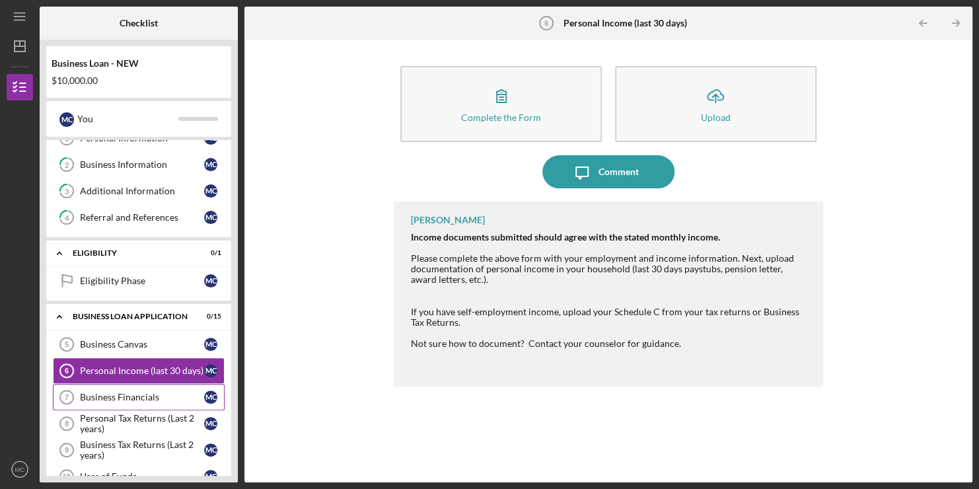
click at [124, 384] on link "Business Financials 7 Business Financials M C" at bounding box center [139, 397] width 172 height 26
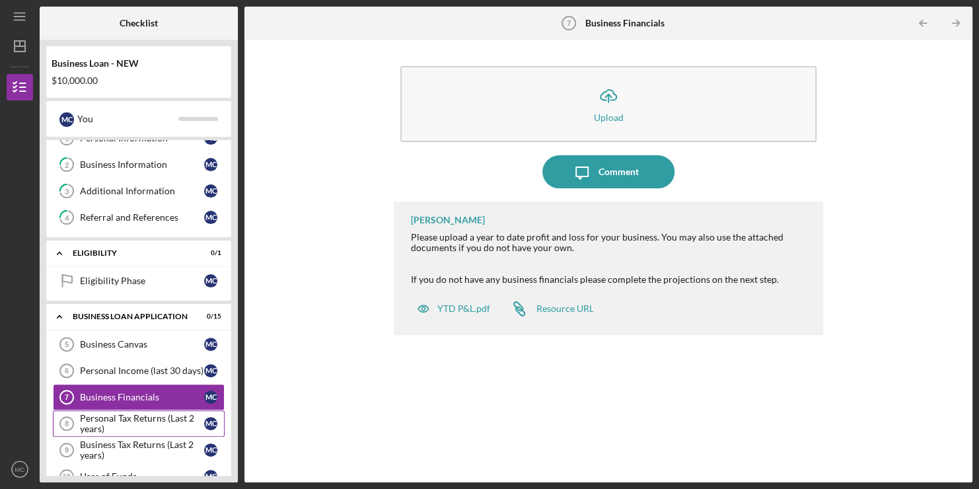
click at [102, 415] on div "Personal Tax Returns (Last 2 years)" at bounding box center [142, 423] width 124 height 21
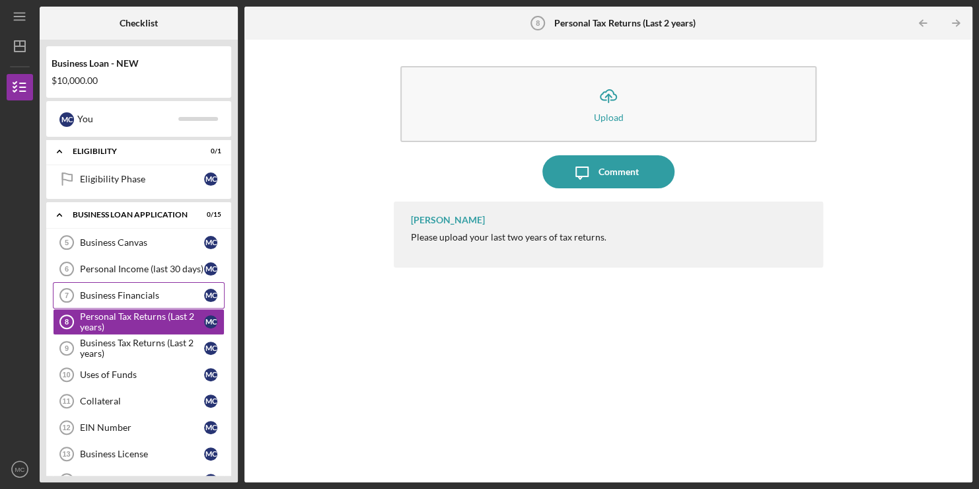
scroll to position [145, 0]
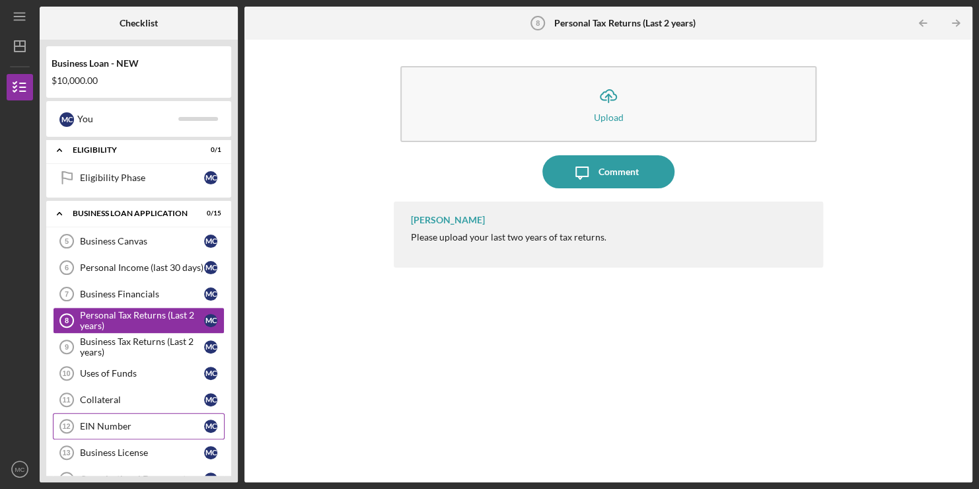
click at [140, 413] on link "EIN Number 12 EIN Number M C" at bounding box center [139, 426] width 172 height 26
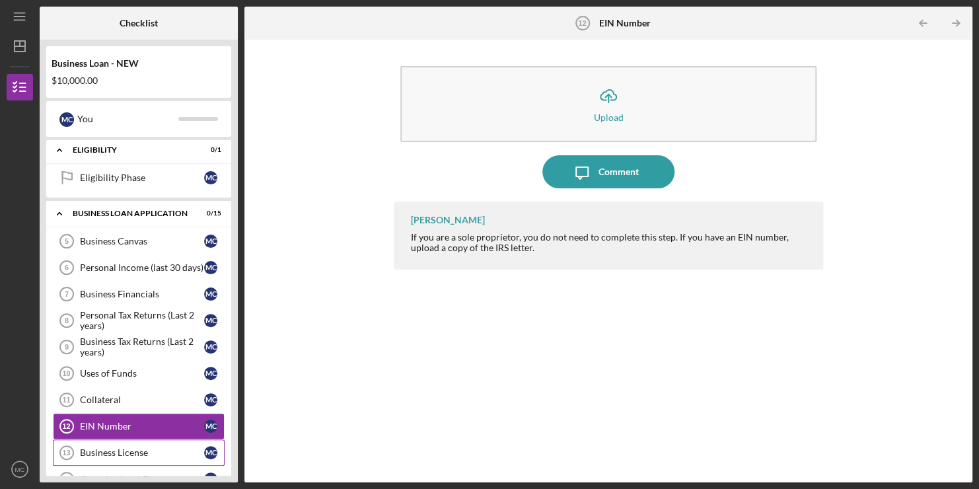
click at [136, 441] on link "Business License 13 Business License M C" at bounding box center [139, 452] width 172 height 26
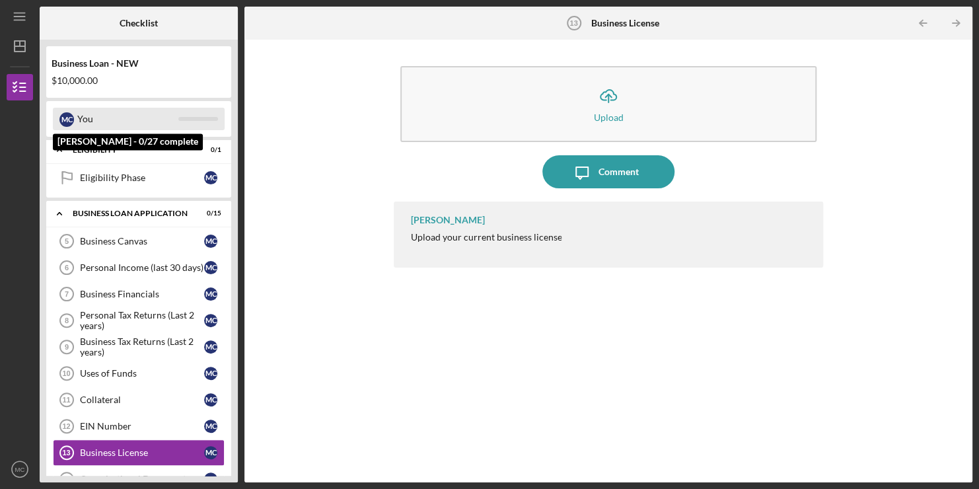
click at [85, 119] on div "You" at bounding box center [127, 119] width 101 height 22
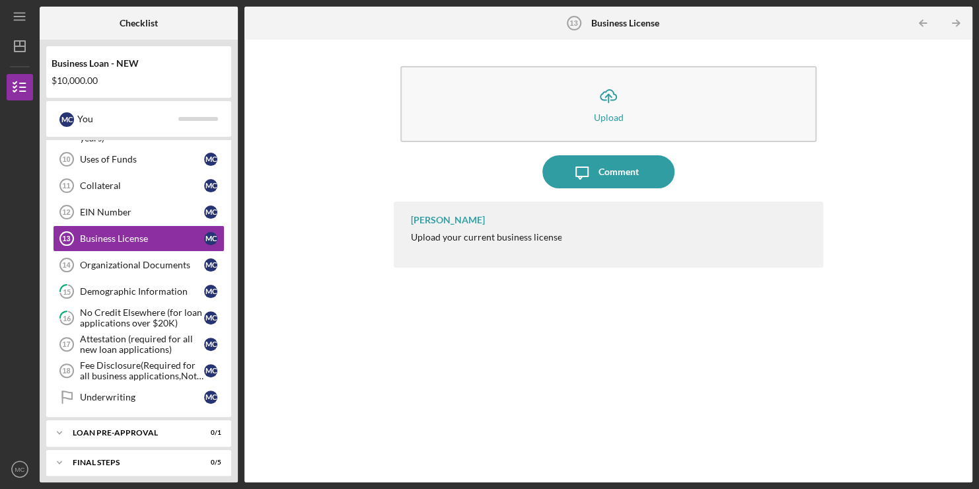
scroll to position [390, 0]
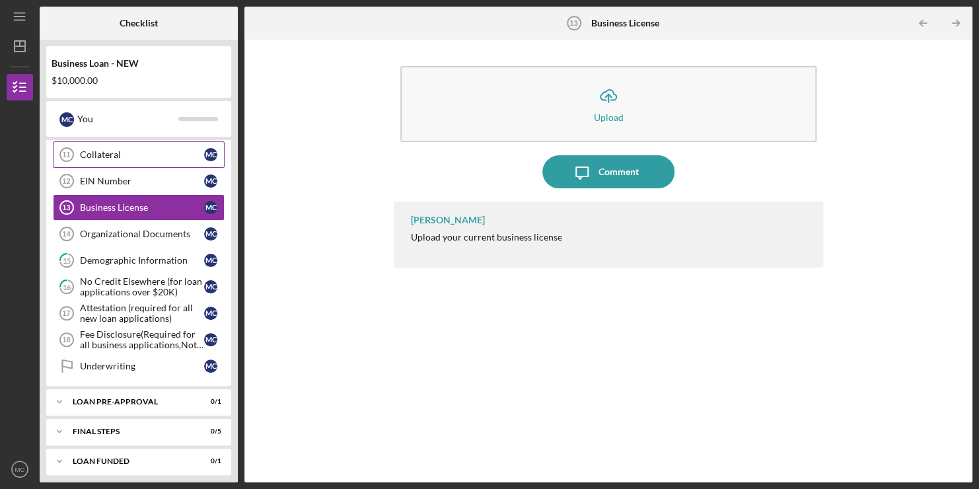
click at [172, 149] on div "Collateral" at bounding box center [142, 154] width 124 height 11
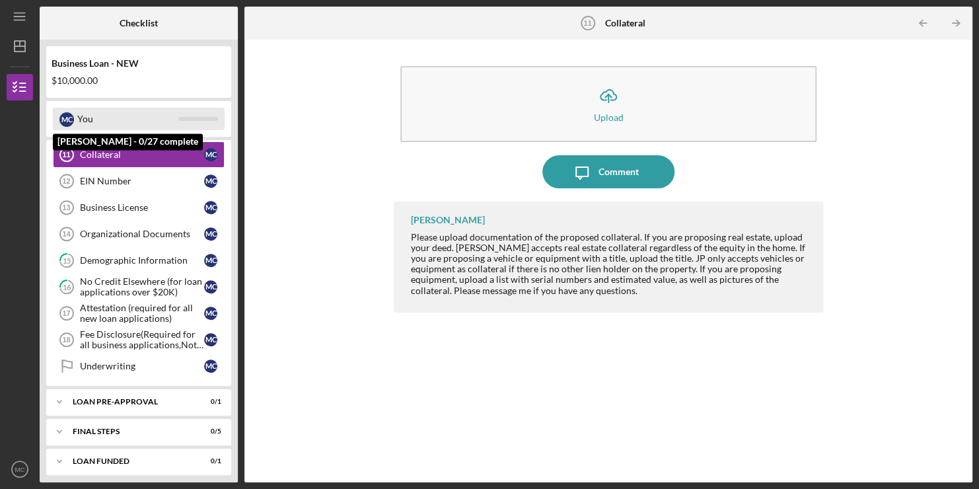
click at [180, 114] on div "M C You" at bounding box center [139, 119] width 172 height 22
click at [84, 111] on div "You" at bounding box center [127, 119] width 101 height 22
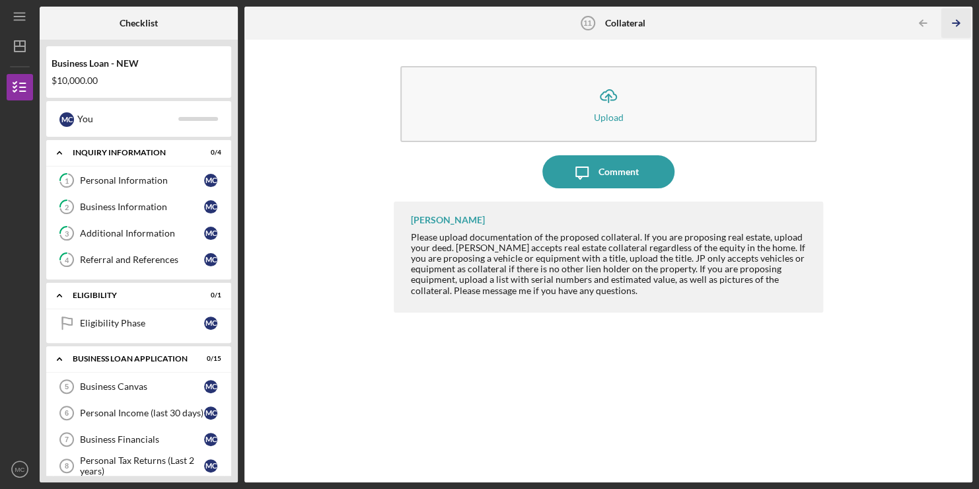
click at [955, 18] on icon "Icon/Table Pagination Arrow" at bounding box center [956, 24] width 30 height 30
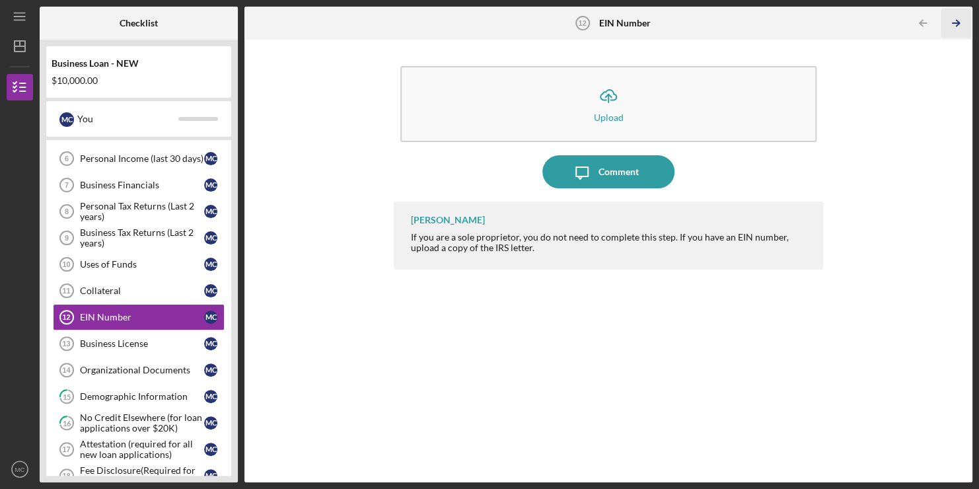
scroll to position [260, 0]
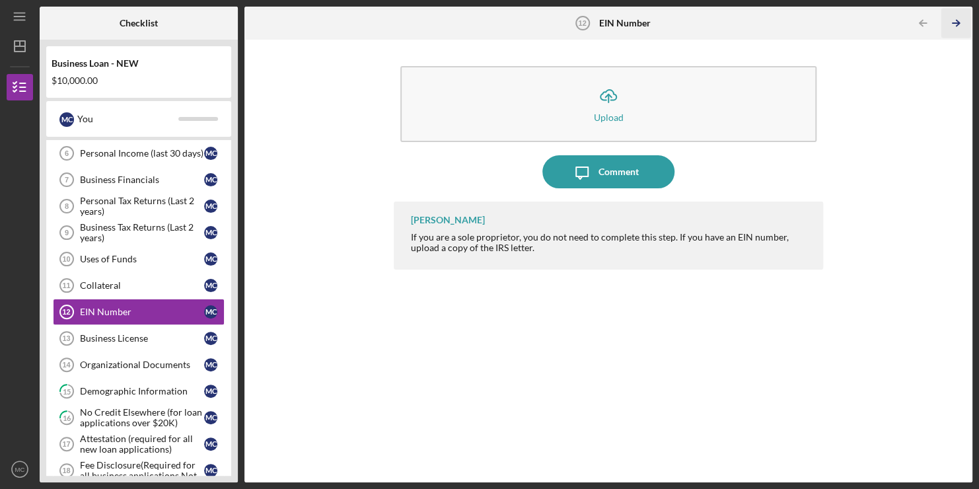
click at [955, 18] on icon "Icon/Table Pagination Arrow" at bounding box center [956, 24] width 30 height 30
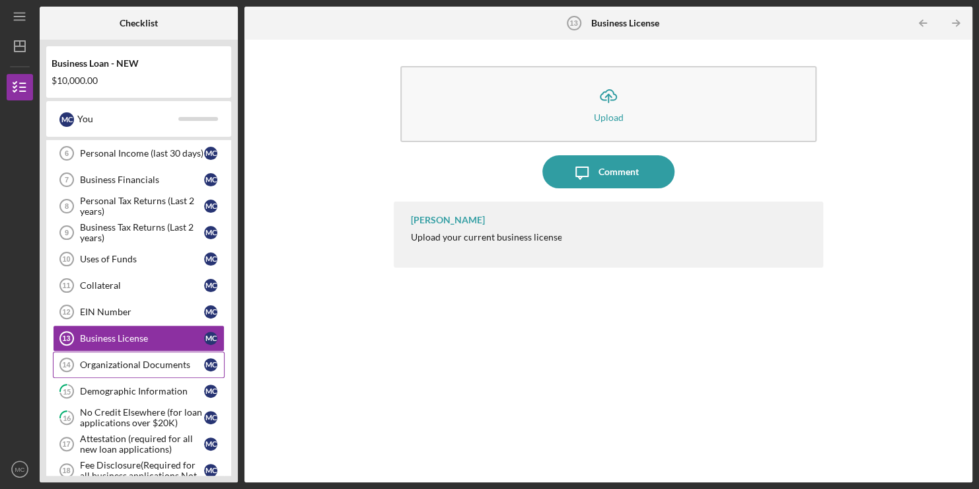
click at [116, 352] on link "Organizational Documents 14 Organizational Documents M C" at bounding box center [139, 364] width 172 height 26
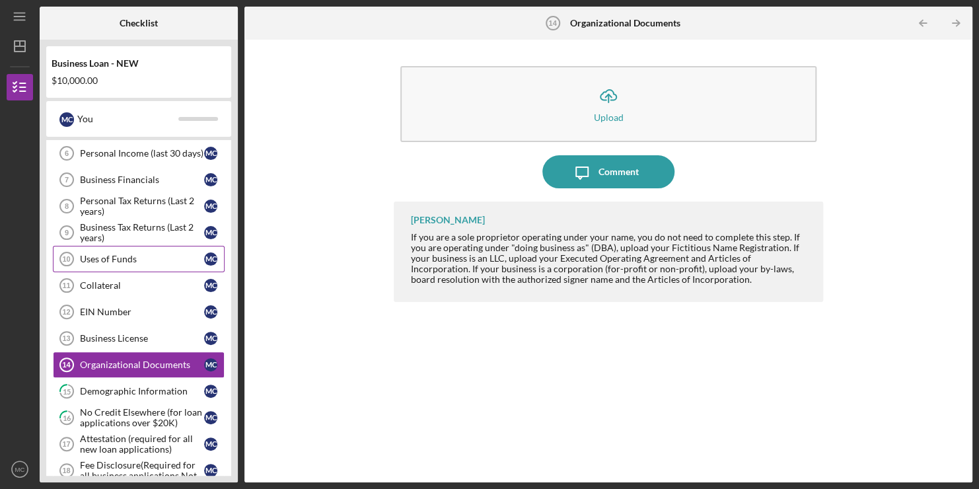
click at [153, 256] on div "Uses of Funds" at bounding box center [142, 259] width 124 height 11
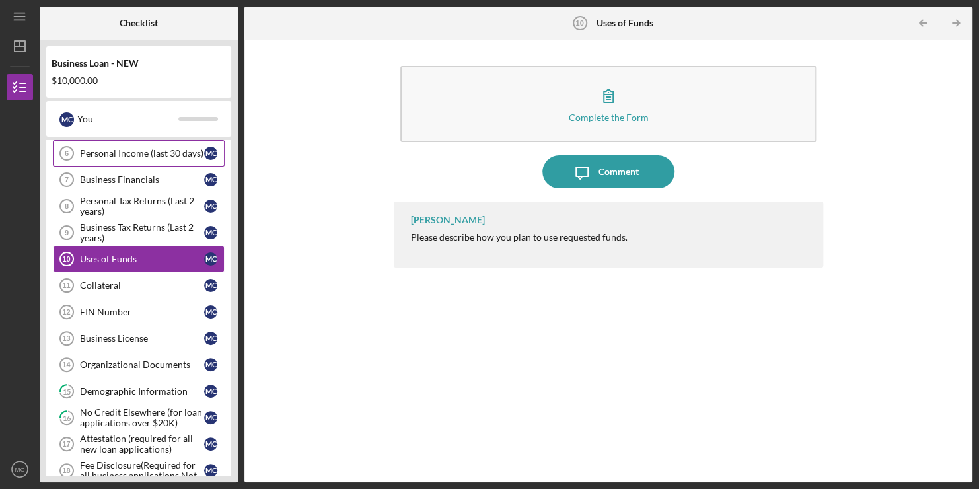
click at [151, 157] on link "Personal Income (last 30 days) 6 Personal Income (last 30 days) M C" at bounding box center [139, 153] width 172 height 26
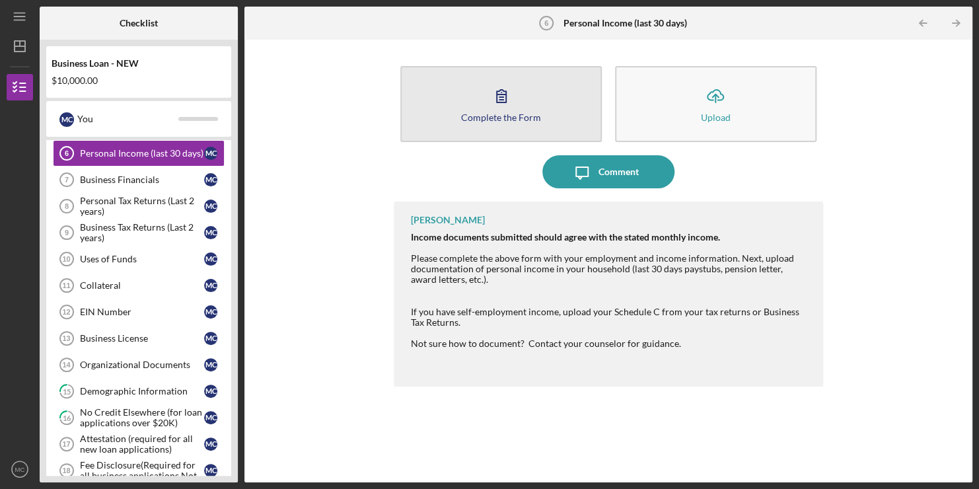
click at [500, 90] on icon "button" at bounding box center [501, 96] width 9 height 13
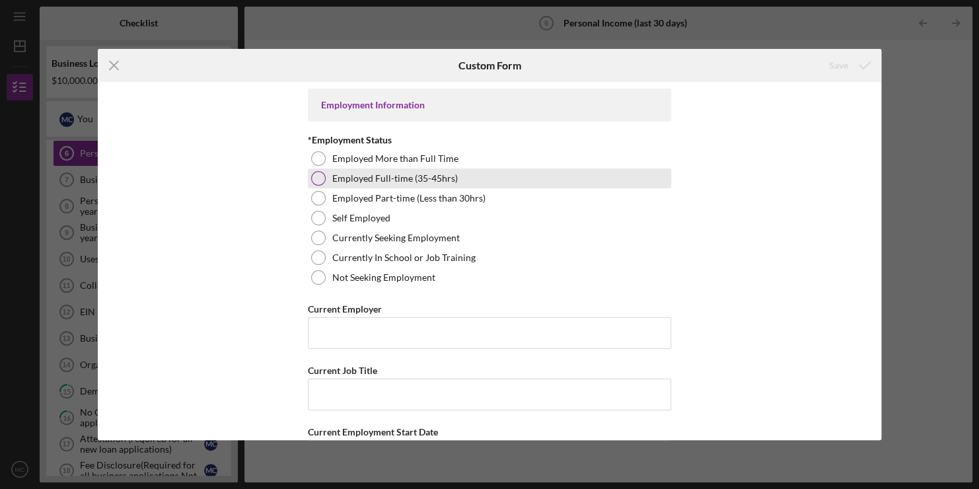
click at [315, 178] on div at bounding box center [318, 178] width 15 height 15
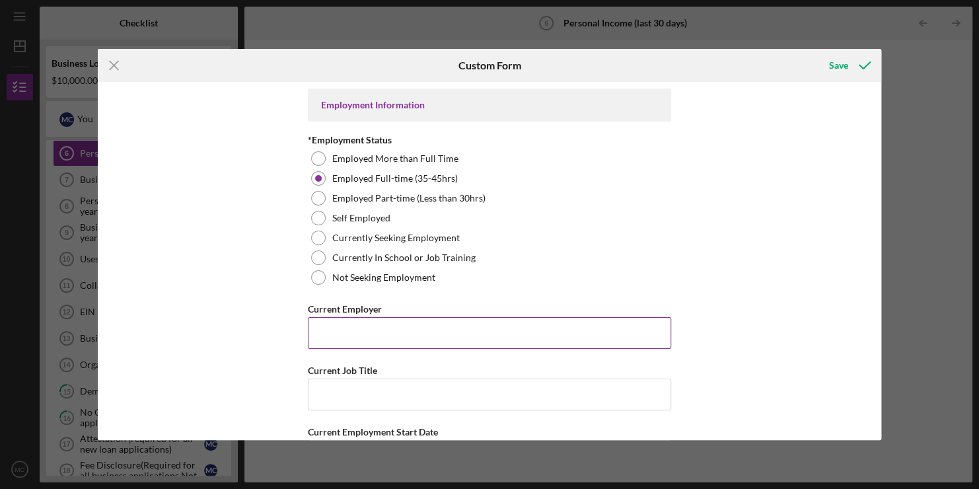
click at [330, 320] on input "Current Employer" at bounding box center [489, 333] width 363 height 32
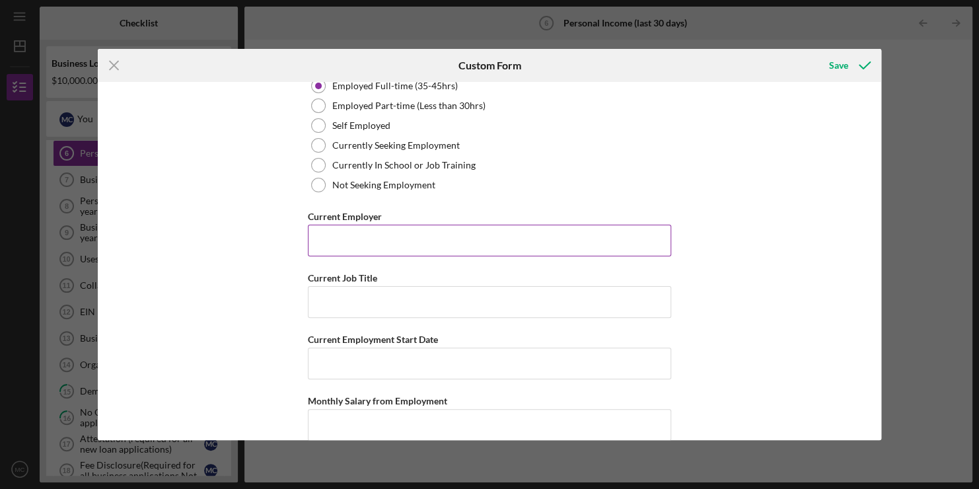
scroll to position [94, 0]
click at [332, 361] on input "Current Employment Start Date" at bounding box center [489, 362] width 363 height 32
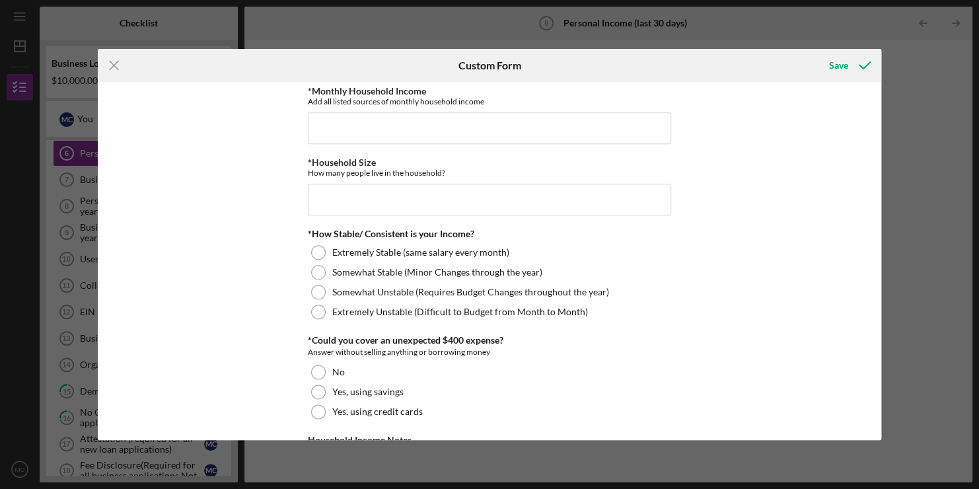
scroll to position [755, 0]
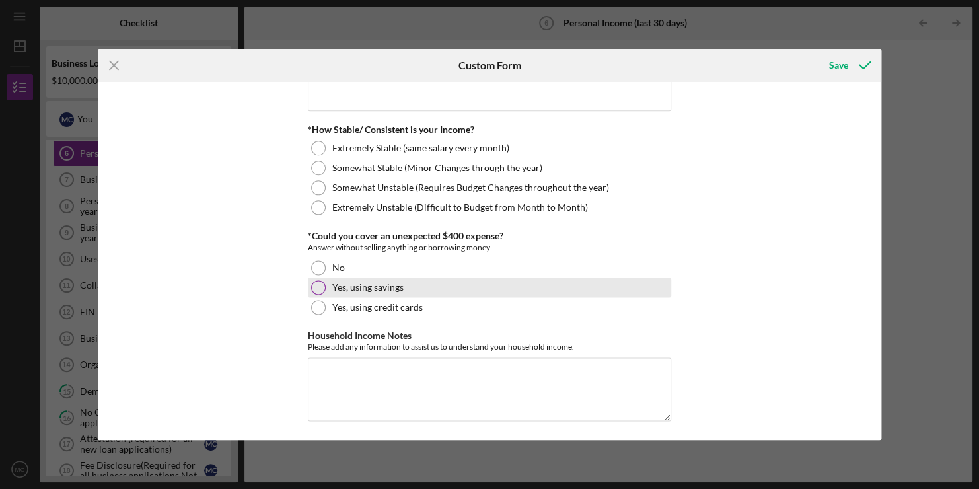
type input "07/2025"
click at [315, 285] on div at bounding box center [318, 287] width 15 height 15
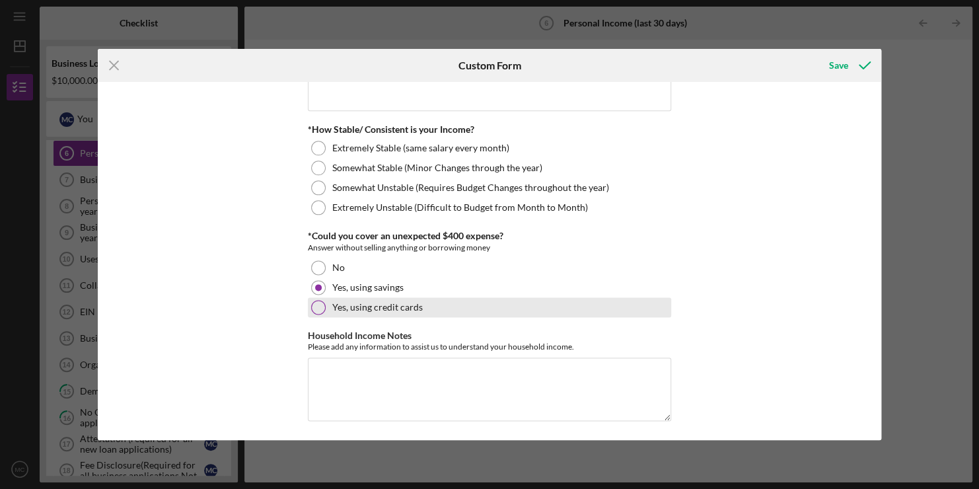
click at [313, 308] on div at bounding box center [318, 307] width 15 height 15
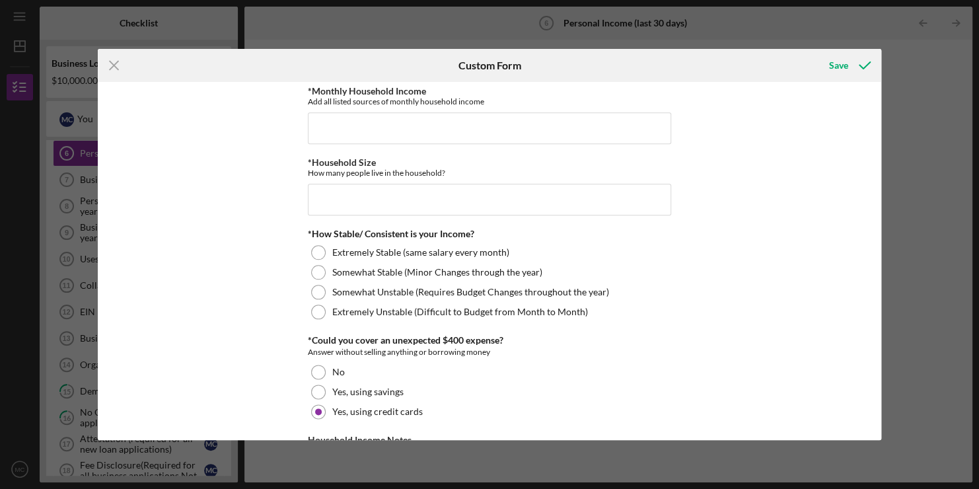
scroll to position [649, 0]
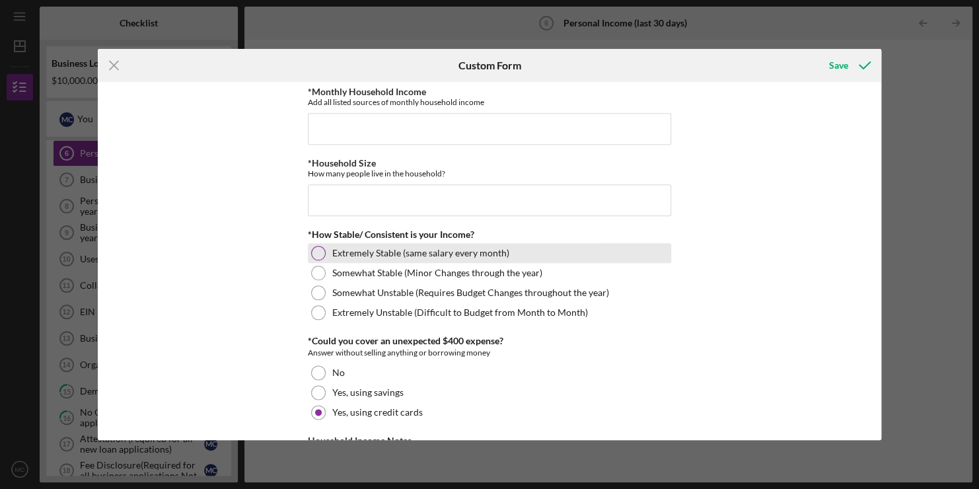
click at [317, 256] on div at bounding box center [318, 253] width 15 height 15
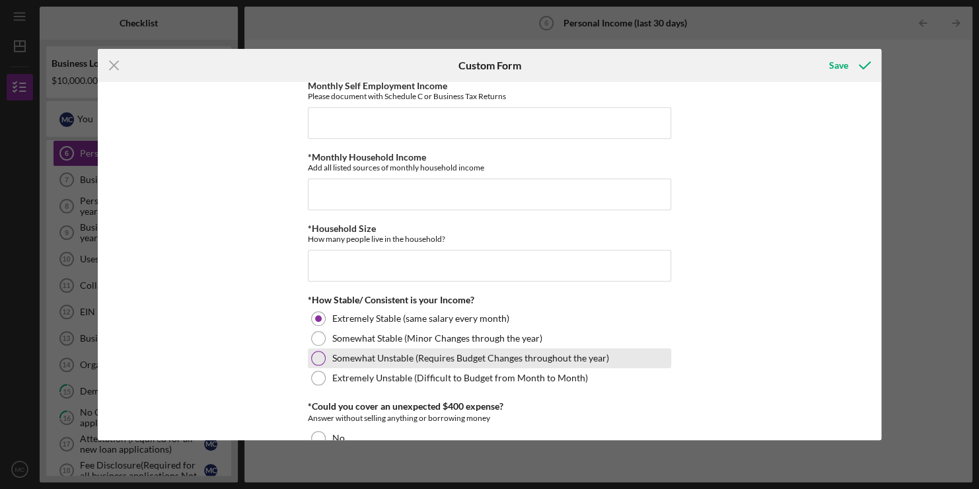
scroll to position [581, 0]
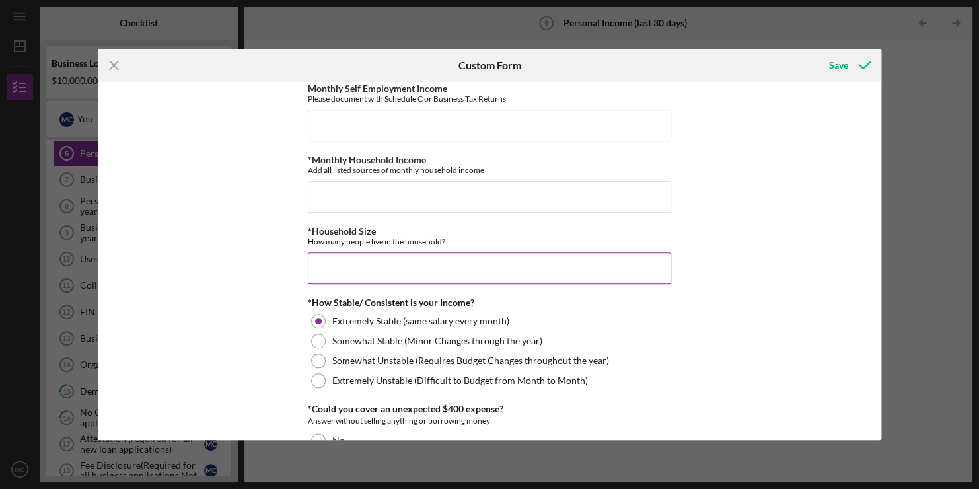
click at [329, 254] on input "*Household Size" at bounding box center [489, 268] width 363 height 32
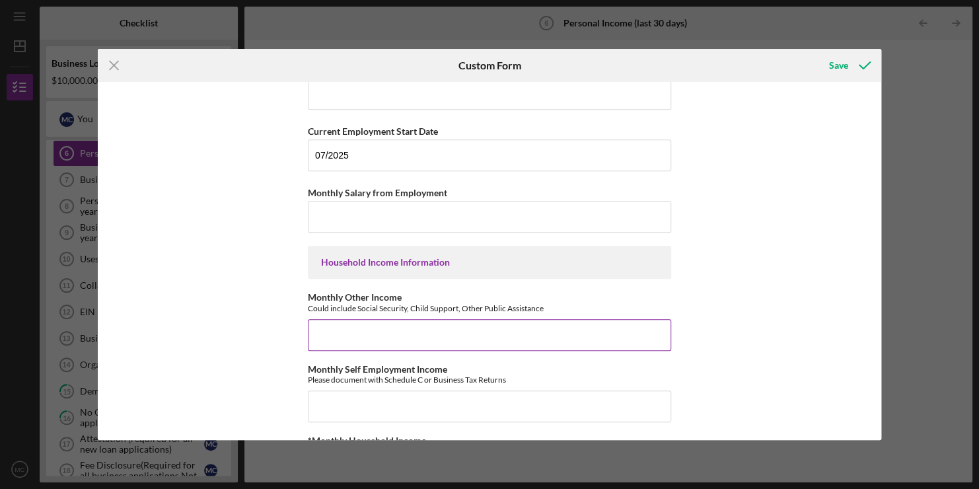
scroll to position [291, 0]
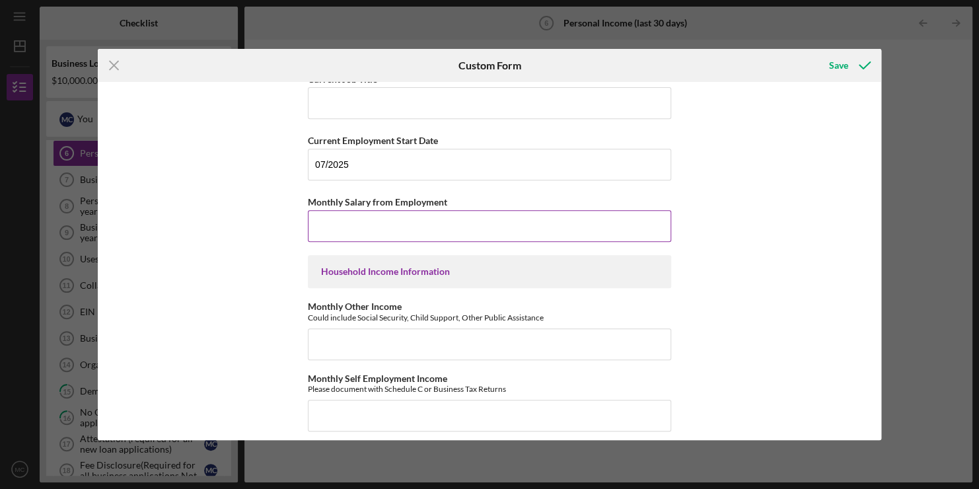
type input "2"
click at [338, 224] on input "Monthly Salary from Employment" at bounding box center [489, 226] width 363 height 32
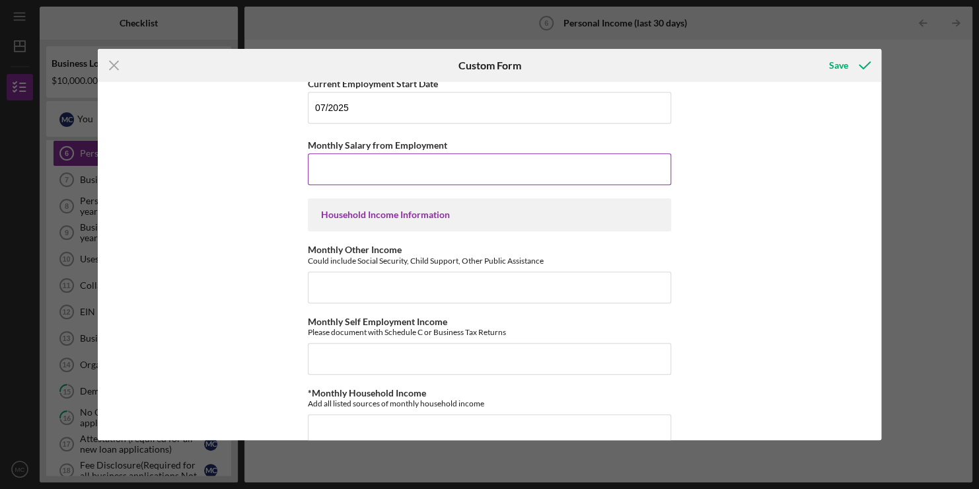
scroll to position [349, 0]
click at [328, 365] on input "Monthly Self Employment Income" at bounding box center [489, 358] width 363 height 32
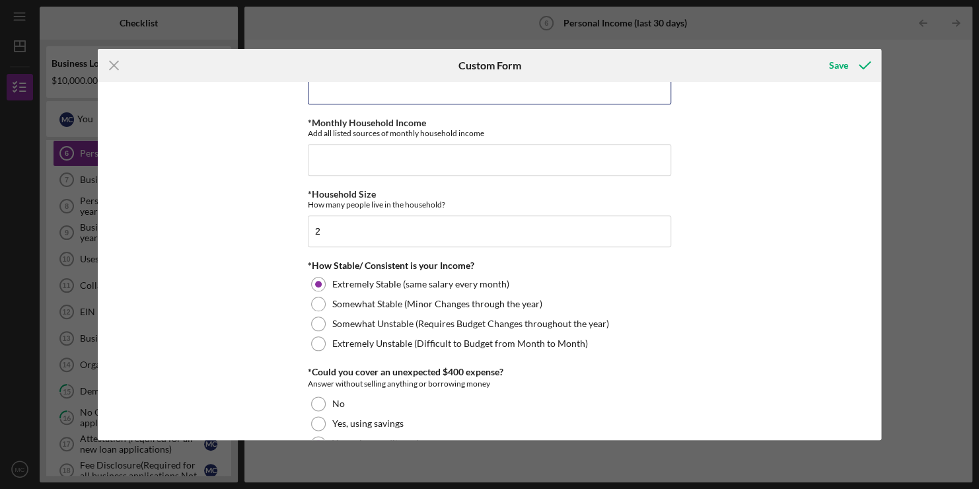
scroll to position [755, 0]
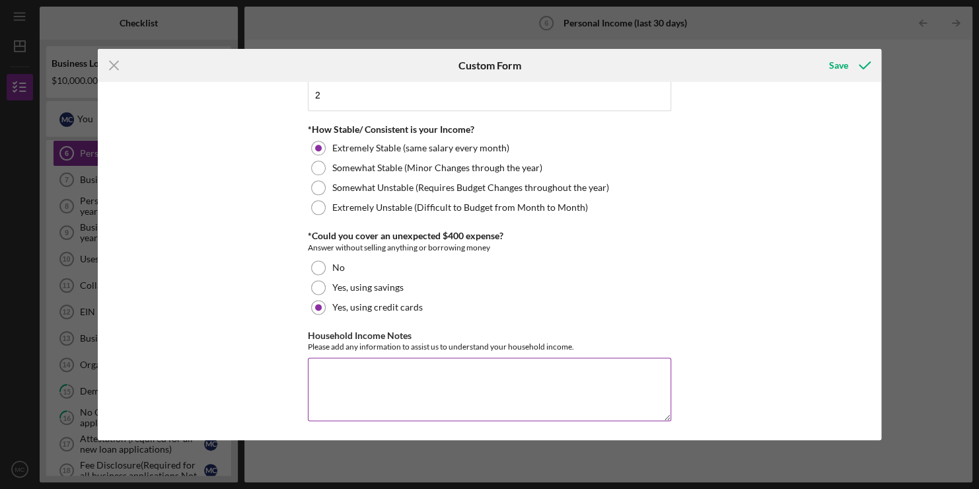
click at [340, 368] on textarea "Household Income Notes" at bounding box center [489, 388] width 363 height 63
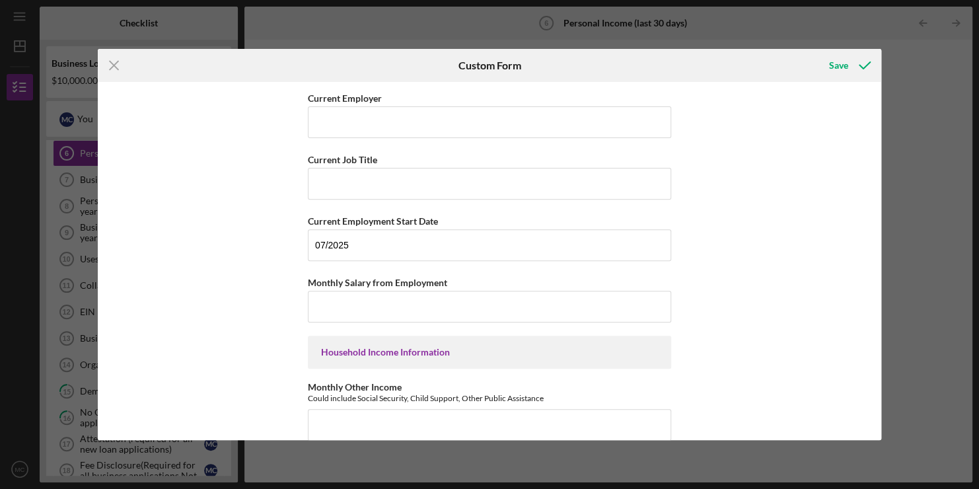
scroll to position [209, 0]
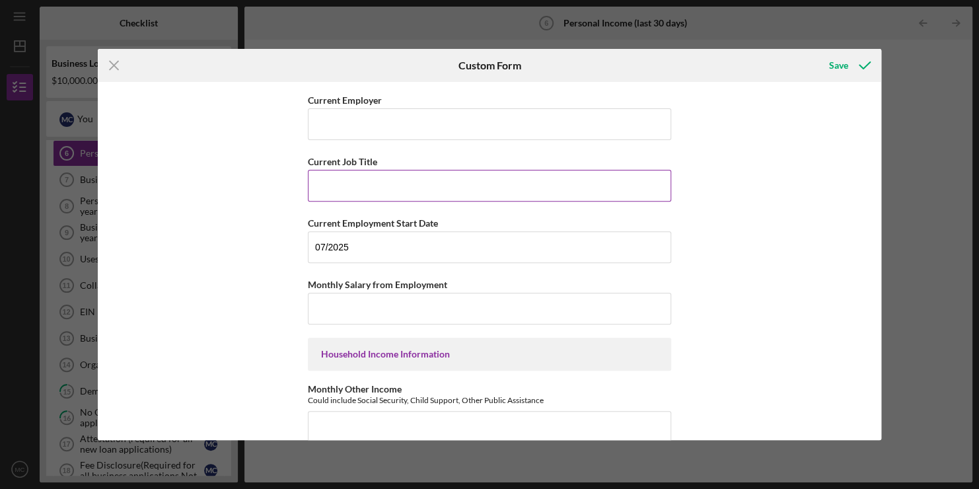
type textarea "N/A"
click at [376, 188] on input "Current Job Title" at bounding box center [489, 186] width 363 height 32
click at [373, 186] on input "Current Job Title" at bounding box center [489, 186] width 363 height 32
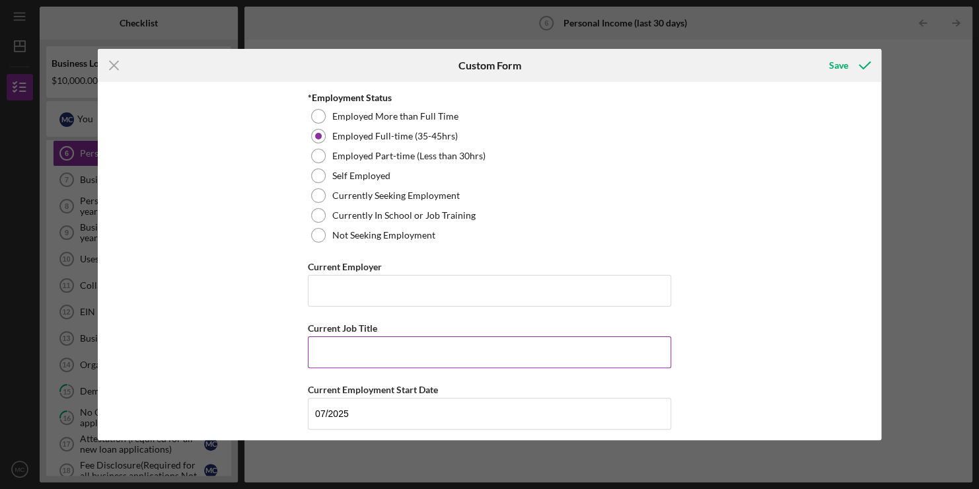
scroll to position [0, 0]
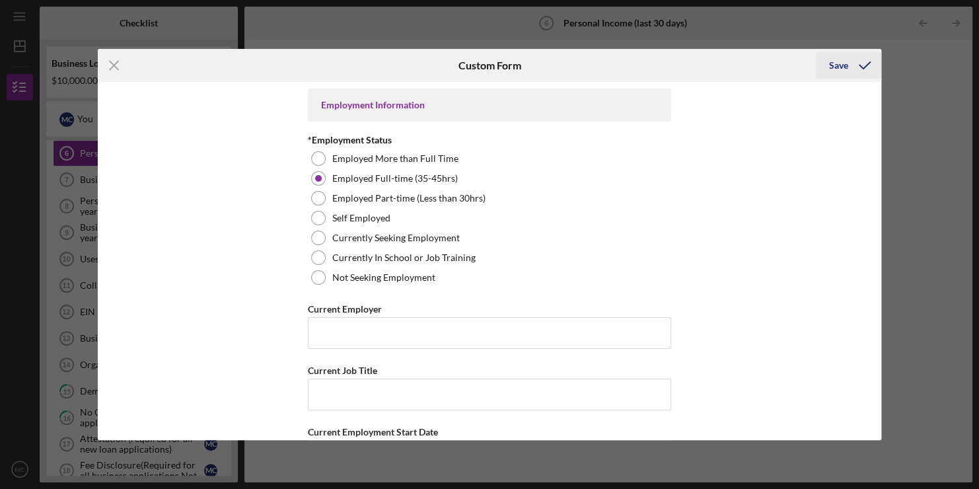
click at [838, 57] on div "Save" at bounding box center [838, 65] width 19 height 26
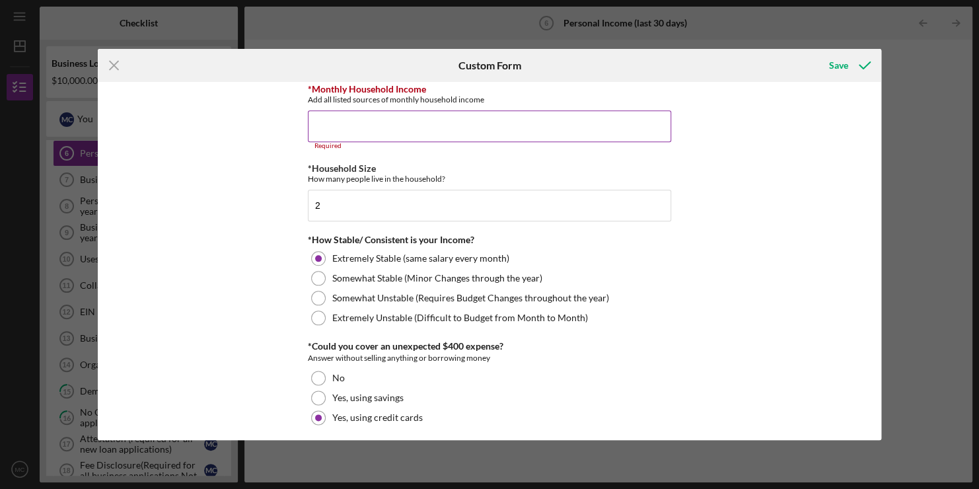
scroll to position [651, 0]
click at [461, 121] on input "*Monthly Household Income" at bounding box center [489, 128] width 363 height 32
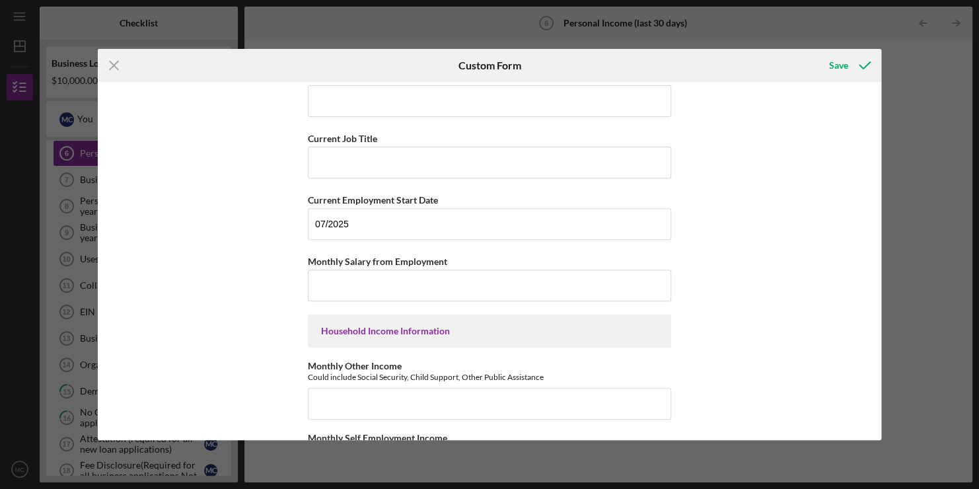
scroll to position [401, 0]
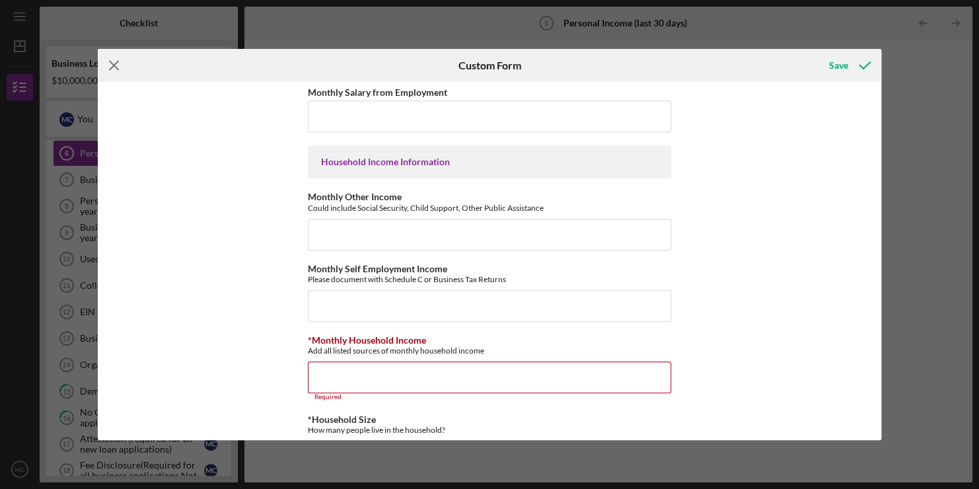
click at [117, 58] on icon "Icon/Menu Close" at bounding box center [114, 65] width 33 height 33
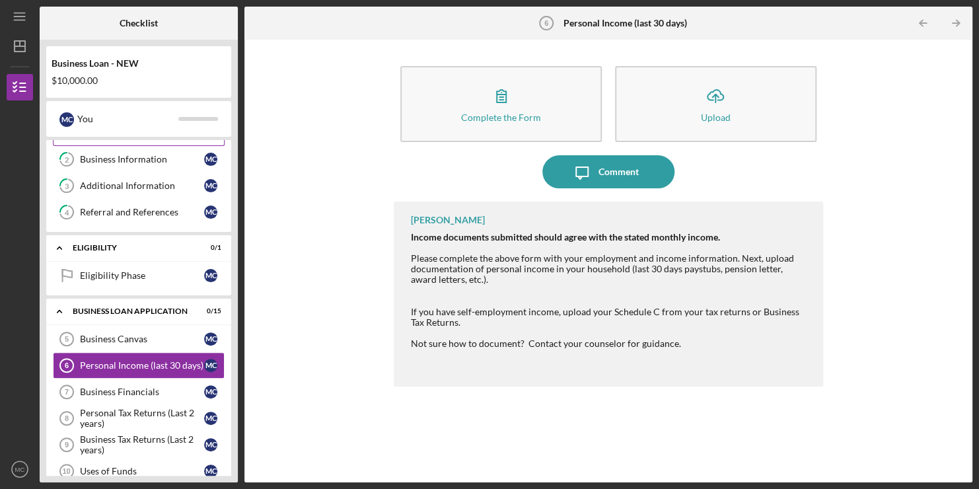
scroll to position [48, 0]
click at [20, 15] on icon "Icon/Menu" at bounding box center [20, 17] width 30 height 30
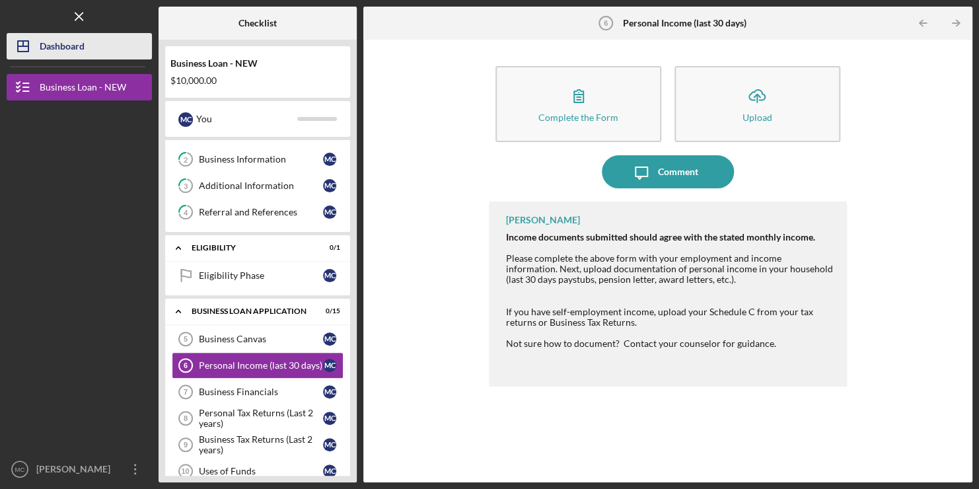
click at [48, 46] on div "Dashboard" at bounding box center [62, 48] width 45 height 30
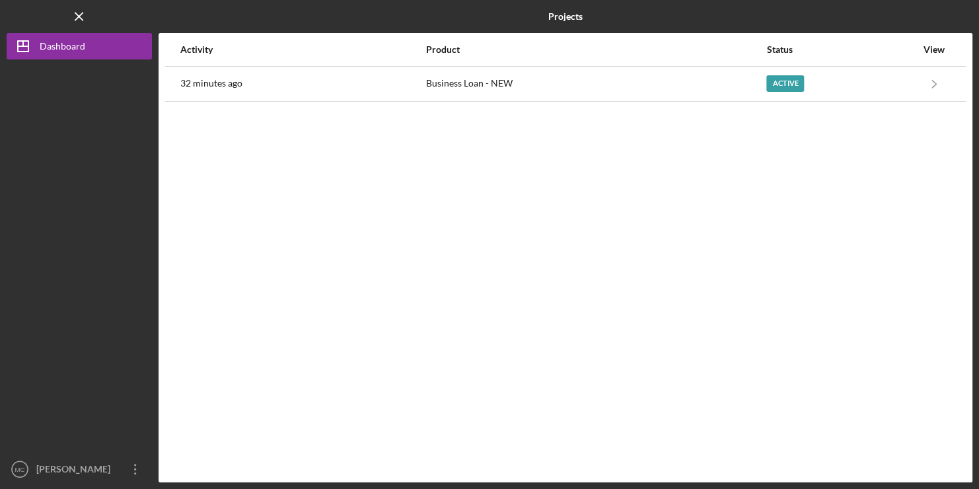
click at [934, 40] on div "View" at bounding box center [934, 50] width 33 height 32
click at [937, 46] on div "View" at bounding box center [934, 49] width 33 height 11
click at [85, 13] on icon "Icon/Menu Close" at bounding box center [80, 17] width 30 height 30
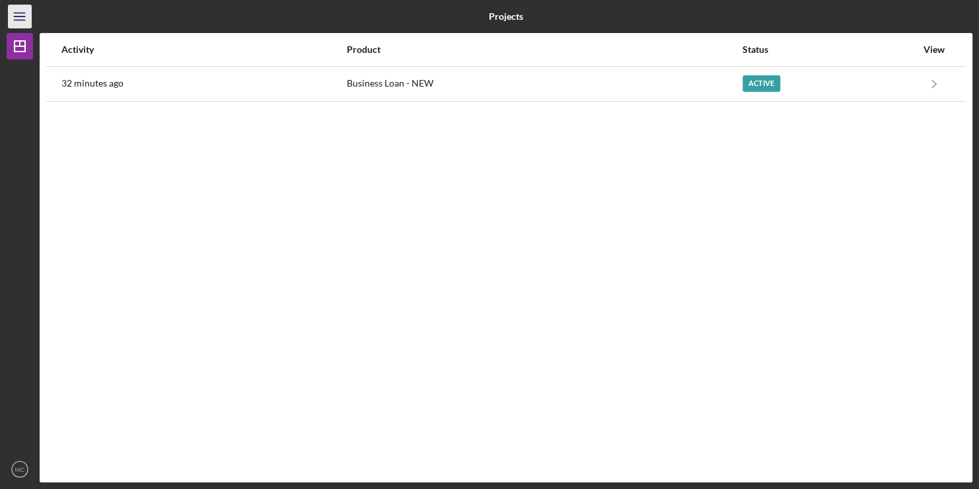
click at [24, 13] on line "button" at bounding box center [19, 13] width 11 height 0
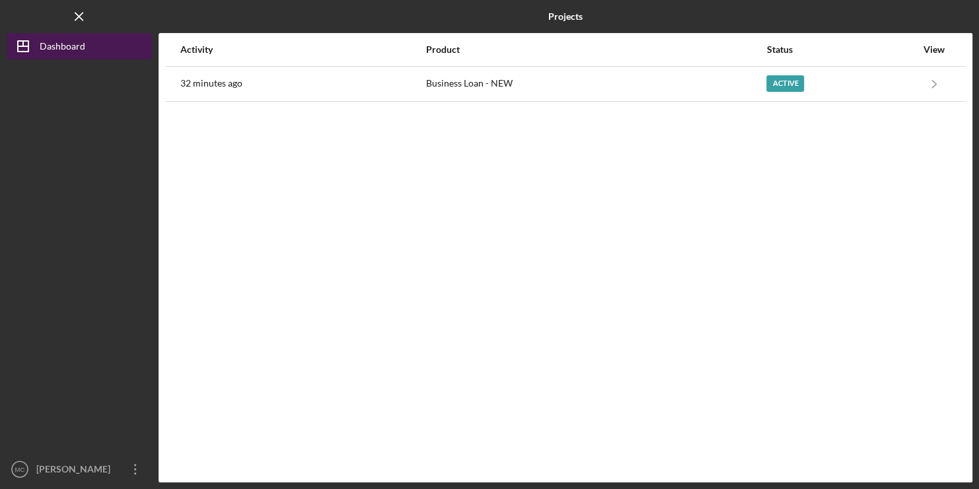
click at [22, 48] on icon "Icon/Dashboard" at bounding box center [23, 46] width 33 height 33
click at [85, 13] on icon "Icon/Menu Close" at bounding box center [80, 17] width 30 height 30
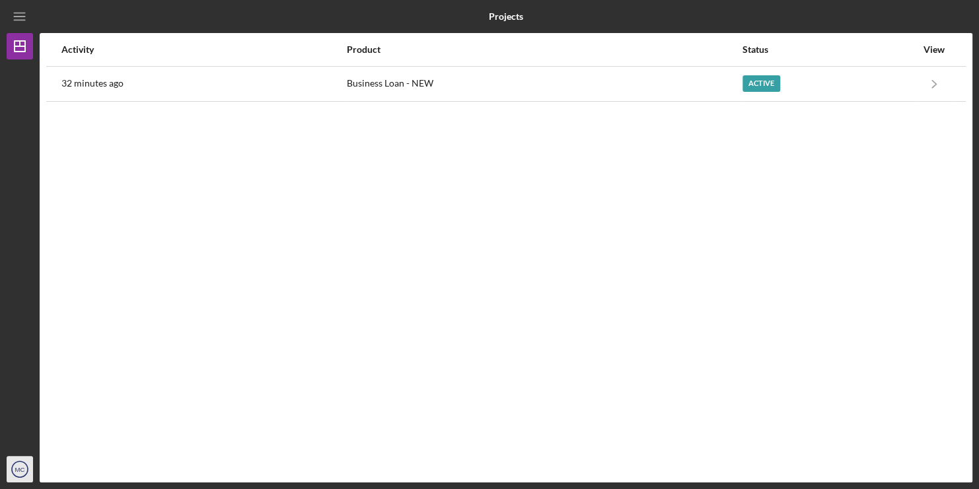
click at [24, 466] on text "MC" at bounding box center [20, 469] width 10 height 7
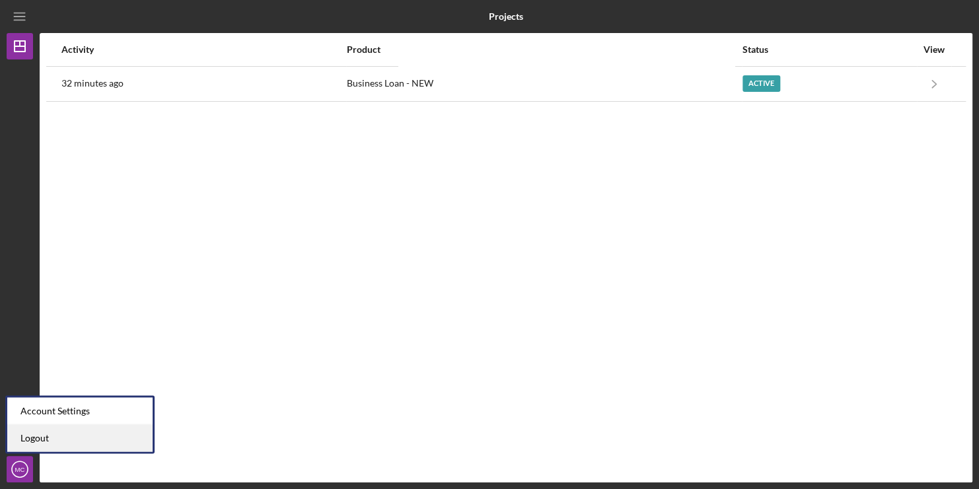
click at [42, 440] on link "Logout" at bounding box center [79, 437] width 145 height 27
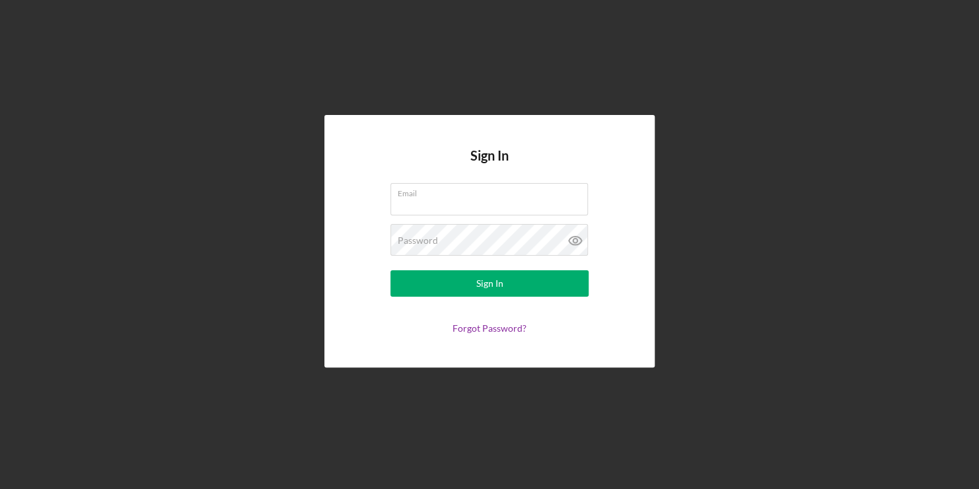
type input "[PERSON_NAME] & [PERSON_NAME] LLC"
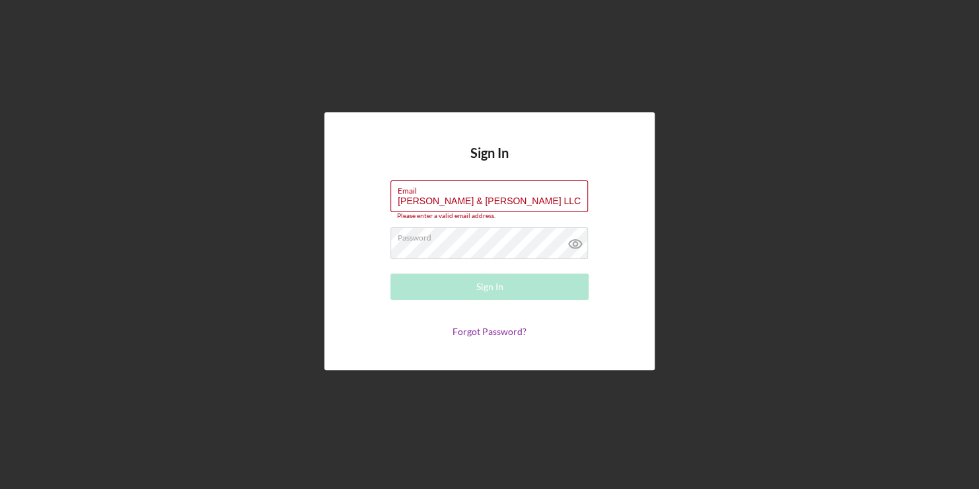
click at [384, 376] on div "Sign In Email [PERSON_NAME] & [PERSON_NAME] LLC Please enter a valid email addr…" at bounding box center [490, 241] width 966 height 482
